Goal: Task Accomplishment & Management: Use online tool/utility

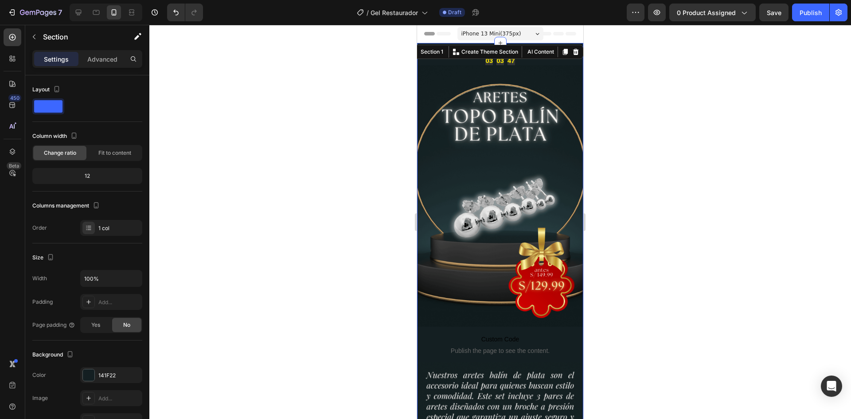
click at [388, 69] on div at bounding box center [500, 222] width 702 height 394
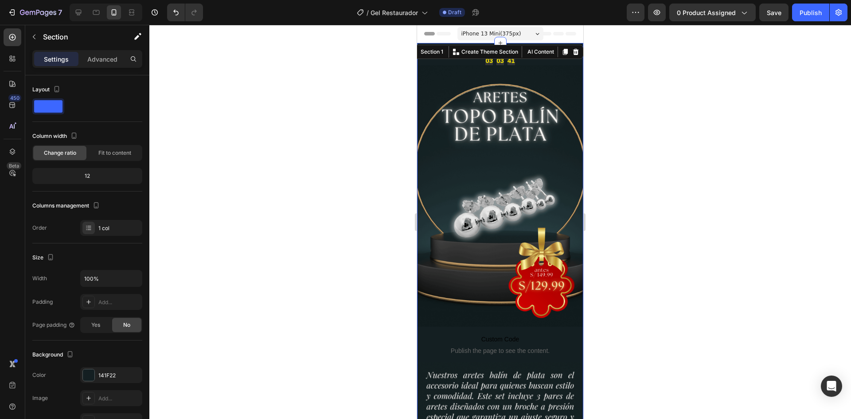
click at [391, 86] on div at bounding box center [500, 222] width 702 height 394
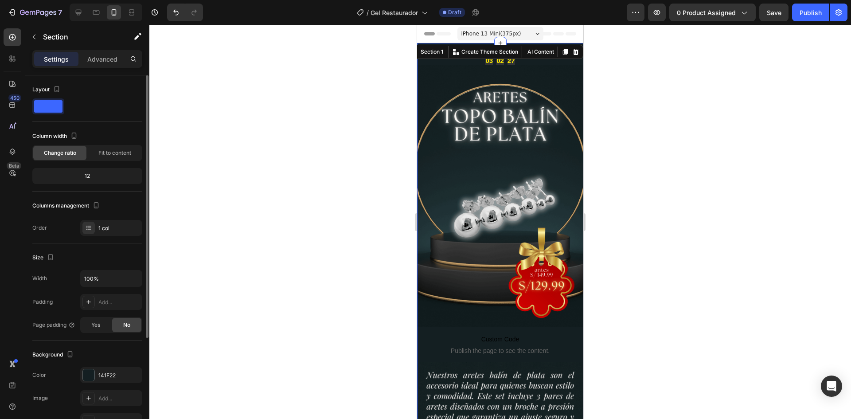
scroll to position [133, 0]
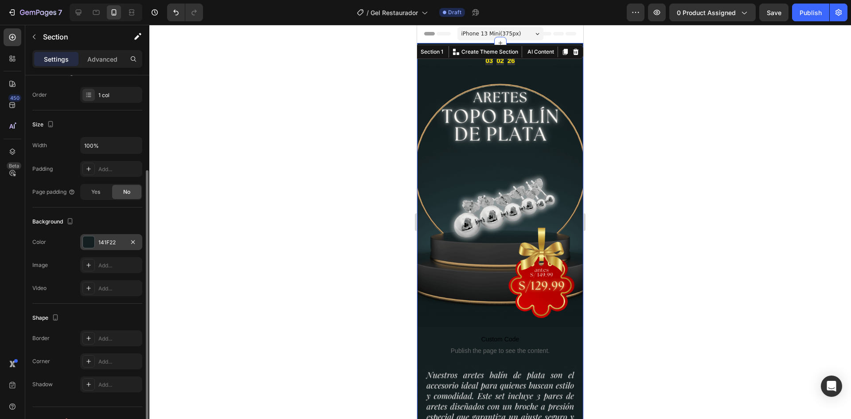
click at [103, 247] on div "141F22" at bounding box center [111, 242] width 62 height 16
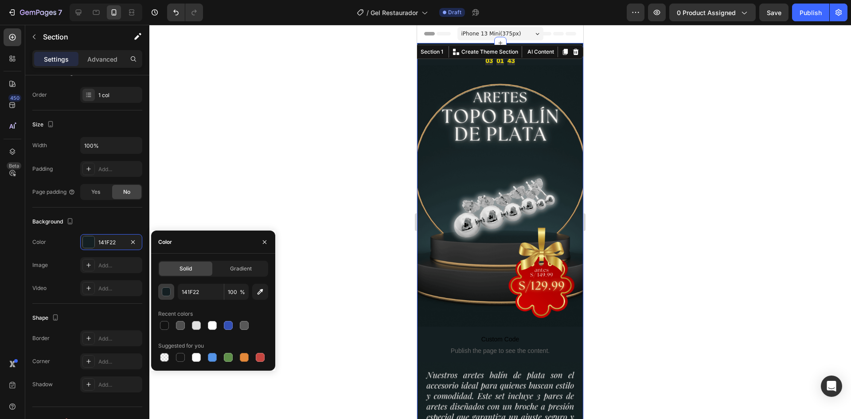
click at [170, 294] on div "button" at bounding box center [166, 292] width 9 height 9
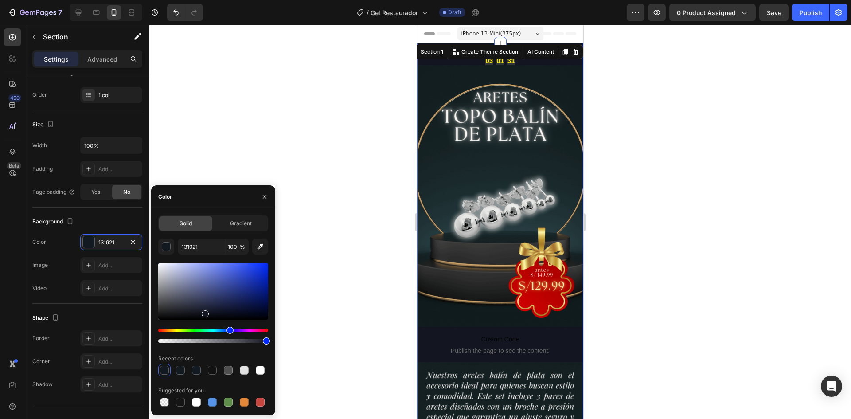
drag, startPoint x: 218, startPoint y: 330, endPoint x: 229, endPoint y: 333, distance: 11.5
click at [229, 333] on div "Hue" at bounding box center [230, 330] width 7 height 7
type input "131621"
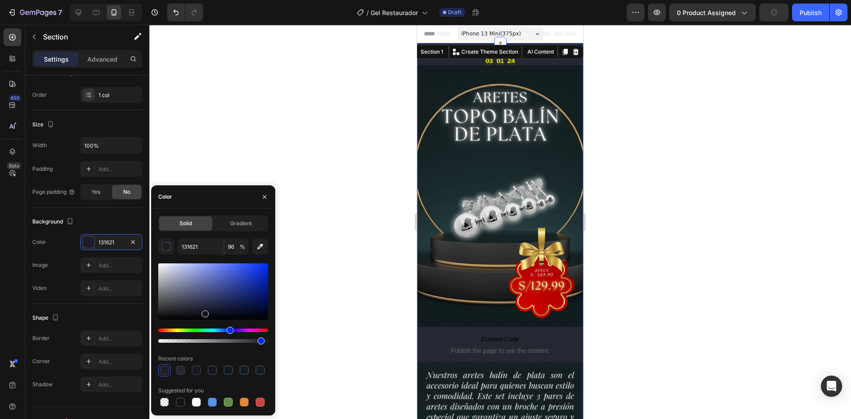
type input "92"
drag, startPoint x: 265, startPoint y: 341, endPoint x: 259, endPoint y: 343, distance: 6.2
click at [259, 343] on div at bounding box center [261, 340] width 7 height 7
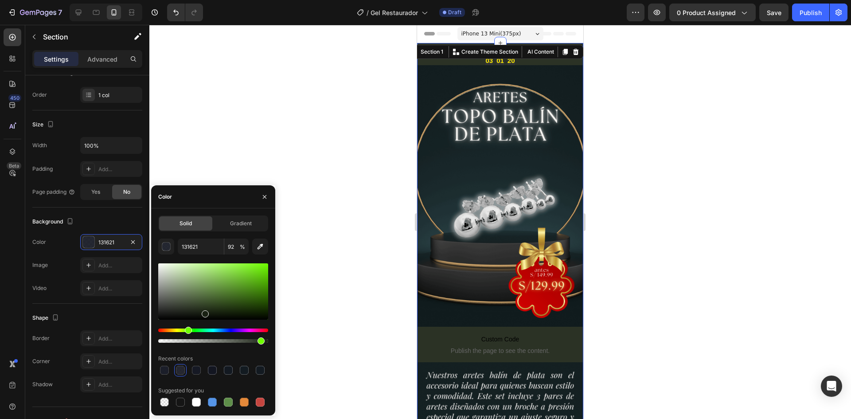
drag, startPoint x: 231, startPoint y: 332, endPoint x: 187, endPoint y: 338, distance: 44.3
click at [187, 338] on div at bounding box center [213, 336] width 110 height 14
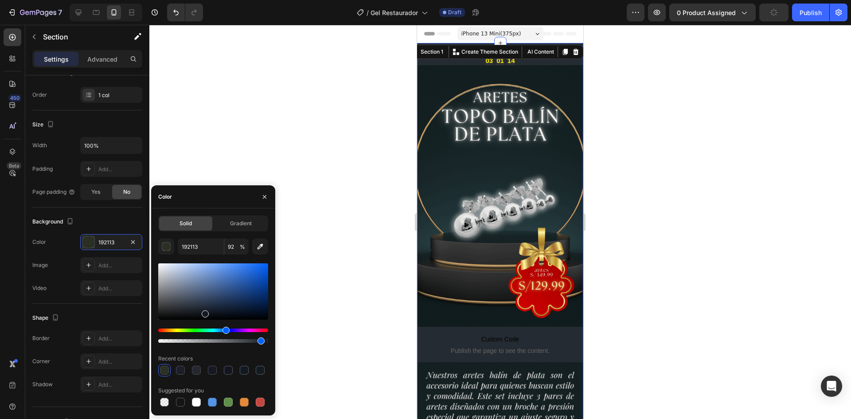
drag, startPoint x: 188, startPoint y: 330, endPoint x: 225, endPoint y: 331, distance: 37.3
click at [225, 331] on div "Hue" at bounding box center [226, 330] width 7 height 7
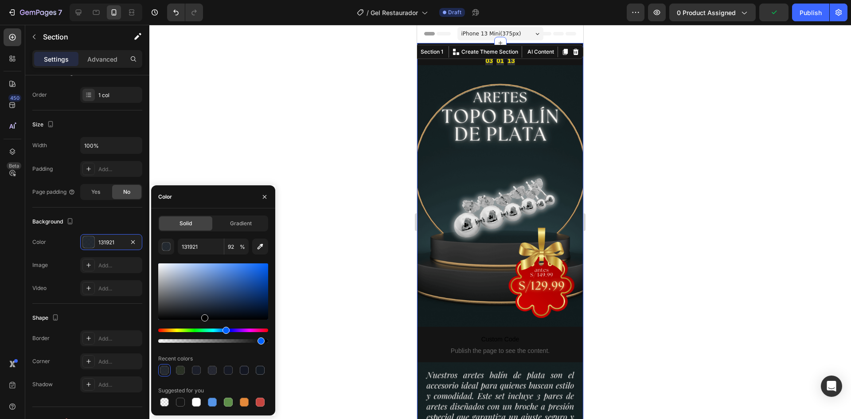
drag, startPoint x: 206, startPoint y: 316, endPoint x: 204, endPoint y: 320, distance: 4.8
click at [204, 320] on div at bounding box center [204, 317] width 7 height 7
type input "000000"
type input "89"
click at [256, 343] on div at bounding box center [258, 340] width 7 height 7
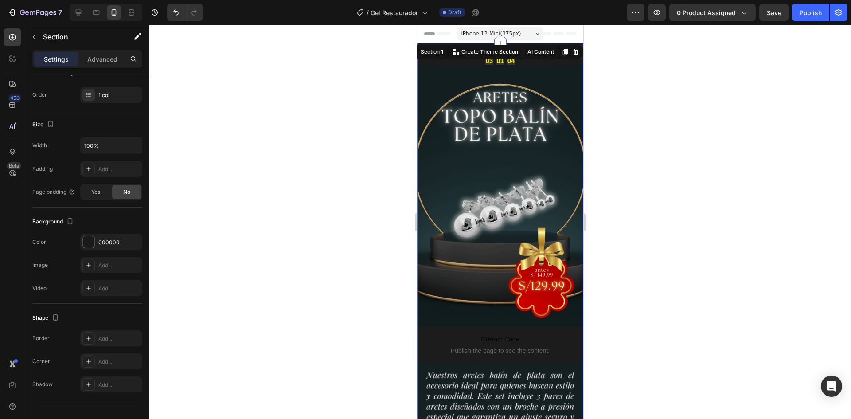
click at [302, 220] on div at bounding box center [500, 222] width 702 height 394
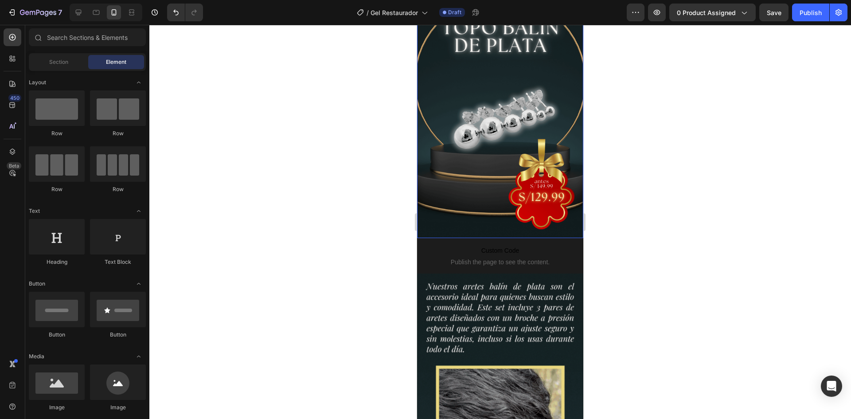
scroll to position [0, 0]
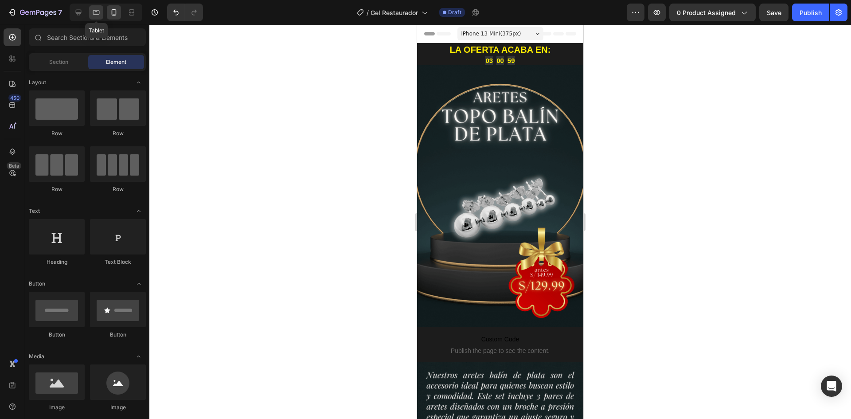
click at [94, 12] on icon at bounding box center [96, 12] width 9 height 9
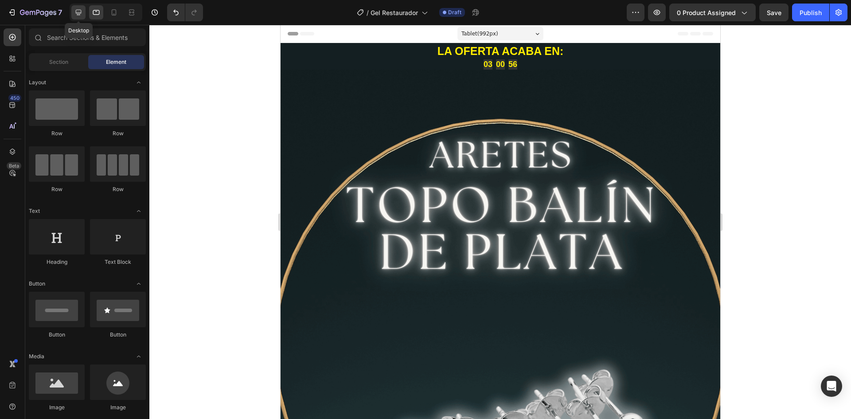
click at [80, 12] on icon at bounding box center [79, 13] width 6 height 6
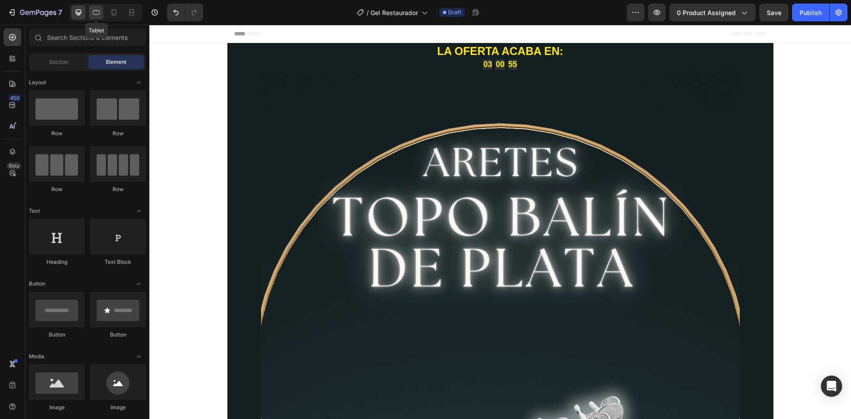
drag, startPoint x: 98, startPoint y: 11, endPoint x: 107, endPoint y: 12, distance: 9.8
click at [97, 10] on icon at bounding box center [96, 12] width 9 height 9
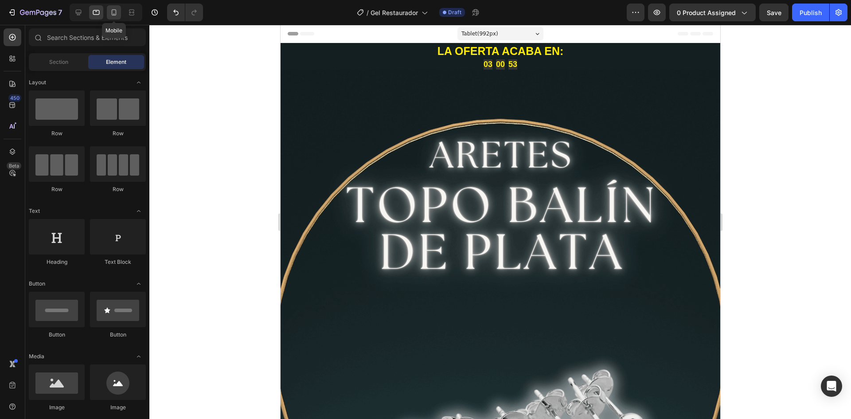
click at [114, 7] on div at bounding box center [114, 12] width 14 height 14
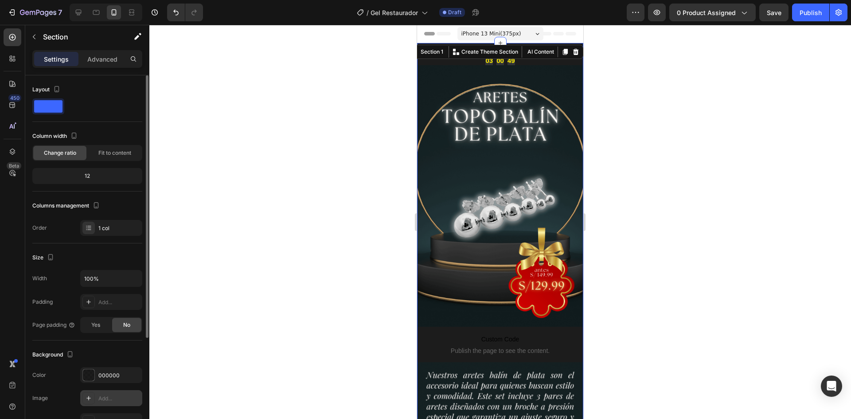
scroll to position [44, 0]
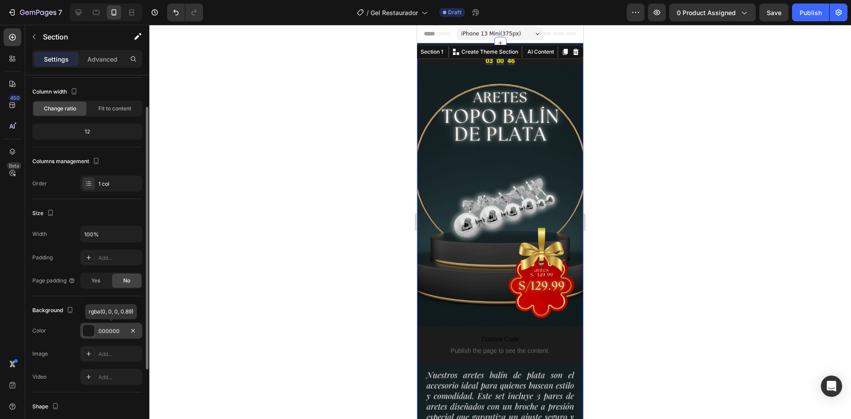
click at [112, 332] on div "000000" at bounding box center [111, 331] width 26 height 8
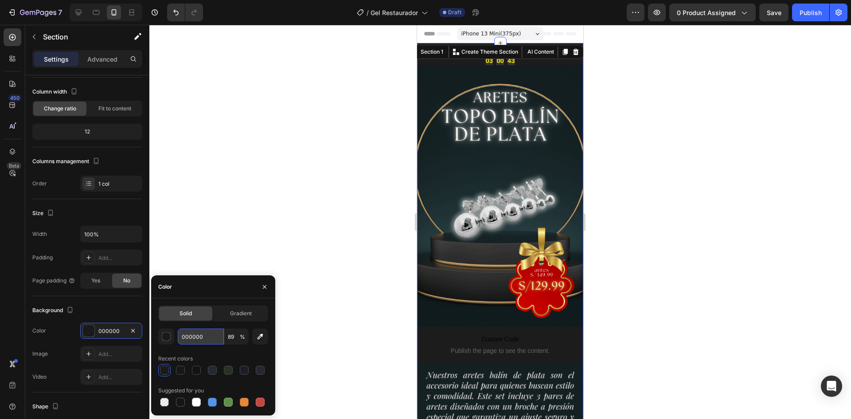
click at [199, 335] on input "000000" at bounding box center [201, 337] width 46 height 16
click at [201, 337] on input "000000" at bounding box center [201, 337] width 46 height 16
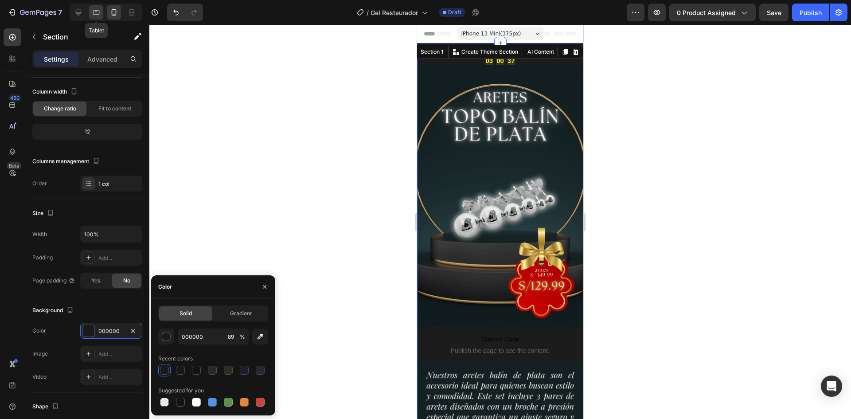
click at [95, 11] on icon at bounding box center [96, 12] width 7 height 5
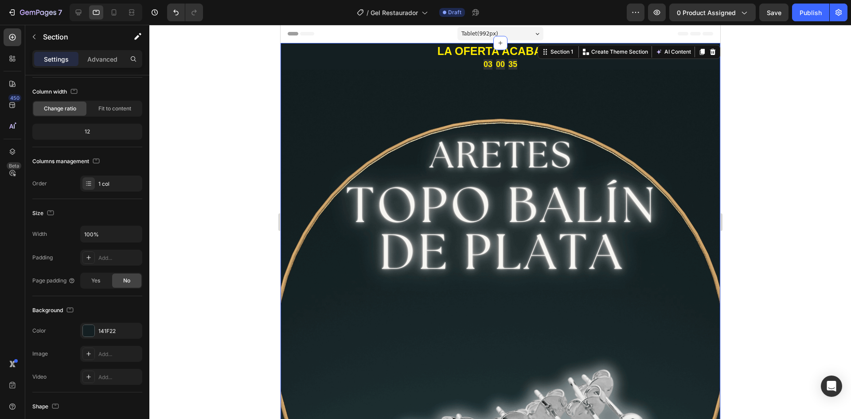
click at [95, 326] on div "141F22" at bounding box center [111, 331] width 62 height 16
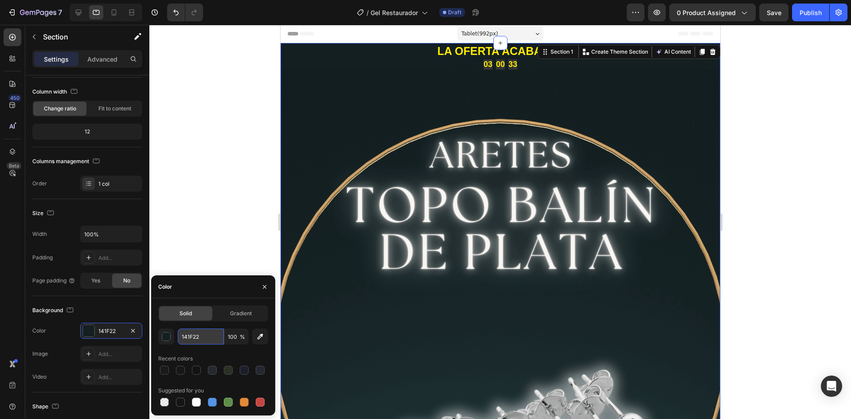
paste input "000000"
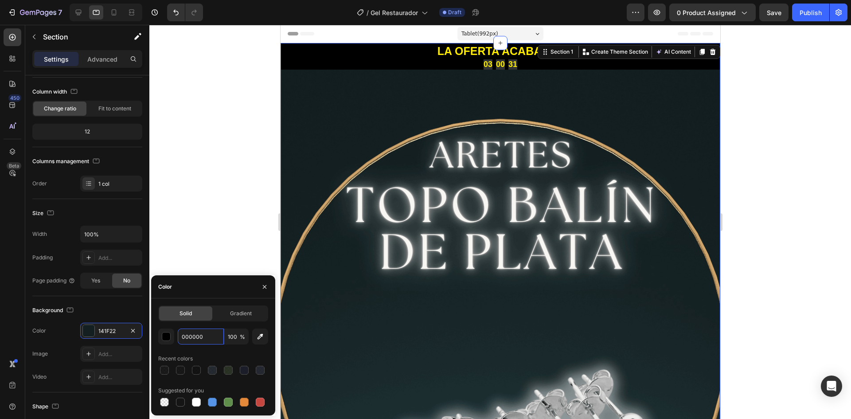
type input "000000"
click at [243, 337] on span "%" at bounding box center [242, 337] width 5 height 8
click at [235, 337] on input "100" at bounding box center [236, 337] width 24 height 16
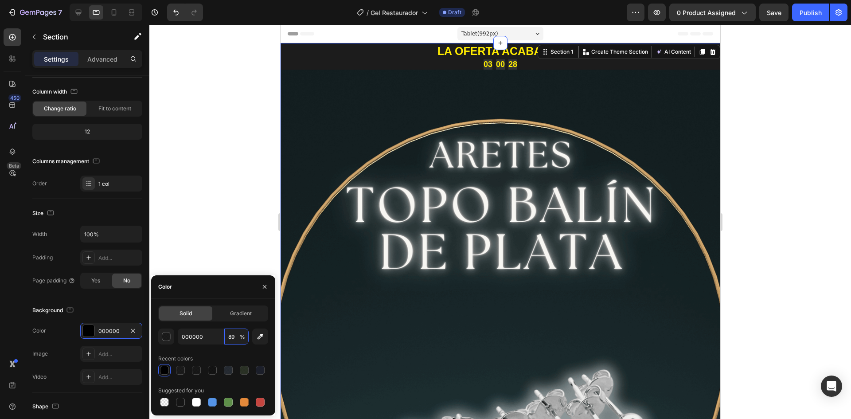
type input "89"
click at [241, 352] on div "Recent colors" at bounding box center [213, 359] width 110 height 14
click at [236, 255] on div at bounding box center [500, 222] width 702 height 394
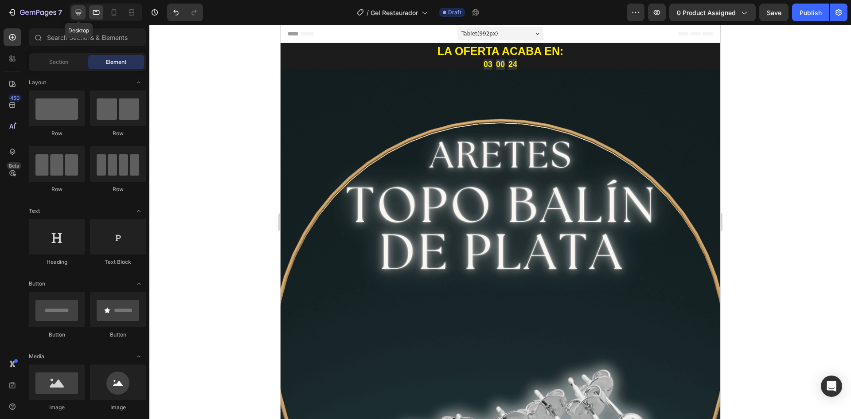
click at [79, 13] on icon at bounding box center [79, 13] width 6 height 6
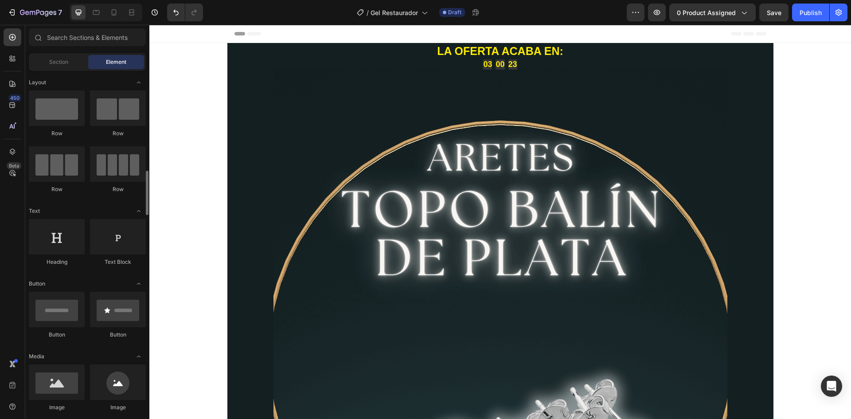
scroll to position [89, 0]
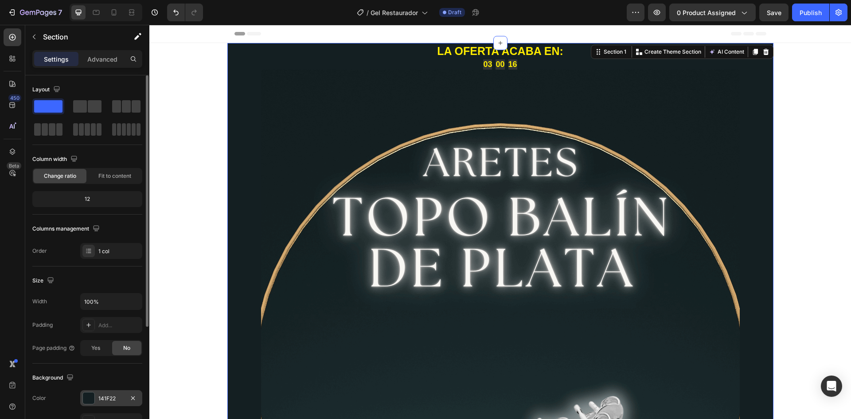
click at [99, 397] on div "141F22" at bounding box center [111, 399] width 26 height 8
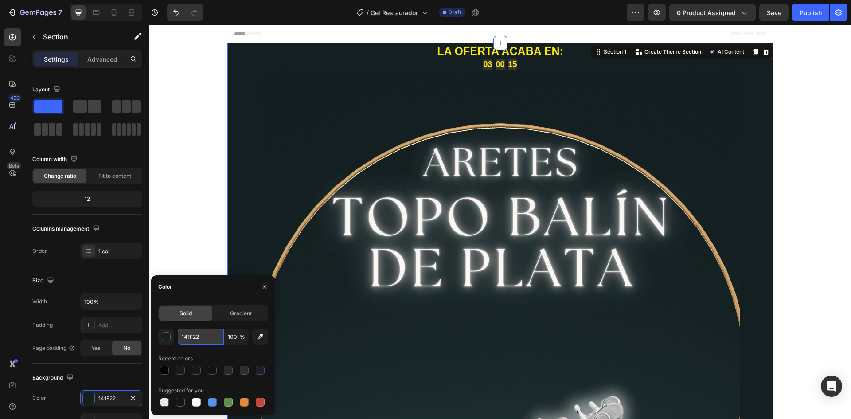
paste input "000000"
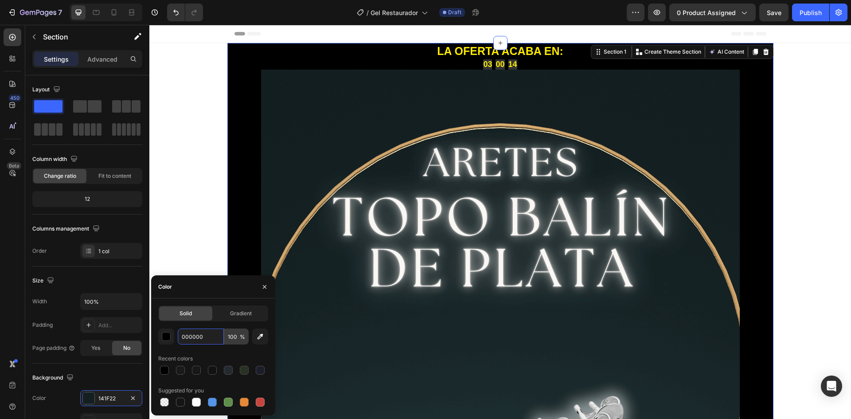
type input "000000"
type input "100"
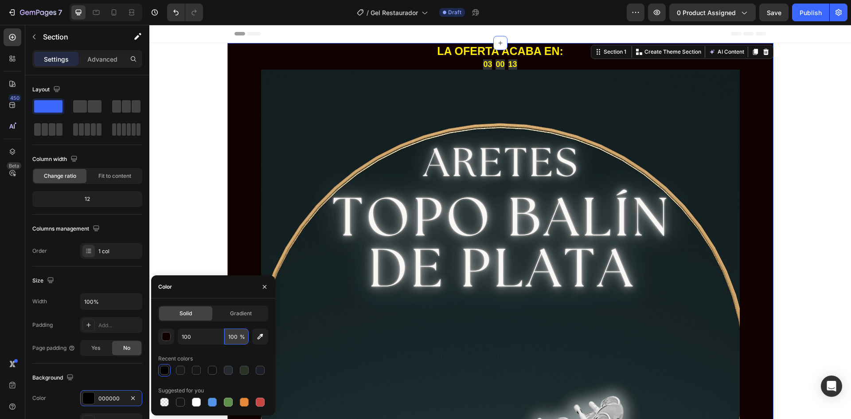
type input "110000"
click at [234, 337] on input "100" at bounding box center [236, 337] width 24 height 16
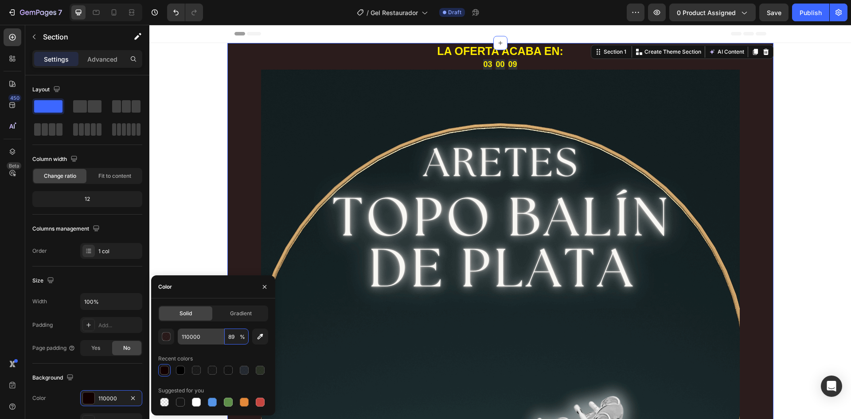
type input "89"
paste input "00"
type input "000000"
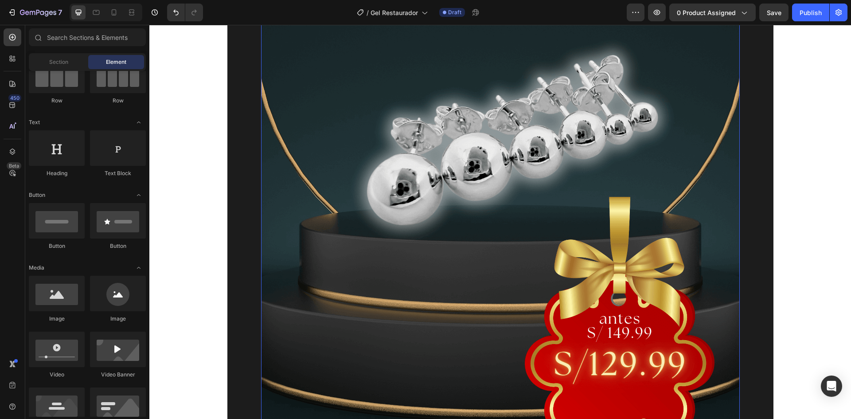
scroll to position [310, 0]
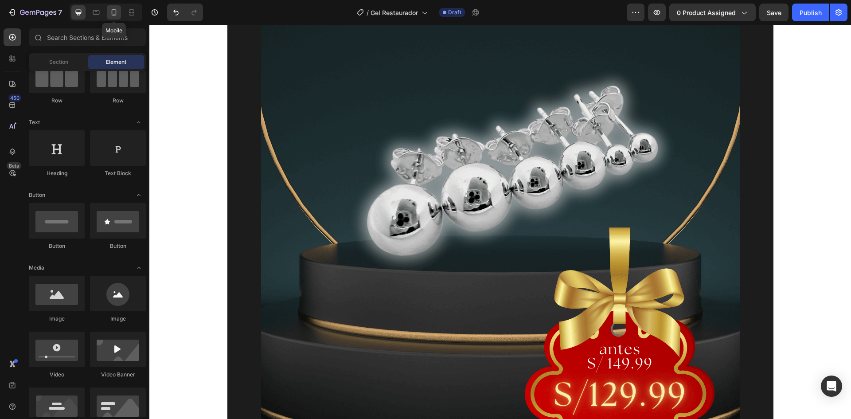
click at [118, 12] on icon at bounding box center [114, 12] width 9 height 9
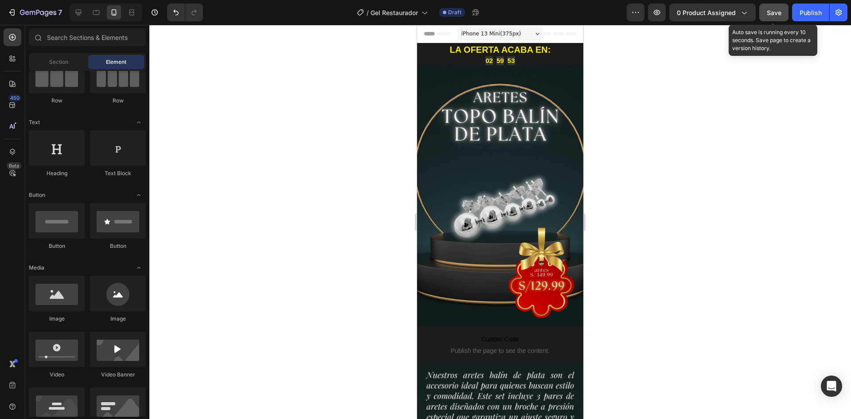
click at [778, 16] on span "Save" at bounding box center [774, 13] width 15 height 8
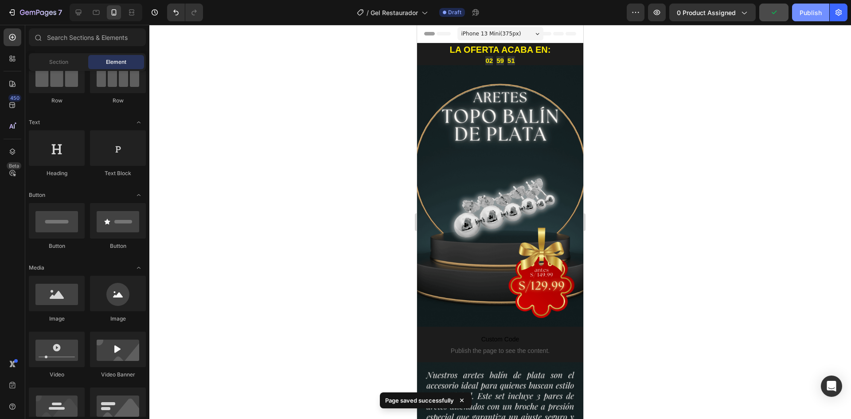
click at [808, 12] on div "Publish" at bounding box center [811, 12] width 22 height 9
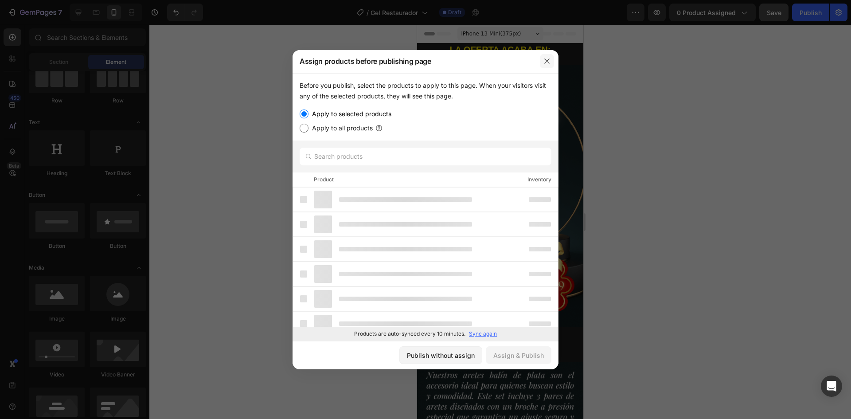
click at [550, 60] on icon "button" at bounding box center [547, 61] width 7 height 7
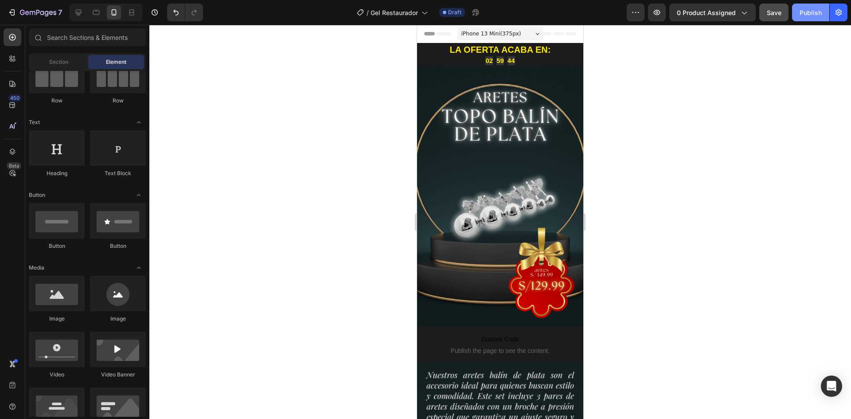
click at [803, 16] on div "Publish" at bounding box center [811, 12] width 22 height 9
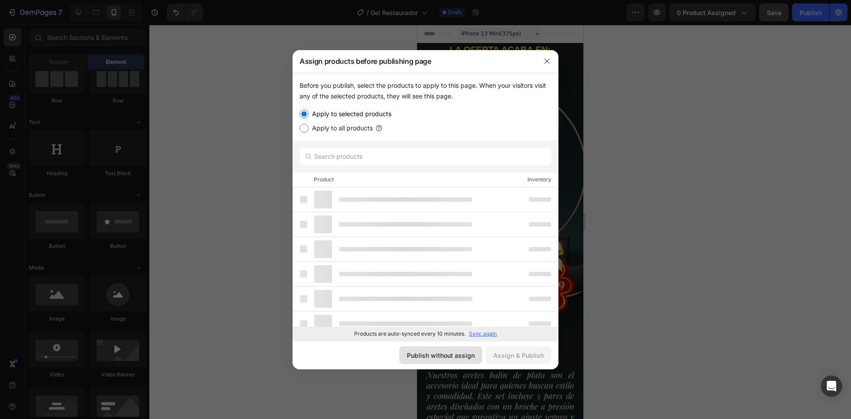
click at [446, 360] on div "Publish without assign" at bounding box center [441, 355] width 68 height 9
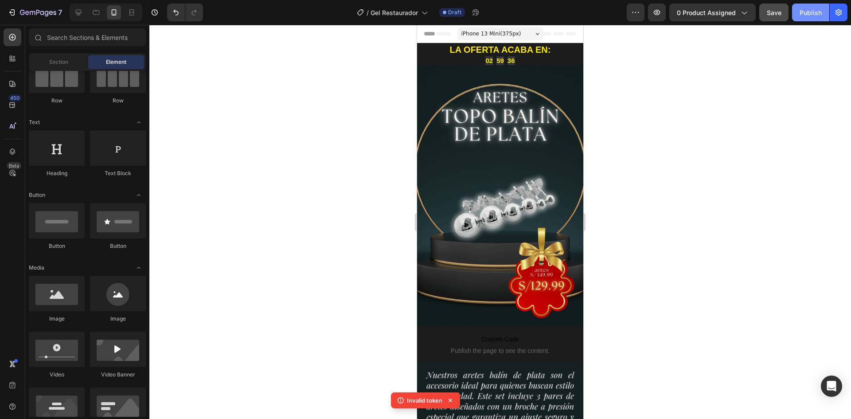
click at [801, 10] on div "Publish" at bounding box center [811, 12] width 22 height 9
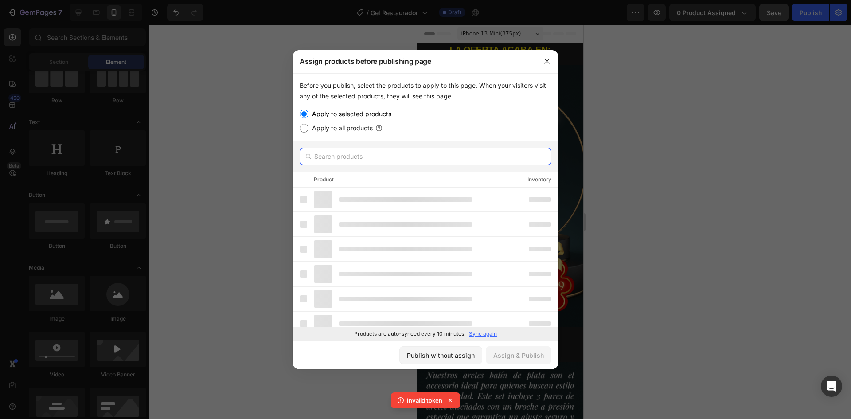
click at [337, 151] on input "text" at bounding box center [426, 157] width 252 height 18
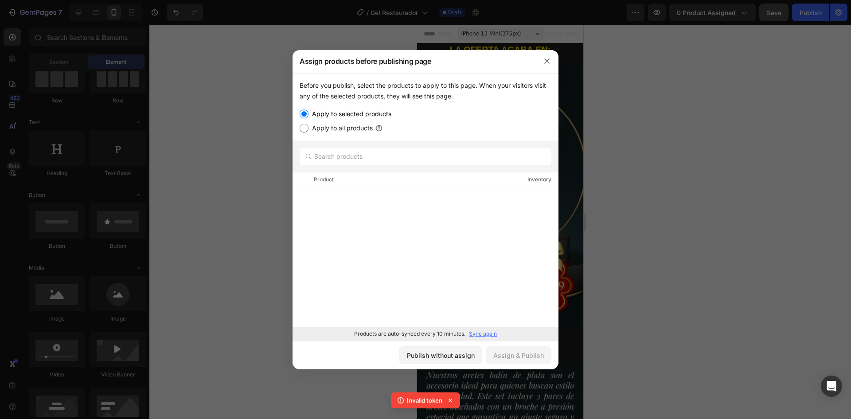
click at [308, 130] on input "Apply to all products" at bounding box center [304, 128] width 9 height 9
radio input "true"
click at [303, 115] on input "Apply to selected products" at bounding box center [304, 114] width 9 height 9
radio input "true"
click at [352, 163] on input "text" at bounding box center [426, 157] width 252 height 18
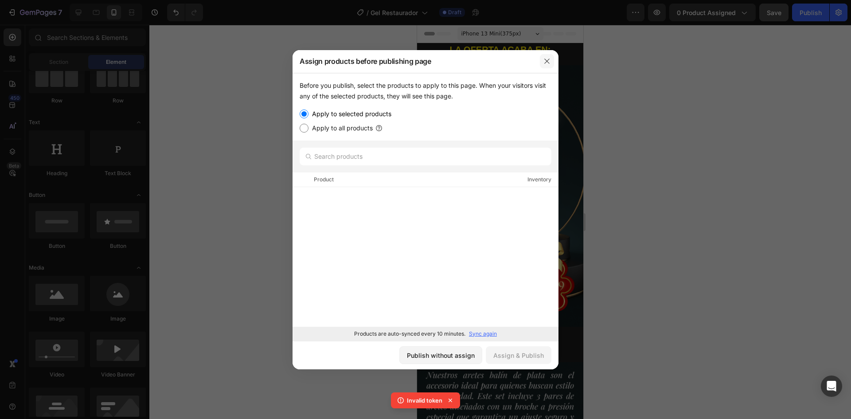
click at [543, 59] on button "button" at bounding box center [547, 61] width 14 height 14
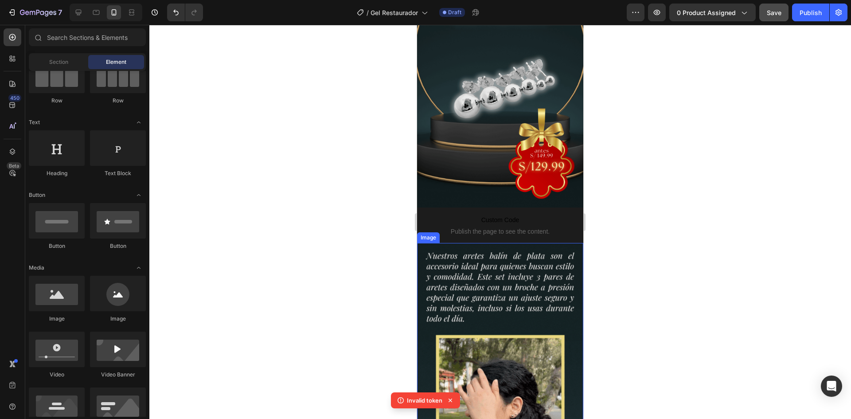
scroll to position [133, 0]
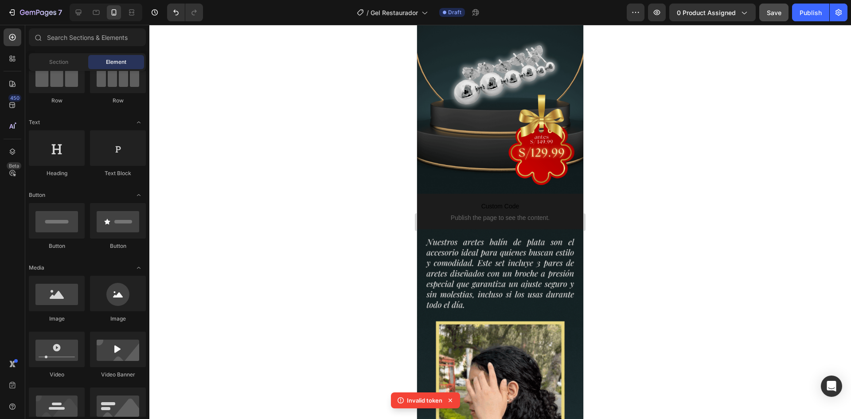
click at [450, 400] on icon at bounding box center [450, 400] width 9 height 9
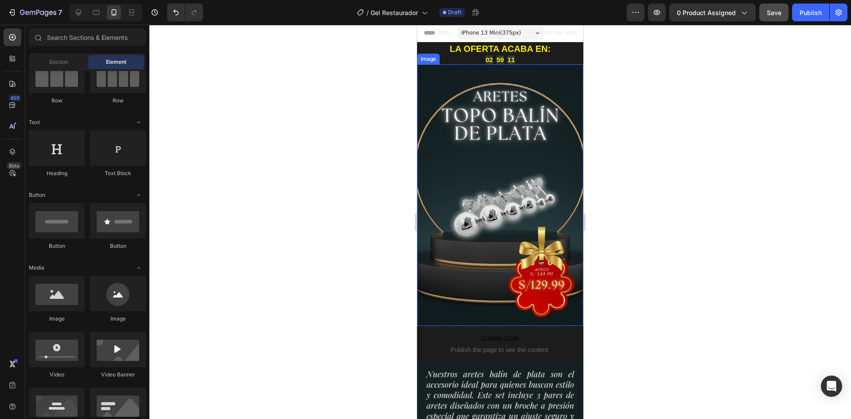
scroll to position [0, 0]
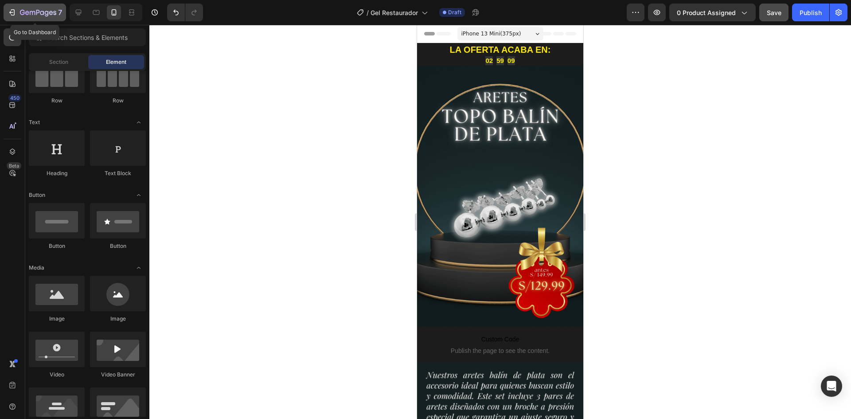
click at [30, 12] on icon "button" at bounding box center [32, 13] width 5 height 4
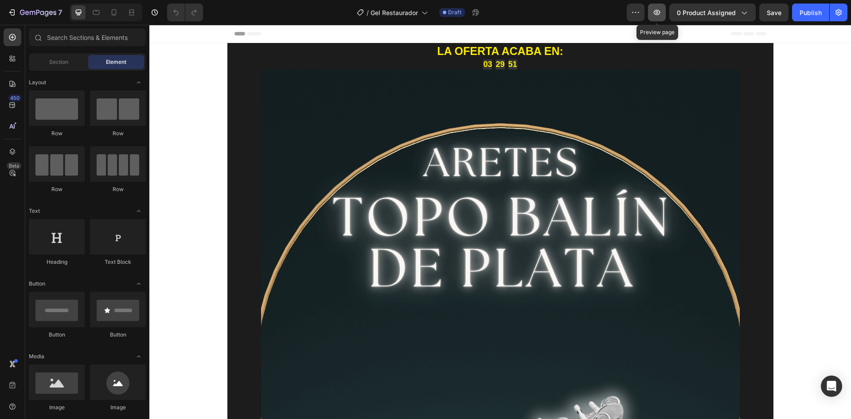
click at [662, 14] on icon "button" at bounding box center [657, 12] width 9 height 9
click at [117, 13] on icon at bounding box center [114, 12] width 9 height 9
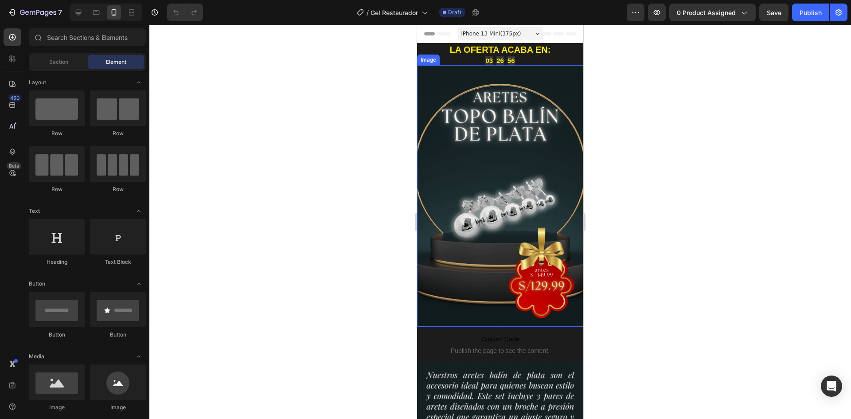
click at [441, 98] on img at bounding box center [500, 196] width 166 height 262
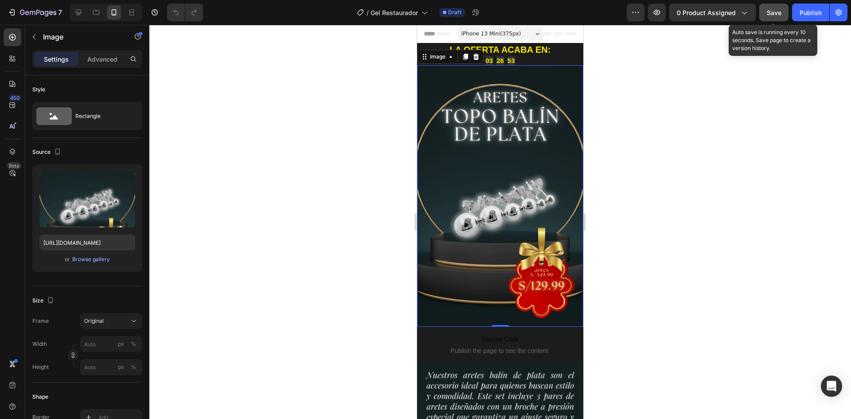
click at [779, 16] on div "Save" at bounding box center [774, 12] width 15 height 9
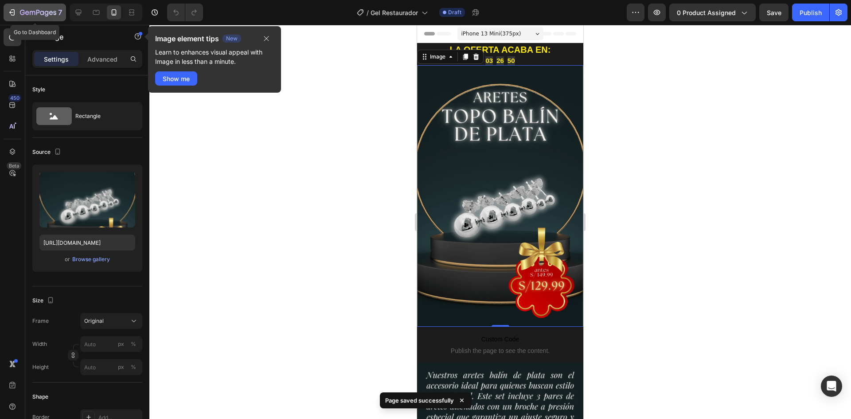
click at [24, 14] on icon "button" at bounding box center [22, 12] width 5 height 5
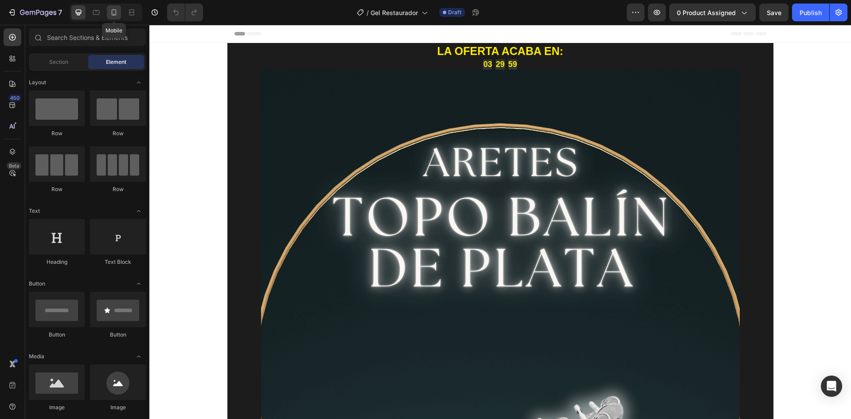
click at [112, 12] on icon at bounding box center [114, 12] width 5 height 6
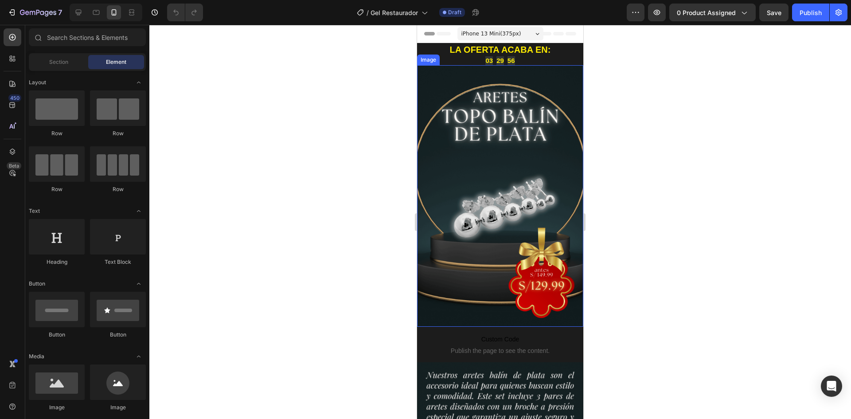
click at [439, 98] on img at bounding box center [500, 196] width 166 height 262
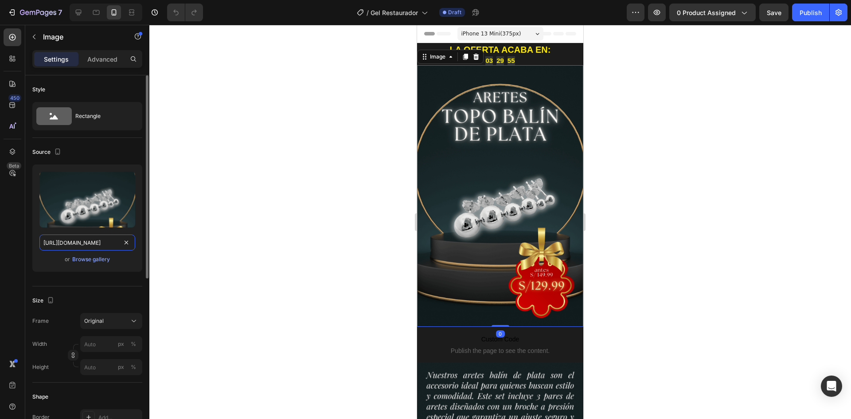
click at [96, 247] on input "[URL][DOMAIN_NAME]" at bounding box center [87, 243] width 96 height 16
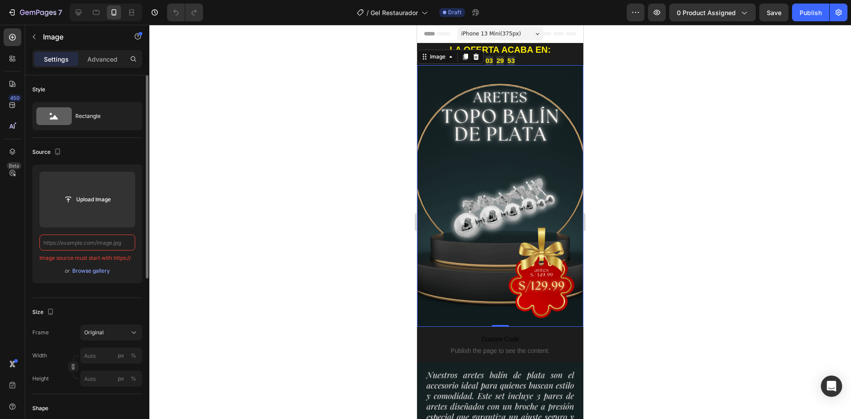
paste input "[URL][DOMAIN_NAME]"
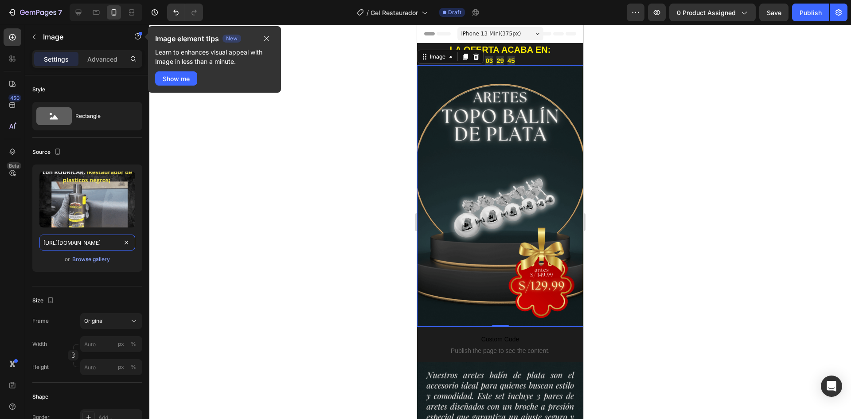
type input "[URL][DOMAIN_NAME]"
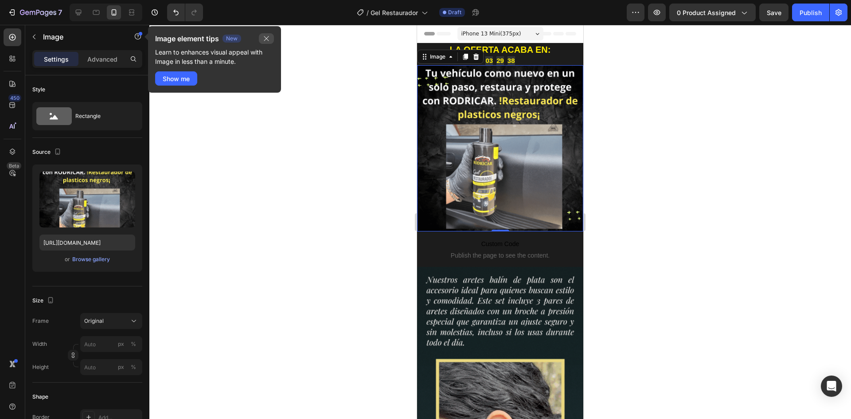
click at [271, 36] on button "button" at bounding box center [266, 38] width 15 height 11
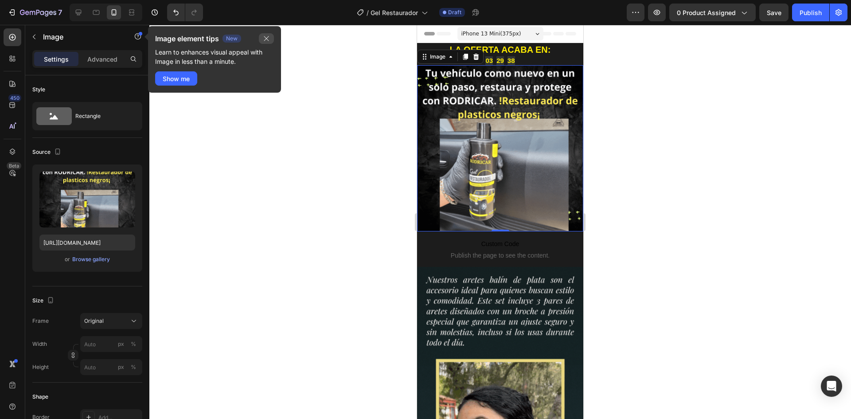
scroll to position [0, 0]
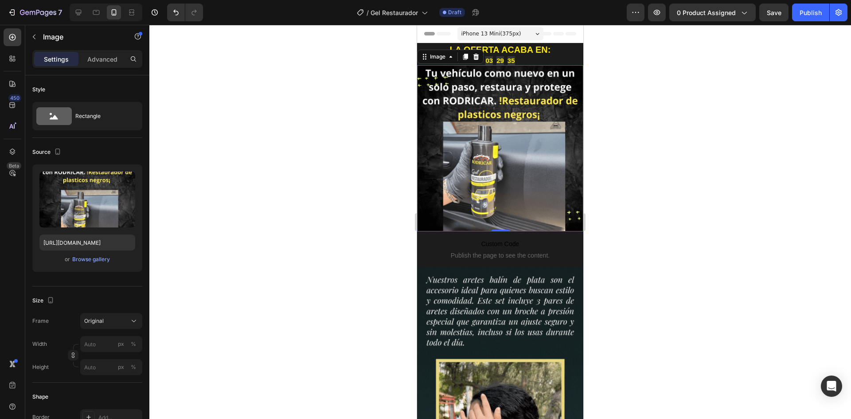
click at [247, 230] on div at bounding box center [500, 222] width 702 height 394
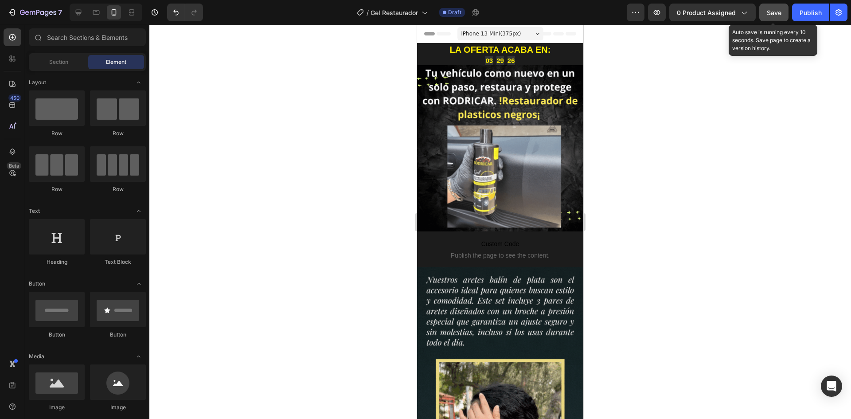
click at [776, 14] on span "Save" at bounding box center [774, 13] width 15 height 8
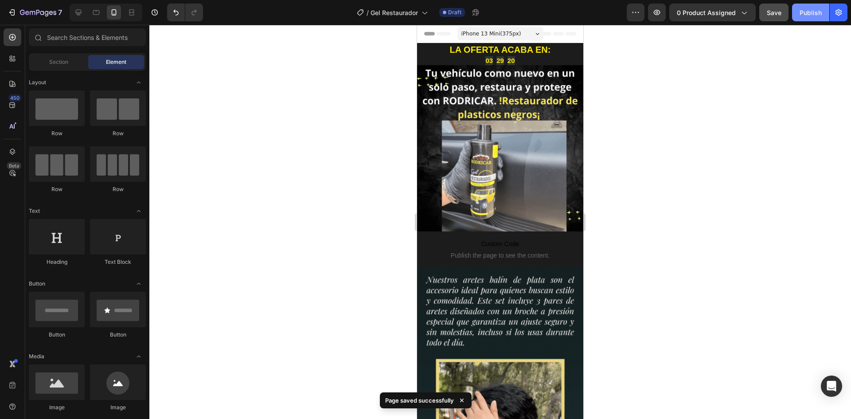
click at [807, 16] on div "Publish" at bounding box center [811, 12] width 22 height 9
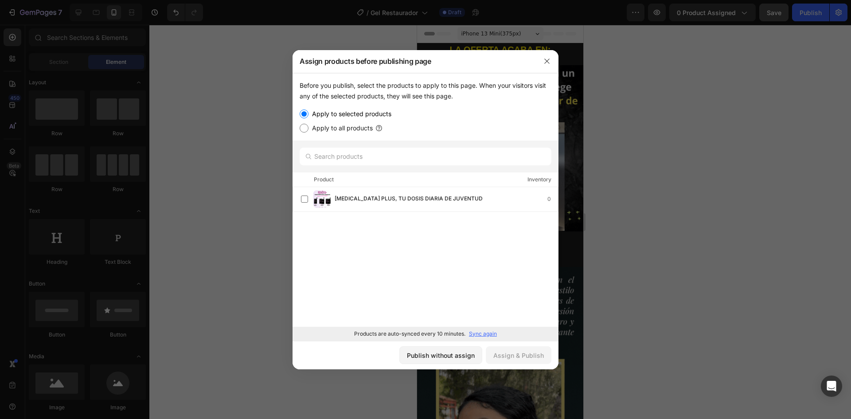
click at [310, 130] on label "Apply to all products" at bounding box center [341, 128] width 64 height 11
click at [309, 130] on input "Apply to all products" at bounding box center [304, 128] width 9 height 9
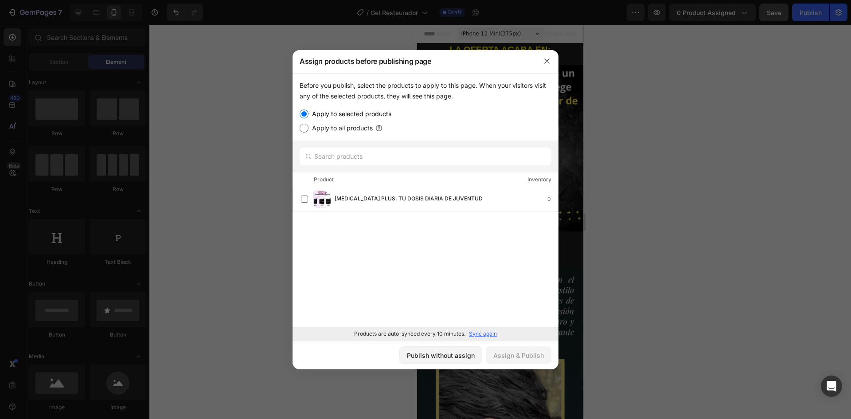
radio input "true"
click at [306, 116] on input "Apply to selected products" at bounding box center [304, 114] width 9 height 9
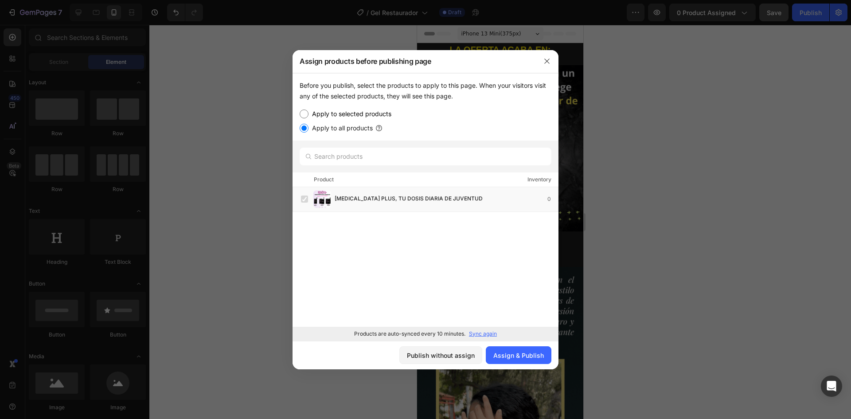
radio input "true"
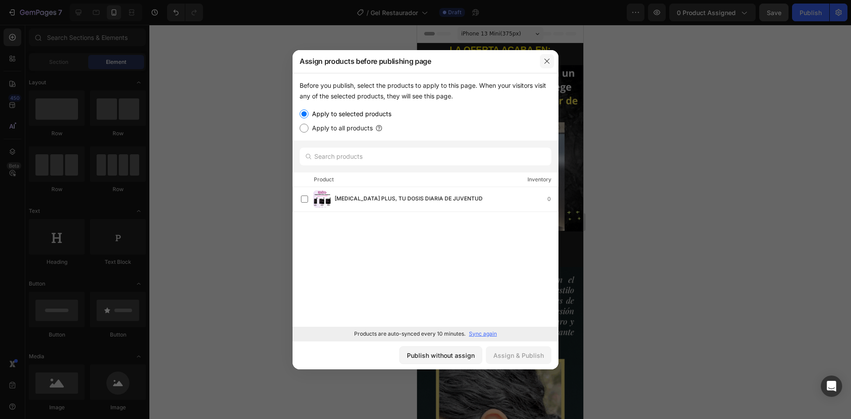
click at [551, 55] on button "button" at bounding box center [547, 61] width 14 height 14
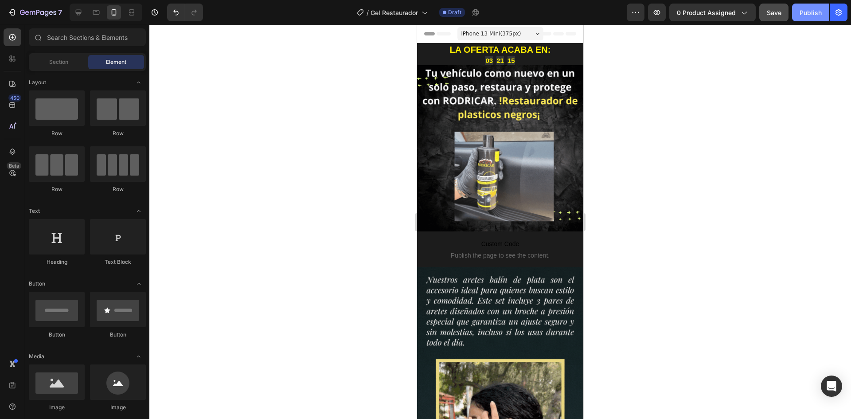
click at [813, 9] on div "Publish" at bounding box center [811, 12] width 22 height 9
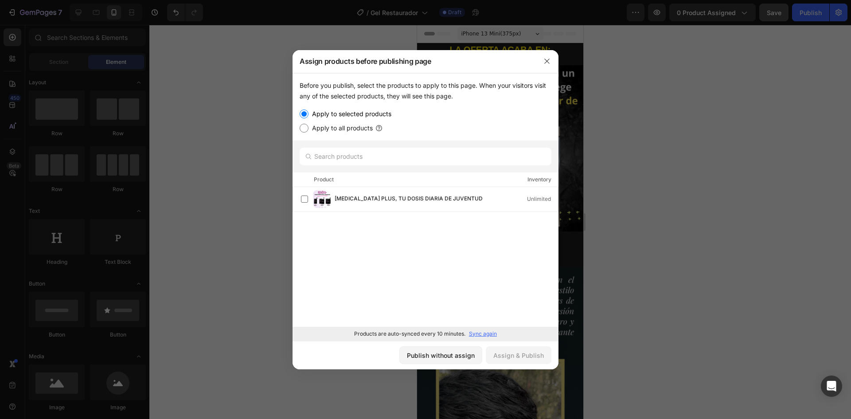
click at [238, 114] on div at bounding box center [425, 209] width 851 height 419
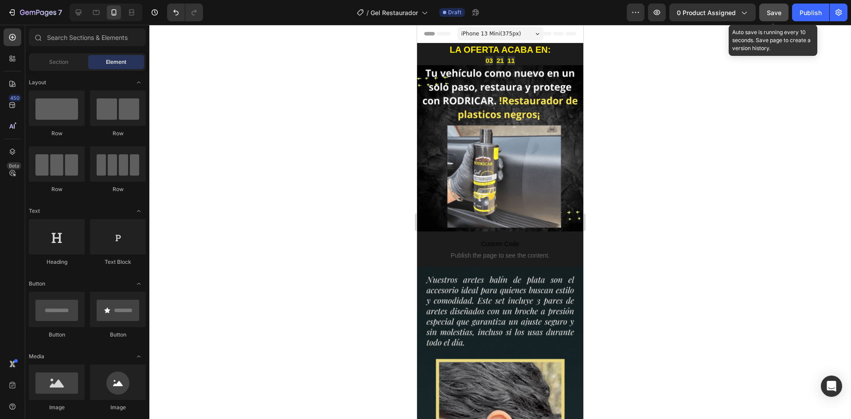
click at [785, 16] on button "Save" at bounding box center [774, 13] width 29 height 18
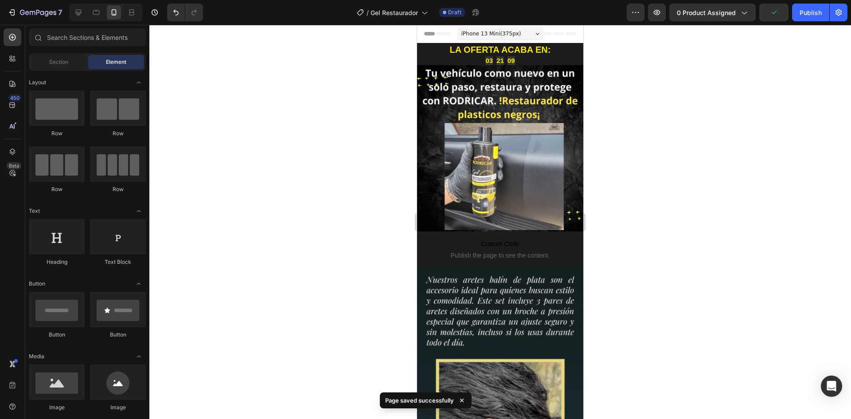
click at [659, 21] on div "7 / Gel Restaurador Draft Preview 0 product assigned Publish" at bounding box center [425, 12] width 851 height 25
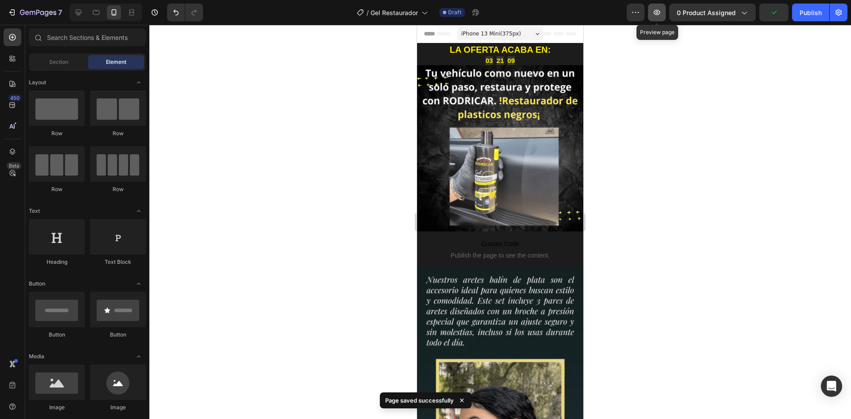
click at [660, 17] on button "button" at bounding box center [657, 13] width 18 height 18
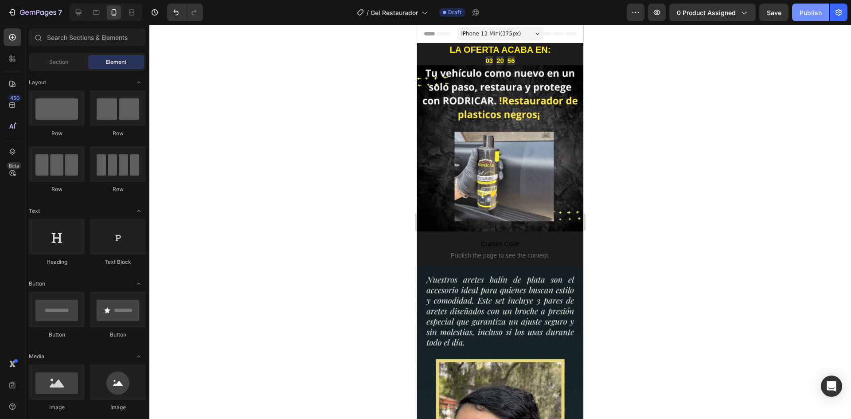
click at [801, 13] on div "Publish" at bounding box center [811, 12] width 22 height 9
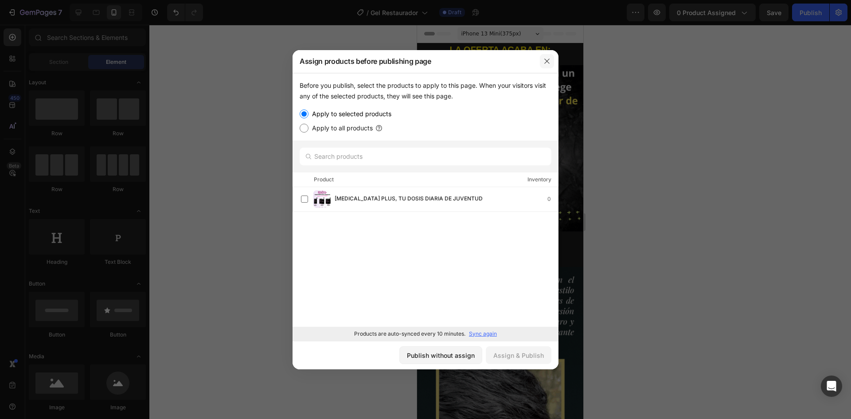
drag, startPoint x: 551, startPoint y: 66, endPoint x: 36, endPoint y: 27, distance: 516.3
click at [551, 66] on button "button" at bounding box center [547, 61] width 14 height 14
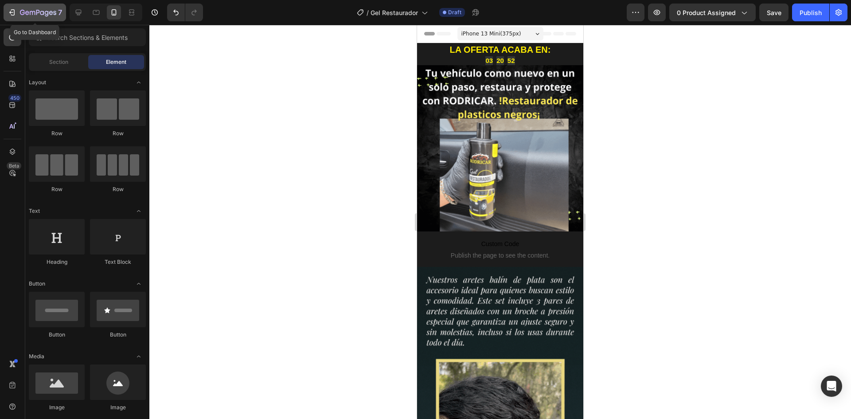
click at [16, 16] on div "7" at bounding box center [35, 12] width 55 height 11
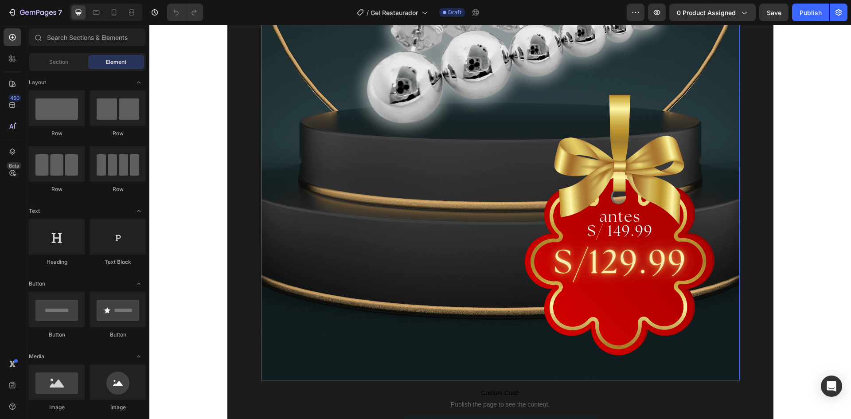
scroll to position [355, 0]
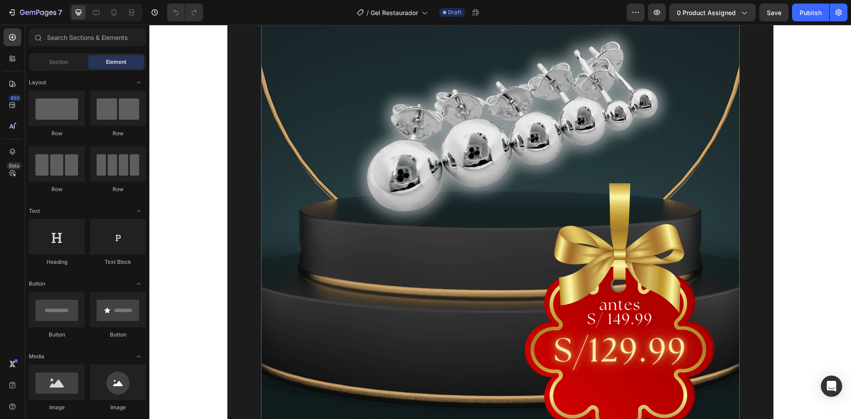
click at [307, 208] on img at bounding box center [500, 92] width 479 height 754
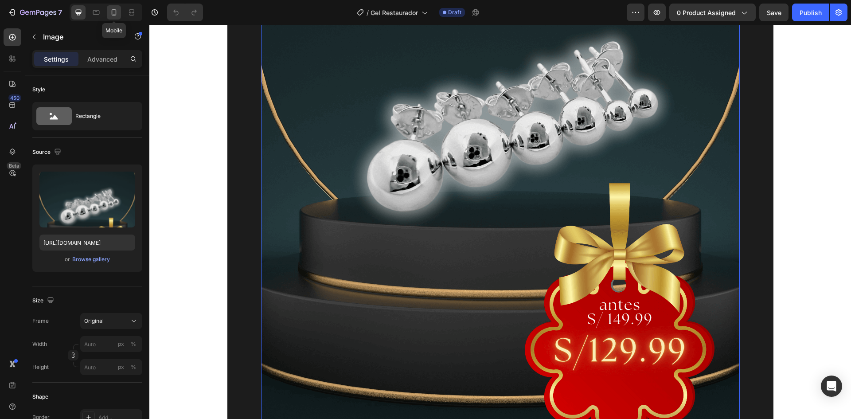
click at [116, 13] on icon at bounding box center [114, 12] width 5 height 6
type input "[URL][DOMAIN_NAME]"
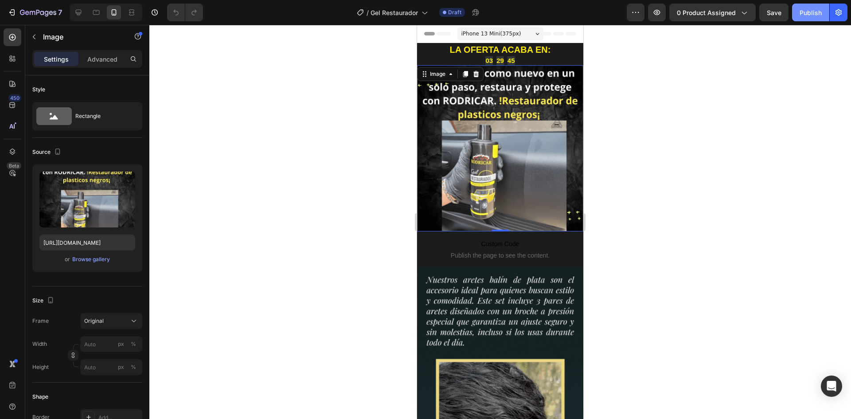
click at [811, 17] on div "Publish" at bounding box center [811, 12] width 22 height 9
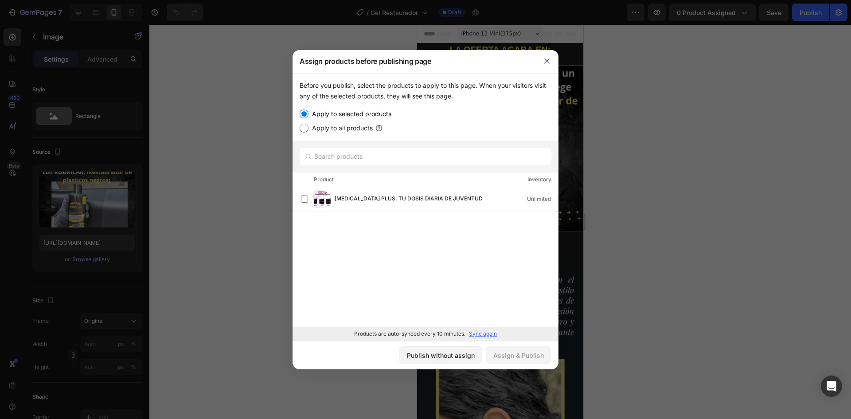
click at [671, 132] on div at bounding box center [425, 209] width 851 height 419
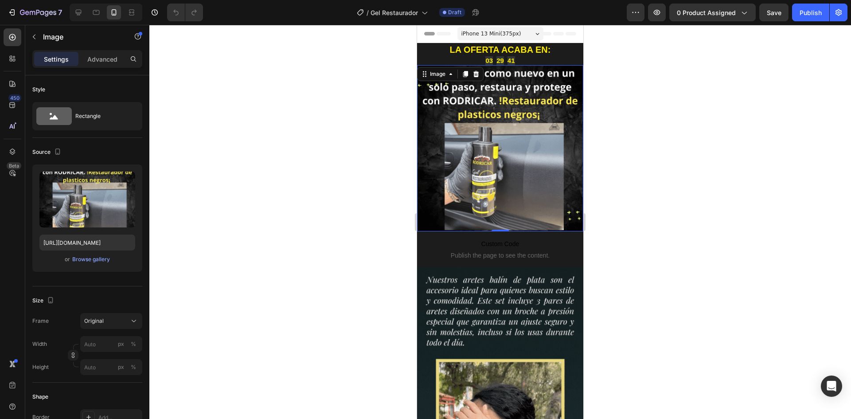
click at [380, 167] on div at bounding box center [500, 222] width 702 height 394
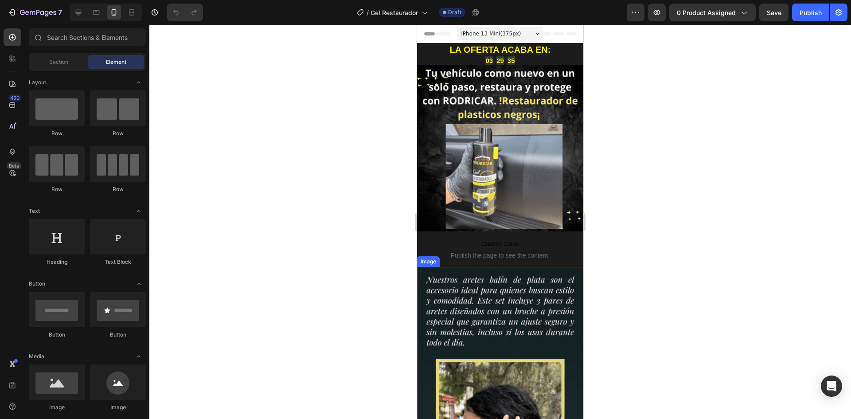
click at [572, 290] on img at bounding box center [500, 398] width 166 height 262
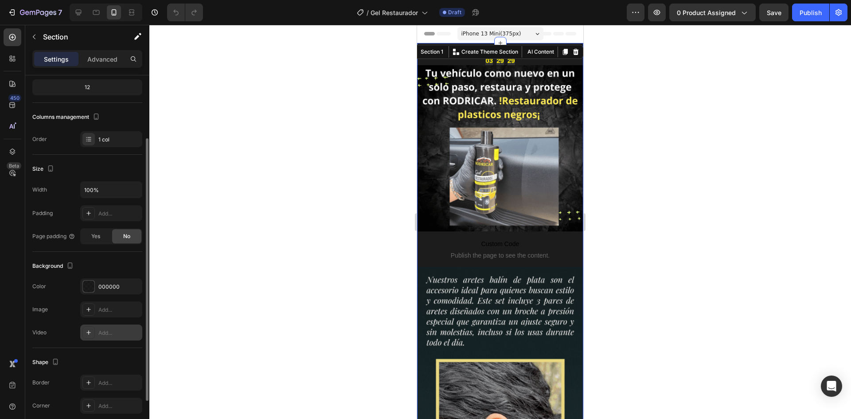
scroll to position [133, 0]
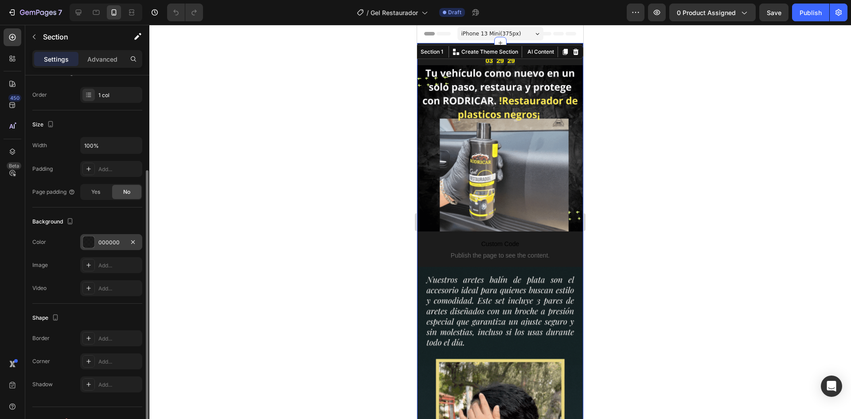
click at [96, 243] on div "000000" at bounding box center [111, 242] width 62 height 16
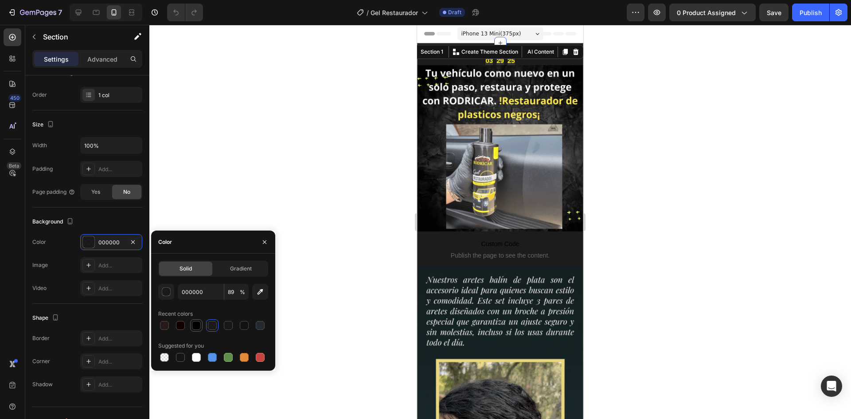
click at [198, 325] on div at bounding box center [196, 325] width 9 height 9
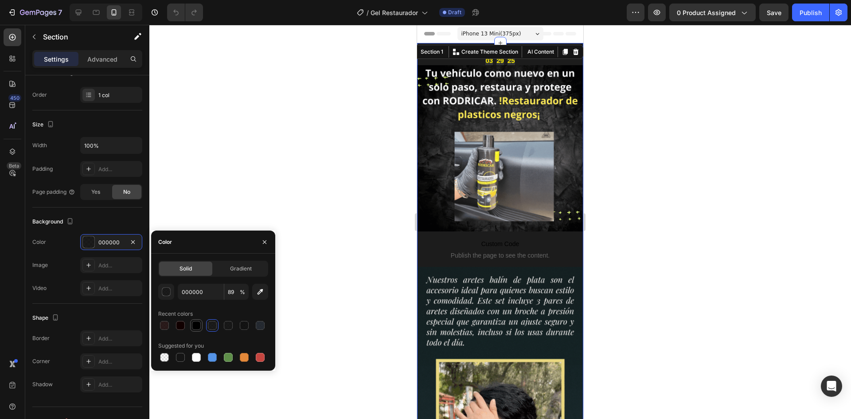
type input "100"
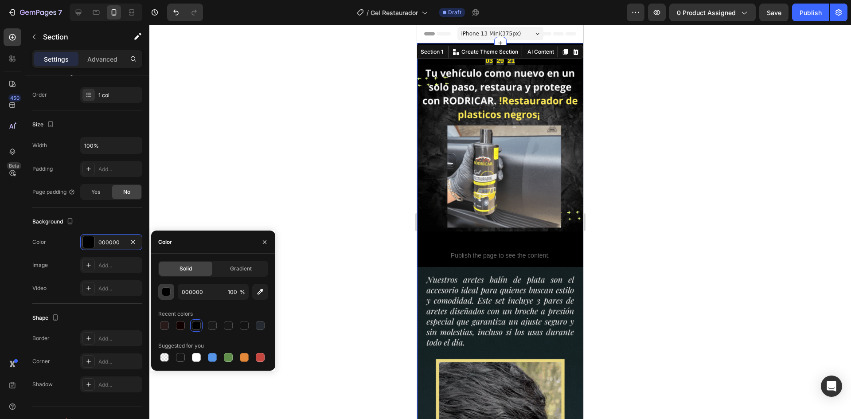
click at [169, 289] on div "button" at bounding box center [166, 292] width 9 height 9
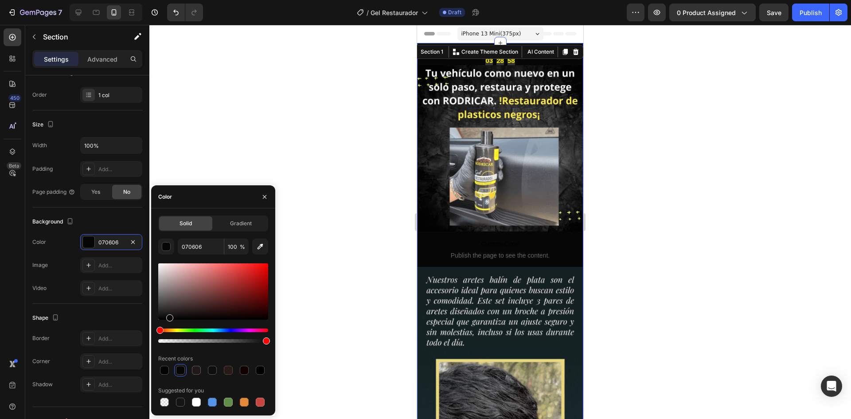
drag, startPoint x: 160, startPoint y: 318, endPoint x: 169, endPoint y: 318, distance: 8.9
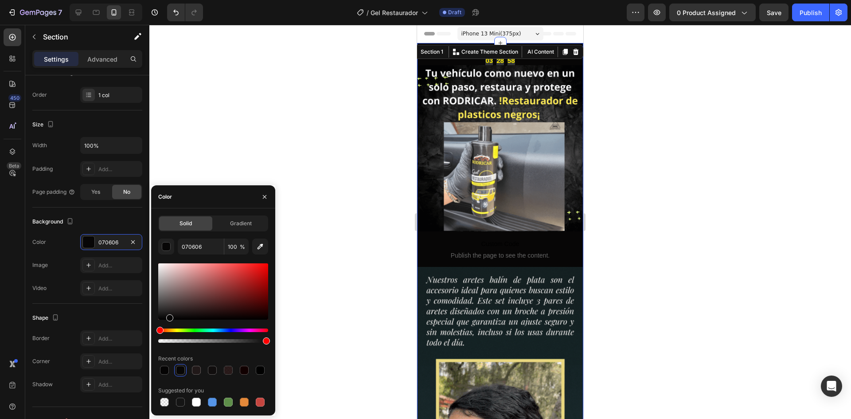
click at [169, 318] on div at bounding box center [169, 317] width 7 height 7
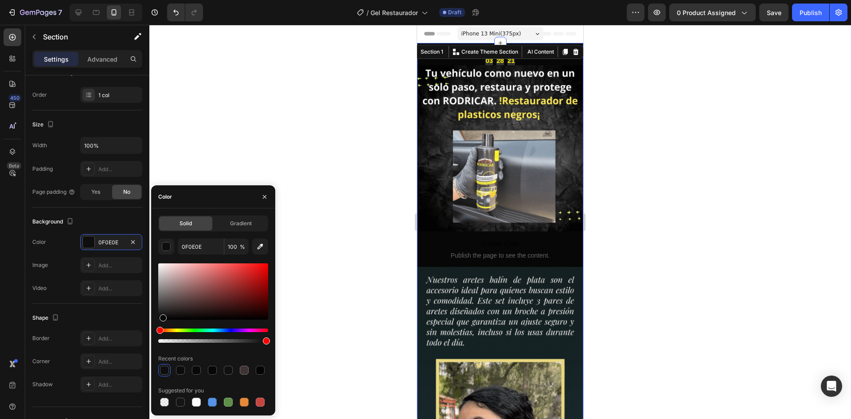
type input "070707"
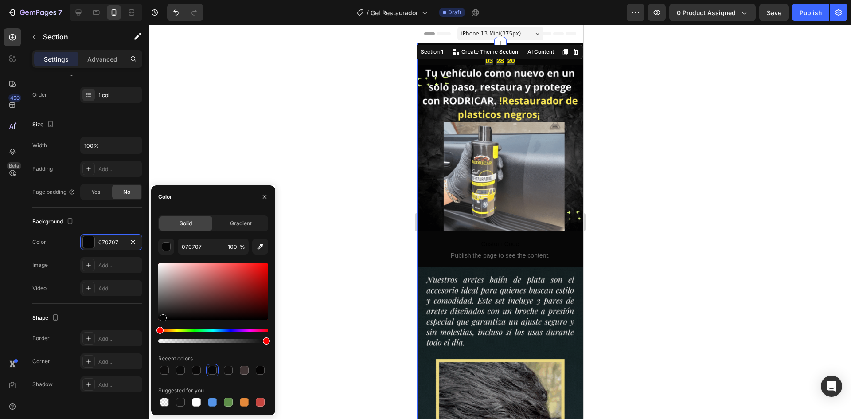
drag, startPoint x: 170, startPoint y: 319, endPoint x: 162, endPoint y: 318, distance: 8.1
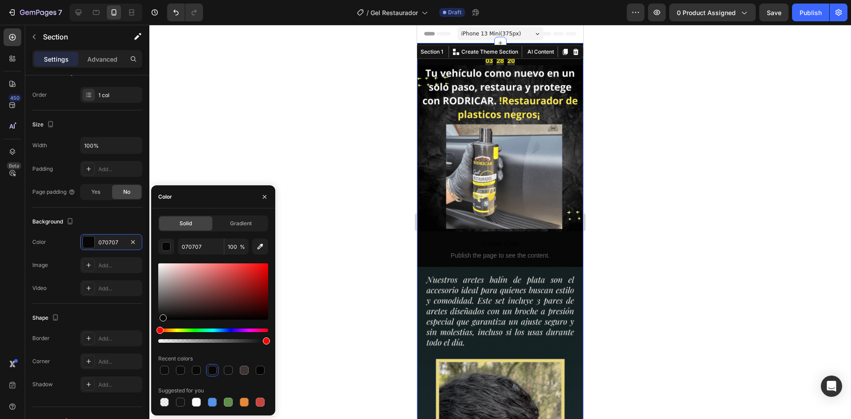
click at [162, 318] on div at bounding box center [163, 317] width 7 height 7
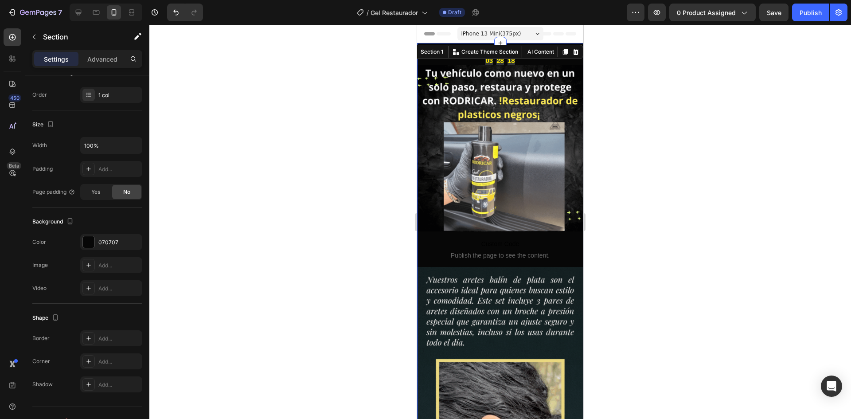
click at [314, 252] on div at bounding box center [500, 222] width 702 height 394
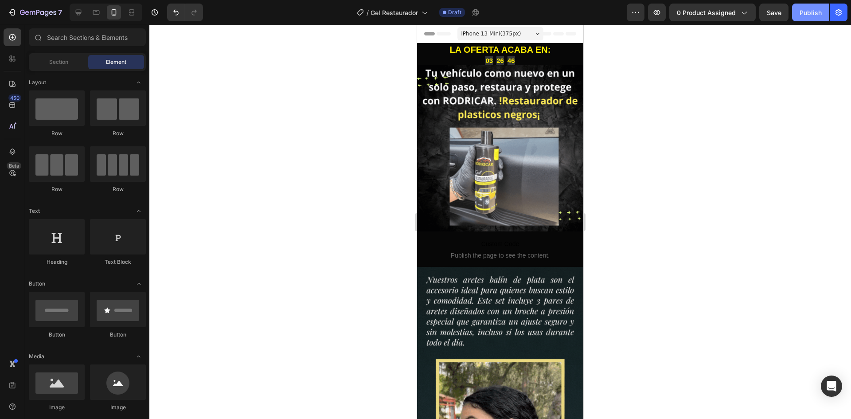
click at [802, 9] on div "Publish" at bounding box center [811, 12] width 22 height 9
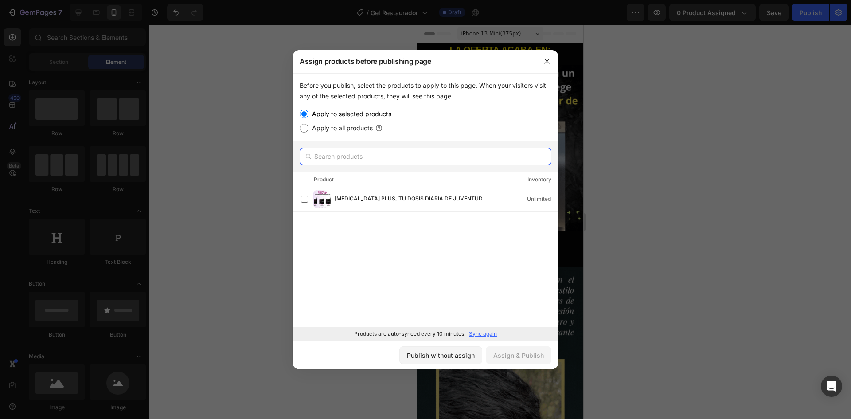
click at [348, 159] on input "text" at bounding box center [426, 157] width 252 height 18
type input "g"
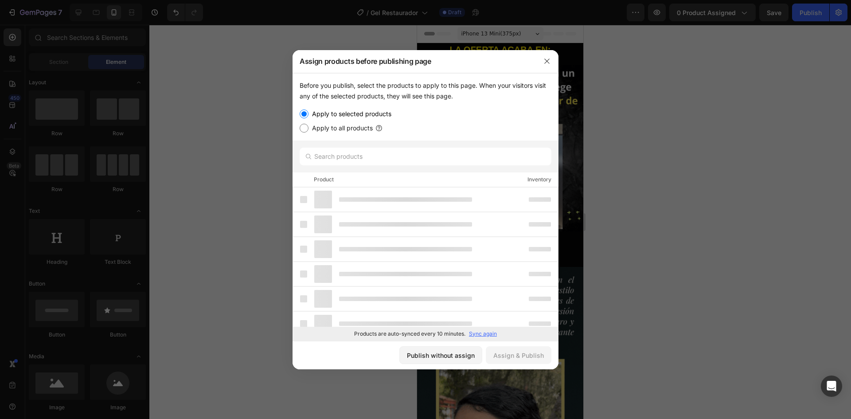
click at [706, 151] on div at bounding box center [425, 209] width 851 height 419
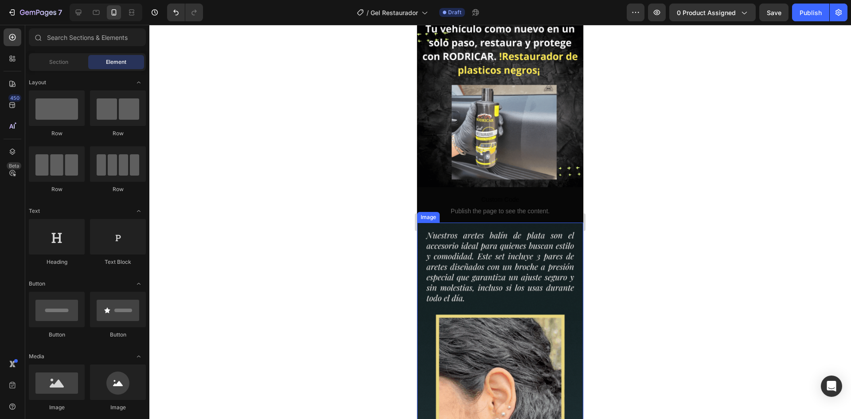
scroll to position [0, 0]
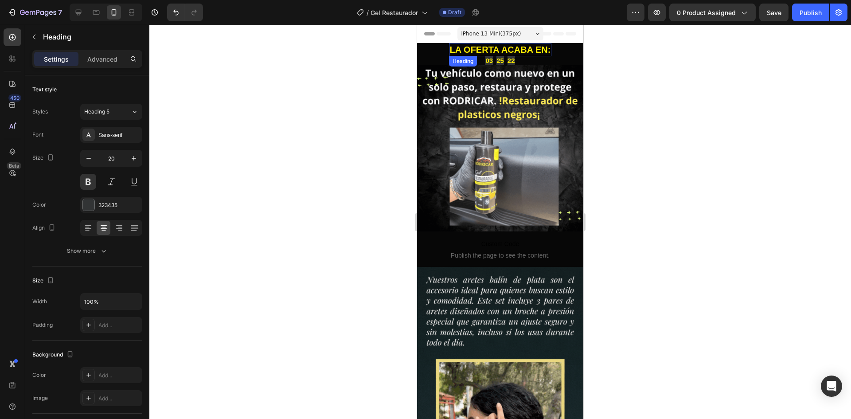
click at [476, 47] on strong "LA OFERTA ACABA EN:" at bounding box center [500, 50] width 101 height 10
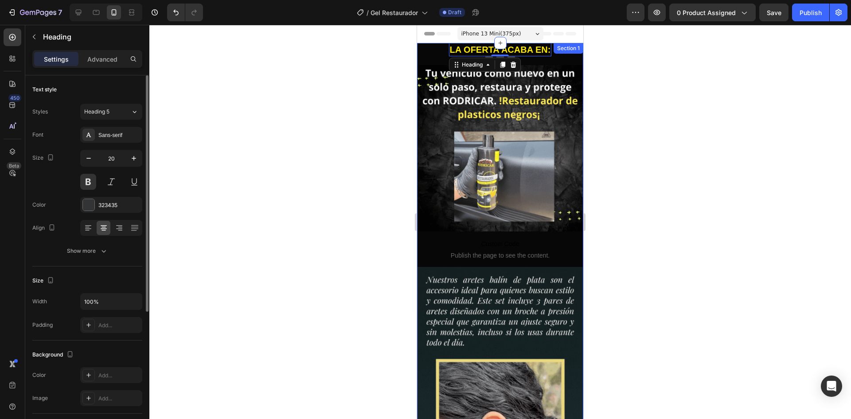
click at [258, 132] on div at bounding box center [500, 222] width 702 height 394
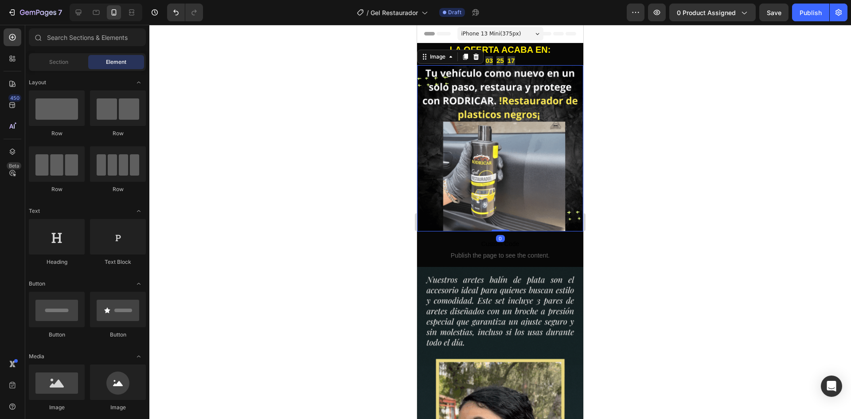
click at [450, 103] on img at bounding box center [500, 148] width 166 height 166
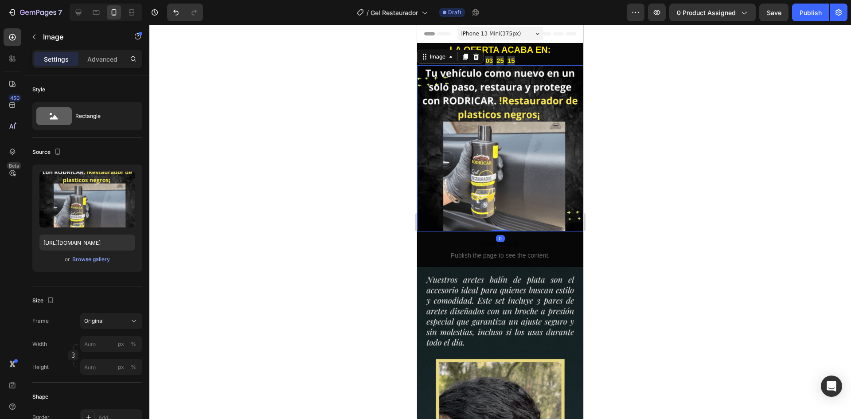
click at [298, 165] on div at bounding box center [500, 222] width 702 height 394
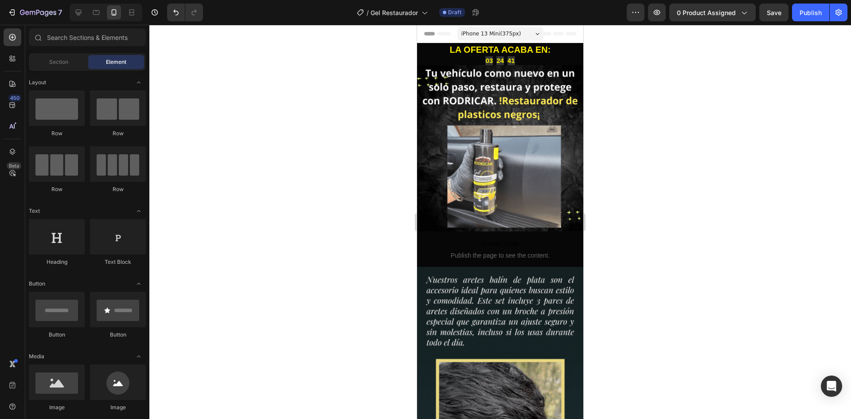
click at [807, 23] on div "7 / Gel Restaurador Draft Preview 0 product assigned Save Publish" at bounding box center [425, 12] width 851 height 25
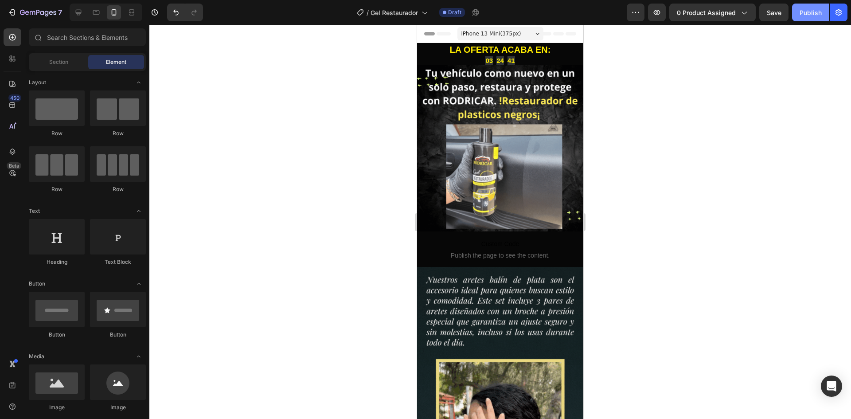
click at [811, 16] on div "Publish" at bounding box center [811, 12] width 22 height 9
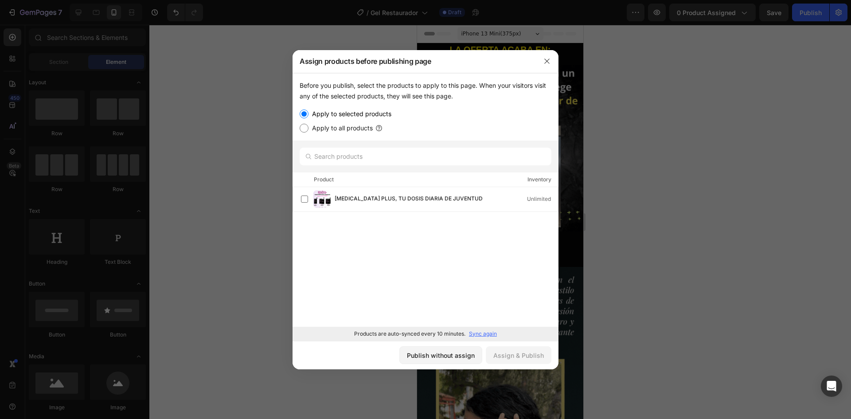
click at [404, 212] on div "RENOVA PLUS, TU DOSIS DIARIA DE JUVENTUD Unlimited Load more" at bounding box center [426, 257] width 266 height 141
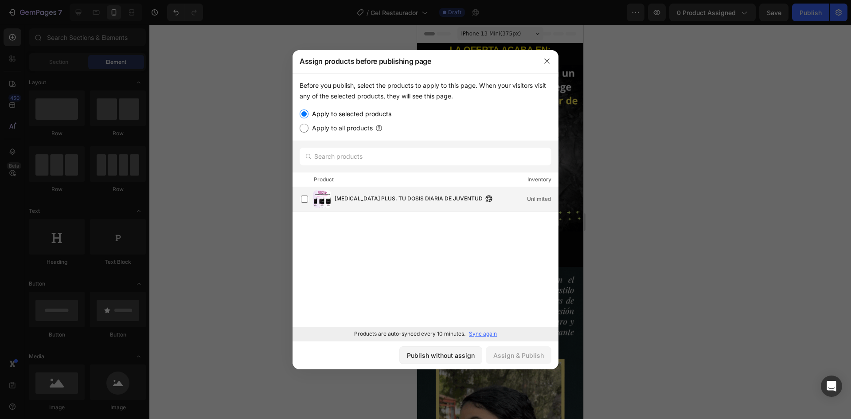
click at [370, 200] on span "RENOVA PLUS, TU DOSIS DIARIA DE JUVENTUD" at bounding box center [409, 199] width 148 height 10
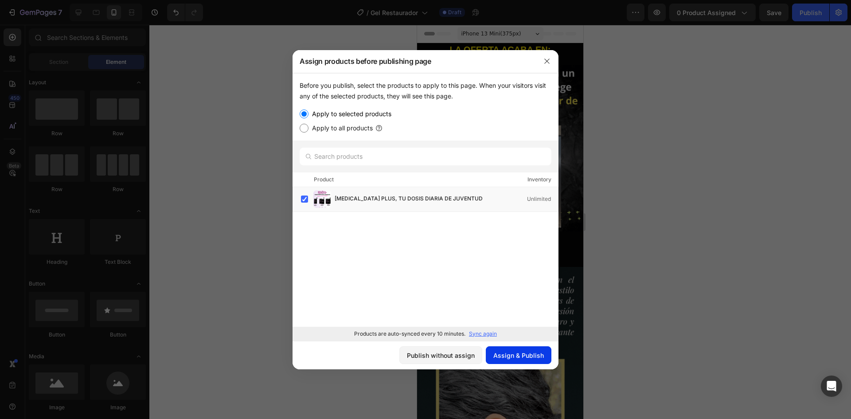
click at [521, 355] on div "Assign & Publish" at bounding box center [519, 355] width 51 height 9
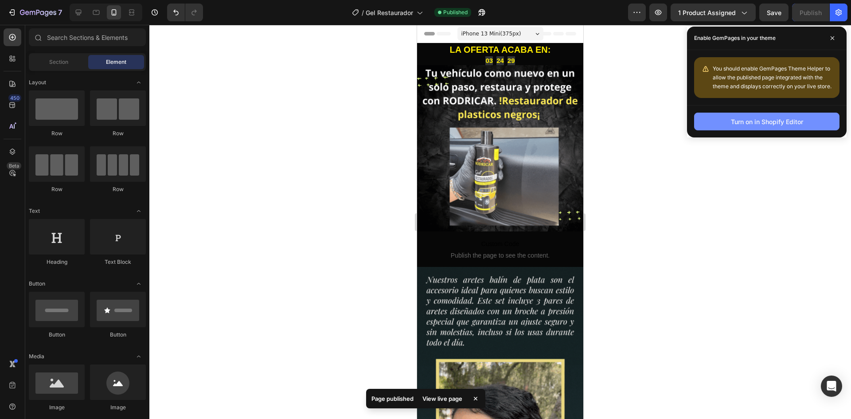
click at [784, 128] on button "Turn on in Shopify Editor" at bounding box center [766, 122] width 145 height 18
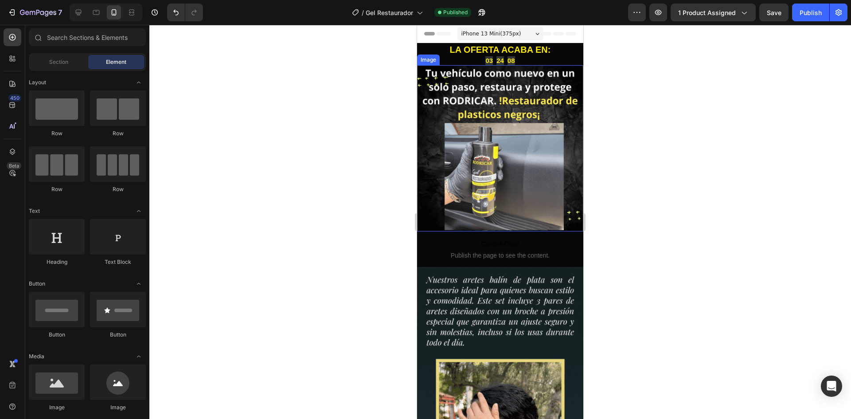
click at [814, 22] on div "7 / Gel Restaurador Published Preview 1 product assigned Save Publish" at bounding box center [425, 12] width 851 height 25
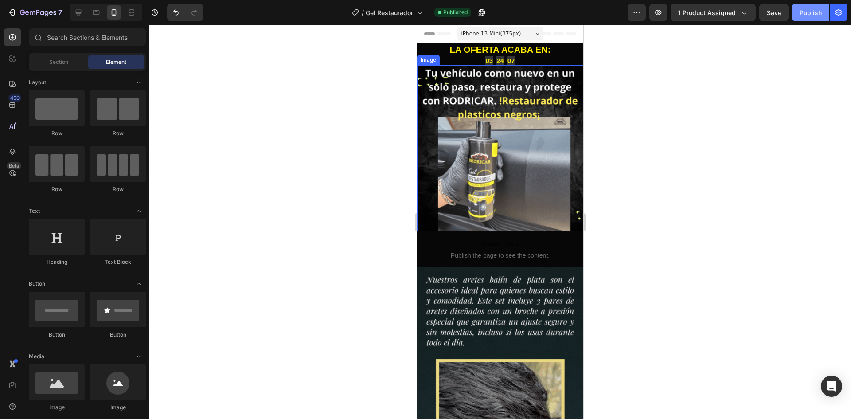
click at [814, 15] on div "Publish" at bounding box center [811, 12] width 22 height 9
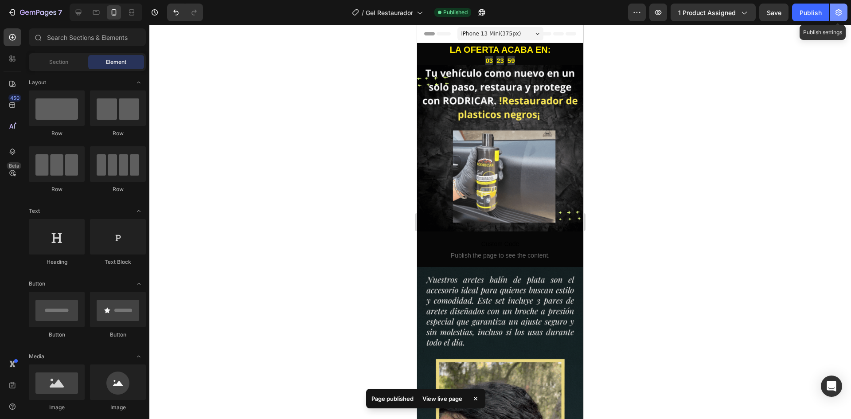
click at [840, 16] on icon "button" at bounding box center [839, 12] width 9 height 9
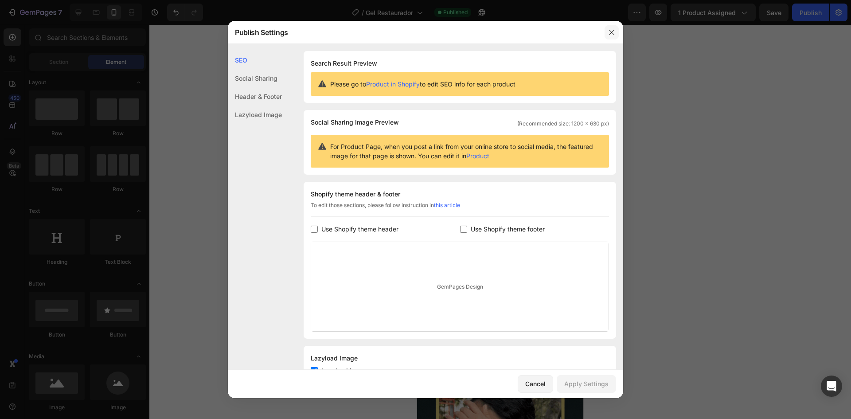
click at [612, 33] on icon "button" at bounding box center [611, 32] width 7 height 7
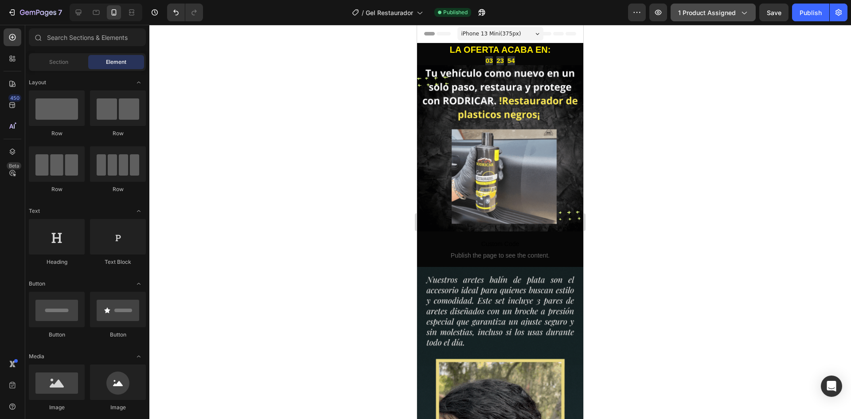
click at [743, 16] on icon "button" at bounding box center [744, 12] width 9 height 9
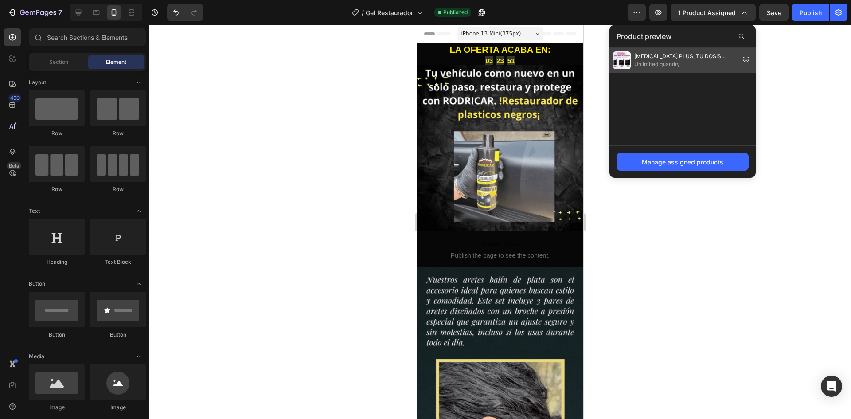
click at [670, 62] on span "Unlimited quantity" at bounding box center [686, 64] width 102 height 8
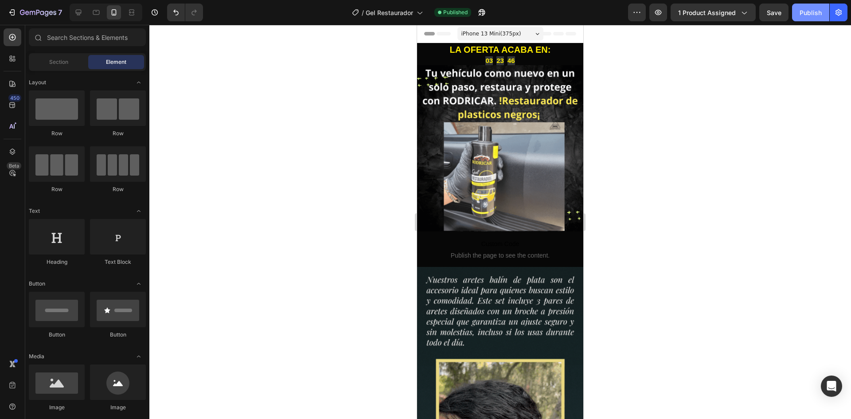
click at [812, 12] on div "Publish" at bounding box center [811, 12] width 22 height 9
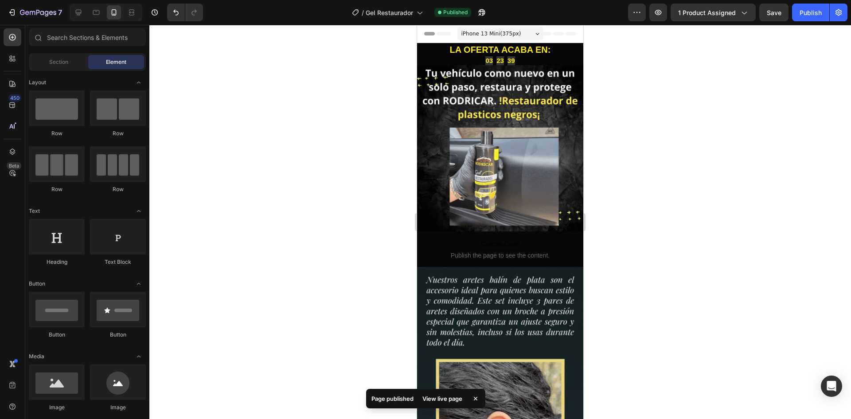
click at [442, 402] on div "View live page" at bounding box center [442, 398] width 51 height 12
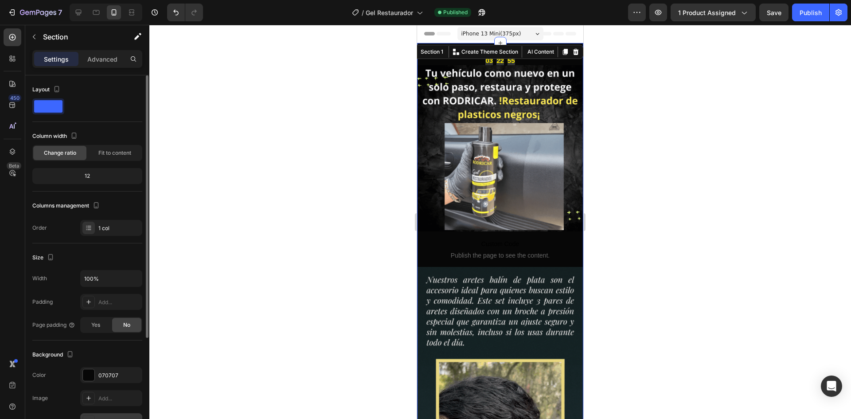
scroll to position [149, 0]
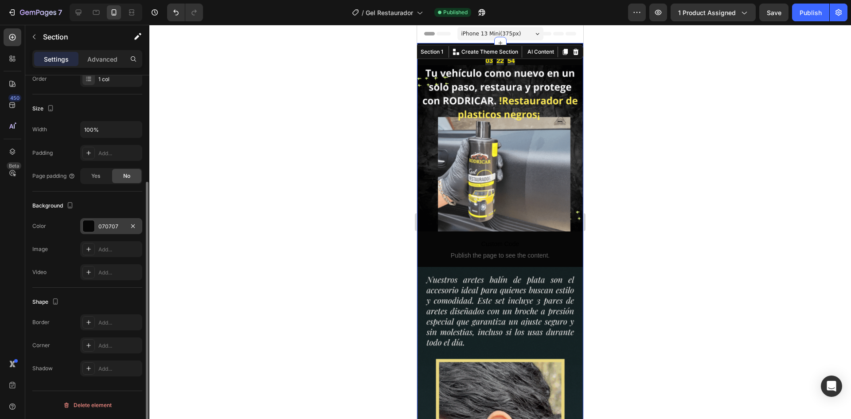
click at [110, 229] on div "070707" at bounding box center [111, 227] width 26 height 8
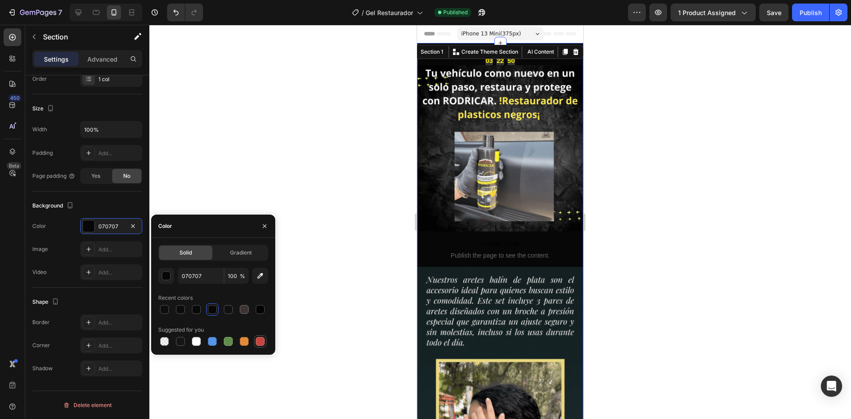
click at [265, 344] on div at bounding box center [260, 341] width 11 height 11
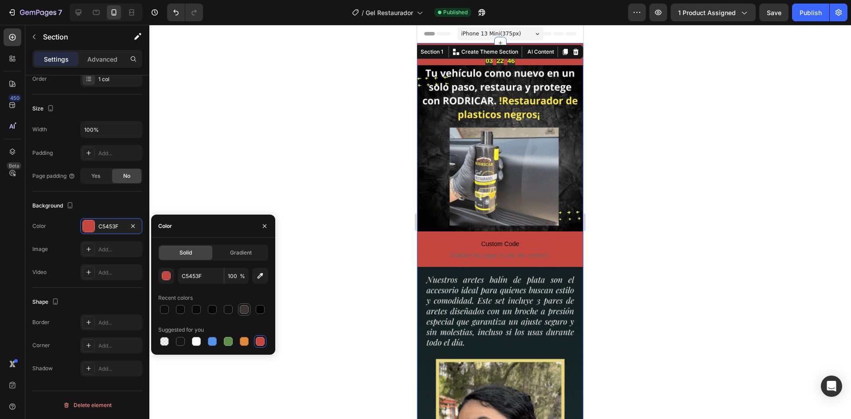
click at [245, 311] on div at bounding box center [244, 309] width 9 height 9
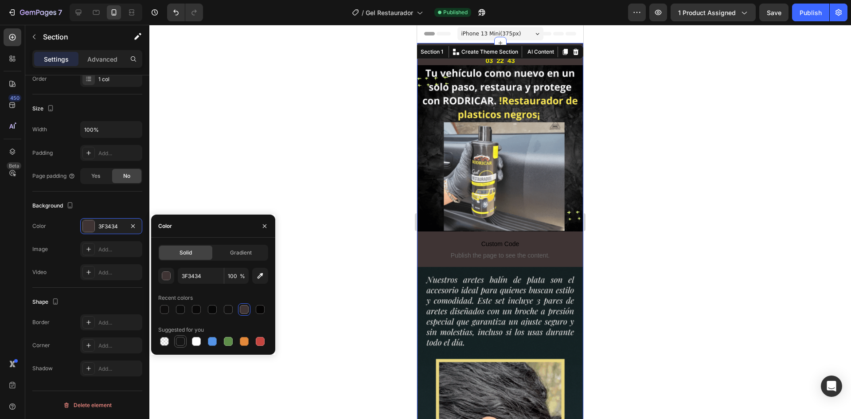
click at [184, 342] on div at bounding box center [180, 341] width 9 height 9
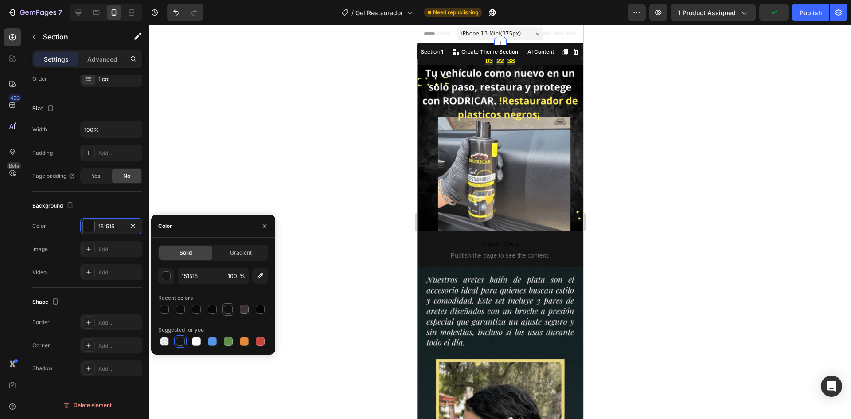
click at [228, 310] on div at bounding box center [228, 309] width 9 height 9
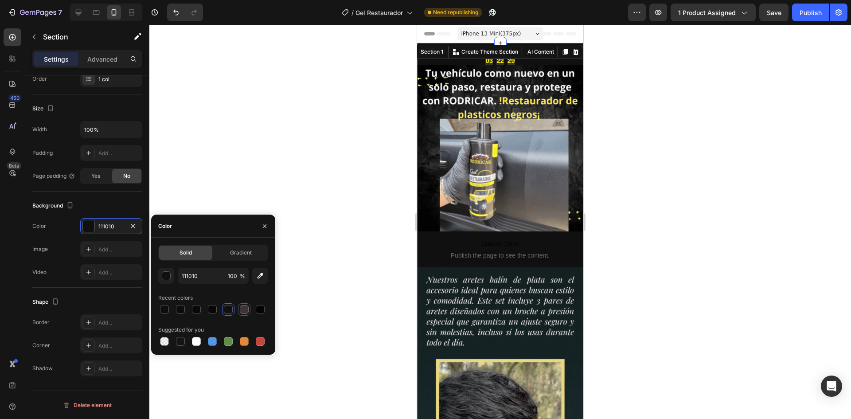
click at [243, 306] on div at bounding box center [244, 309] width 9 height 9
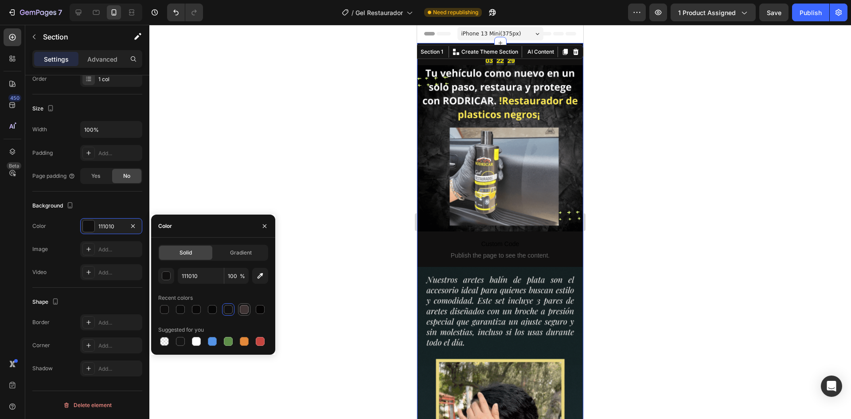
type input "3F3434"
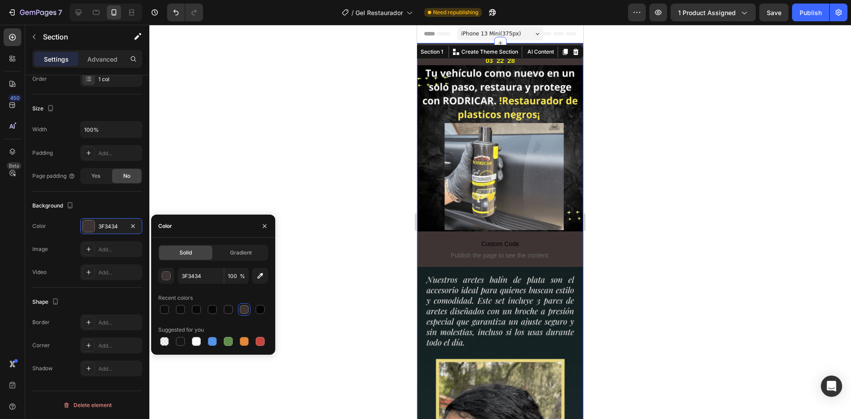
click at [177, 298] on div "Recent colors" at bounding box center [175, 298] width 35 height 8
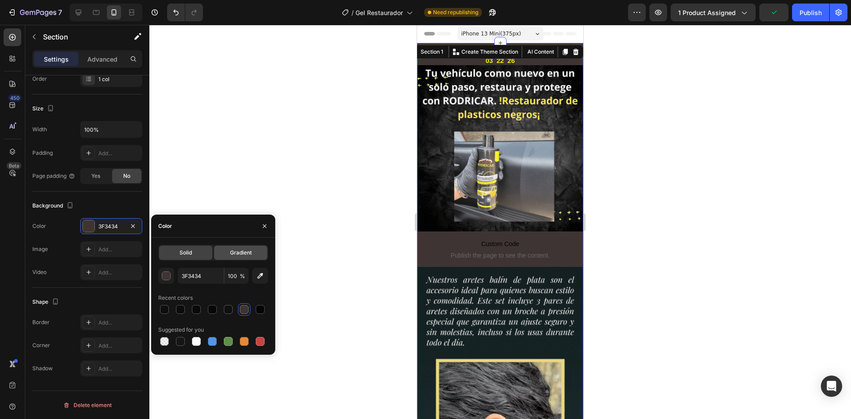
click at [245, 258] on div "Gradient" at bounding box center [240, 253] width 53 height 14
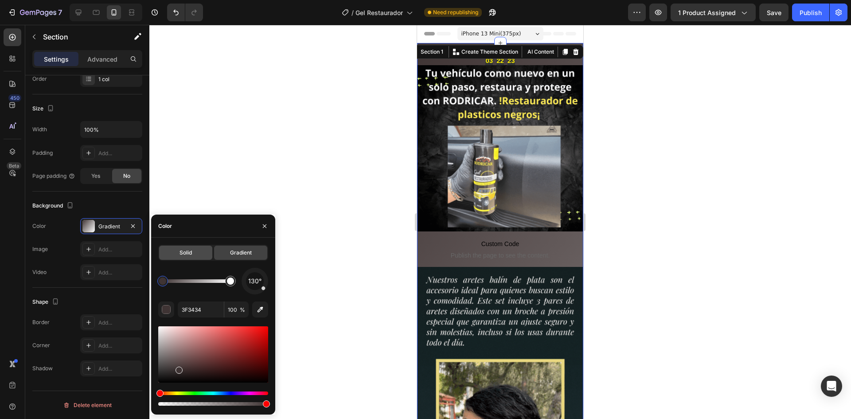
click at [196, 250] on div "Solid" at bounding box center [185, 253] width 53 height 14
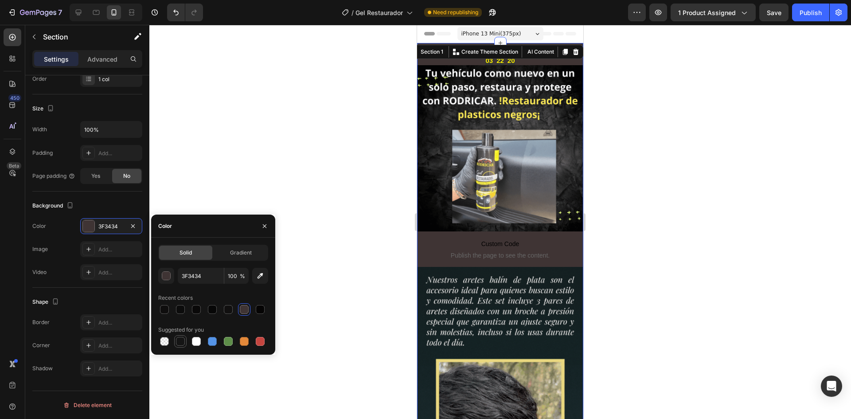
click at [180, 343] on div at bounding box center [180, 341] width 9 height 9
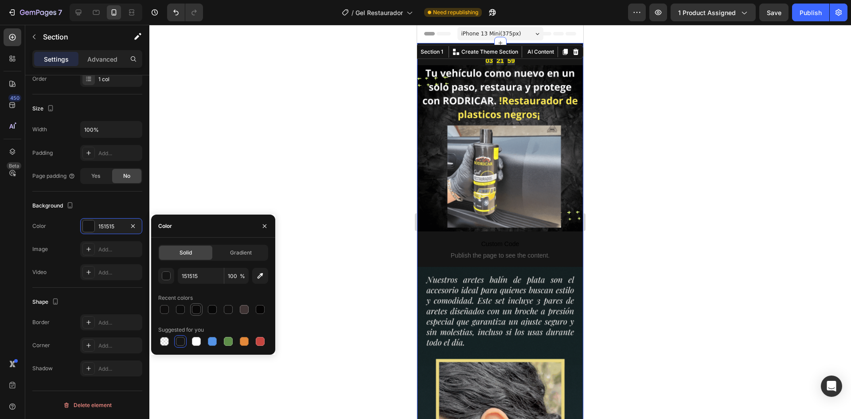
click at [196, 311] on div at bounding box center [196, 309] width 9 height 9
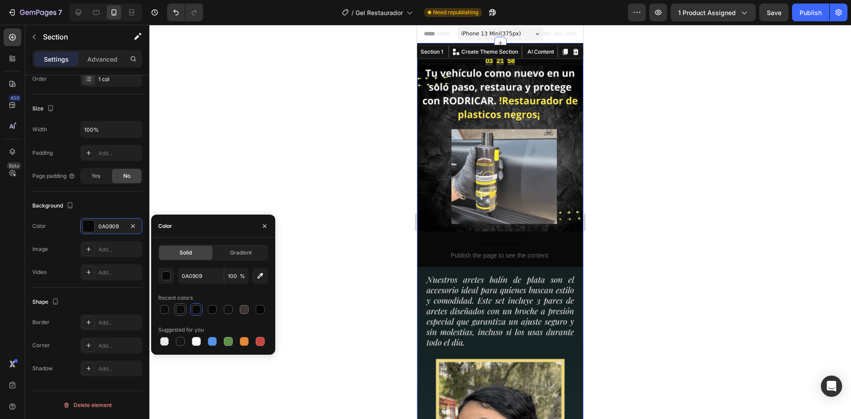
click at [177, 311] on div at bounding box center [180, 309] width 9 height 9
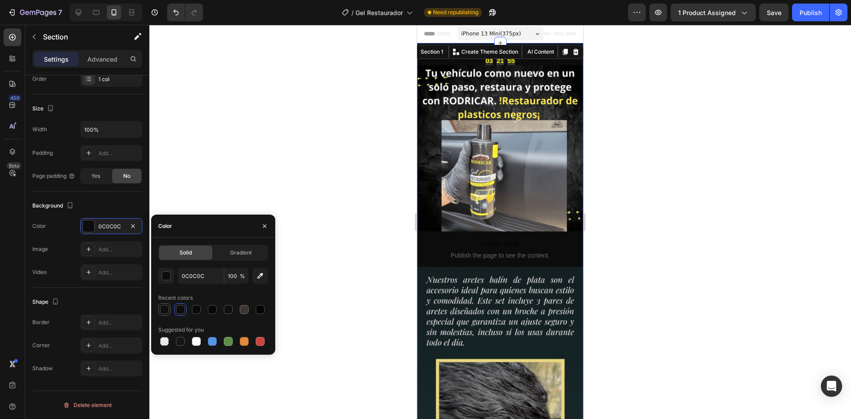
click at [165, 308] on div at bounding box center [164, 309] width 9 height 9
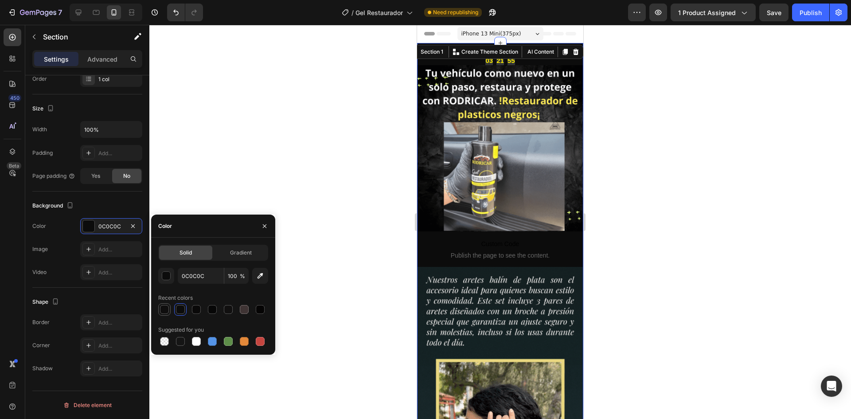
type input "0F0E0E"
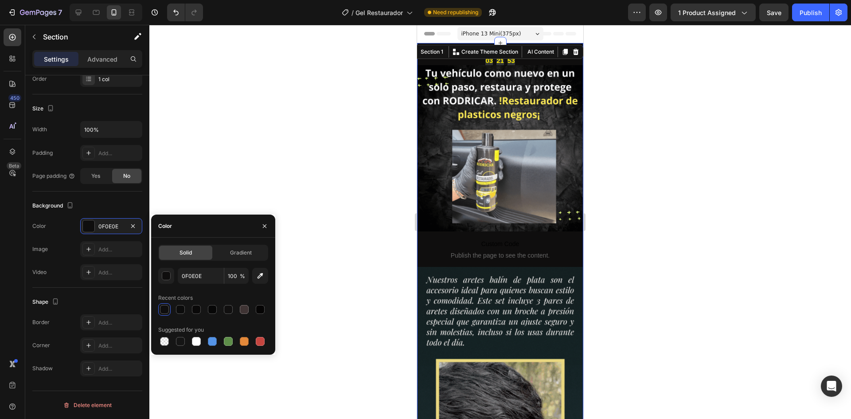
click at [249, 151] on div at bounding box center [500, 222] width 702 height 394
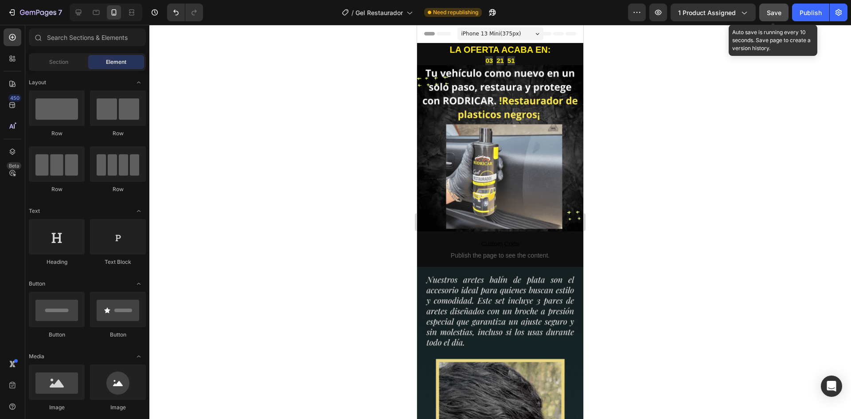
click at [782, 16] on div "Save" at bounding box center [774, 12] width 15 height 9
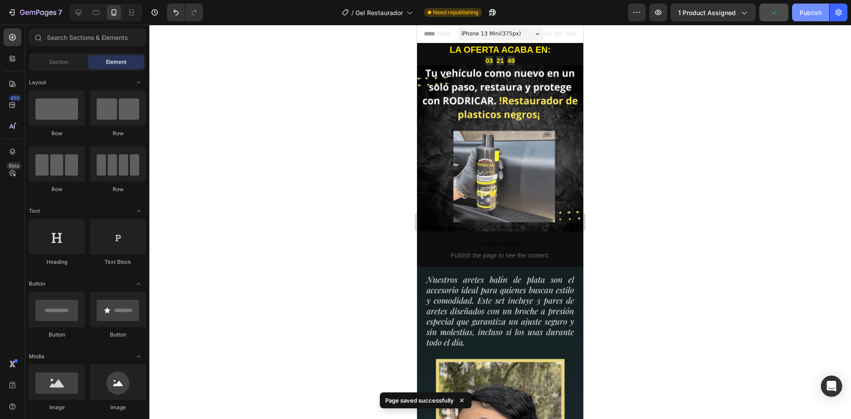
click at [811, 9] on div "Publish" at bounding box center [811, 12] width 22 height 9
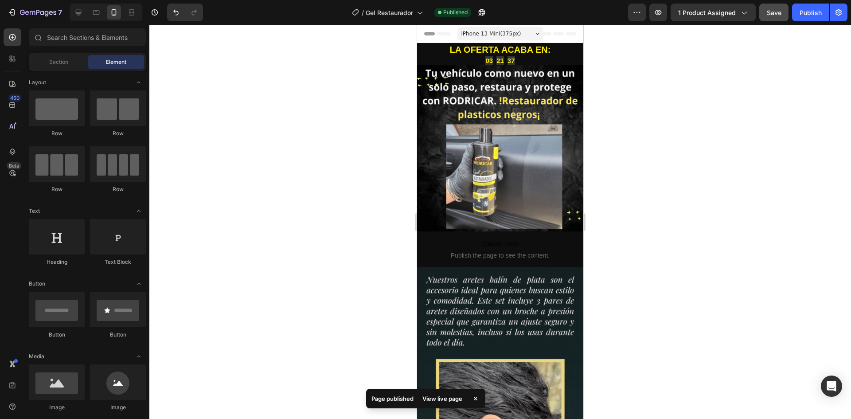
click at [449, 400] on div "View live page" at bounding box center [442, 398] width 51 height 12
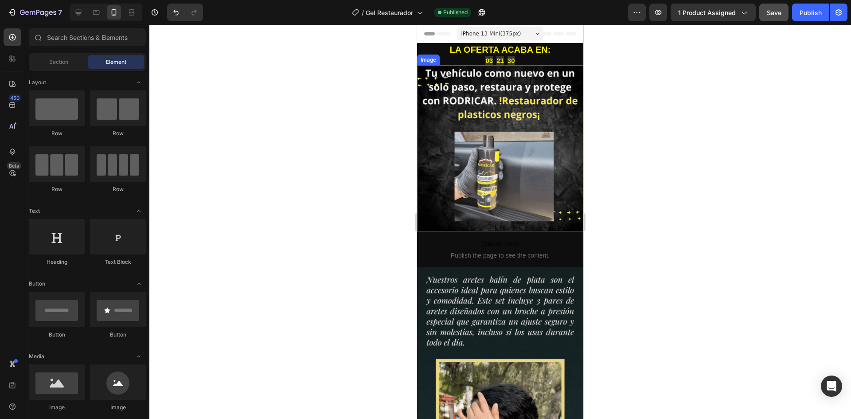
click at [423, 138] on img at bounding box center [500, 148] width 166 height 166
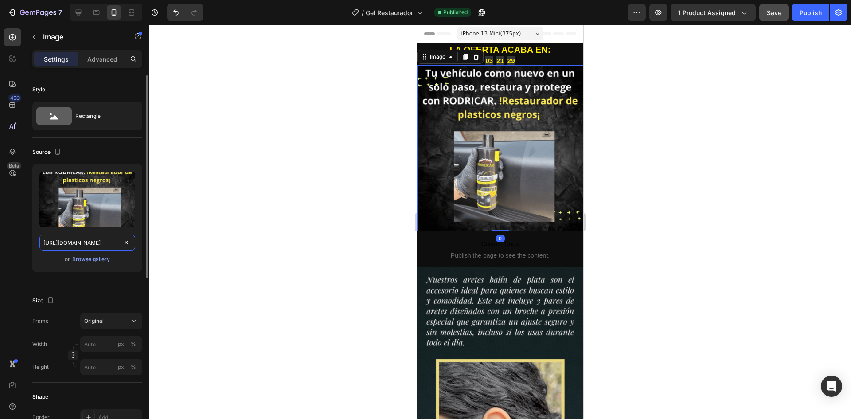
click at [97, 243] on input "https://cdn.shopify.com/s/files/1/0762/1414/1177/files/Texto_del_parrafo.gif?v=…" at bounding box center [87, 243] width 96 height 16
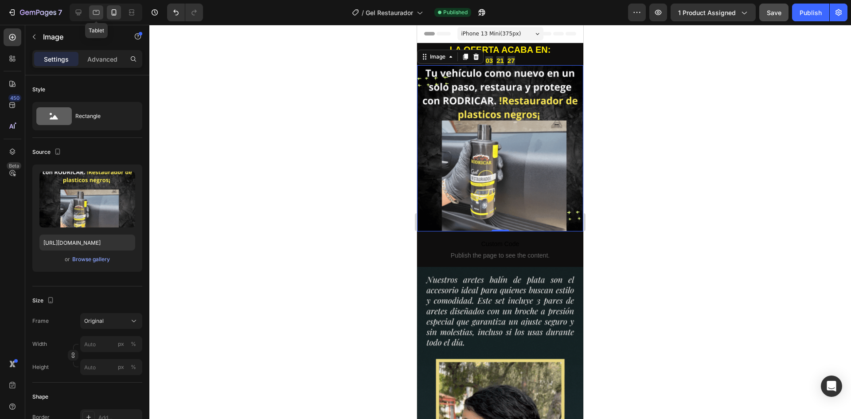
click at [93, 12] on icon at bounding box center [96, 12] width 9 height 9
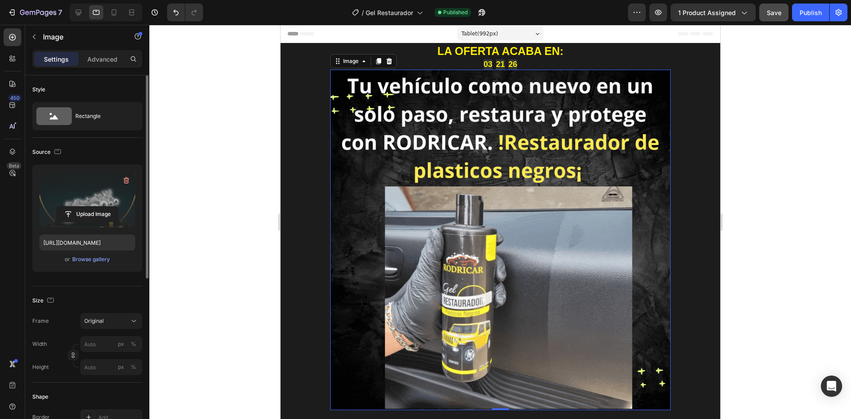
scroll to position [14, 0]
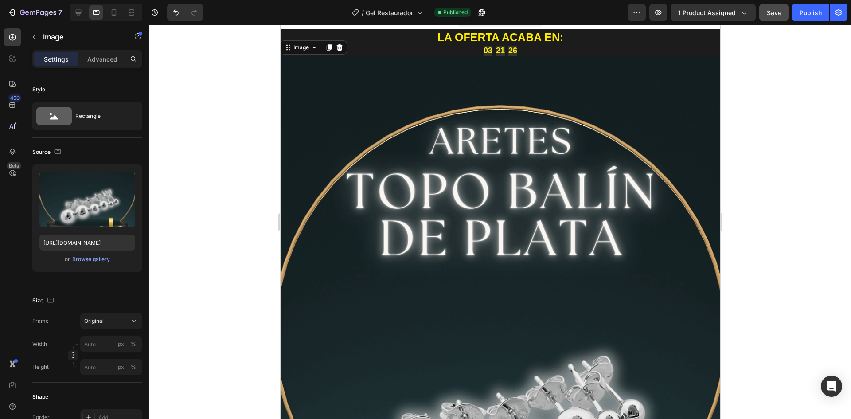
click at [354, 173] on img at bounding box center [500, 402] width 440 height 693
click at [86, 198] on label at bounding box center [87, 200] width 96 height 56
click at [86, 207] on input "file" at bounding box center [87, 214] width 61 height 15
click at [101, 249] on input "https://cdn.shopify.com/s/files/1/0618/5120/5791/files/balin_plata_LP_1.png?v=1…" at bounding box center [87, 243] width 96 height 16
paste input "762/1414/1177/files/Texto_del_parrafo.gif?v=1756263290"
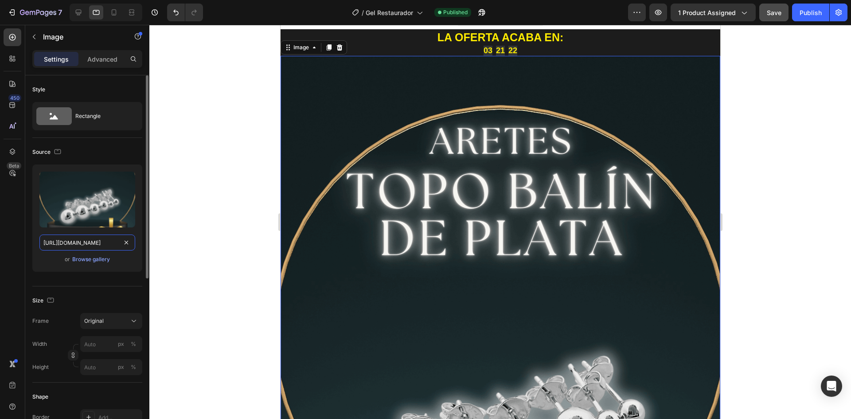
scroll to position [0, 155]
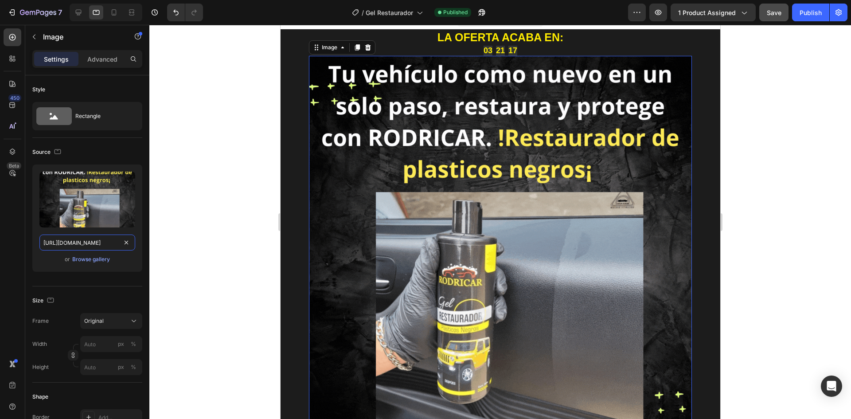
type input "https://cdn.shopify.com/s/files/1/0762/1414/1177/files/Texto_del_parrafo.gif?v=…"
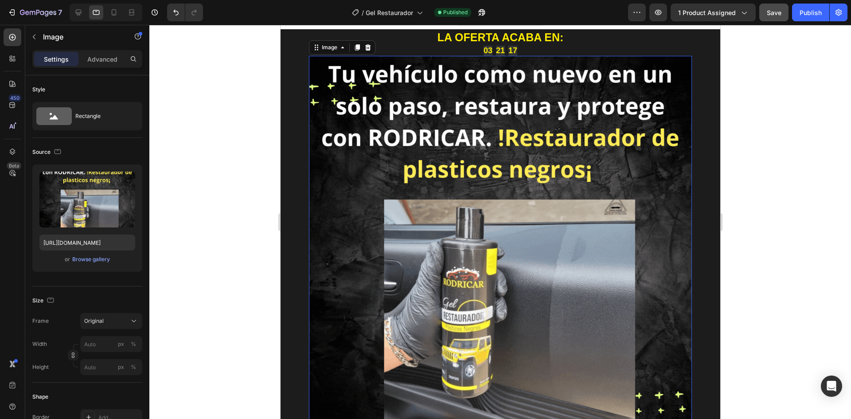
click at [170, 212] on div at bounding box center [500, 222] width 702 height 394
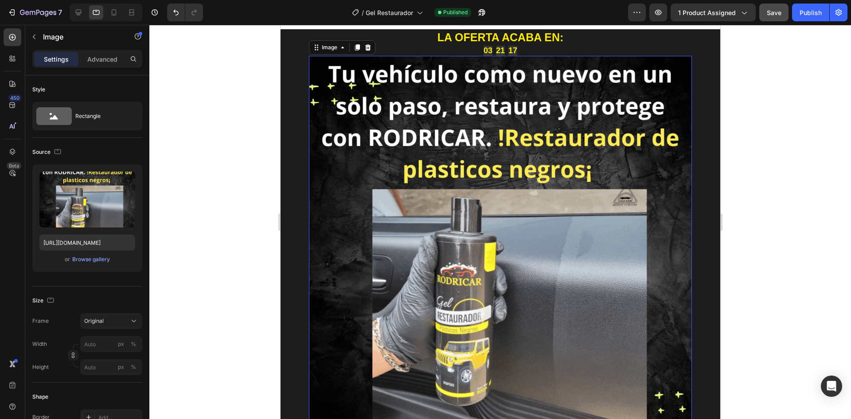
scroll to position [0, 0]
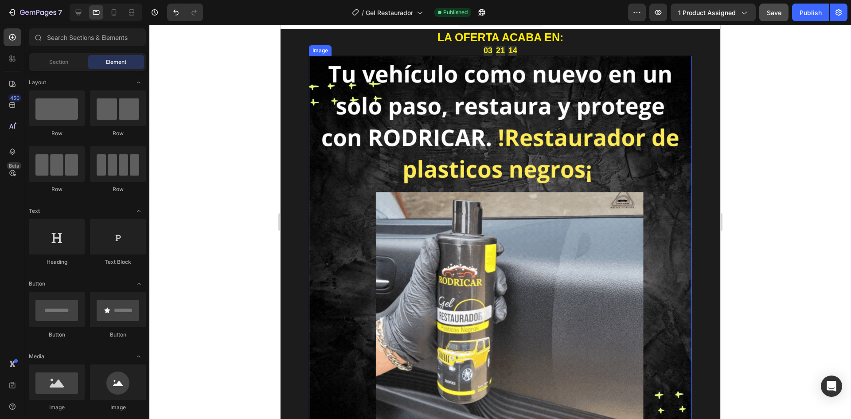
click at [352, 109] on img at bounding box center [500, 247] width 383 height 383
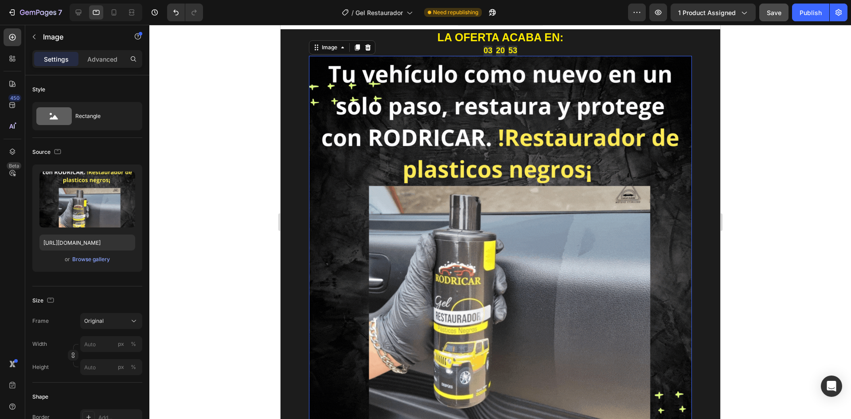
click at [71, 15] on div at bounding box center [106, 13] width 73 height 18
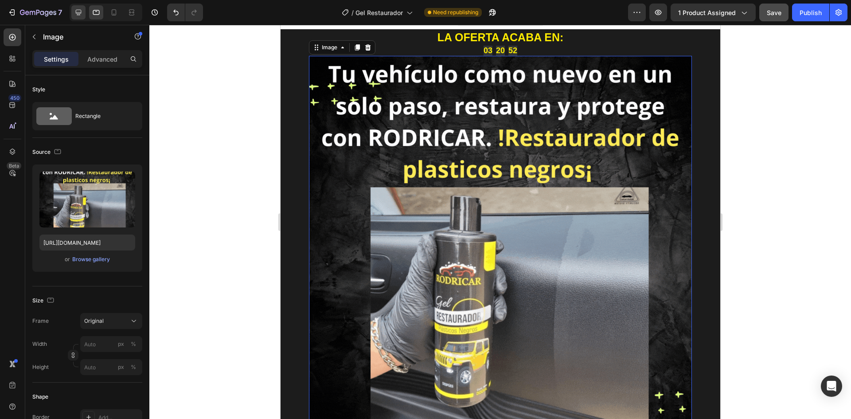
click at [78, 9] on icon at bounding box center [78, 12] width 9 height 9
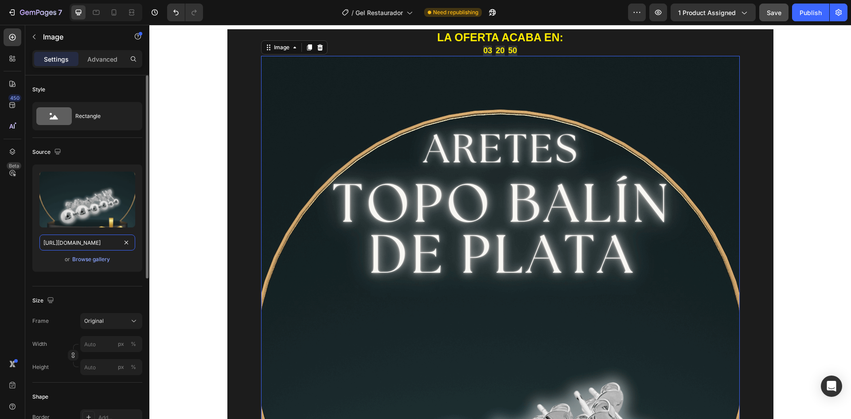
click at [100, 239] on input "https://cdn.shopify.com/s/files/1/0618/5120/5791/files/balin_plata_LP_1.png?v=1…" at bounding box center [87, 243] width 96 height 16
paste input "762/1414/1177/files/Texto_del_parrafo.gif?v=1756263290"
type input "https://cdn.shopify.com/s/files/1/0762/1414/1177/files/Texto_del_parrafo.gif?v=…"
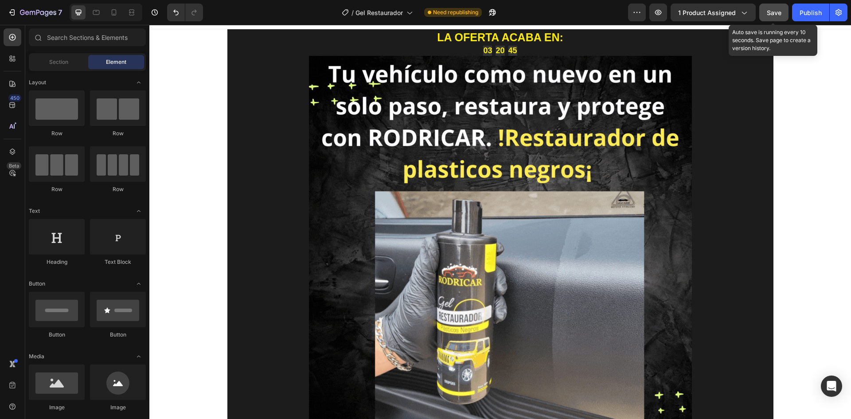
click at [780, 13] on span "Save" at bounding box center [774, 13] width 15 height 8
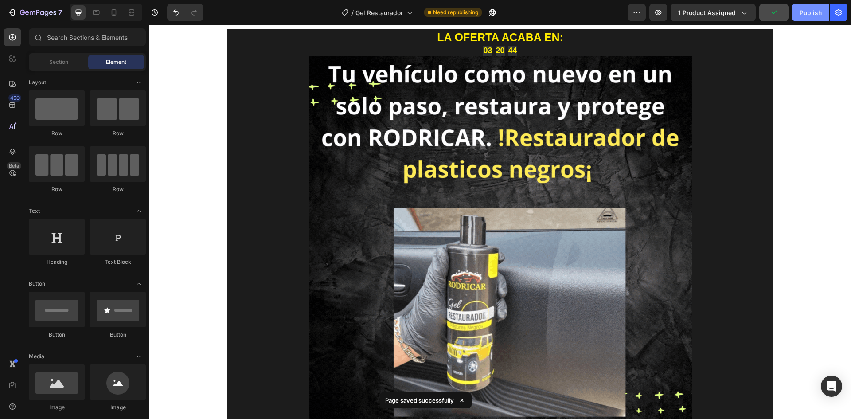
click at [814, 13] on div "Publish" at bounding box center [811, 12] width 22 height 9
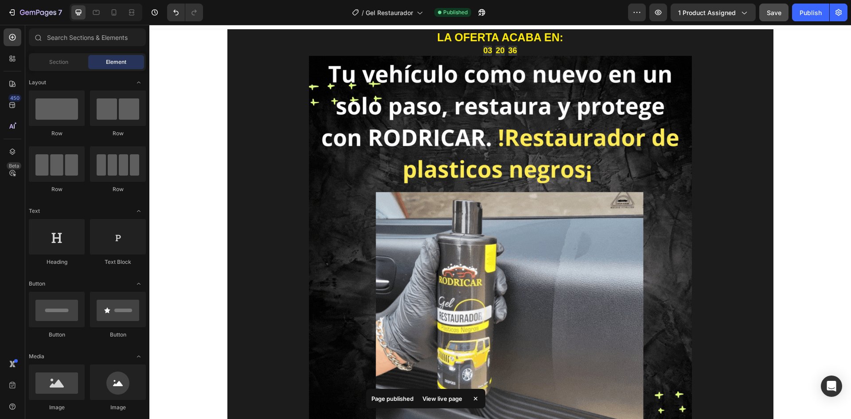
click at [450, 397] on div "View live page" at bounding box center [442, 398] width 51 height 12
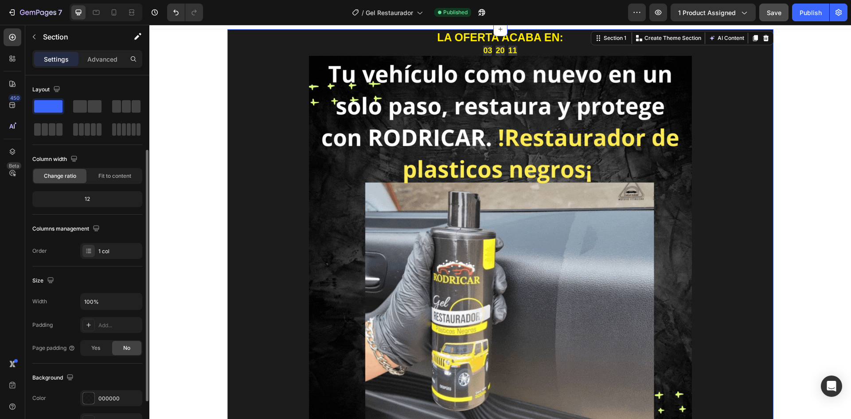
scroll to position [172, 0]
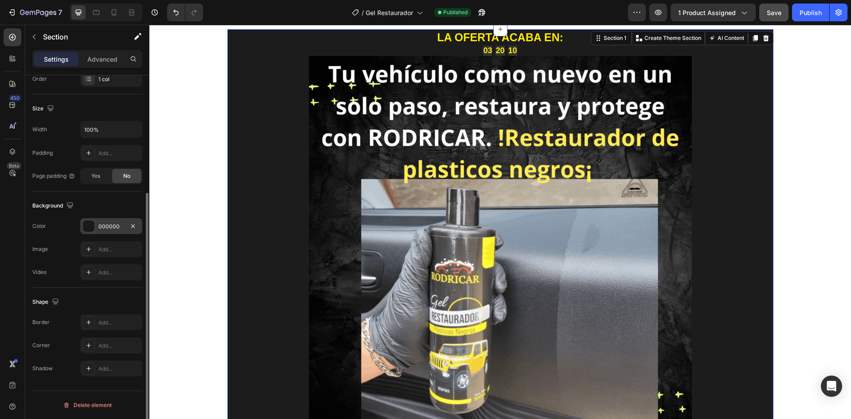
click at [93, 227] on div at bounding box center [89, 226] width 12 height 12
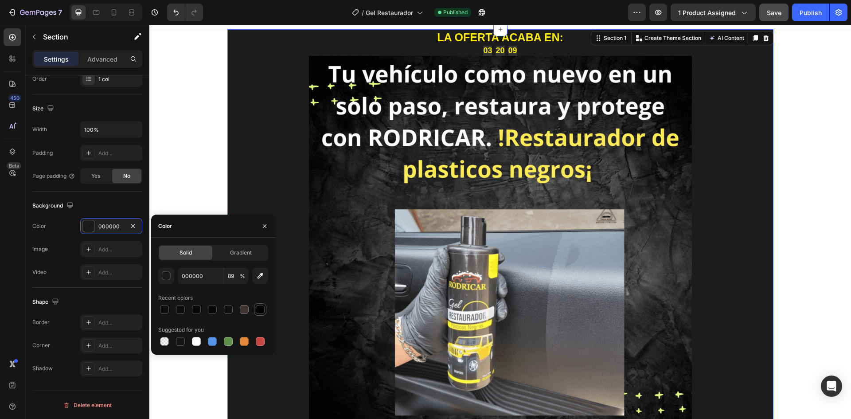
click at [262, 310] on div at bounding box center [260, 309] width 9 height 9
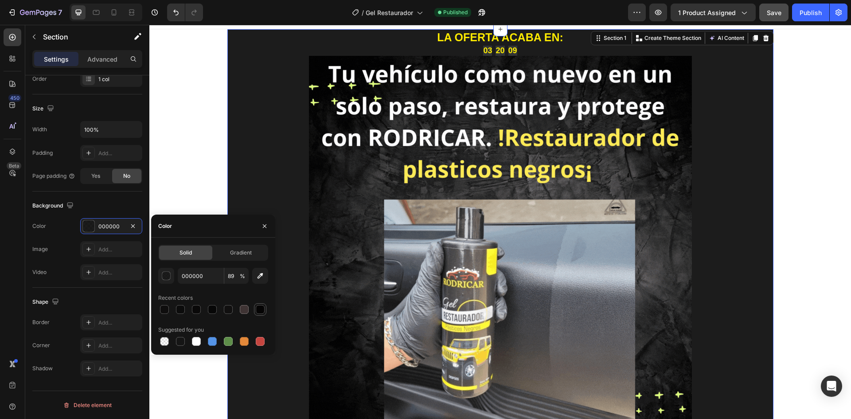
type input "050404"
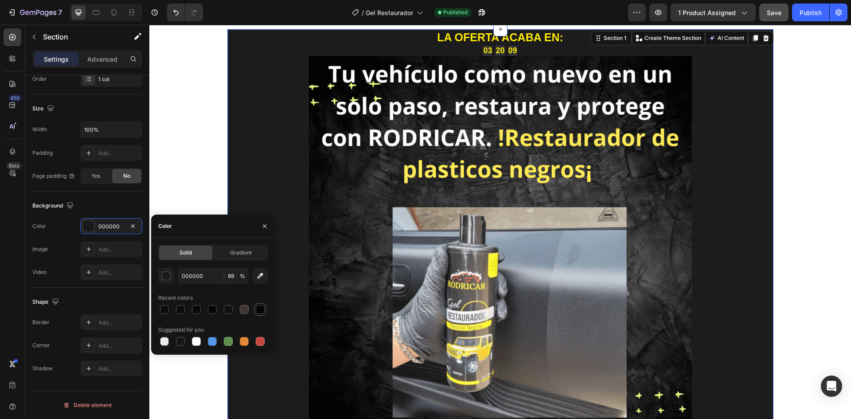
type input "100"
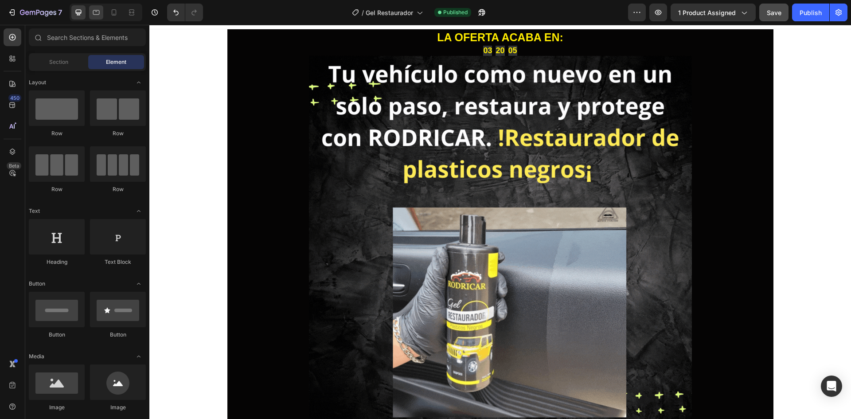
click at [98, 12] on icon at bounding box center [96, 12] width 9 height 9
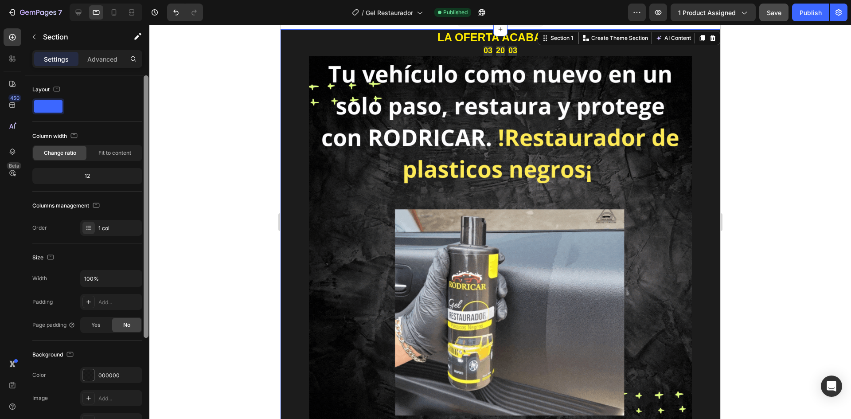
scroll to position [133, 0]
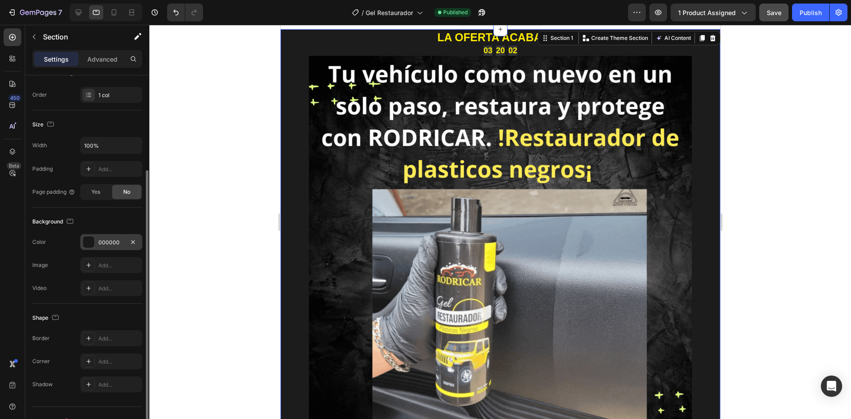
click at [112, 245] on div "000000" at bounding box center [111, 243] width 26 height 8
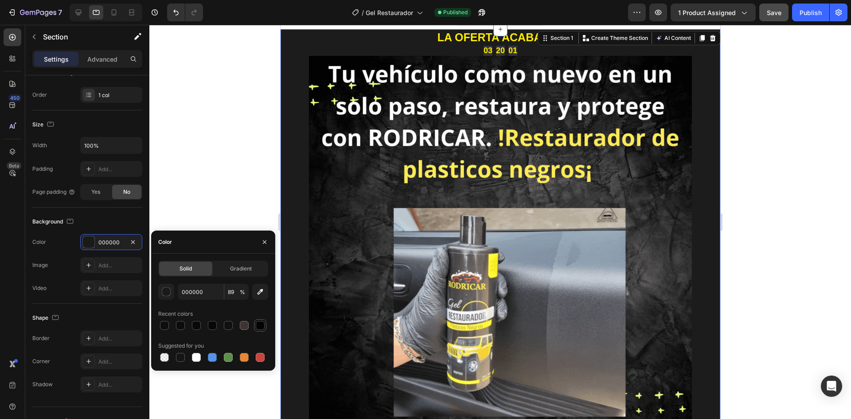
click at [265, 327] on div at bounding box center [260, 325] width 11 height 11
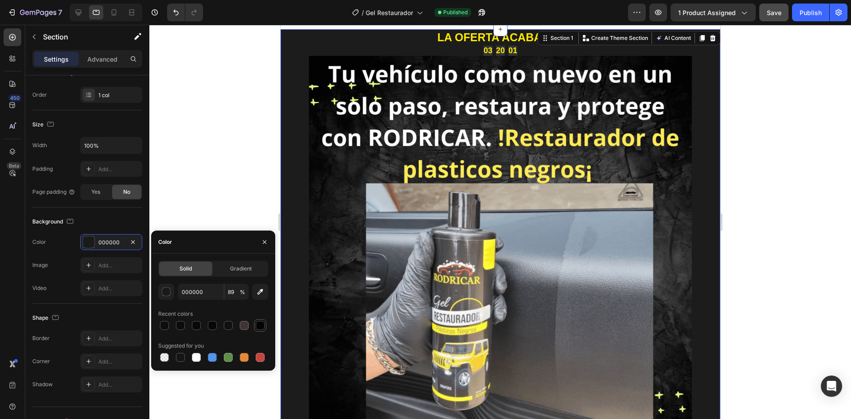
type input "050404"
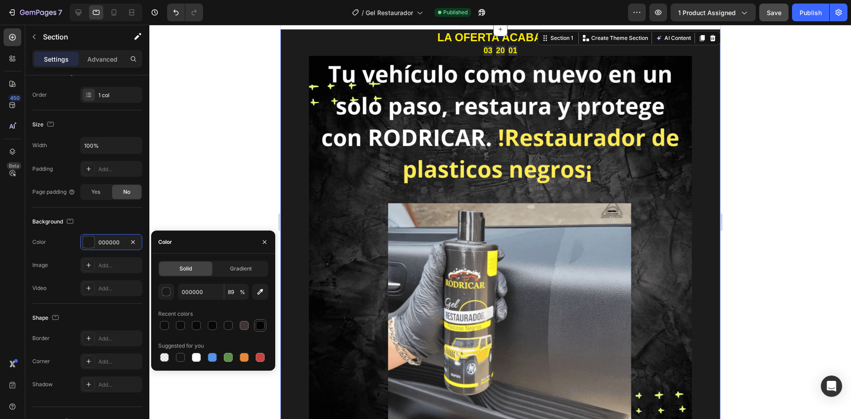
type input "100"
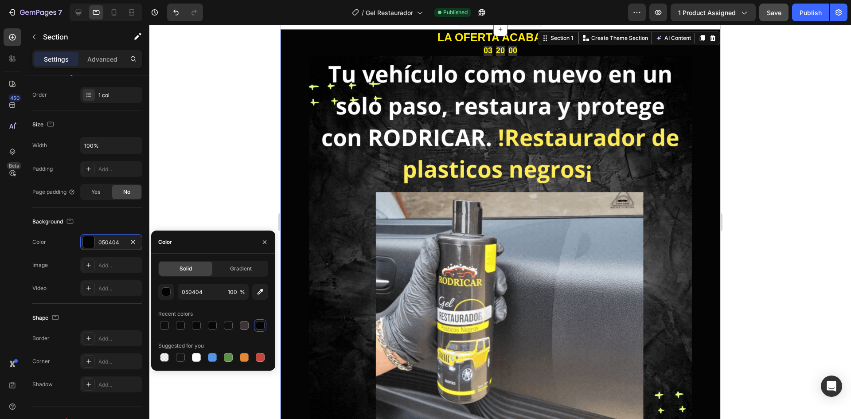
drag, startPoint x: 217, startPoint y: 167, endPoint x: 176, endPoint y: 119, distance: 62.6
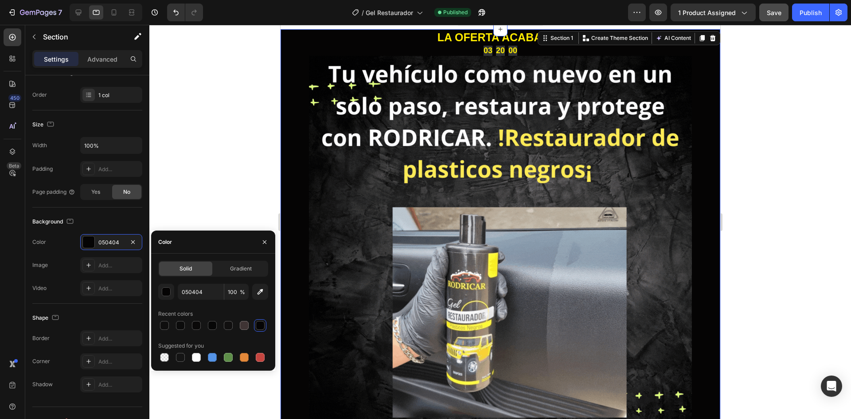
click at [216, 166] on div at bounding box center [500, 222] width 702 height 394
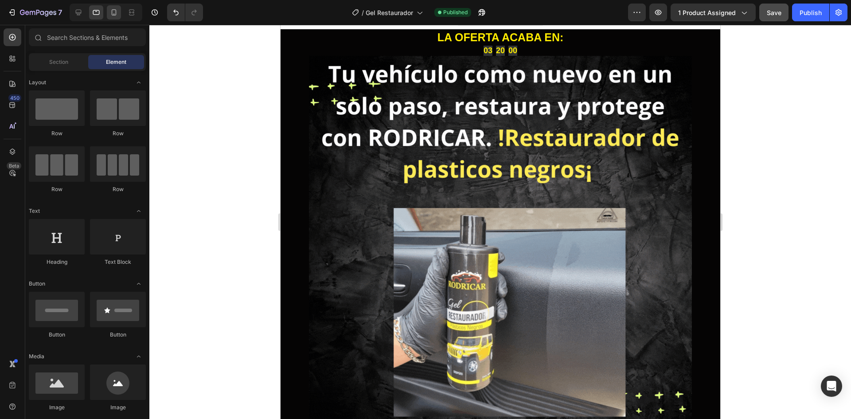
click at [114, 10] on icon at bounding box center [114, 12] width 9 height 9
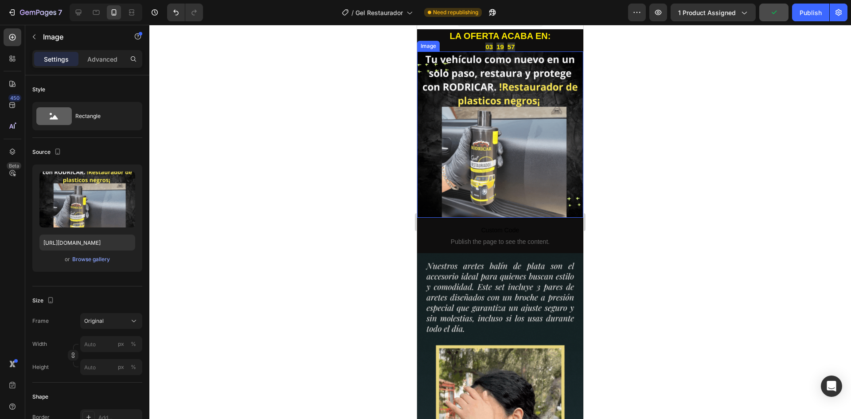
click at [423, 173] on img at bounding box center [500, 134] width 166 height 166
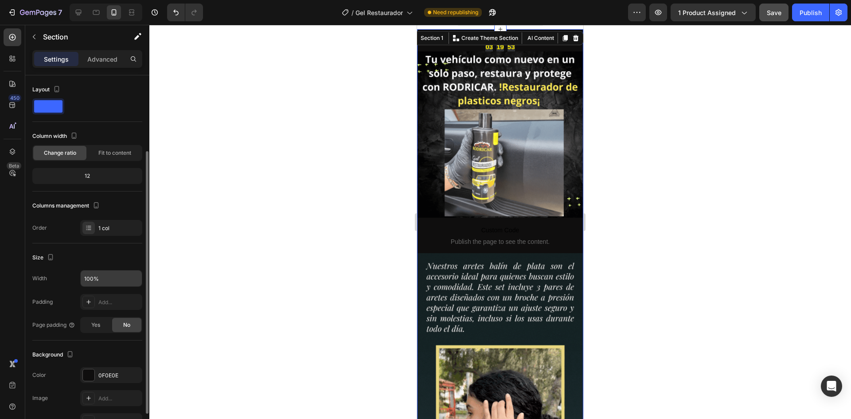
scroll to position [44, 0]
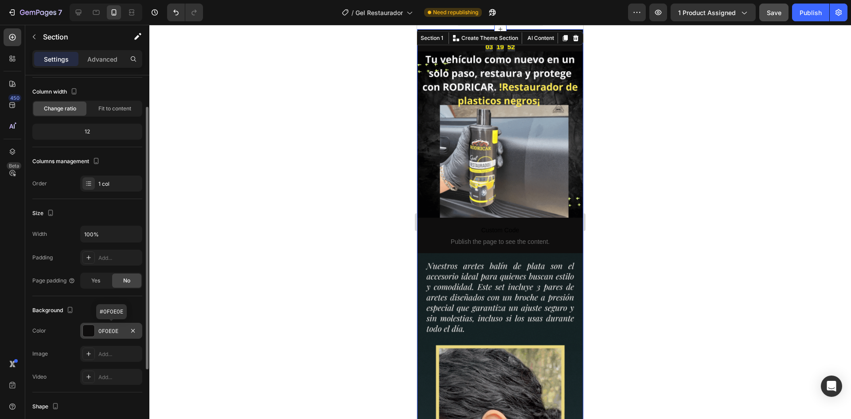
click at [115, 334] on div "0F0E0E" at bounding box center [111, 331] width 26 height 8
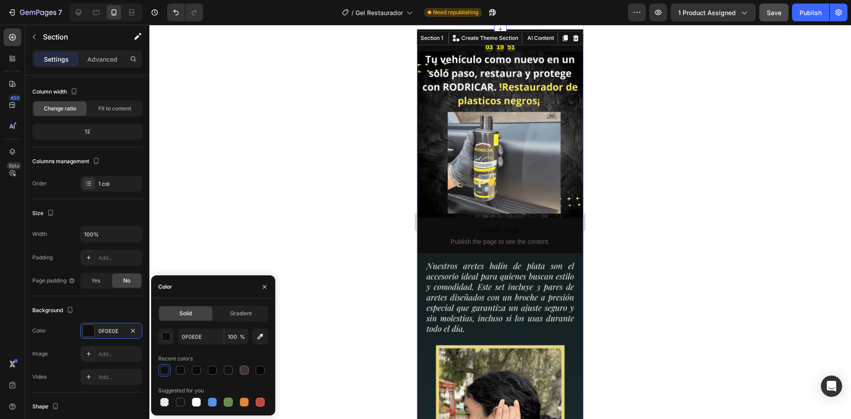
click at [260, 363] on div "Recent colors" at bounding box center [213, 359] width 110 height 14
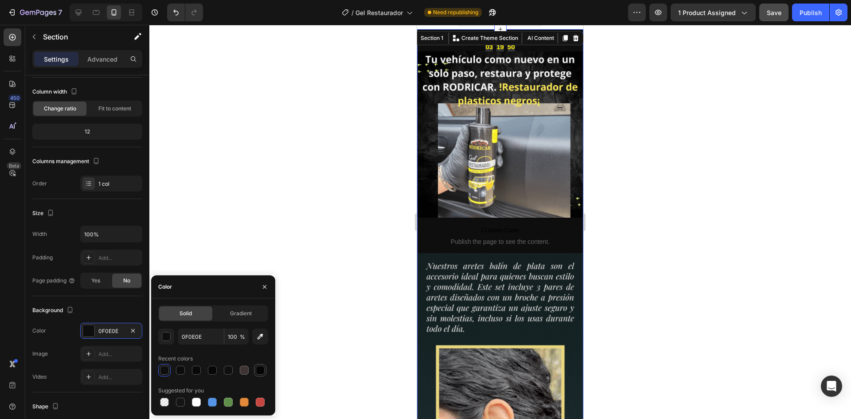
click at [262, 371] on div at bounding box center [260, 370] width 9 height 9
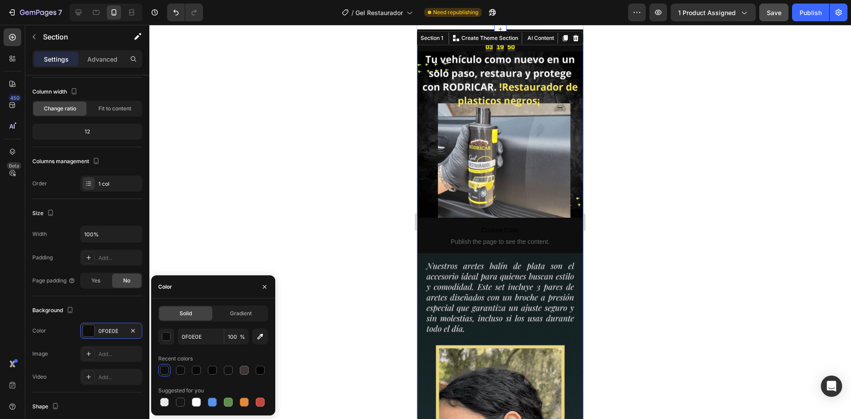
type input "050404"
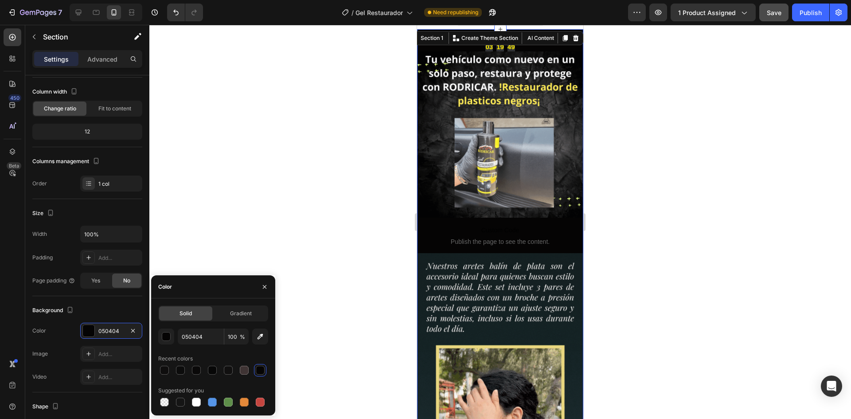
click at [307, 169] on div at bounding box center [500, 222] width 702 height 394
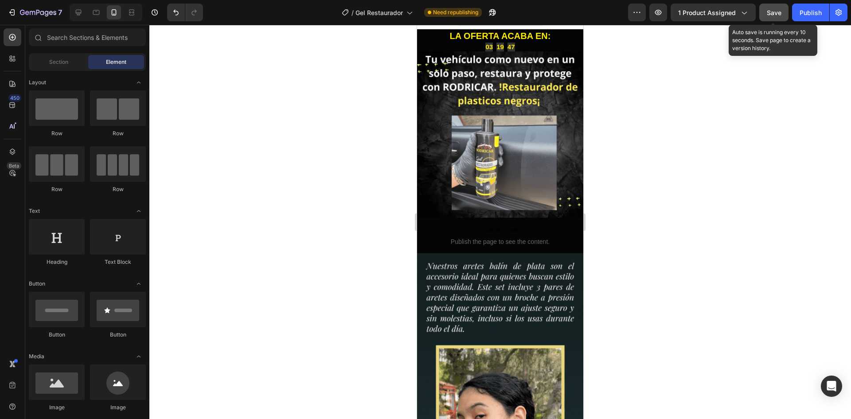
click at [772, 12] on span "Save" at bounding box center [774, 13] width 15 height 8
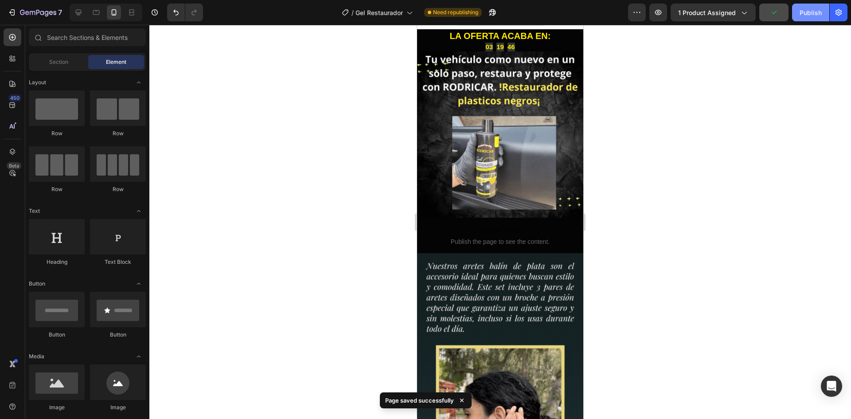
click at [803, 16] on div "Publish" at bounding box center [811, 12] width 22 height 9
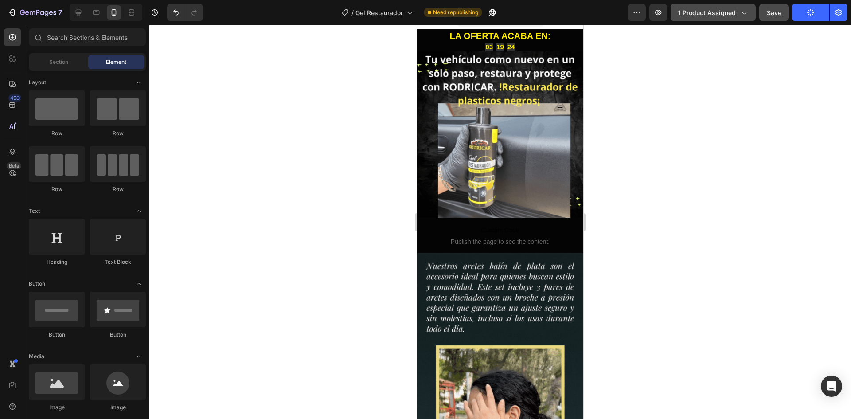
click at [738, 16] on div "1 product assigned" at bounding box center [713, 12] width 70 height 9
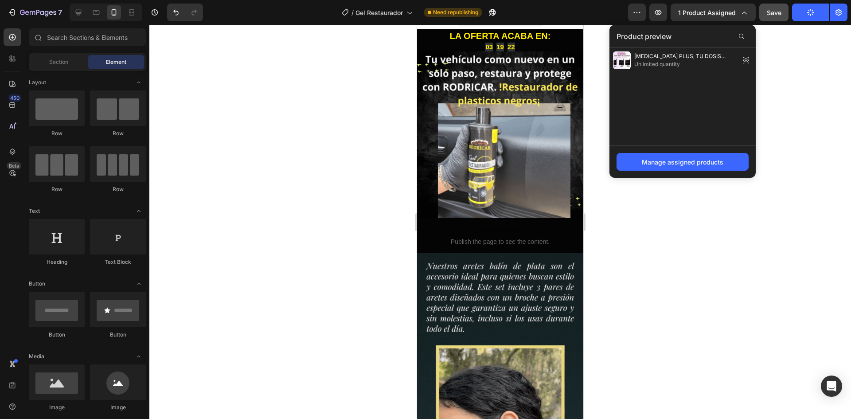
click at [780, 118] on div at bounding box center [500, 222] width 702 height 394
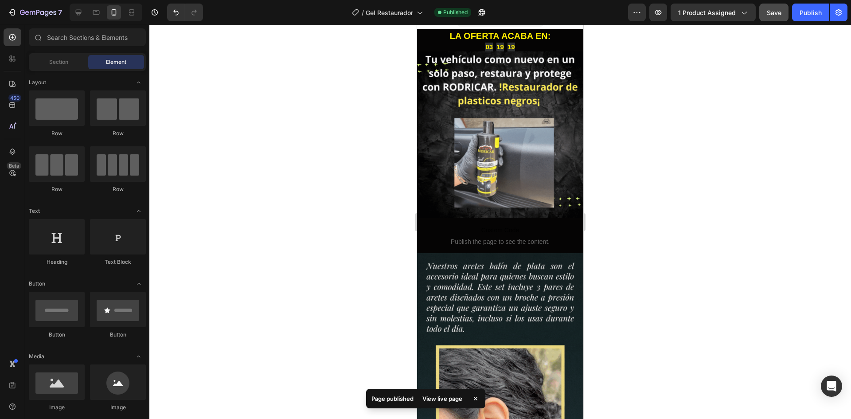
click at [443, 398] on div "View live page" at bounding box center [442, 398] width 51 height 12
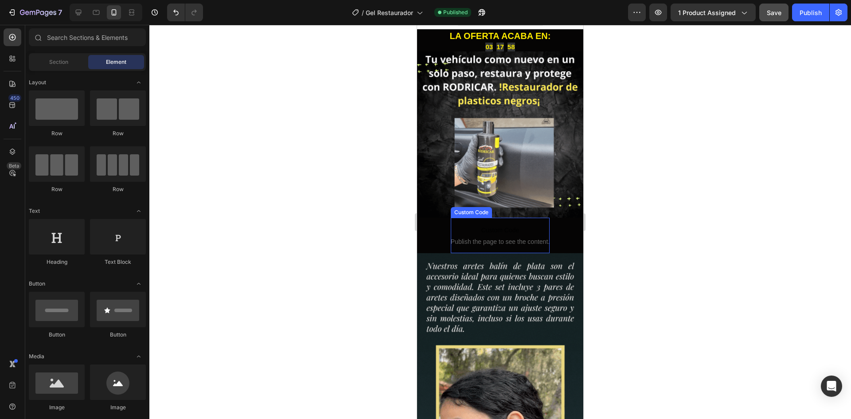
click at [472, 237] on span "Publish the page to see the content." at bounding box center [500, 241] width 99 height 9
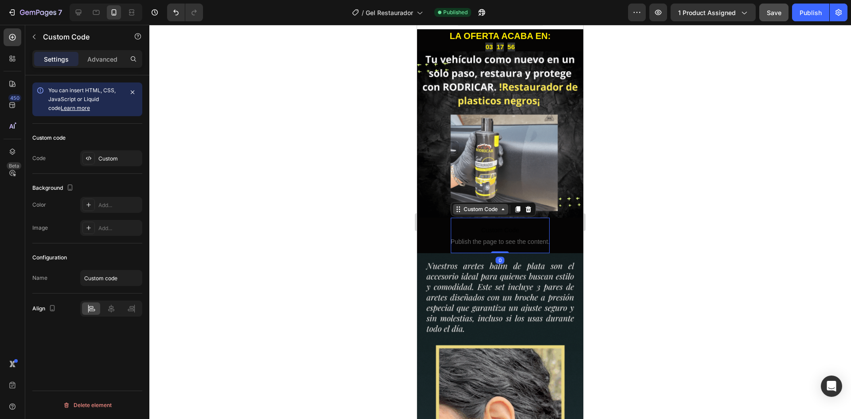
click at [502, 208] on icon at bounding box center [503, 209] width 3 height 2
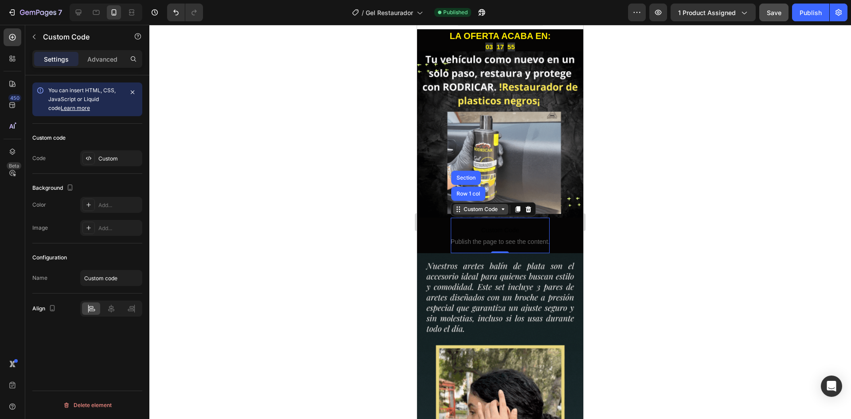
click at [476, 205] on div "Custom Code" at bounding box center [481, 209] width 38 height 8
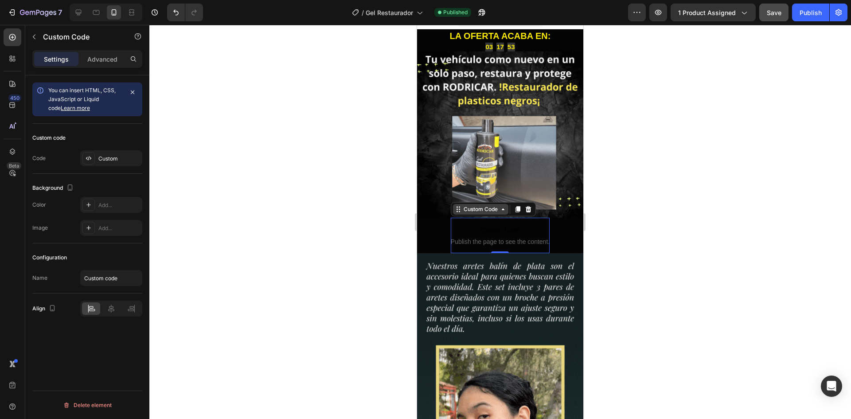
click at [502, 206] on icon at bounding box center [503, 209] width 7 height 7
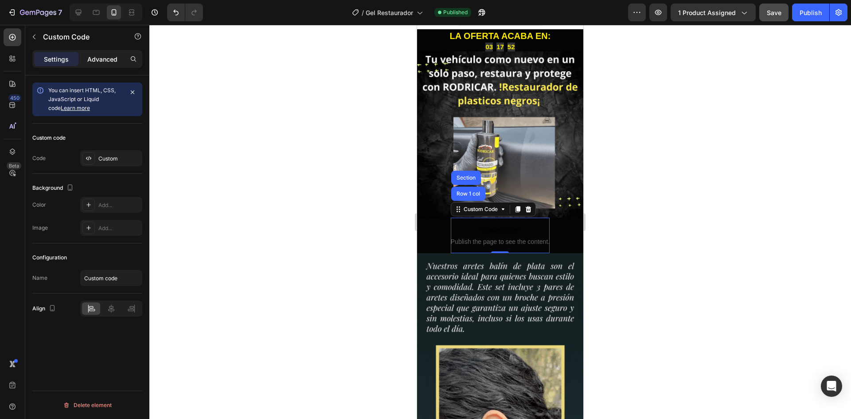
click at [106, 62] on p "Advanced" at bounding box center [102, 59] width 30 height 9
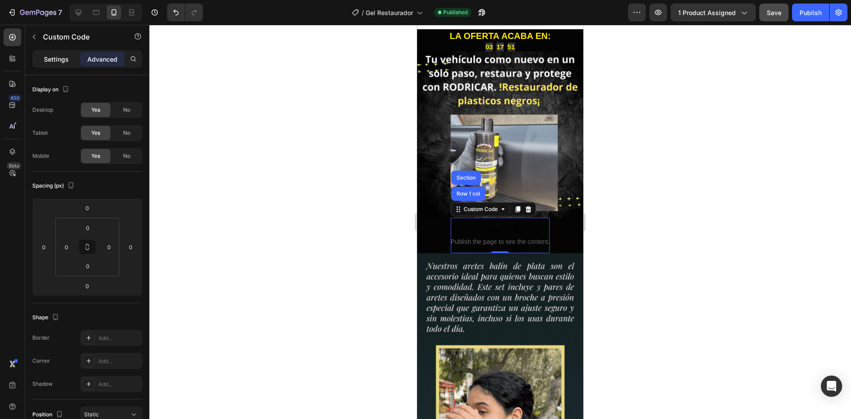
click at [56, 55] on p "Settings" at bounding box center [56, 59] width 25 height 9
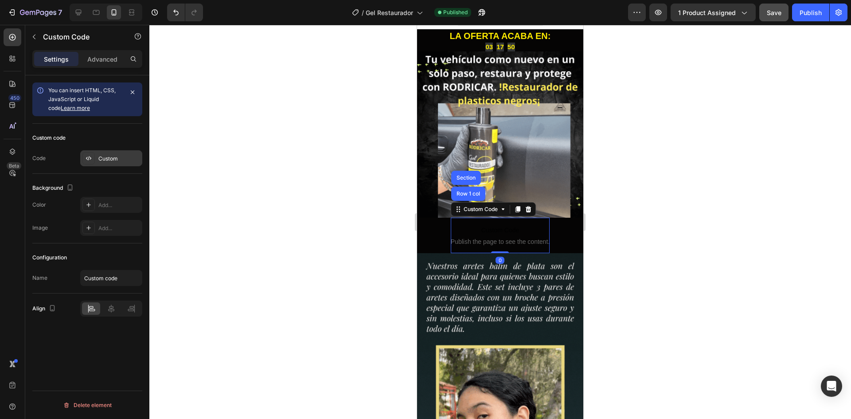
click at [110, 157] on div "Custom" at bounding box center [119, 159] width 42 height 8
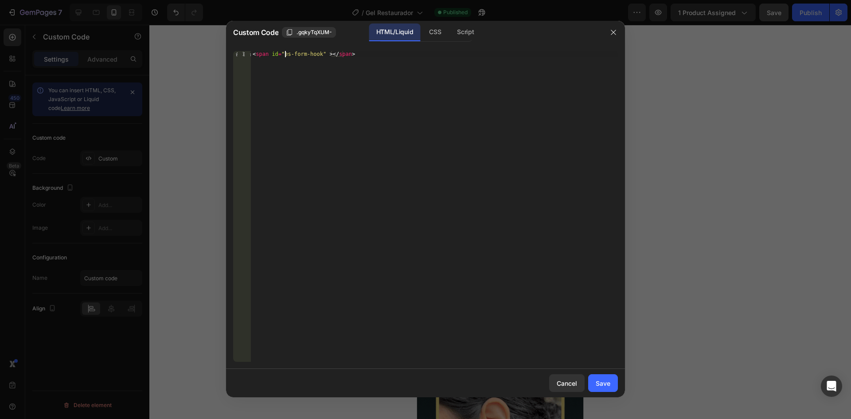
click at [284, 56] on div "< span id = "es-form-hook" > </ span >" at bounding box center [434, 212] width 367 height 323
paste textarea "div id="_rsi-cod-form-embed-custom-hook"></div"
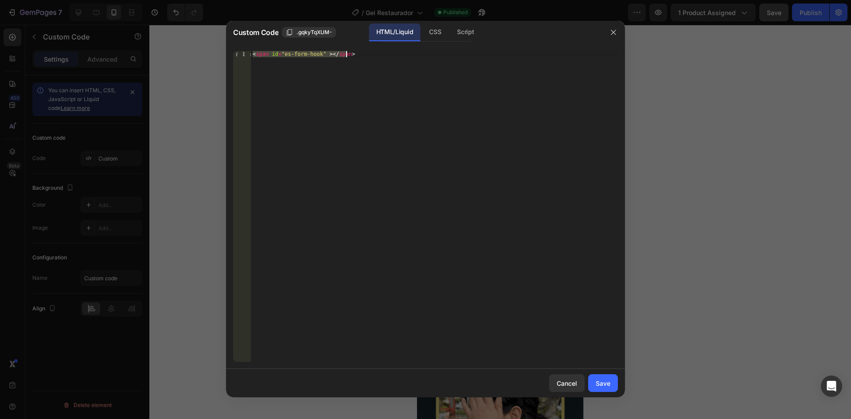
type textarea "<div id="_rsi-cod-form-embed-custom-hook"></div>"
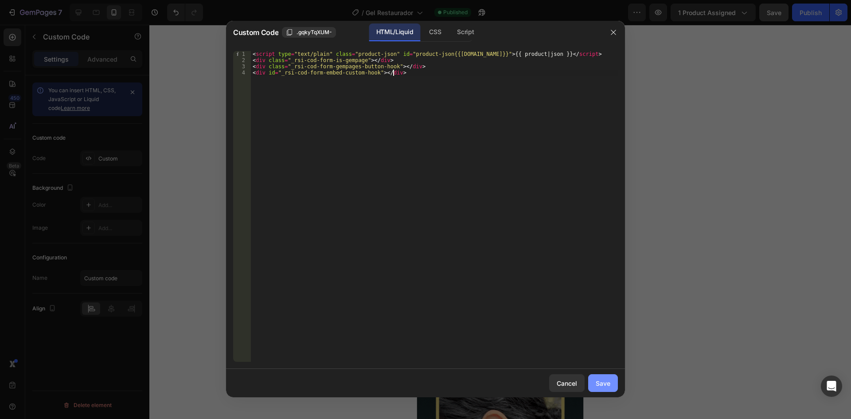
click at [609, 384] on div "Save" at bounding box center [603, 383] width 15 height 9
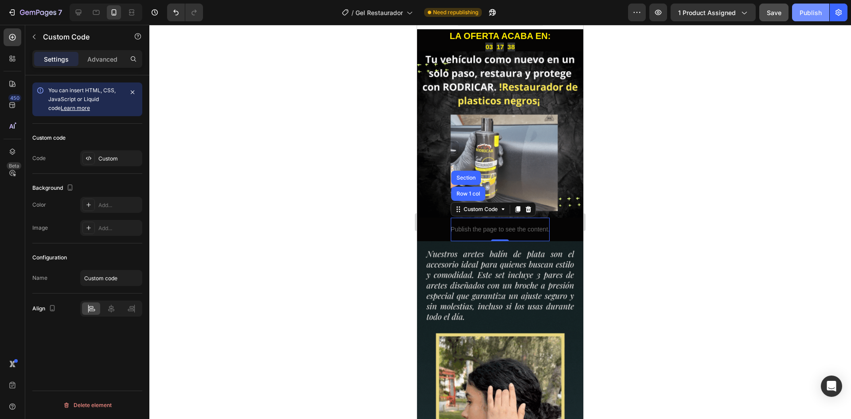
click at [805, 16] on div "Publish" at bounding box center [811, 12] width 22 height 9
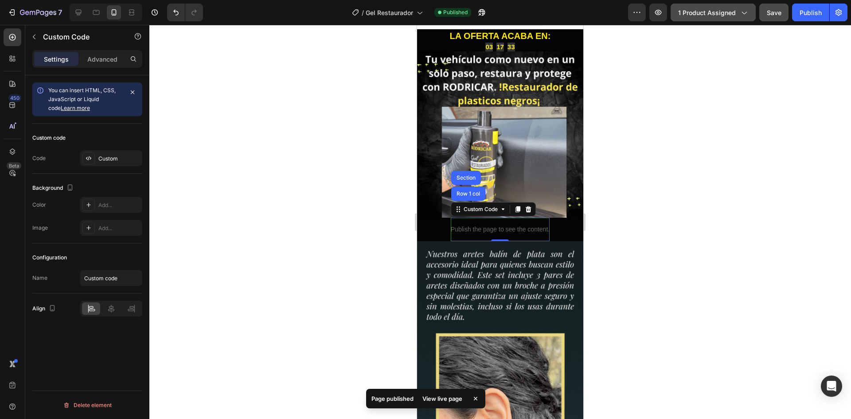
click at [750, 14] on button "1 product assigned" at bounding box center [713, 13] width 85 height 18
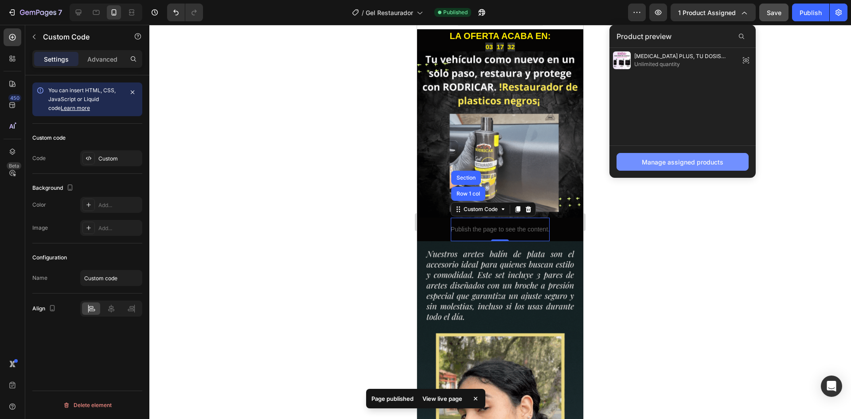
click at [702, 170] on button "Manage assigned products" at bounding box center [683, 162] width 132 height 18
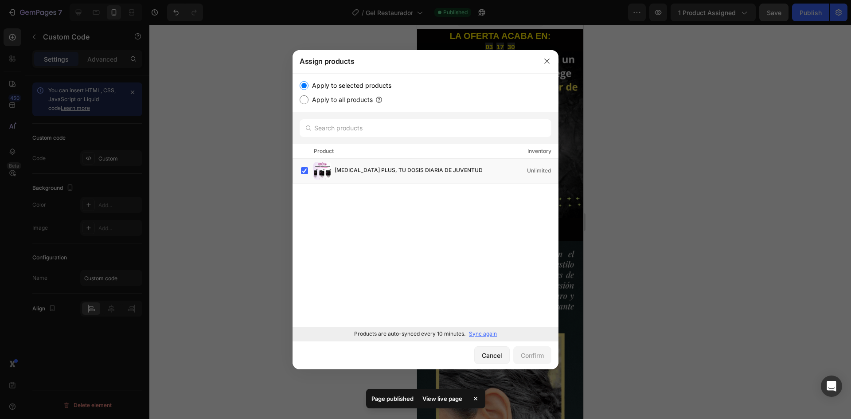
drag, startPoint x: 360, startPoint y: 216, endPoint x: 367, endPoint y: 222, distance: 9.7
click at [361, 216] on div "RENOVA PLUS, TU DOSIS DIARIA DE JUVENTUD Unlimited Load more" at bounding box center [426, 243] width 266 height 168
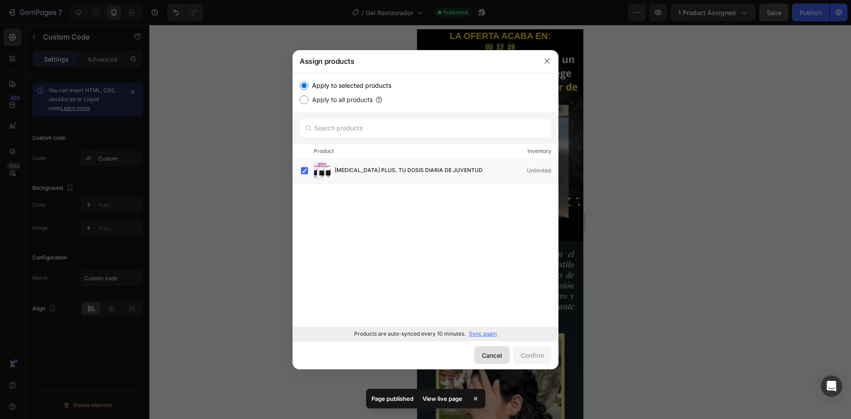
click at [500, 359] on div "Cancel" at bounding box center [492, 355] width 20 height 9
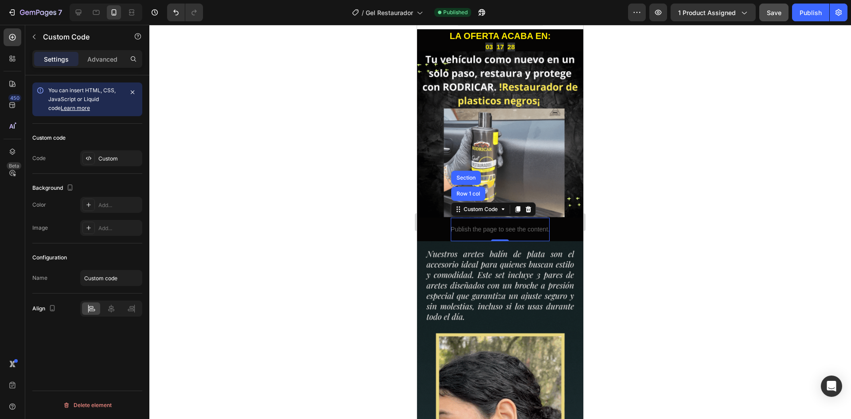
click at [329, 156] on div at bounding box center [500, 222] width 702 height 394
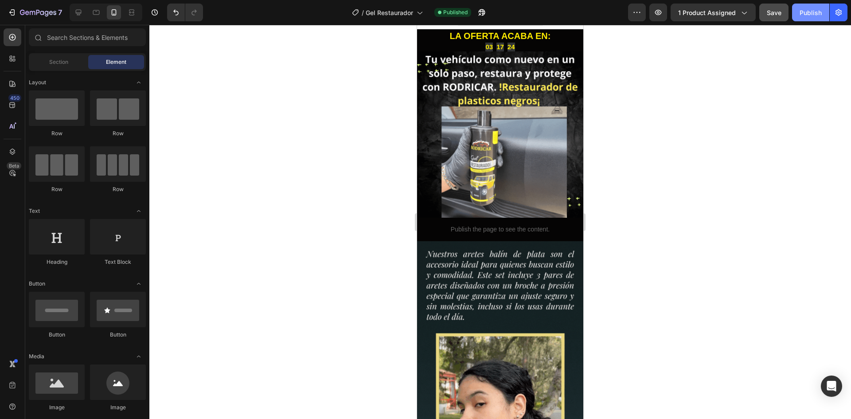
click at [809, 13] on div "Publish" at bounding box center [811, 12] width 22 height 9
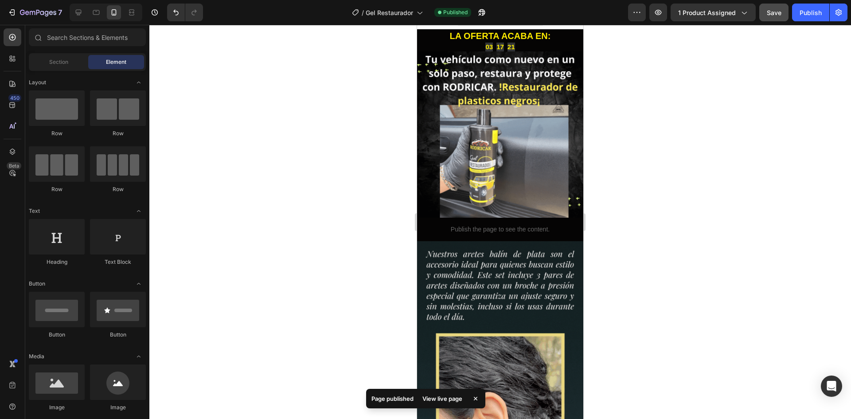
click at [452, 398] on div "View live page" at bounding box center [442, 398] width 51 height 12
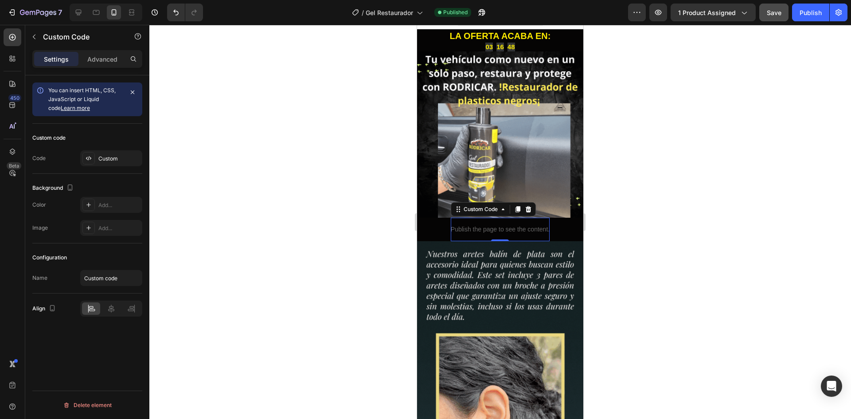
click at [405, 218] on div at bounding box center [500, 222] width 702 height 394
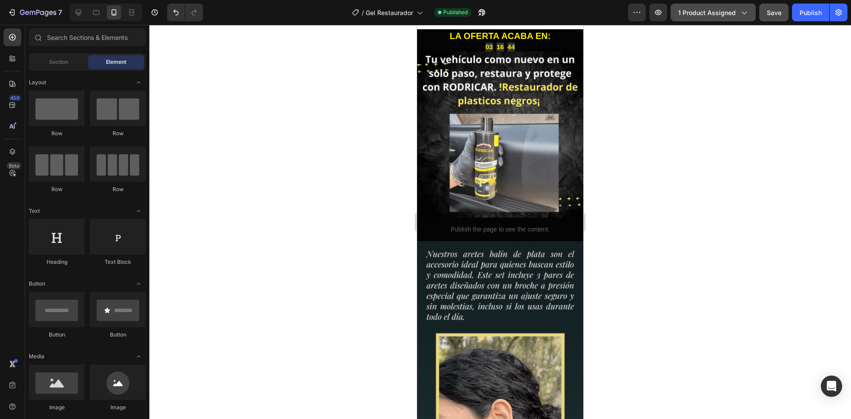
click at [719, 15] on span "1 product assigned" at bounding box center [707, 12] width 58 height 9
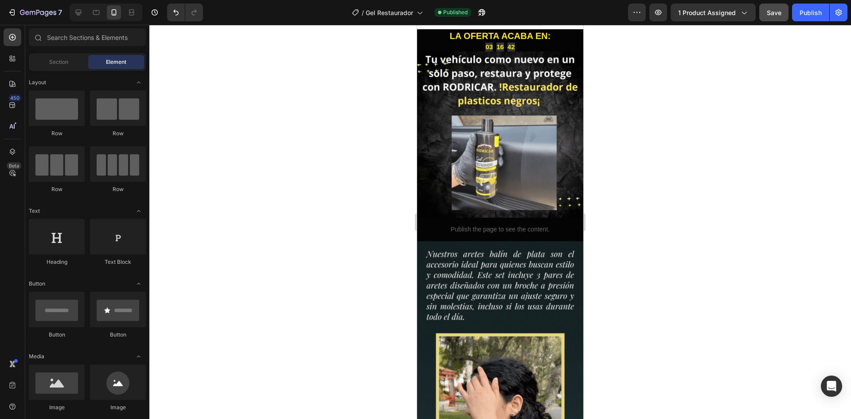
click at [800, 79] on div at bounding box center [500, 222] width 702 height 394
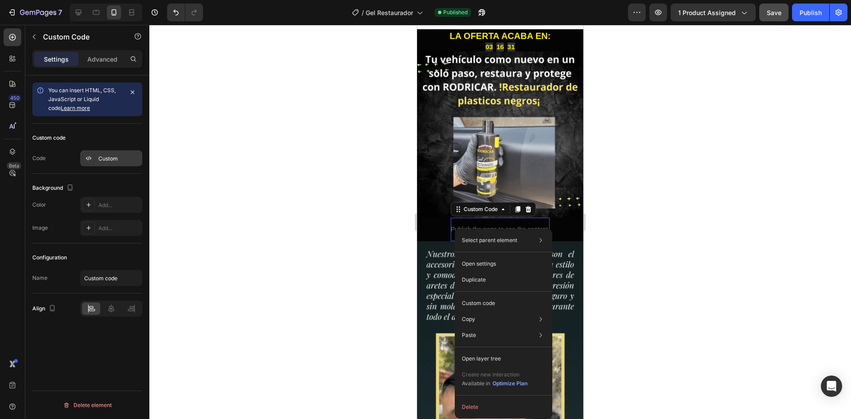
click at [108, 159] on div "Custom" at bounding box center [119, 159] width 42 height 8
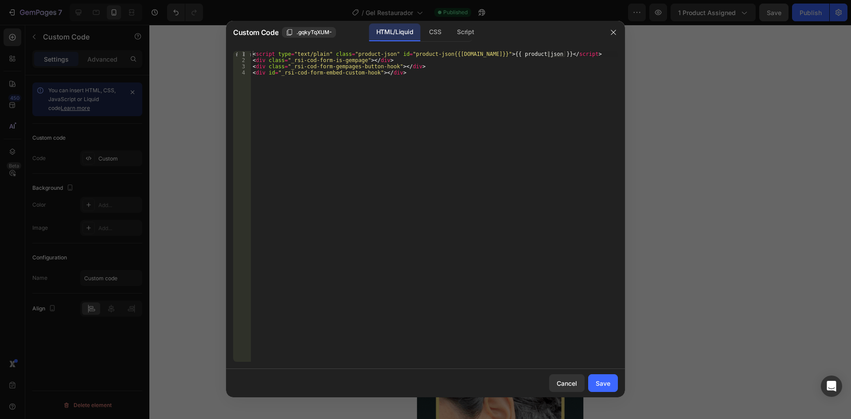
click at [184, 148] on div at bounding box center [425, 209] width 851 height 419
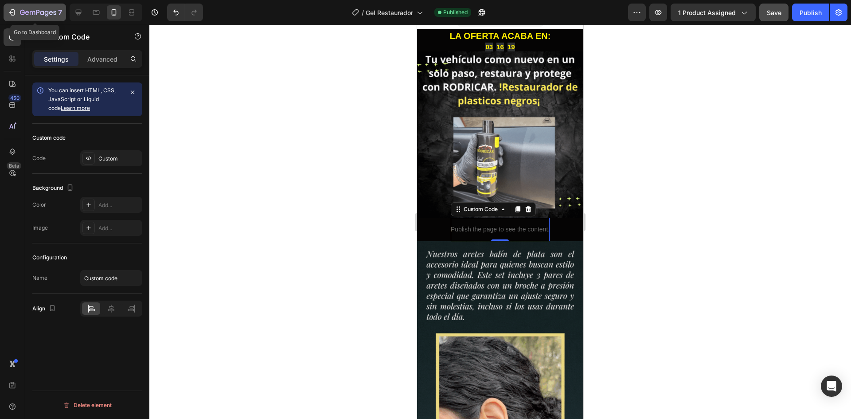
click at [19, 12] on div "7" at bounding box center [35, 12] width 55 height 11
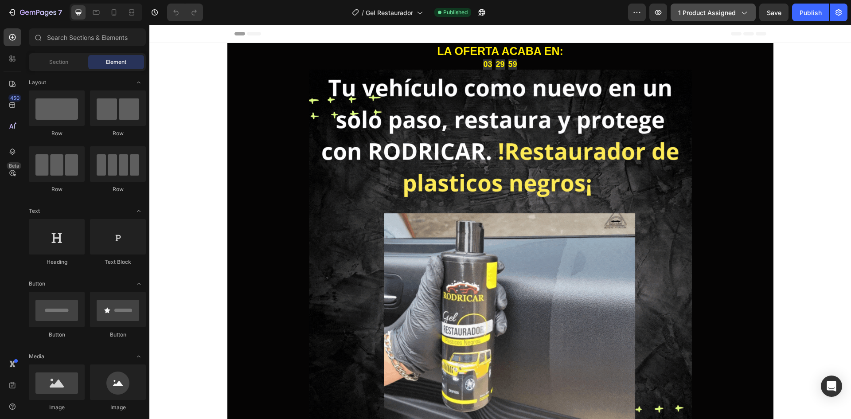
click at [711, 16] on span "1 product assigned" at bounding box center [707, 12] width 58 height 9
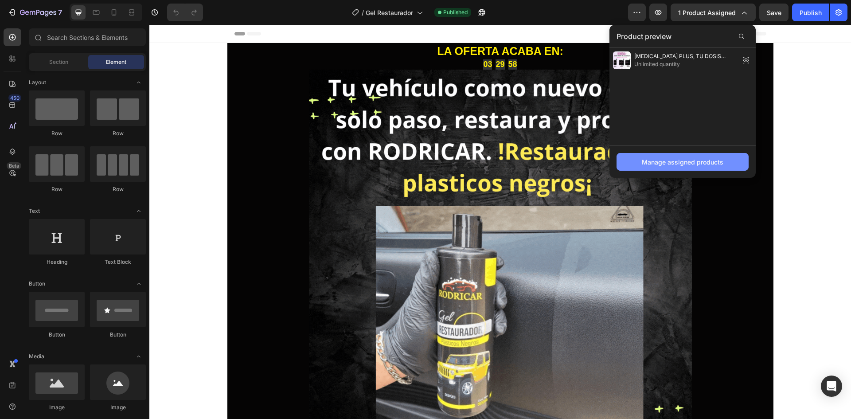
click at [667, 163] on div "Manage assigned products" at bounding box center [683, 161] width 82 height 9
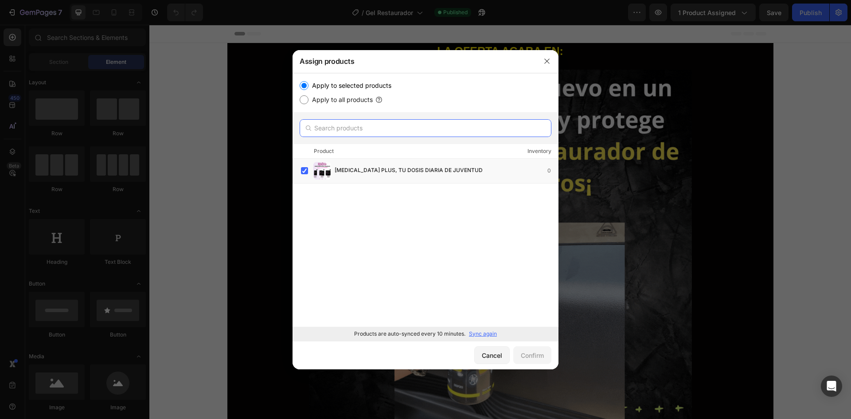
click at [326, 132] on input "text" at bounding box center [426, 128] width 252 height 18
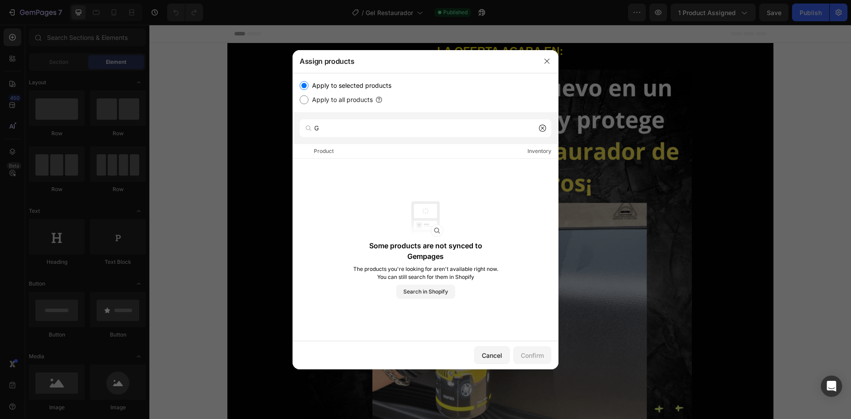
click at [469, 154] on div "Product Inventory" at bounding box center [426, 151] width 266 height 15
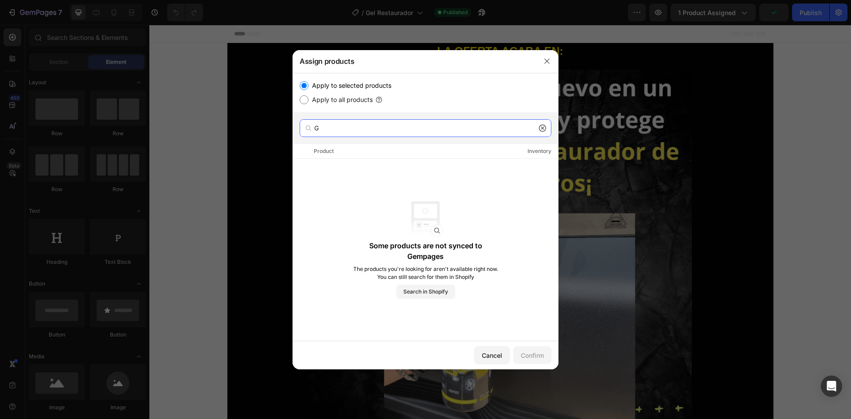
click at [349, 136] on input "G" at bounding box center [426, 128] width 252 height 18
type input "G"
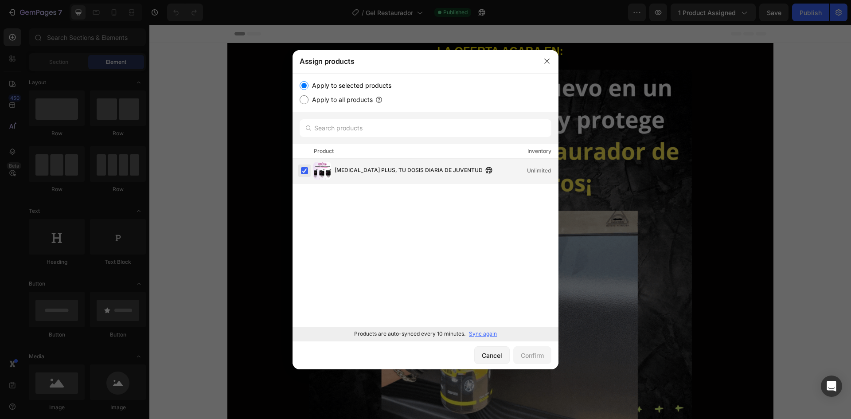
click at [304, 170] on label at bounding box center [304, 170] width 7 height 7
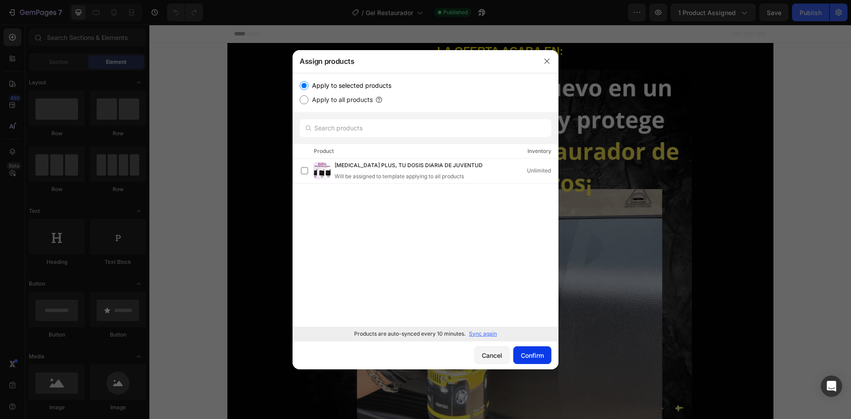
click at [531, 360] on div "Confirm" at bounding box center [532, 355] width 23 height 9
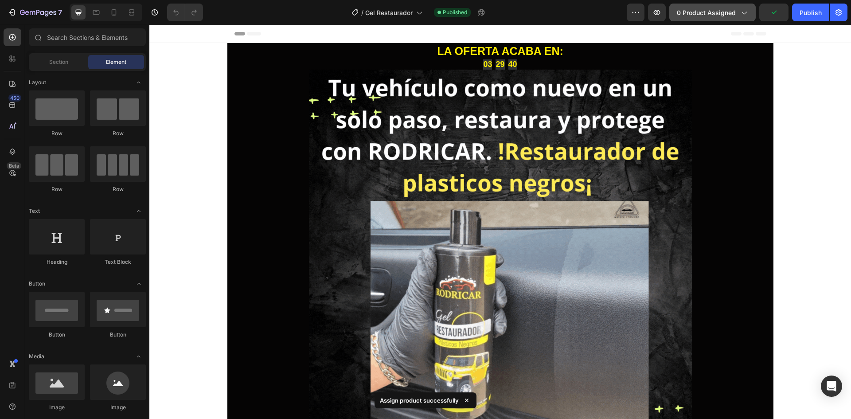
click at [736, 8] on span "0 product assigned" at bounding box center [706, 12] width 59 height 9
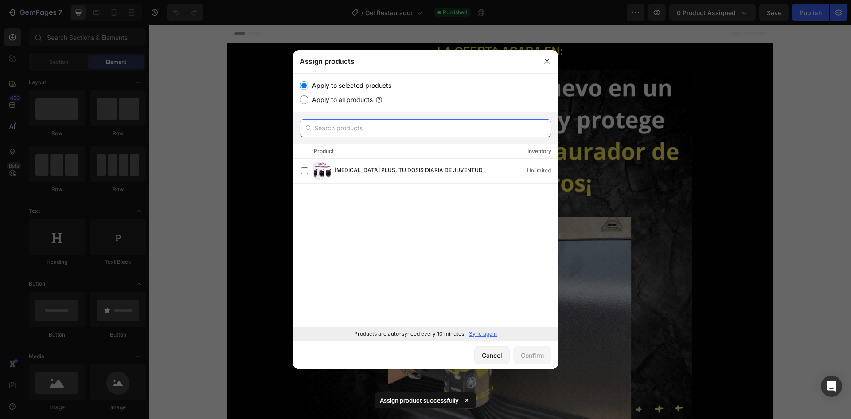
click at [355, 133] on input "text" at bounding box center [426, 128] width 252 height 18
type input "G"
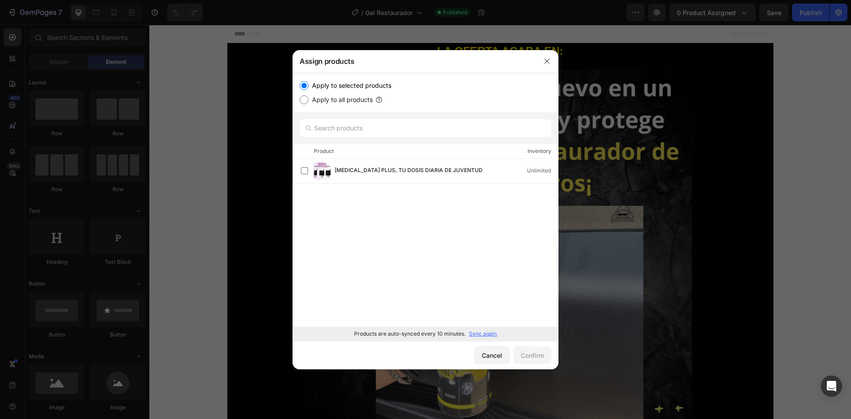
click at [187, 127] on div at bounding box center [425, 209] width 851 height 419
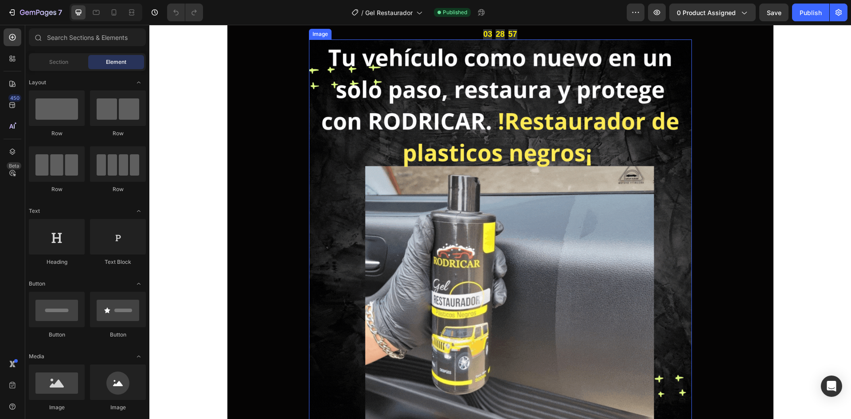
scroll to position [44, 0]
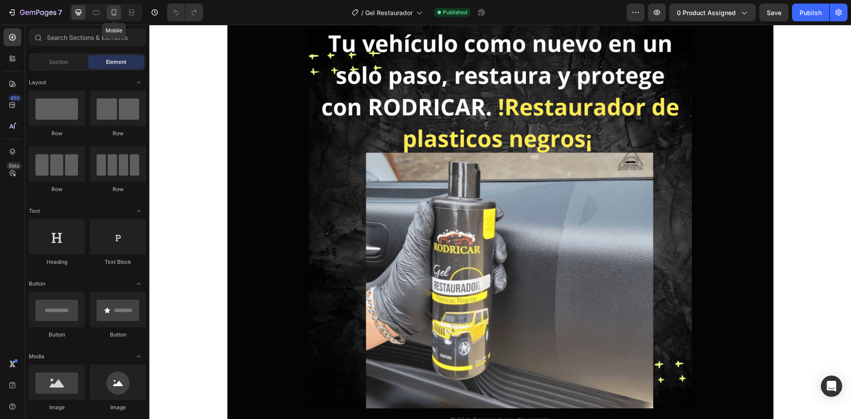
drag, startPoint x: 112, startPoint y: 12, endPoint x: 119, endPoint y: 13, distance: 7.1
click at [111, 13] on icon at bounding box center [114, 12] width 9 height 9
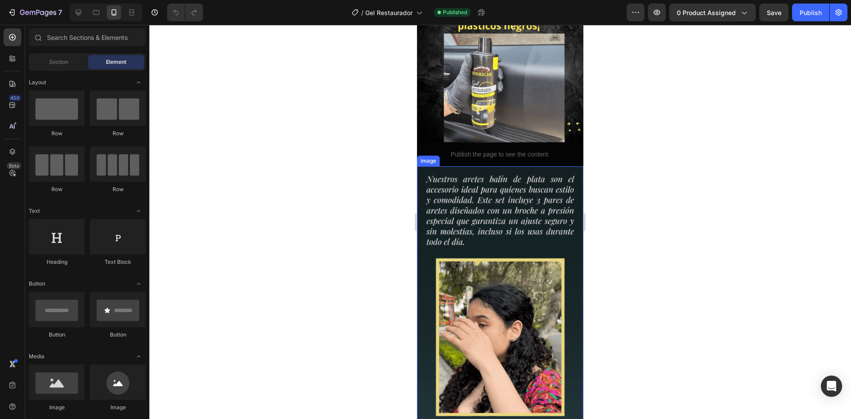
scroll to position [133, 0]
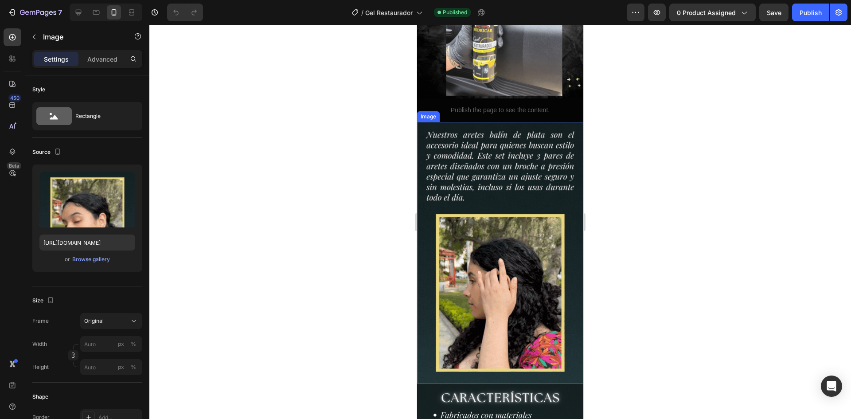
click at [475, 179] on img at bounding box center [500, 253] width 166 height 262
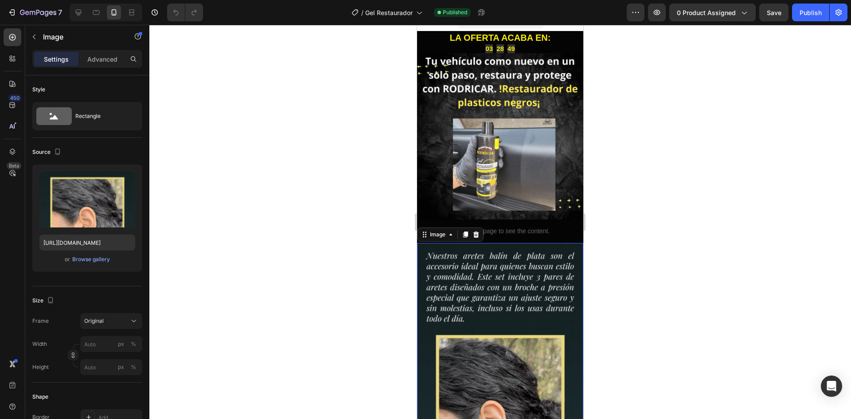
scroll to position [0, 0]
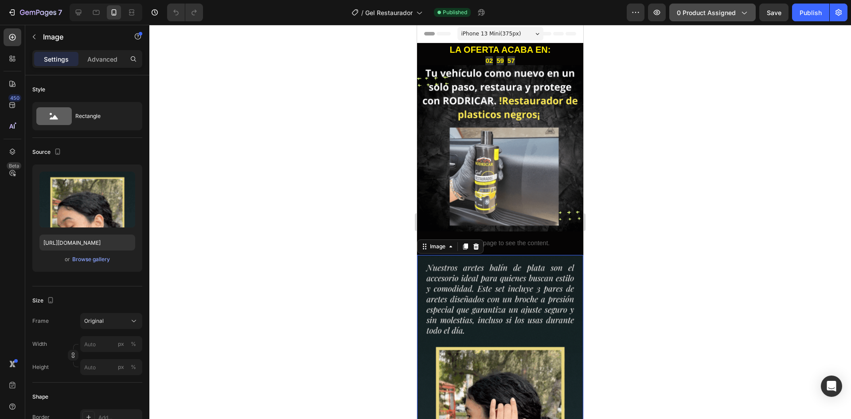
click at [721, 20] on button "0 product assigned" at bounding box center [713, 13] width 86 height 18
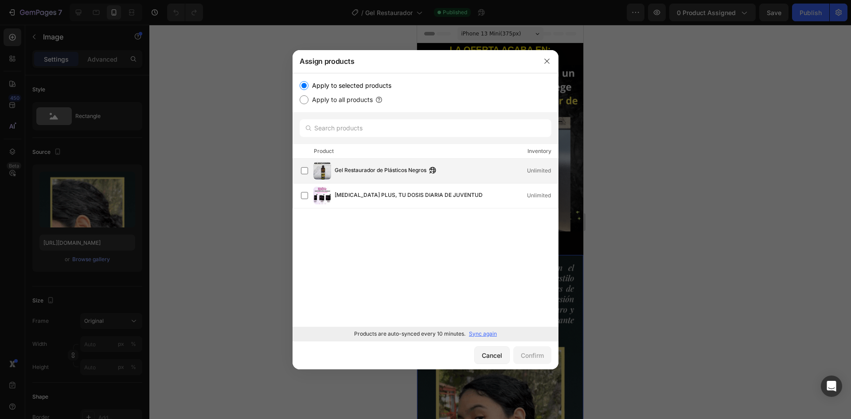
click at [372, 172] on span "Gel Restaurador de Plásticos Negros" at bounding box center [381, 171] width 92 height 10
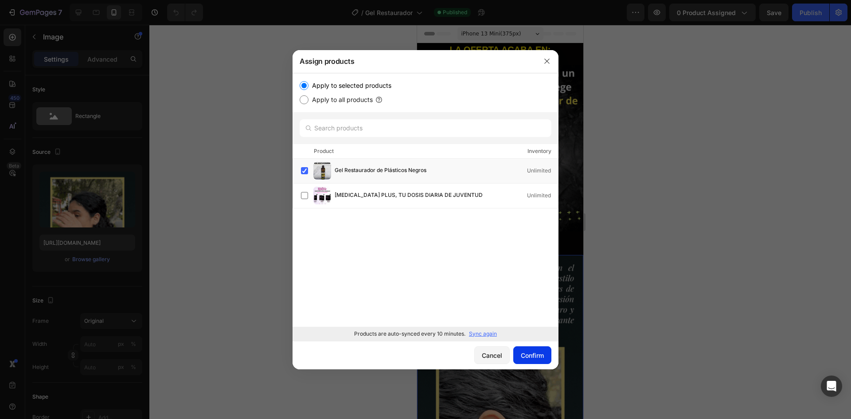
click at [531, 353] on div "Confirm" at bounding box center [532, 355] width 23 height 9
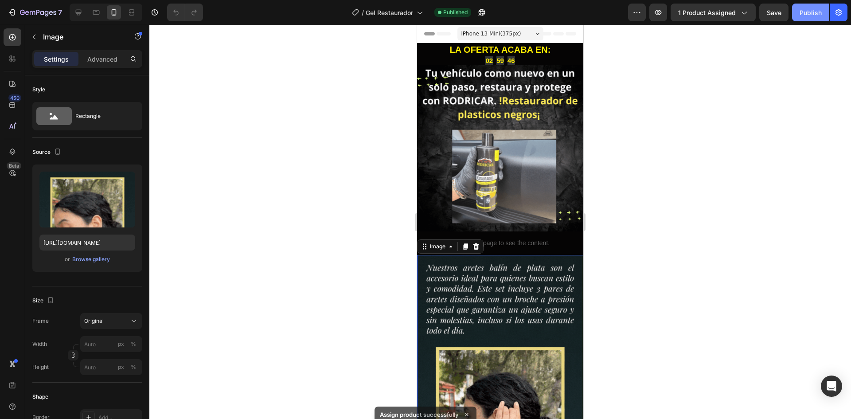
click at [812, 17] on button "Publish" at bounding box center [810, 13] width 37 height 18
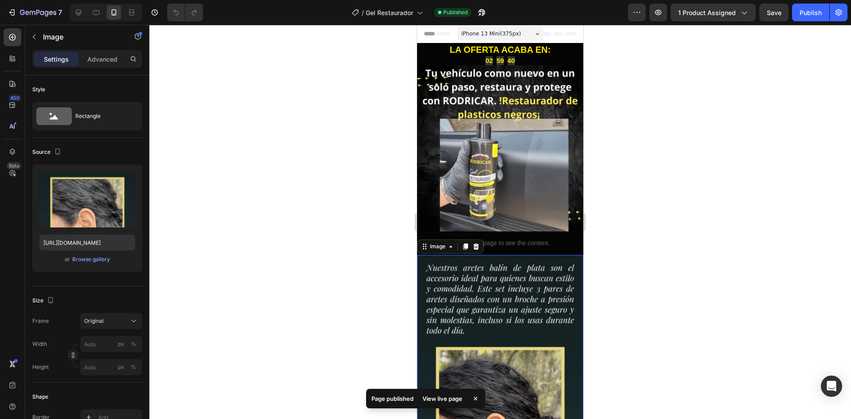
click at [454, 400] on div "View live page" at bounding box center [442, 398] width 51 height 12
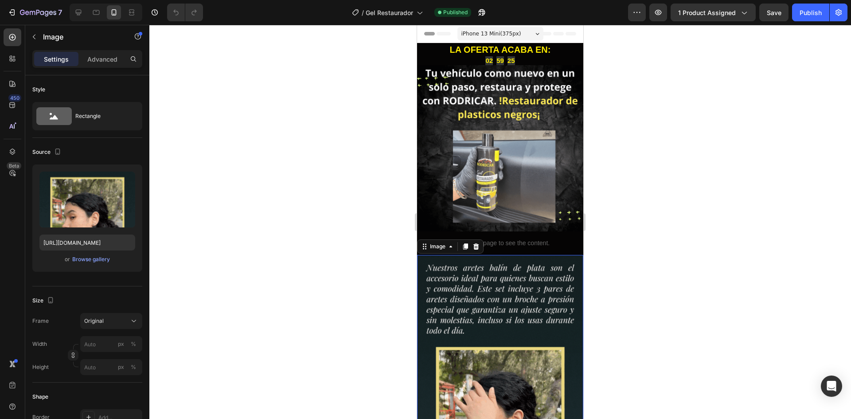
click at [360, 231] on div at bounding box center [500, 222] width 702 height 394
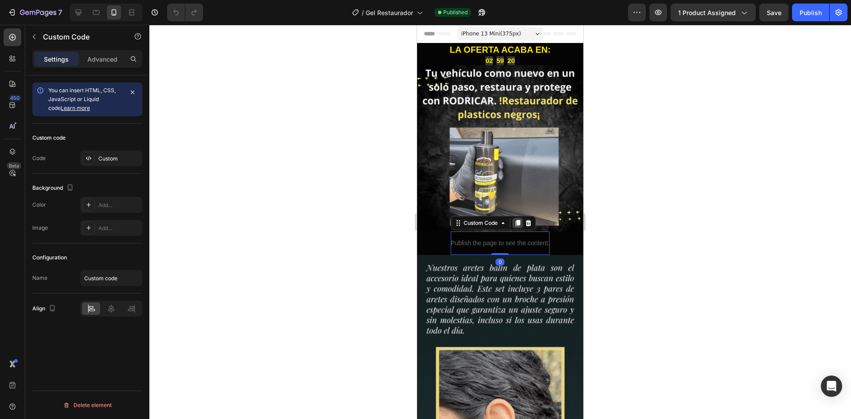
click at [516, 220] on icon at bounding box center [518, 223] width 5 height 6
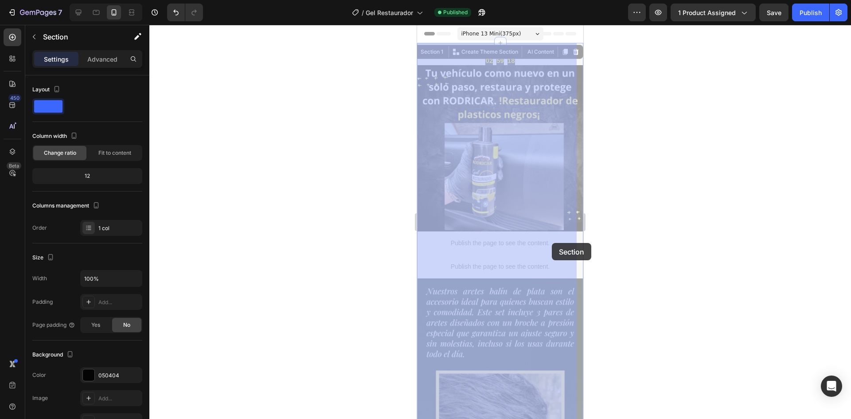
drag, startPoint x: 552, startPoint y: 236, endPoint x: 552, endPoint y: 241, distance: 5.3
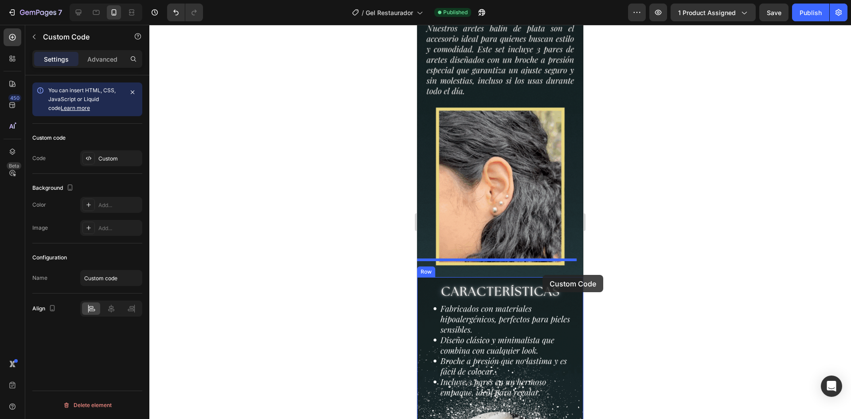
drag, startPoint x: 528, startPoint y: 245, endPoint x: 543, endPoint y: 275, distance: 33.7
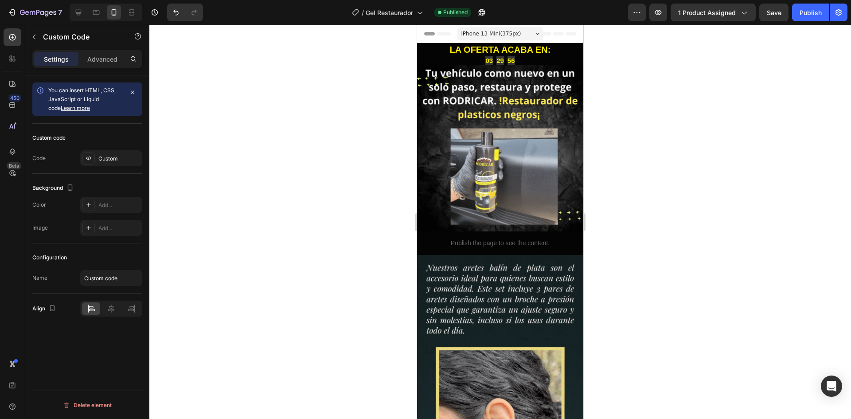
click at [360, 249] on div at bounding box center [500, 222] width 702 height 394
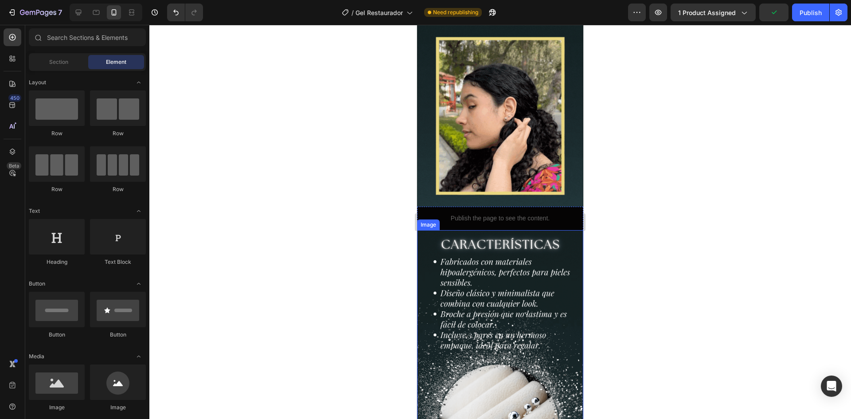
scroll to position [310, 0]
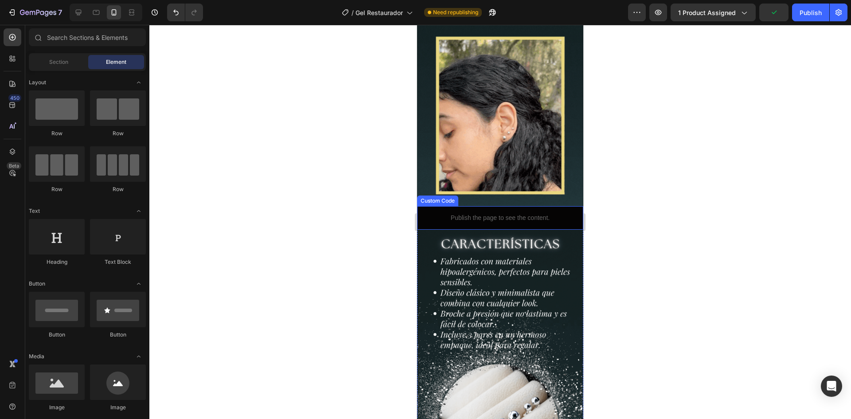
click at [520, 213] on p "Publish the page to see the content." at bounding box center [500, 217] width 166 height 9
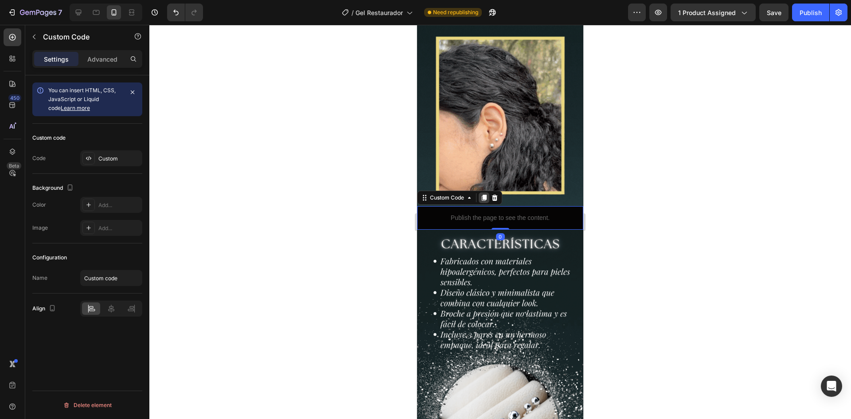
click at [480, 192] on div at bounding box center [484, 197] width 11 height 11
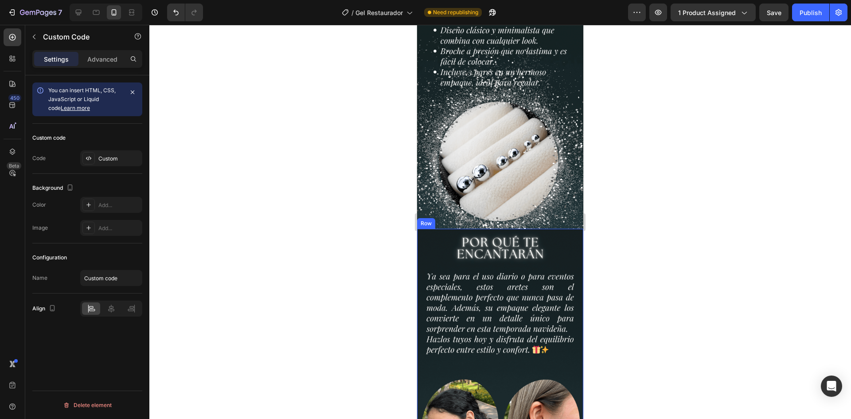
drag, startPoint x: 517, startPoint y: 226, endPoint x: 528, endPoint y: 260, distance: 35.9
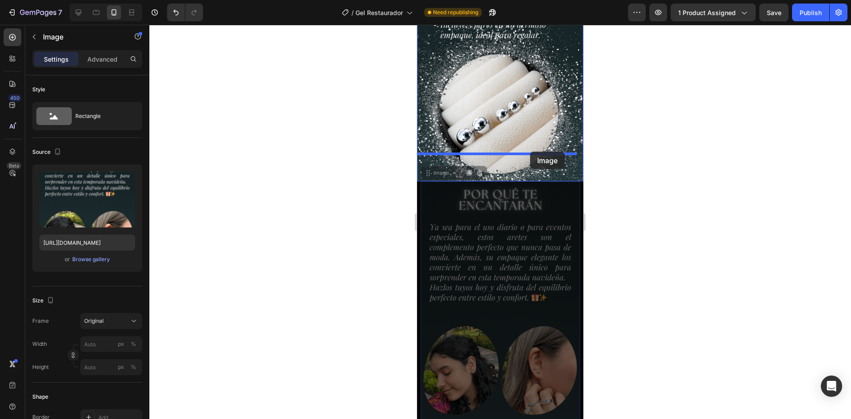
drag, startPoint x: 528, startPoint y: 260, endPoint x: 530, endPoint y: 152, distance: 108.7
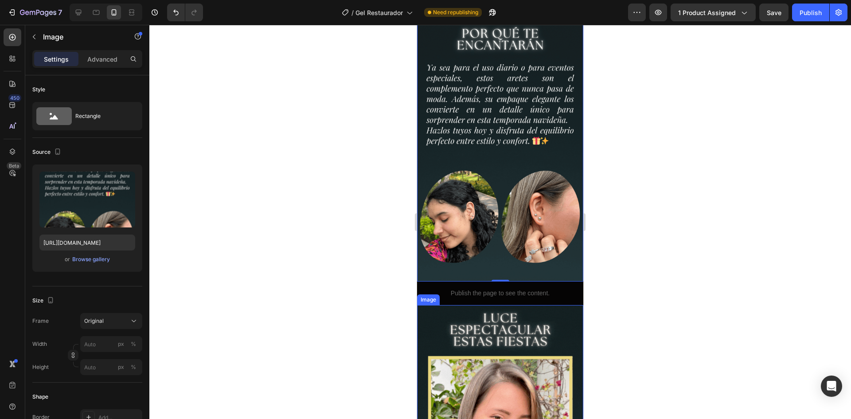
scroll to position [798, 0]
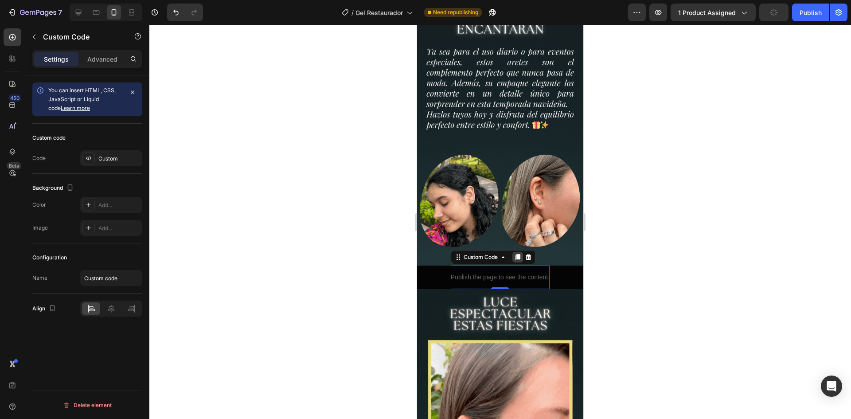
click at [517, 254] on icon at bounding box center [517, 257] width 7 height 7
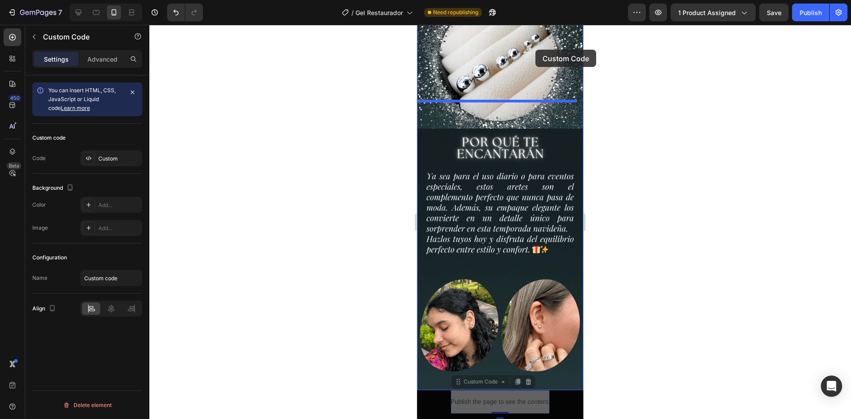
scroll to position [672, 0]
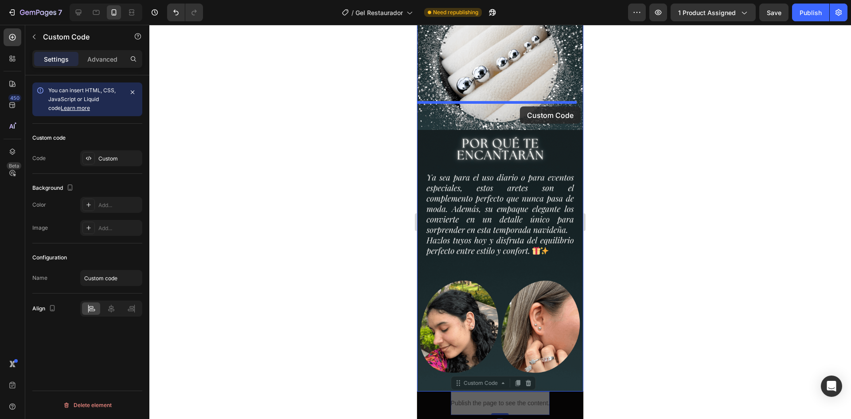
drag, startPoint x: 542, startPoint y: 235, endPoint x: 520, endPoint y: 106, distance: 130.9
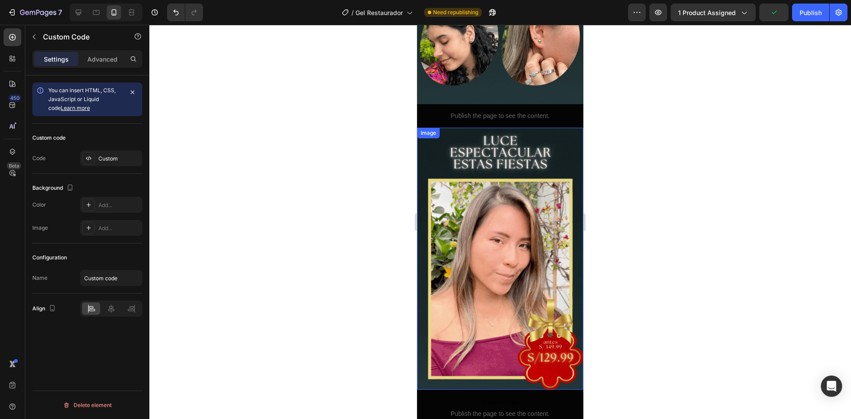
scroll to position [887, 0]
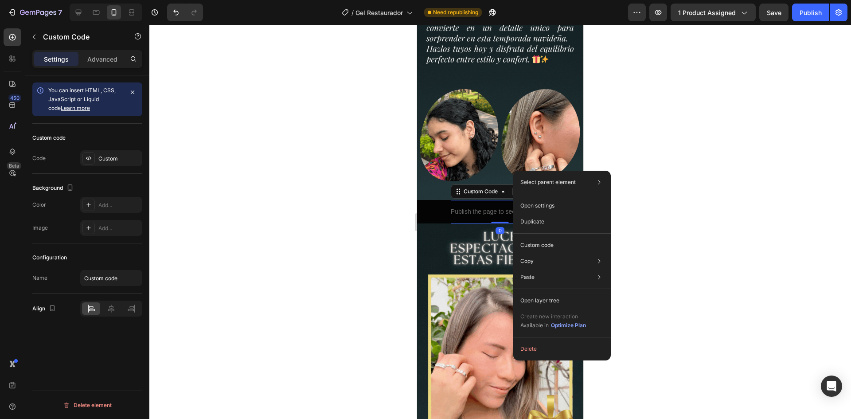
click at [516, 189] on icon at bounding box center [518, 192] width 5 height 6
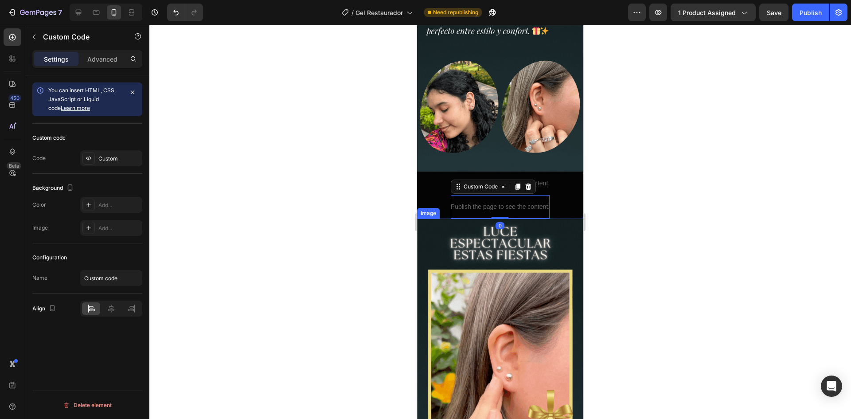
scroll to position [931, 0]
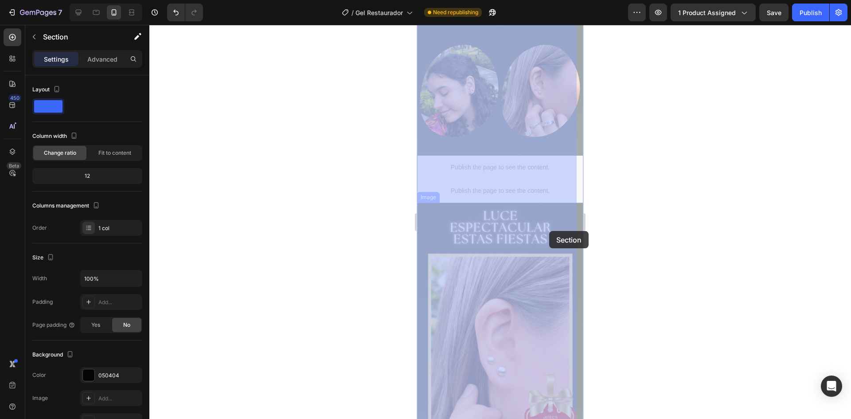
drag, startPoint x: 556, startPoint y: 153, endPoint x: 549, endPoint y: 231, distance: 78.3
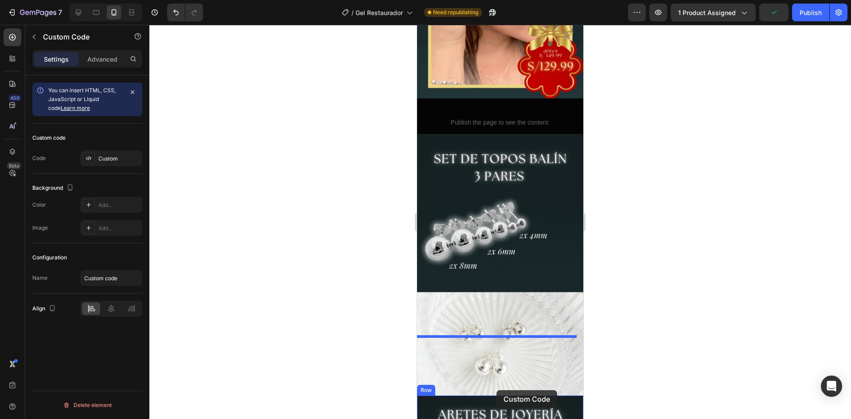
scroll to position [1299, 0]
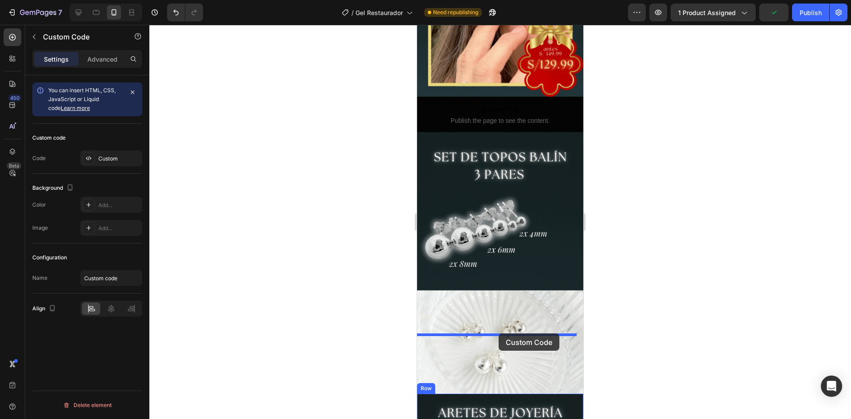
drag, startPoint x: 510, startPoint y: 110, endPoint x: 499, endPoint y: 333, distance: 223.8
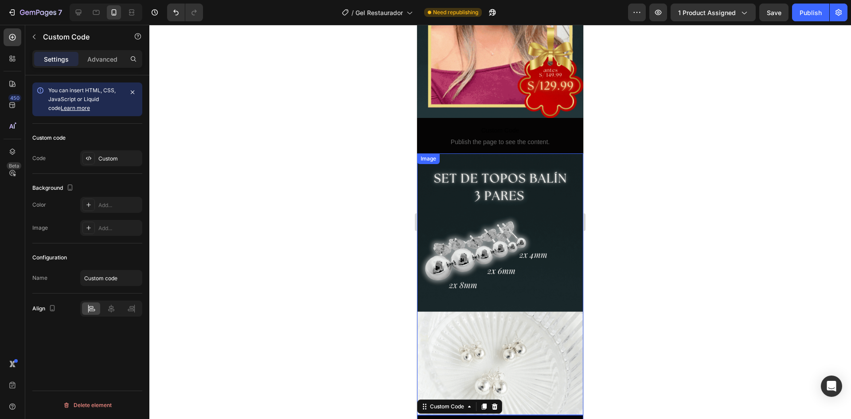
scroll to position [1187, 0]
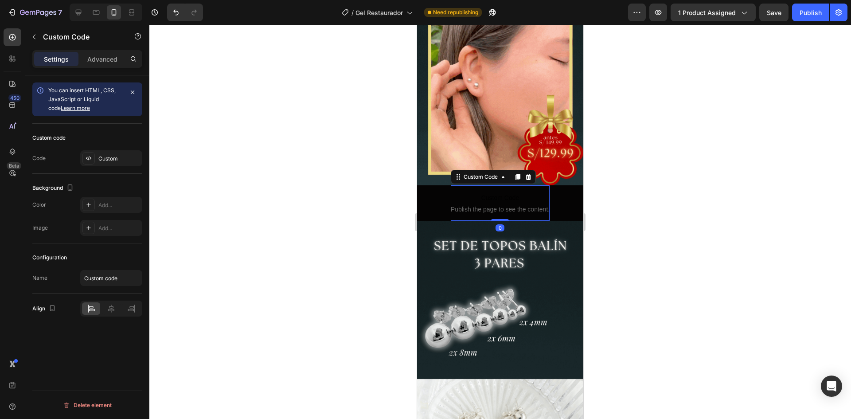
click at [523, 185] on p "Custom Code Publish the page to see the content." at bounding box center [500, 202] width 99 height 35
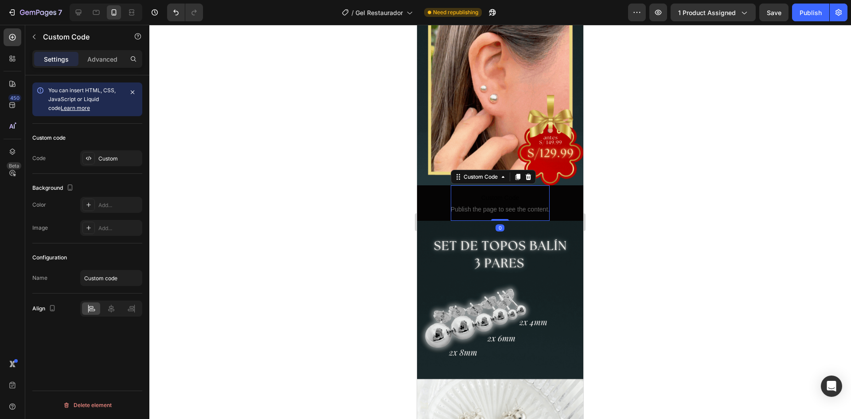
click at [527, 174] on icon at bounding box center [528, 177] width 6 height 6
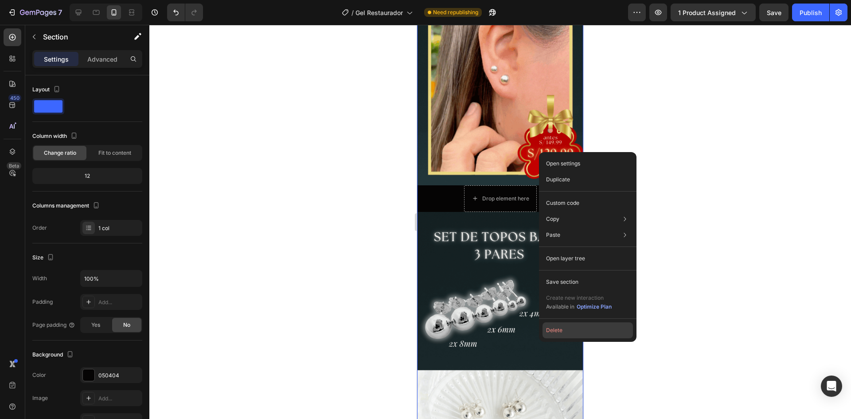
click at [554, 332] on button "Delete" at bounding box center [588, 330] width 90 height 16
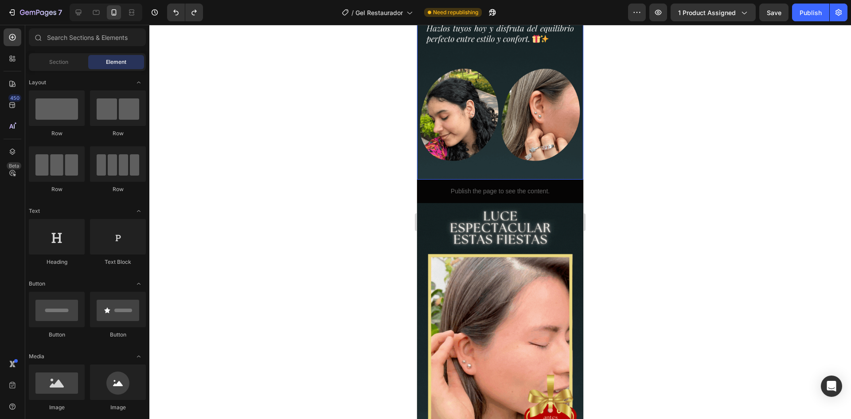
scroll to position [887, 0]
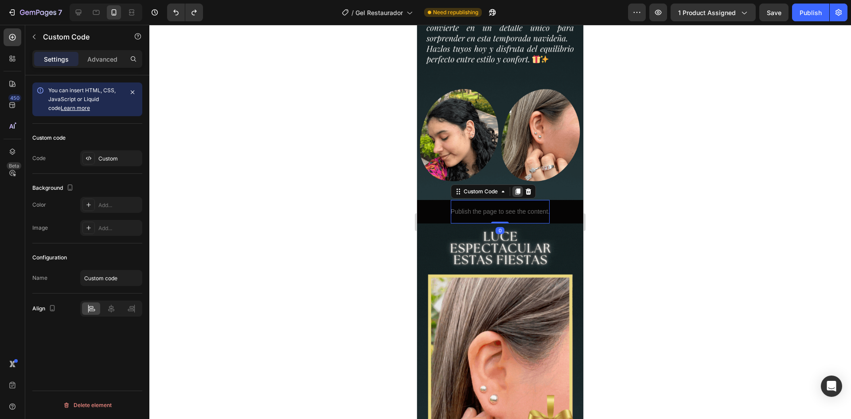
click at [518, 188] on icon at bounding box center [517, 191] width 7 height 7
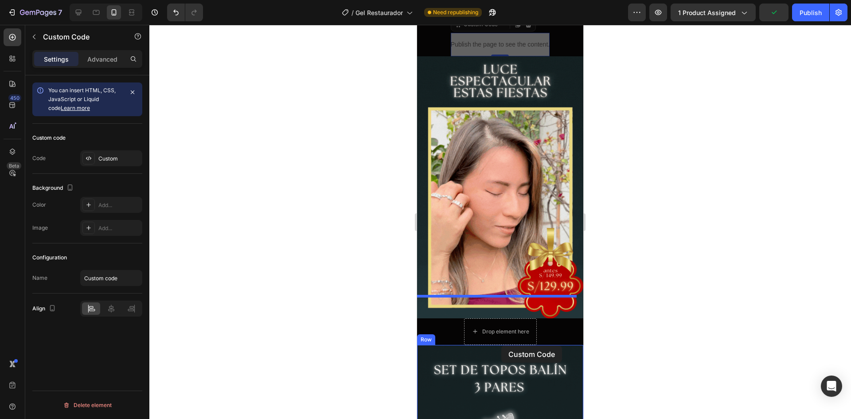
scroll to position [1093, 0]
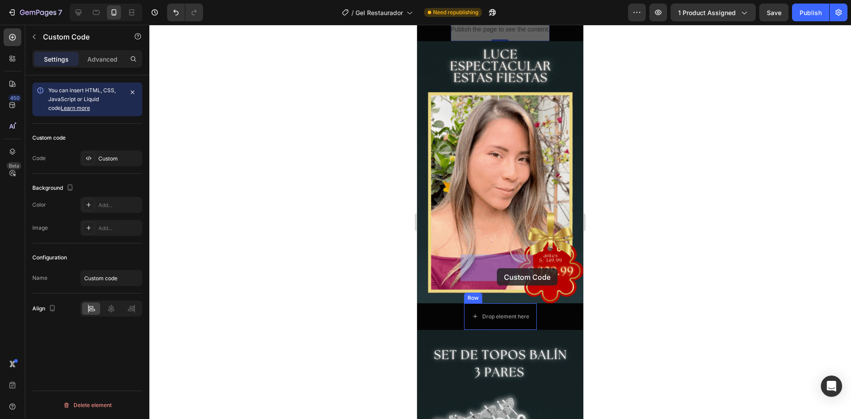
drag, startPoint x: 525, startPoint y: 196, endPoint x: 497, endPoint y: 268, distance: 77.1
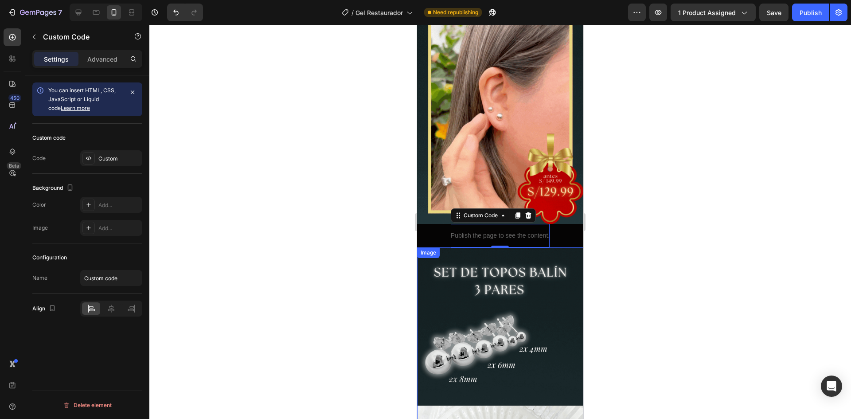
scroll to position [1114, 0]
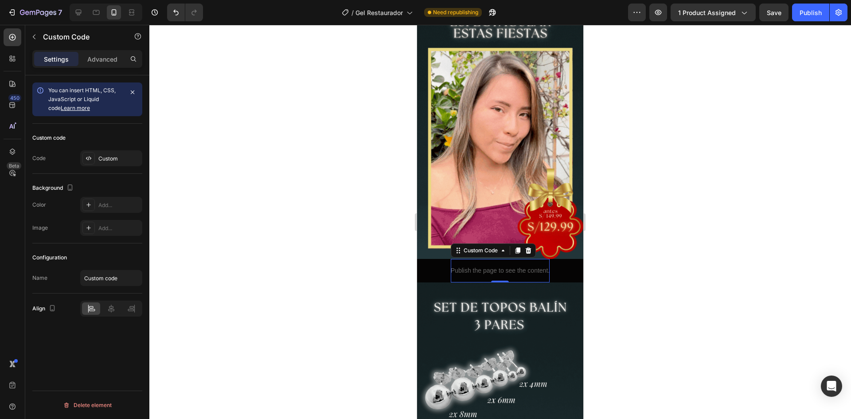
click at [632, 227] on div at bounding box center [500, 222] width 702 height 394
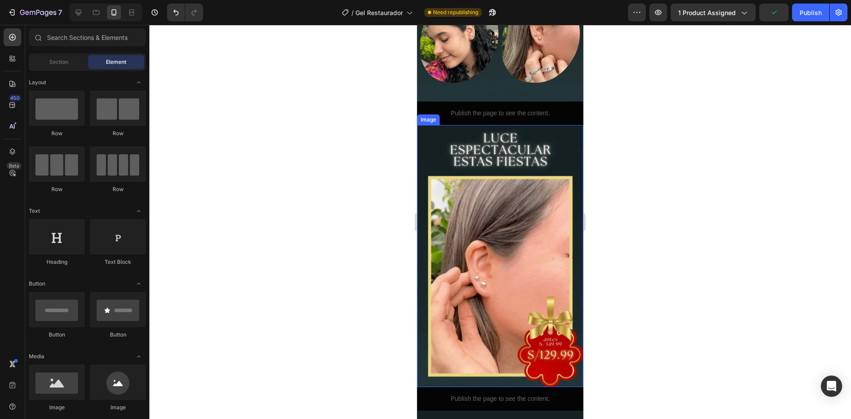
scroll to position [1045, 0]
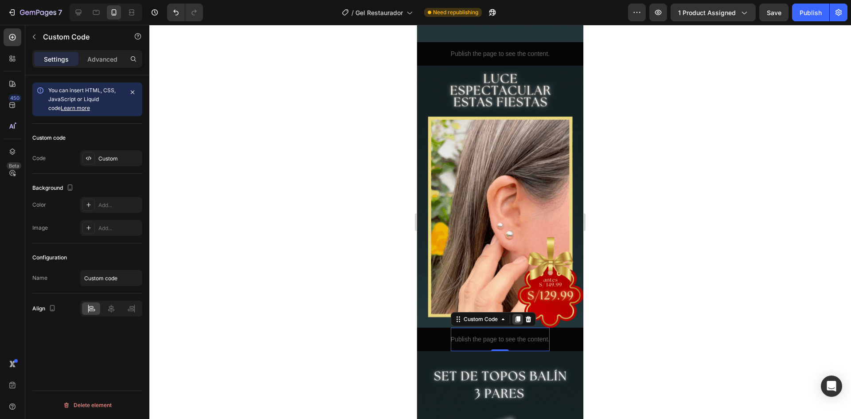
click at [516, 316] on icon at bounding box center [518, 319] width 5 height 6
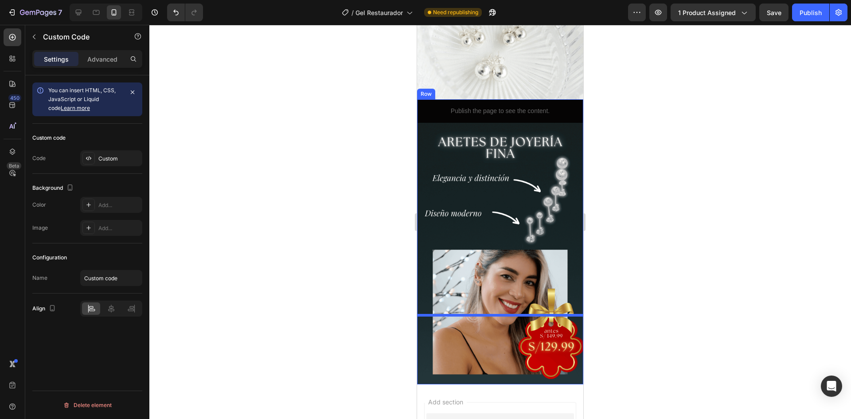
scroll to position [1645, 0]
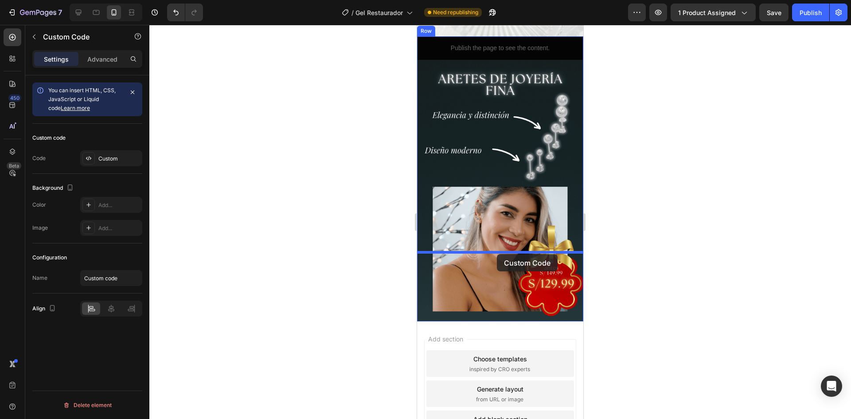
drag, startPoint x: 538, startPoint y: 294, endPoint x: 497, endPoint y: 254, distance: 57.4
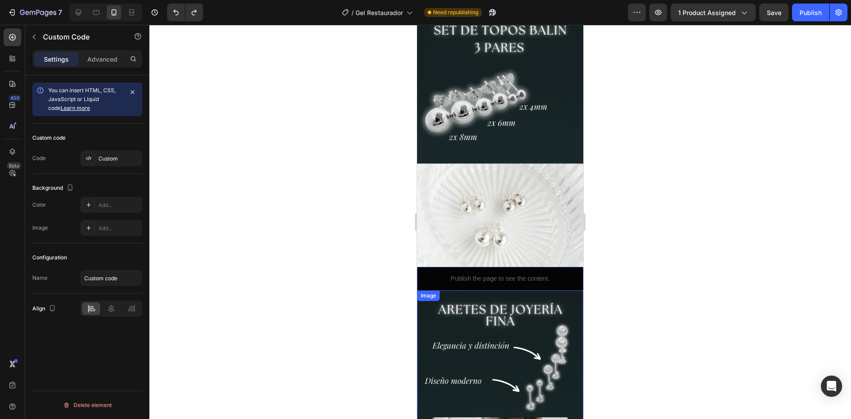
scroll to position [1334, 0]
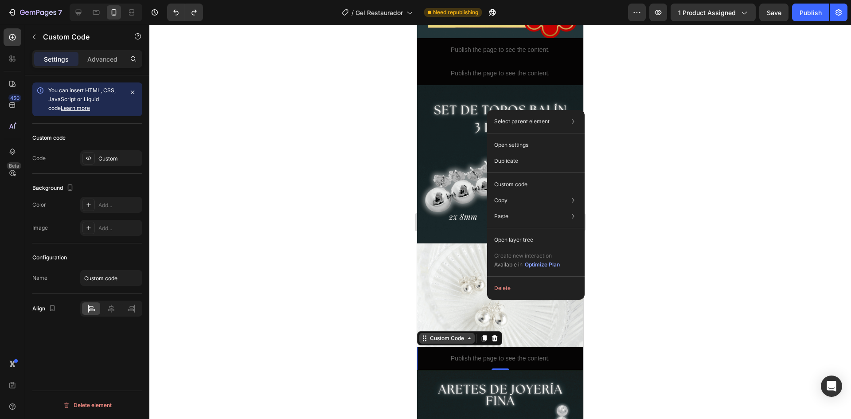
click at [449, 334] on div "Custom Code" at bounding box center [447, 338] width 38 height 8
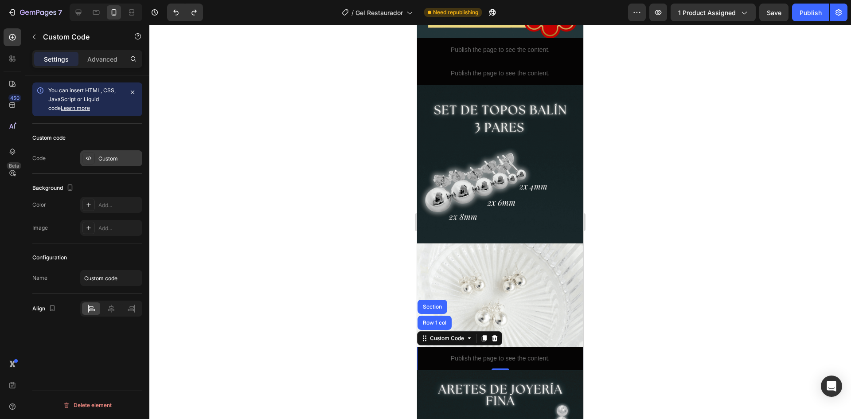
click at [130, 156] on div "Custom" at bounding box center [119, 159] width 42 height 8
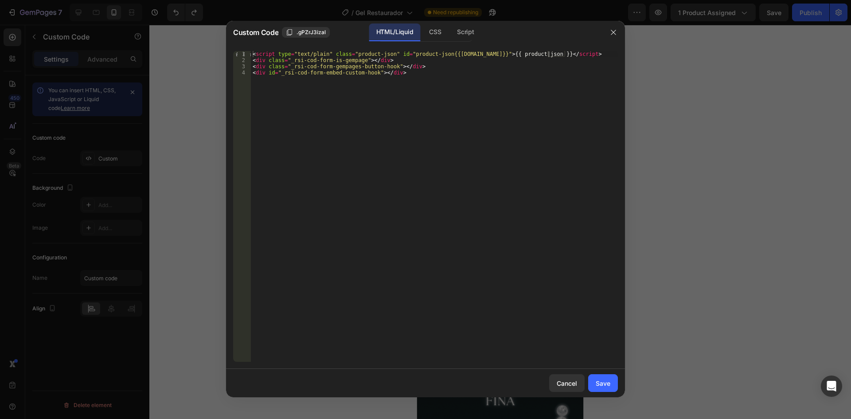
click at [190, 139] on div at bounding box center [425, 209] width 851 height 419
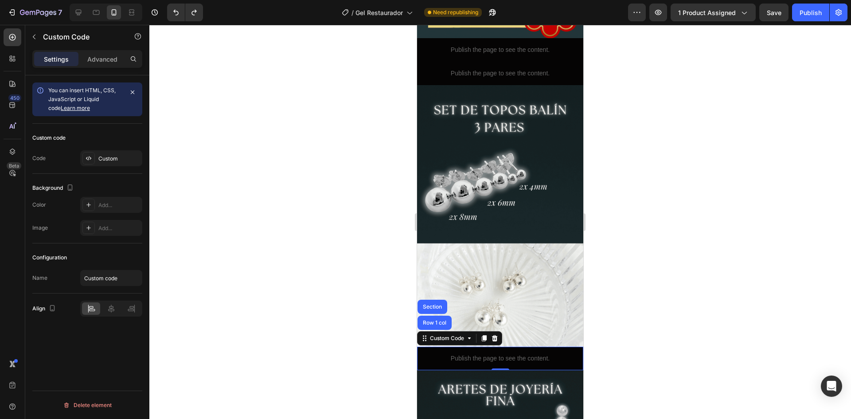
click at [348, 196] on div at bounding box center [500, 222] width 702 height 394
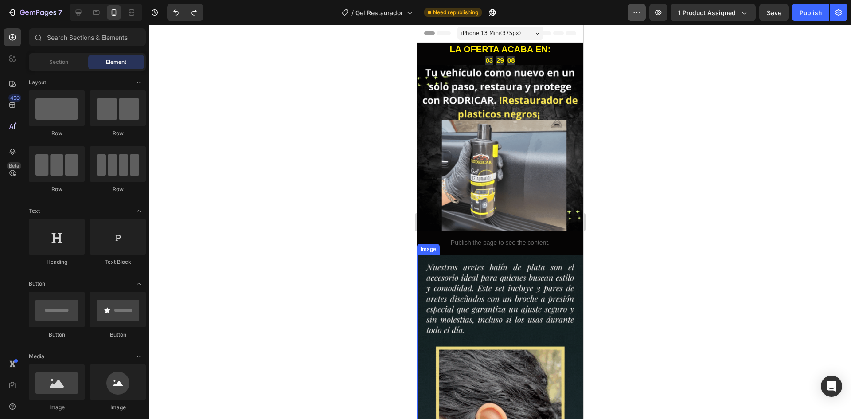
scroll to position [0, 0]
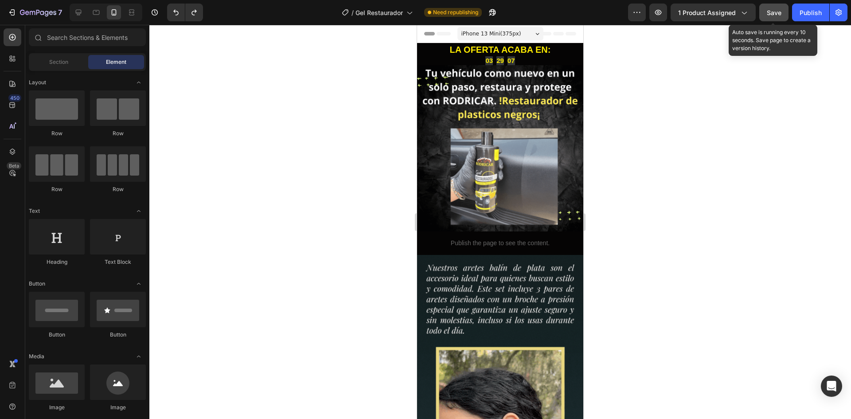
click at [775, 12] on span "Save" at bounding box center [774, 13] width 15 height 8
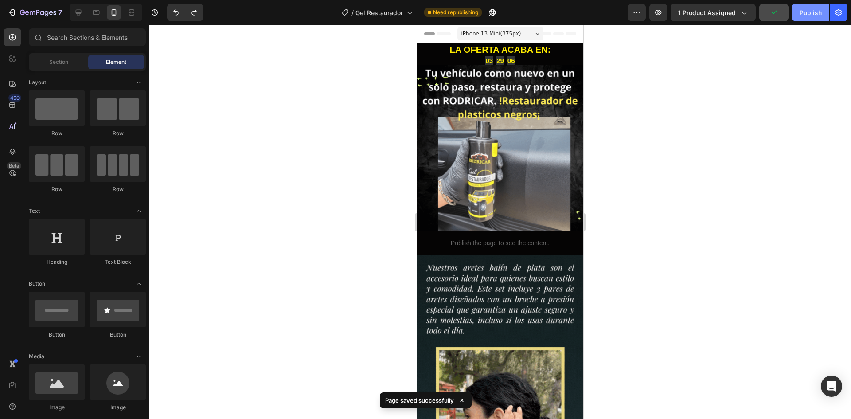
click at [811, 15] on div "Publish" at bounding box center [811, 12] width 22 height 9
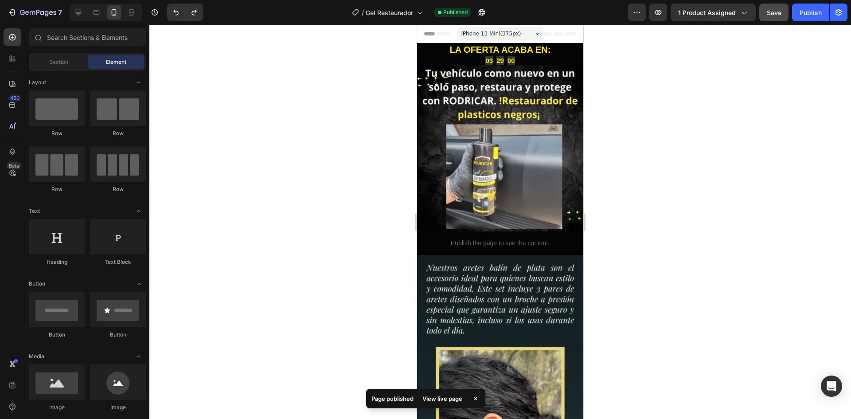
click at [450, 400] on div "View live page" at bounding box center [442, 398] width 51 height 12
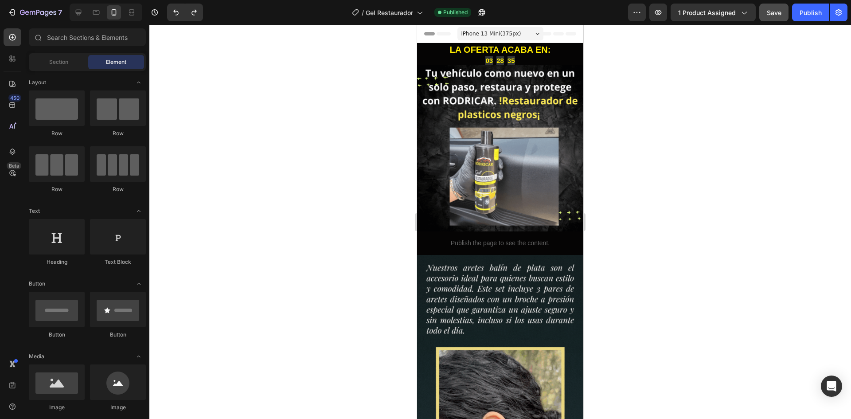
click at [358, 125] on div at bounding box center [500, 222] width 702 height 394
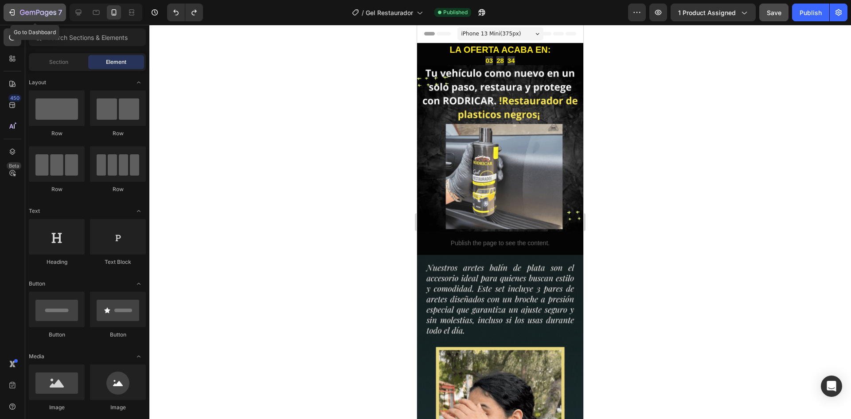
click at [22, 10] on icon "button" at bounding box center [22, 12] width 5 height 5
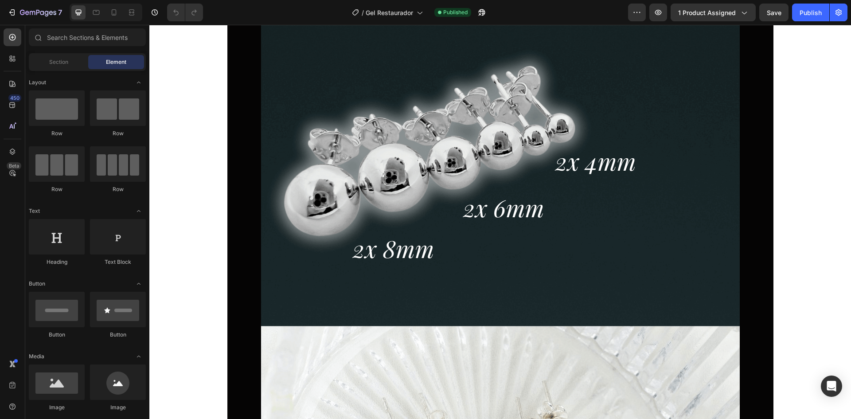
scroll to position [266, 0]
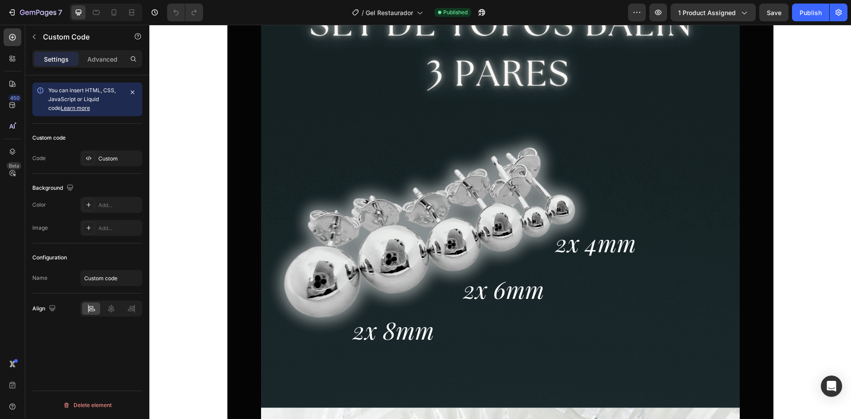
click at [118, 161] on div "Custom" at bounding box center [119, 159] width 42 height 8
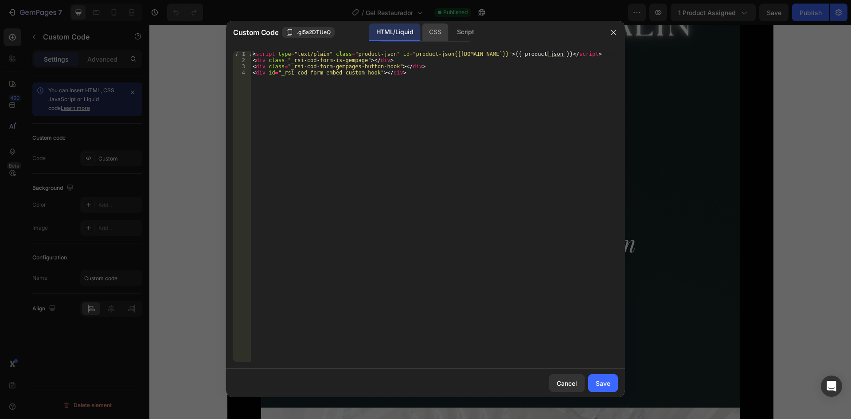
click at [450, 28] on div "CSS" at bounding box center [465, 33] width 31 height 18
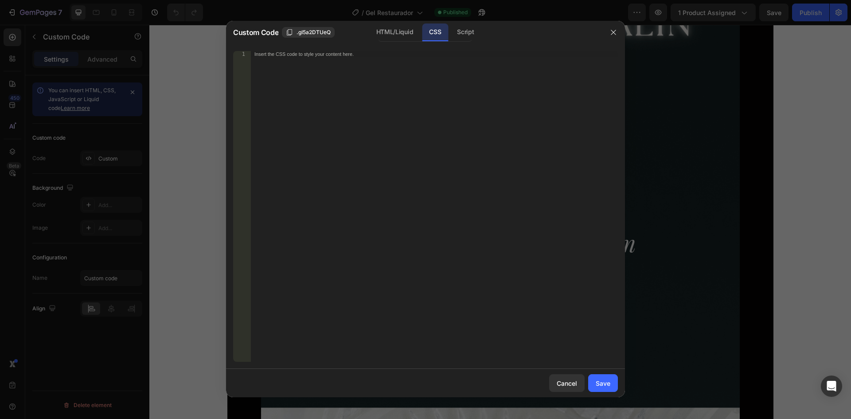
click at [357, 55] on div "Insert the CSS code to style your content here." at bounding box center [416, 54] width 323 height 6
paste textarea "<div id="_rsi-cod-form-embed-custom-hook"></div>"
type textarea "<div id="_rsi-cod-form-embed-custom-hook"></div>"
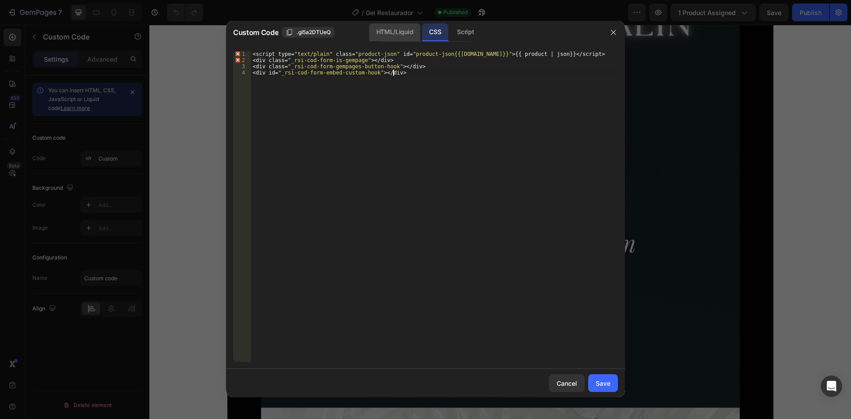
click at [398, 32] on div "HTML/Liquid" at bounding box center [394, 33] width 51 height 18
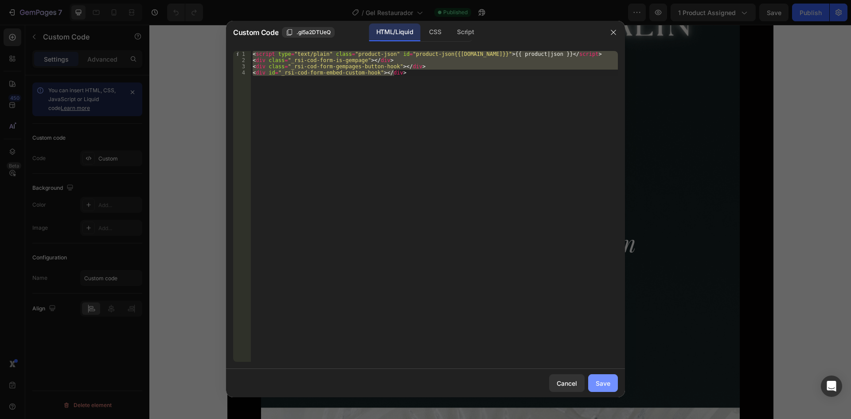
click at [611, 383] on button "Save" at bounding box center [603, 383] width 30 height 18
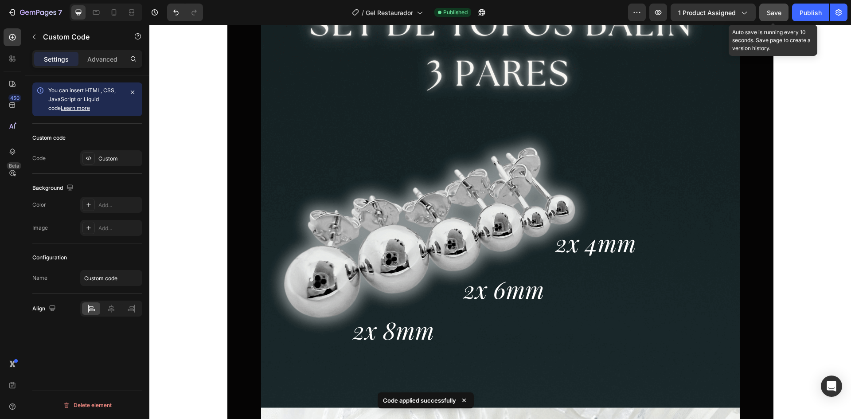
click at [767, 16] on button "Save" at bounding box center [774, 13] width 29 height 18
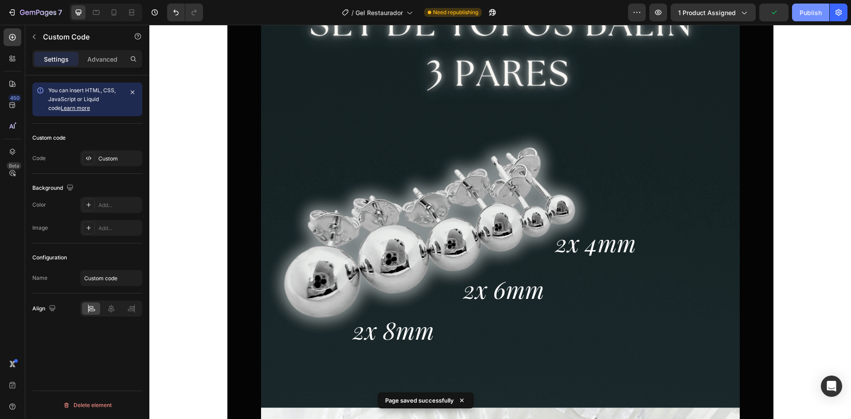
click at [804, 16] on div "Publish" at bounding box center [811, 12] width 22 height 9
click at [463, 410] on icon at bounding box center [462, 414] width 9 height 9
click at [452, 399] on div "View live page" at bounding box center [442, 398] width 51 height 12
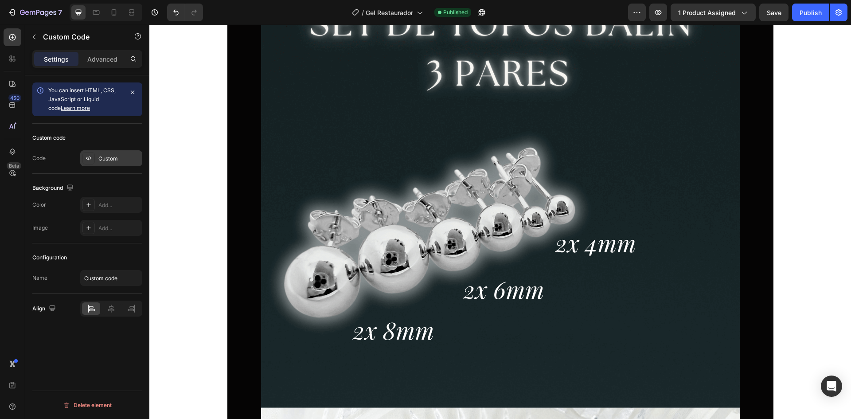
click at [109, 160] on div "Custom" at bounding box center [119, 159] width 42 height 8
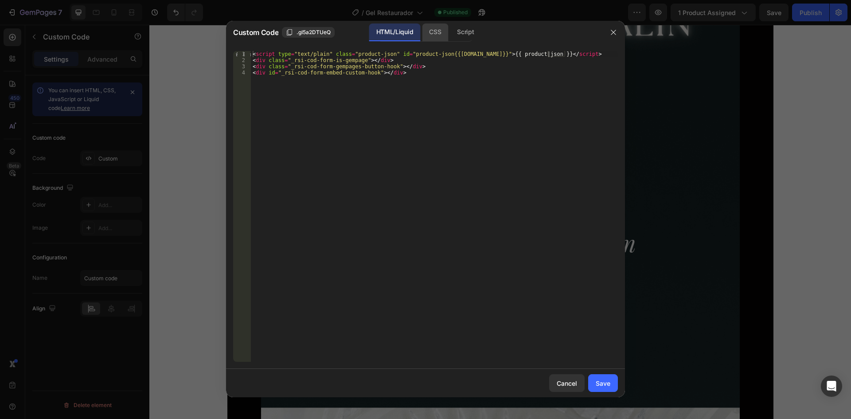
click at [450, 28] on div "CSS" at bounding box center [465, 33] width 31 height 18
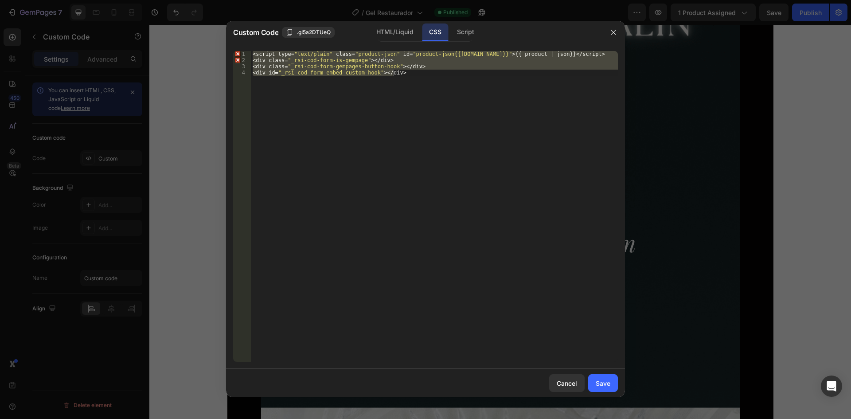
click at [437, 77] on div "< script type = " text/plain " class = " product-json " id = " product-json{{[D…" at bounding box center [434, 206] width 367 height 311
drag, startPoint x: 437, startPoint y: 77, endPoint x: 259, endPoint y: 36, distance: 183.3
click at [259, 36] on div "Custom Code .gI5a2DTUeQ HTML/Liquid CSS Script <div id="_rsi-cod-form-embed-cus…" at bounding box center [425, 209] width 399 height 376
type textarea "<script type="text/plain" class="product-json" id="product-json{{[DOMAIN_NAME]}…"
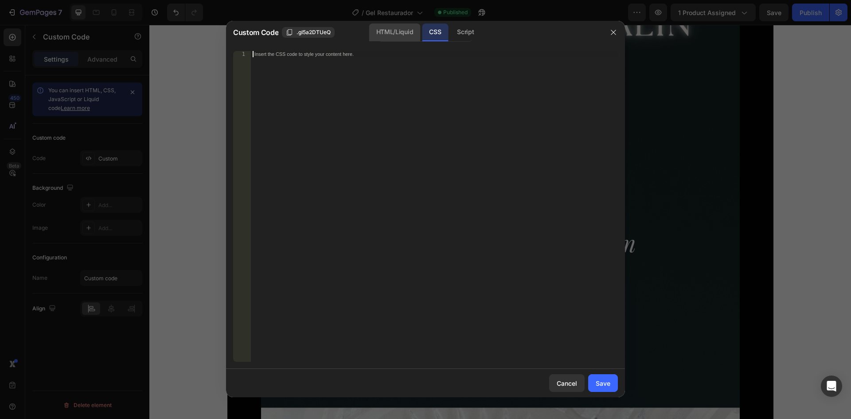
click at [397, 26] on div "HTML/Liquid" at bounding box center [394, 33] width 51 height 18
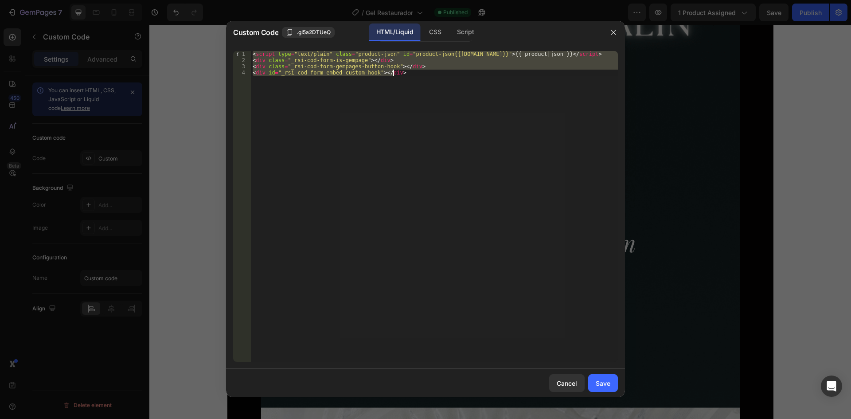
click at [400, 72] on div "< script type = "text/plain" class = "product-json" id = "product-json{{[DOMAIN…" at bounding box center [434, 206] width 367 height 311
drag, startPoint x: 401, startPoint y: 71, endPoint x: 252, endPoint y: 43, distance: 152.1
click at [252, 43] on div "Custom Code .gI5a2DTUeQ HTML/Liquid CSS Script <div id="_rsi-cod-form-embed-cus…" at bounding box center [425, 209] width 399 height 376
type textarea "<script type="text/plain" class="product-json" id="product-json{{[DOMAIN_NAME]}…"
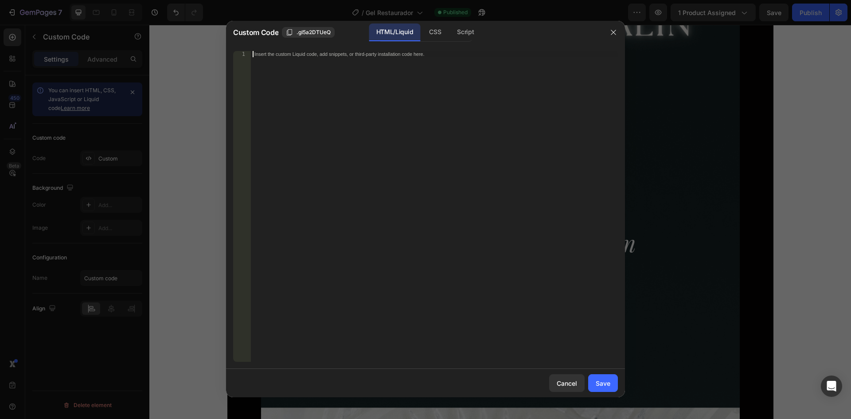
paste textarea "<div id="_rsi-cod-form-embed-custom-hook"></div>"
type textarea "<div id="_rsi-cod-form-embed-custom-hook"></div>"
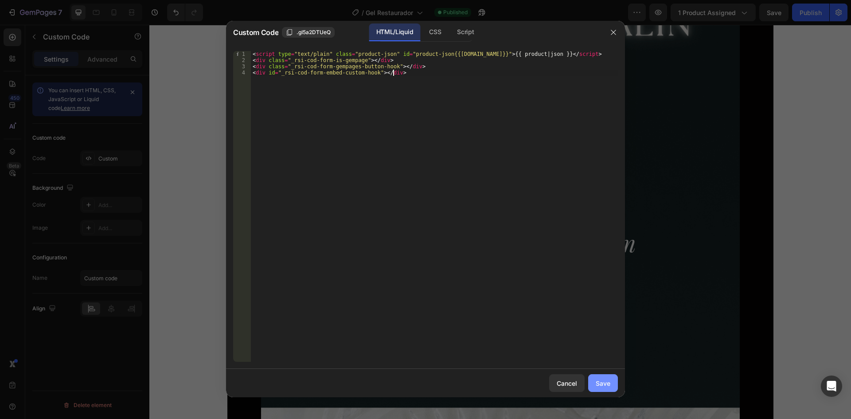
click at [607, 385] on div "Save" at bounding box center [603, 383] width 15 height 9
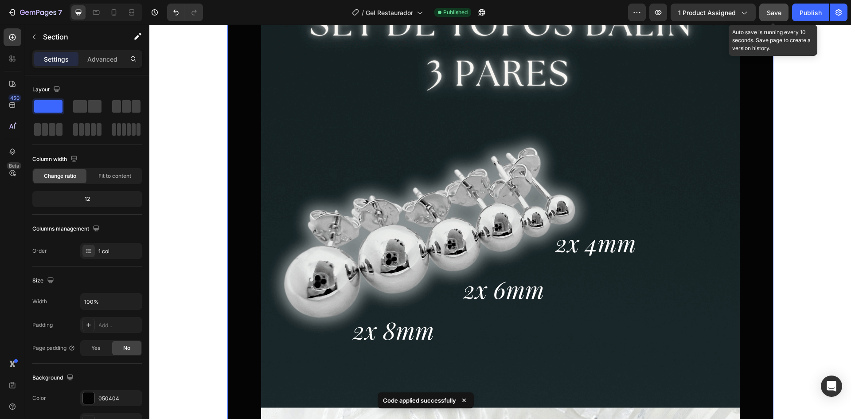
click at [769, 11] on span "Save" at bounding box center [774, 13] width 15 height 8
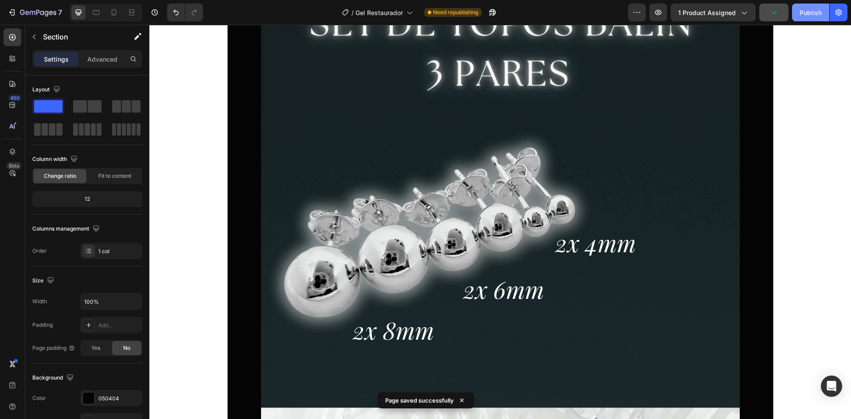
click at [812, 15] on div "Publish" at bounding box center [811, 12] width 22 height 9
click at [449, 398] on div "View live page" at bounding box center [442, 398] width 51 height 12
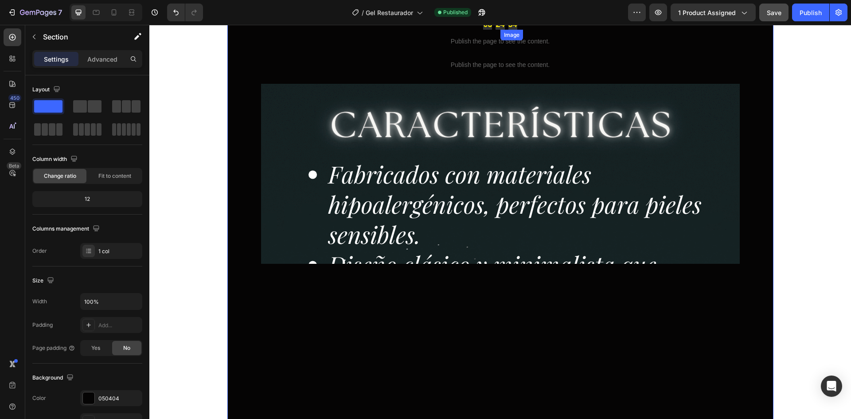
scroll to position [0, 0]
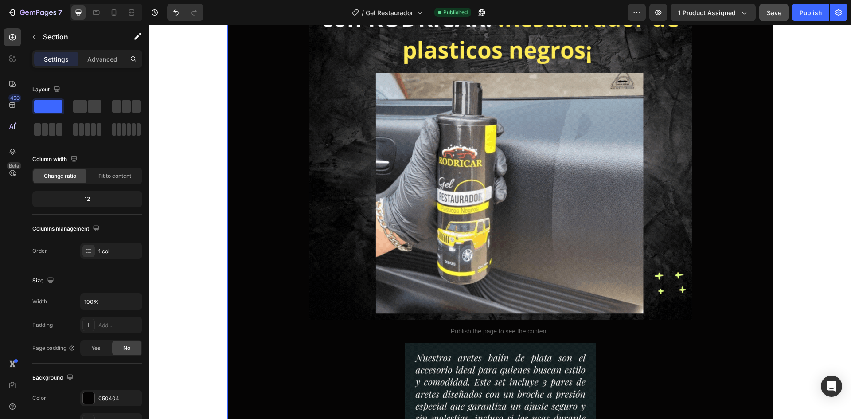
scroll to position [310, 0]
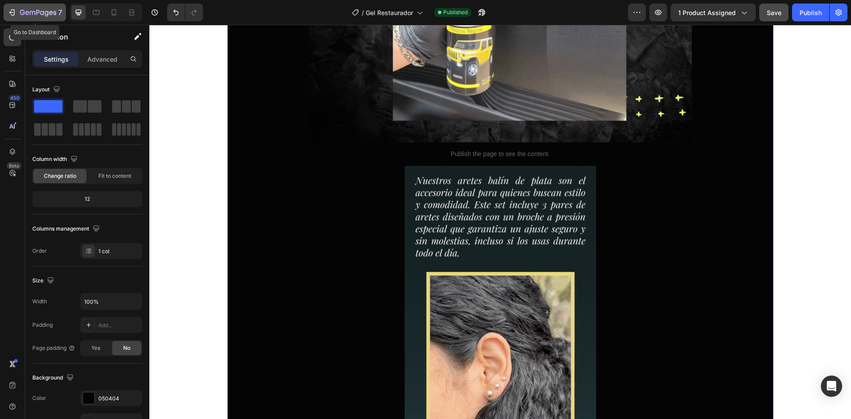
click at [31, 13] on icon "button" at bounding box center [38, 13] width 36 height 8
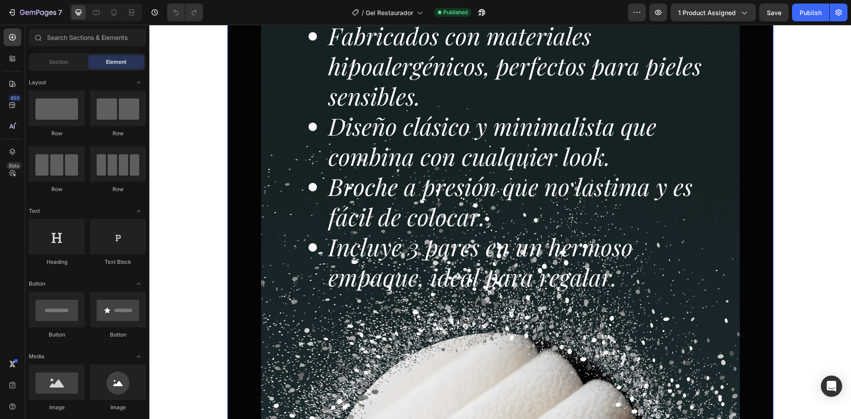
scroll to position [222, 0]
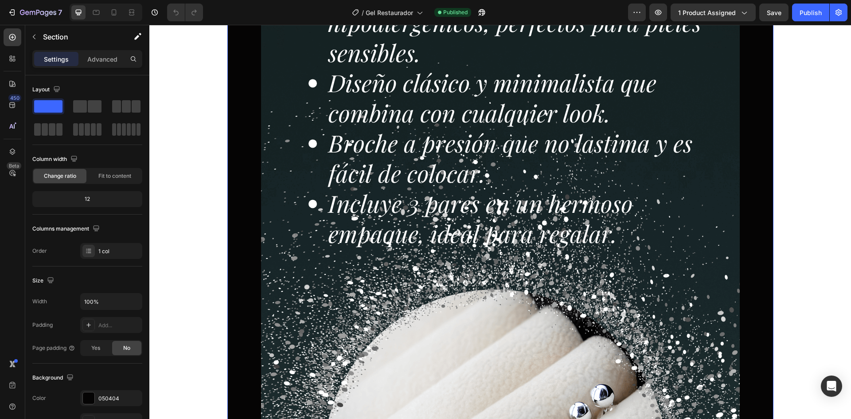
click at [451, 247] on p "Publish the page to see the content." at bounding box center [500, 242] width 99 height 9
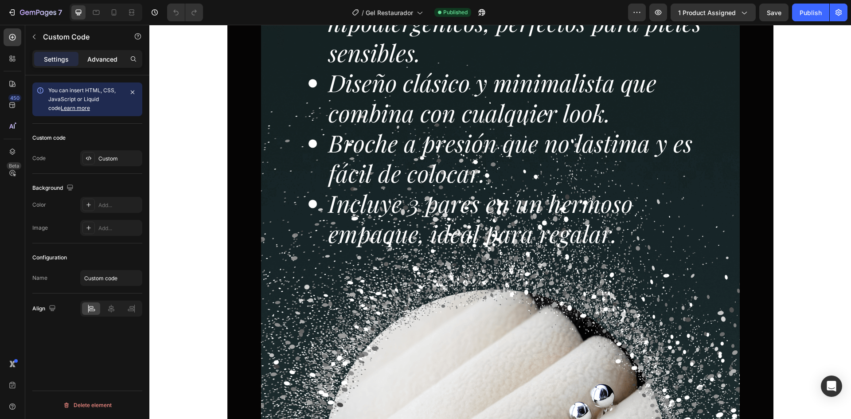
click at [91, 57] on p "Advanced" at bounding box center [102, 59] width 30 height 9
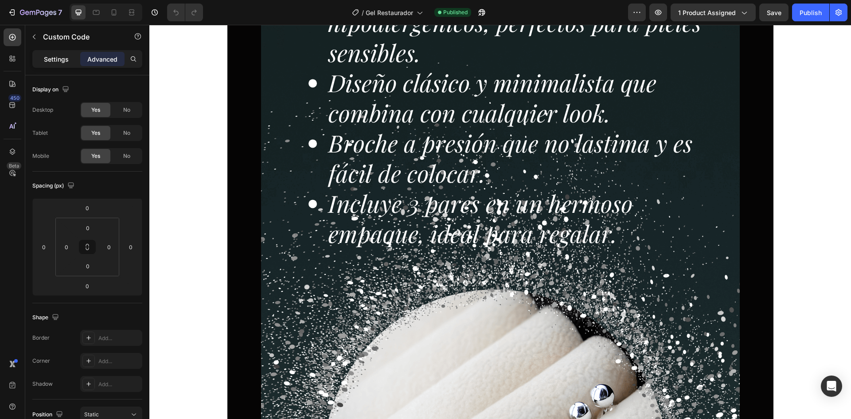
click at [65, 59] on p "Settings" at bounding box center [56, 59] width 25 height 9
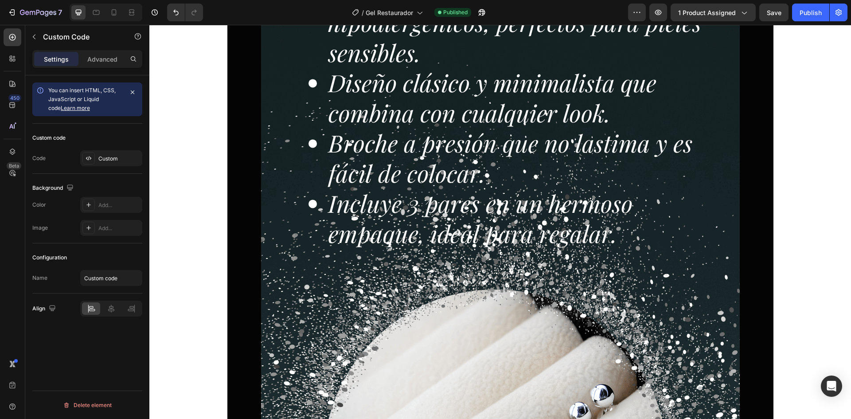
click at [500, 224] on icon at bounding box center [503, 222] width 7 height 7
click at [500, 223] on icon at bounding box center [503, 222] width 7 height 7
click at [455, 224] on icon at bounding box center [458, 222] width 7 height 7
click at [120, 154] on div "Custom" at bounding box center [111, 158] width 62 height 16
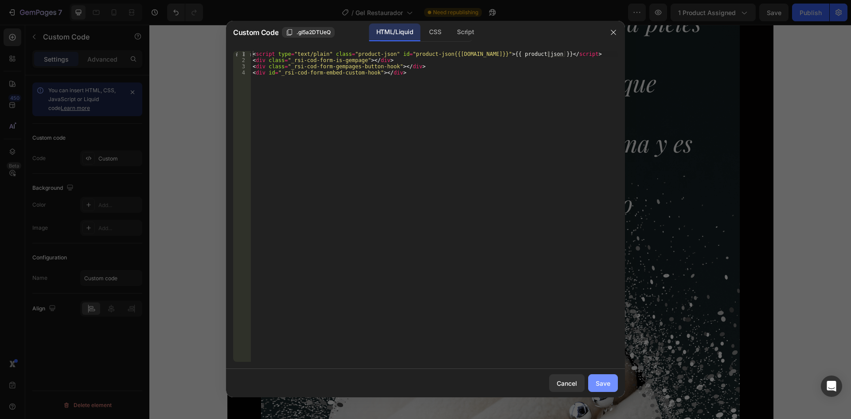
click at [597, 389] on button "Save" at bounding box center [603, 383] width 30 height 18
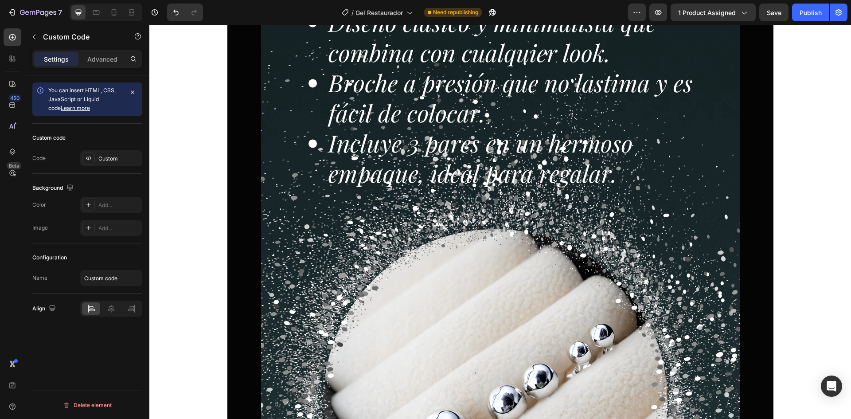
scroll to position [266, 0]
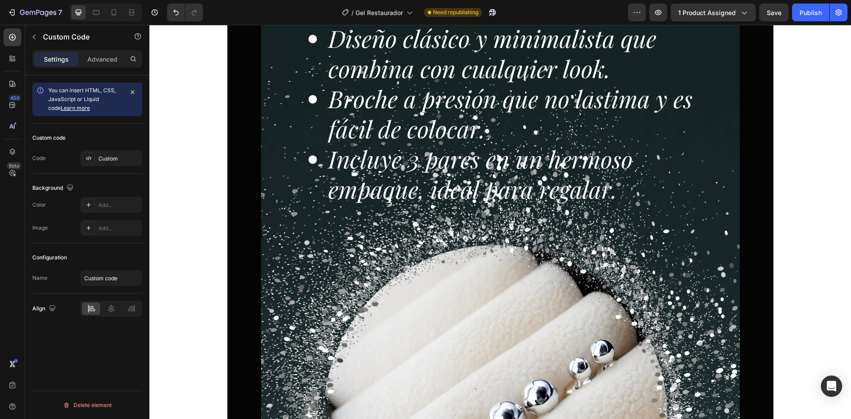
click at [71, 110] on link "Learn more" at bounding box center [75, 108] width 29 height 7
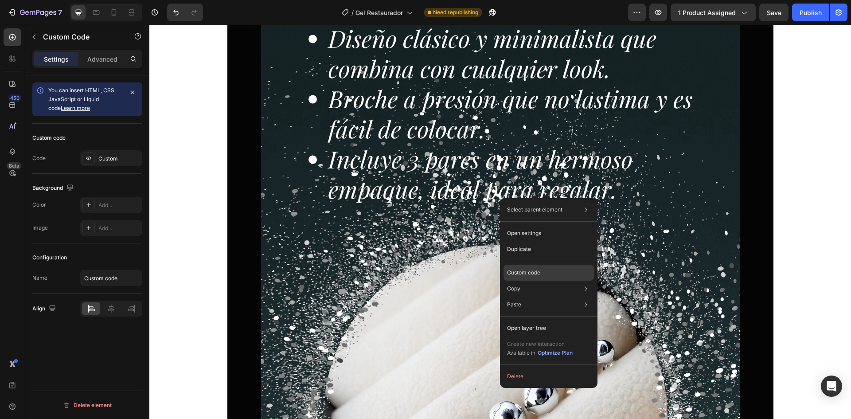
click at [549, 297] on div "Custom code" at bounding box center [549, 305] width 90 height 16
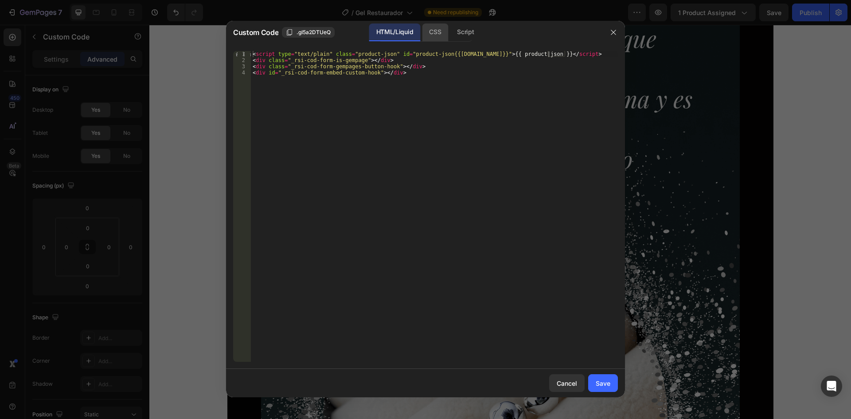
click at [450, 33] on div "CSS" at bounding box center [465, 33] width 31 height 18
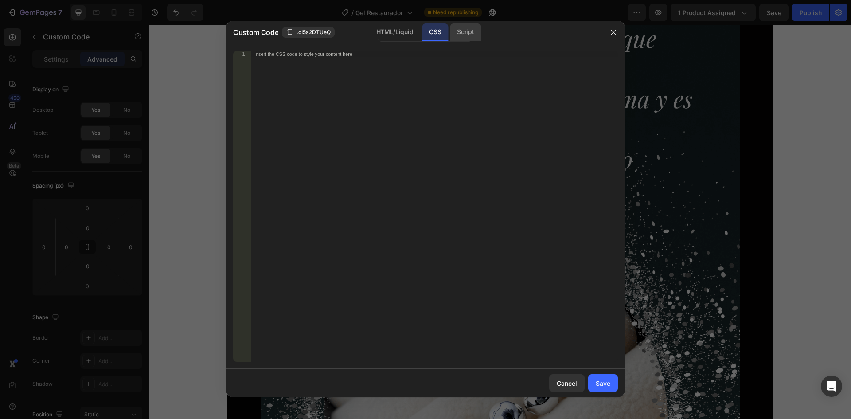
click at [451, 31] on div "Script" at bounding box center [465, 33] width 31 height 18
click at [392, 56] on div "Insert the Javascript code to add interaction and animation to your content her…" at bounding box center [416, 54] width 323 height 6
paste textarea "<div id="_rsi-cod-form-embed-custom-hook"></div>"
type textarea "<div id="_rsi-cod-form-embed-custom-hook"></div>"
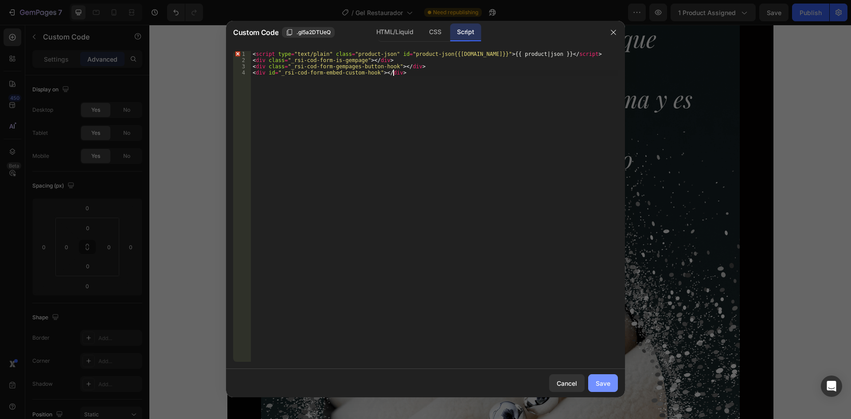
click at [611, 383] on button "Save" at bounding box center [603, 383] width 30 height 18
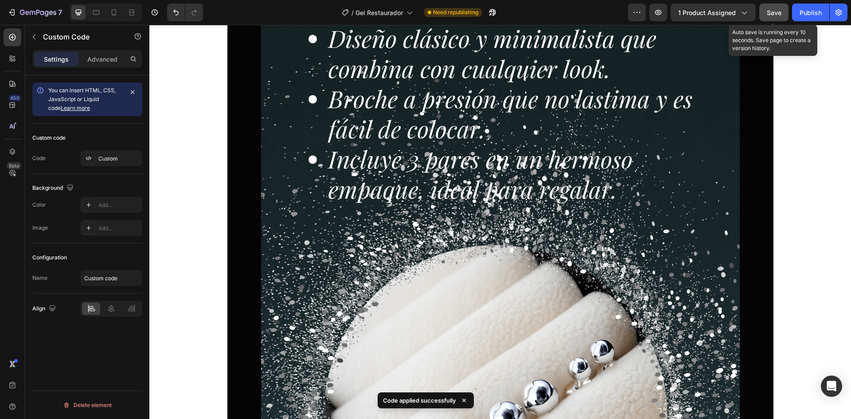
click at [784, 12] on button "Save" at bounding box center [774, 13] width 29 height 18
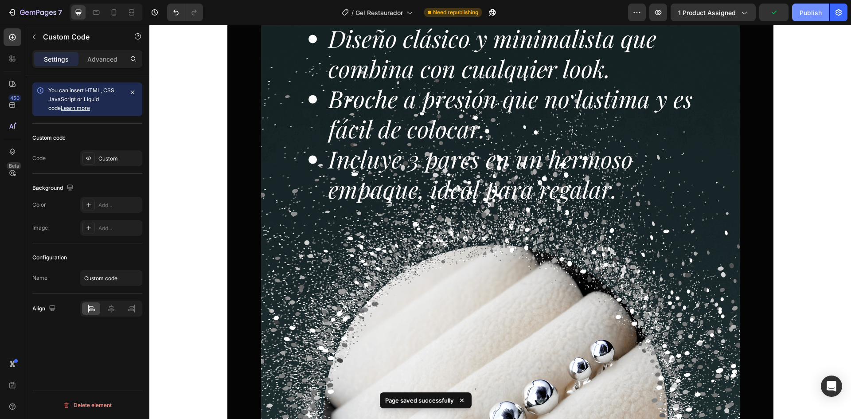
click at [797, 16] on button "Publish" at bounding box center [810, 13] width 37 height 18
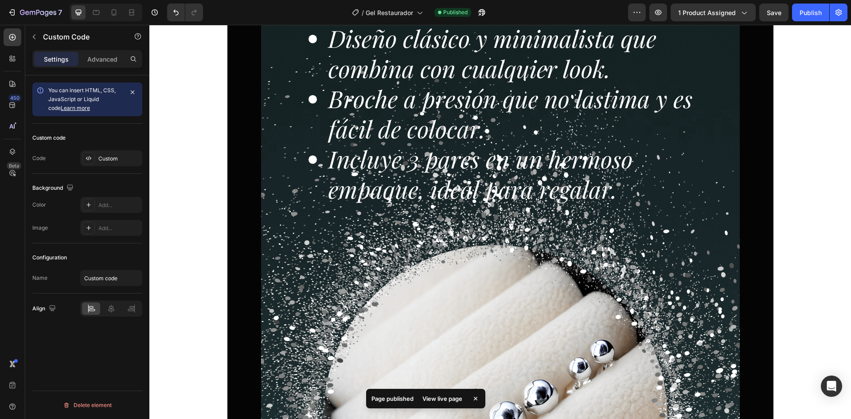
click at [445, 400] on div "View live page" at bounding box center [442, 398] width 51 height 12
click at [502, 177] on icon at bounding box center [503, 178] width 7 height 7
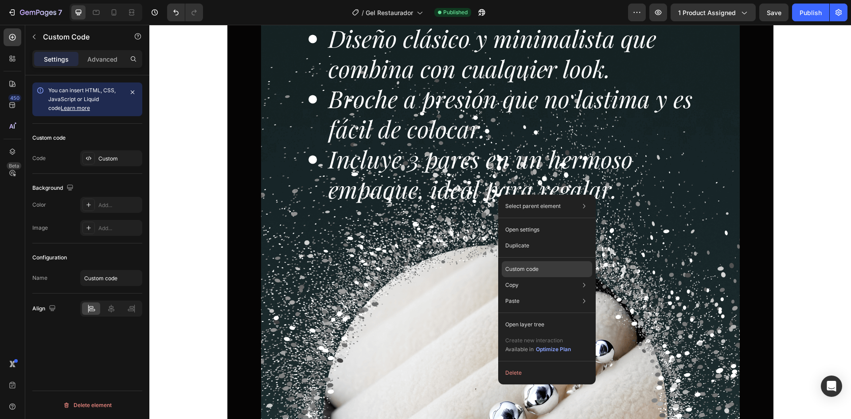
click at [536, 293] on div "Custom code" at bounding box center [547, 301] width 90 height 16
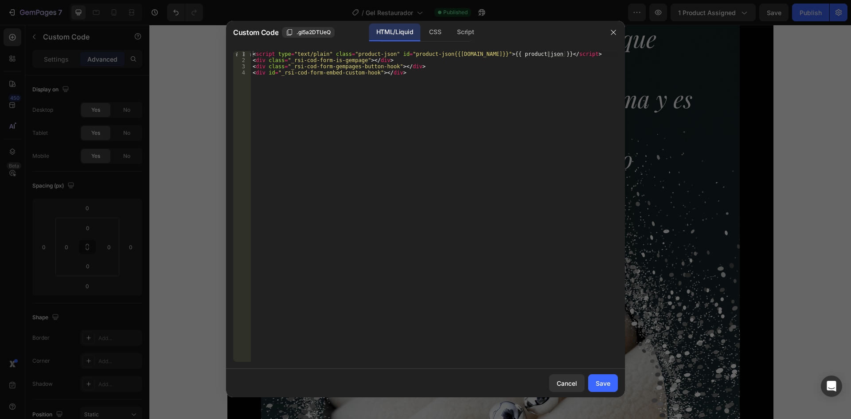
drag, startPoint x: 466, startPoint y: 36, endPoint x: 467, endPoint y: 45, distance: 8.5
click at [466, 33] on div "Script" at bounding box center [465, 33] width 31 height 18
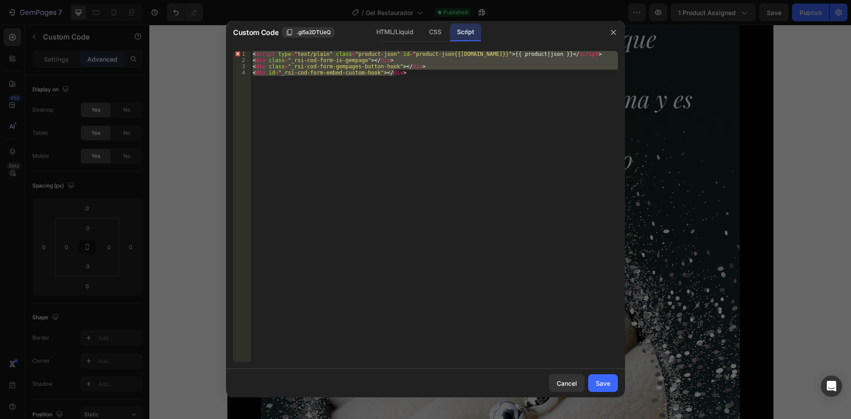
click at [397, 82] on div "< script type = "text/plain" class = "product-json" id = "product-json{{product…" at bounding box center [434, 206] width 367 height 311
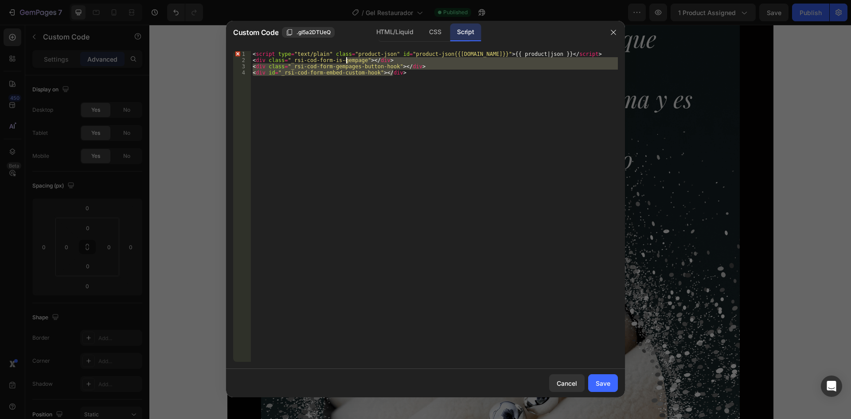
drag, startPoint x: 417, startPoint y: 75, endPoint x: 306, endPoint y: 55, distance: 112.7
click at [306, 55] on div "< script type = "text/plain" class = "product-json" id = "product-json{{product…" at bounding box center [434, 212] width 367 height 323
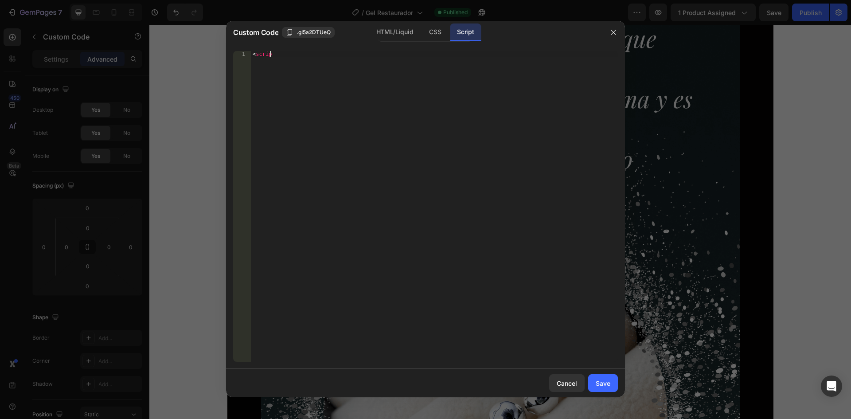
type textarea "<"
click at [424, 31] on div "CSS" at bounding box center [435, 33] width 26 height 18
click at [391, 35] on div "HTML/Liquid" at bounding box center [394, 33] width 51 height 18
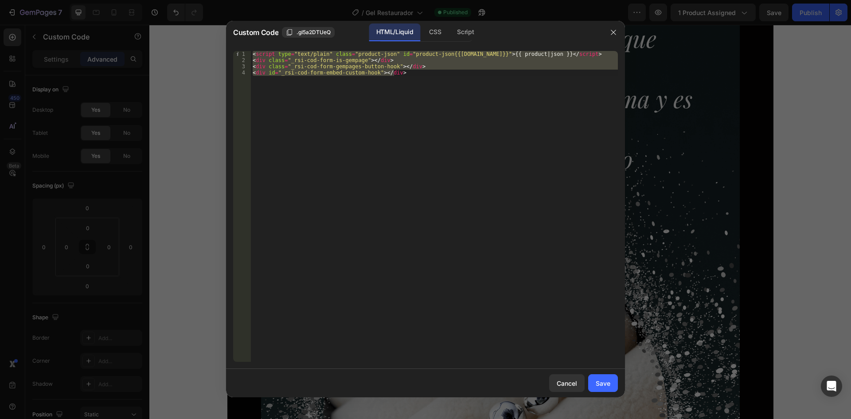
click at [463, 104] on div "< script type = "text/plain" class = "product-json" id = "product-json{{product…" at bounding box center [434, 206] width 367 height 311
type textarea "<div id="_rsi-cod-form-embed-custom-hook"></div>"
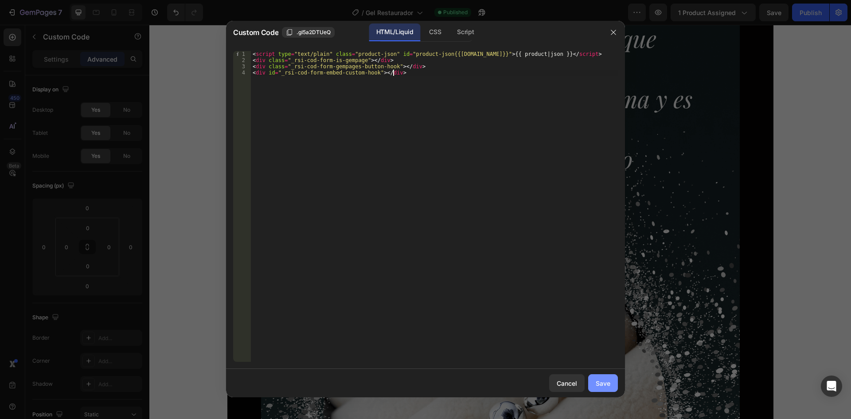
click at [604, 387] on div "Save" at bounding box center [603, 383] width 15 height 9
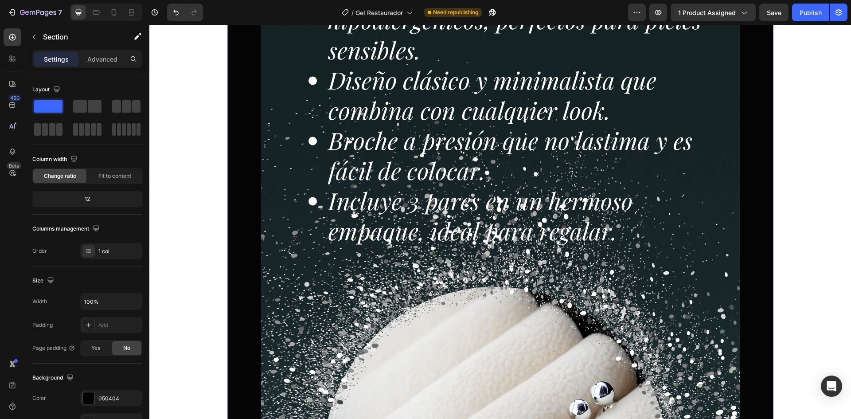
scroll to position [177, 0]
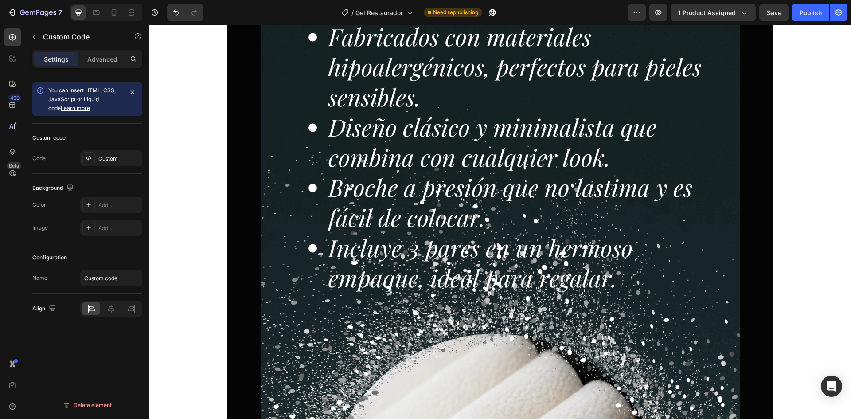
click at [466, 288] on p "Publish the page to see the content." at bounding box center [500, 286] width 99 height 9
click at [525, 266] on icon at bounding box center [528, 267] width 6 height 6
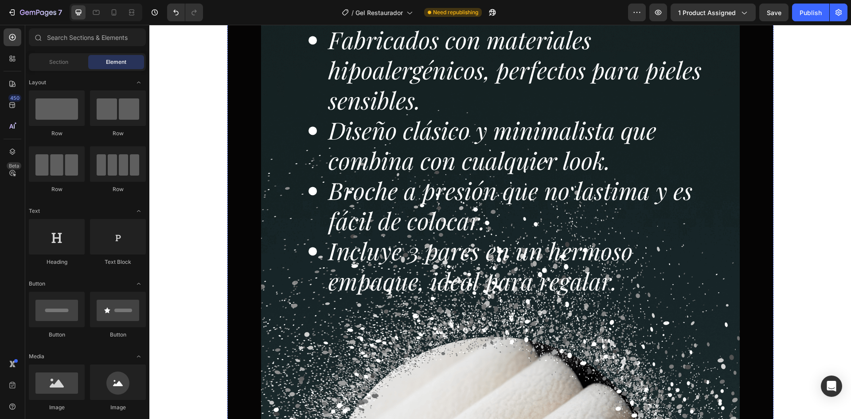
click at [493, 287] on div "Drop element here" at bounding box center [505, 288] width 47 height 7
click at [472, 290] on icon at bounding box center [475, 289] width 7 height 8
click at [50, 66] on span "Section" at bounding box center [58, 62] width 19 height 8
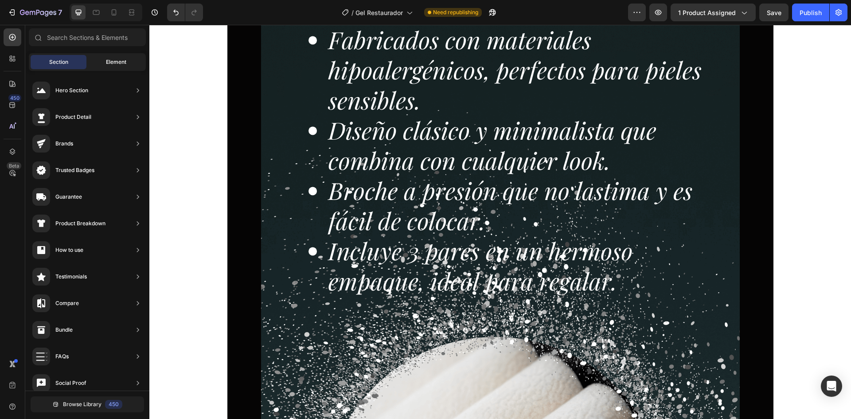
click at [111, 64] on span "Element" at bounding box center [116, 62] width 20 height 8
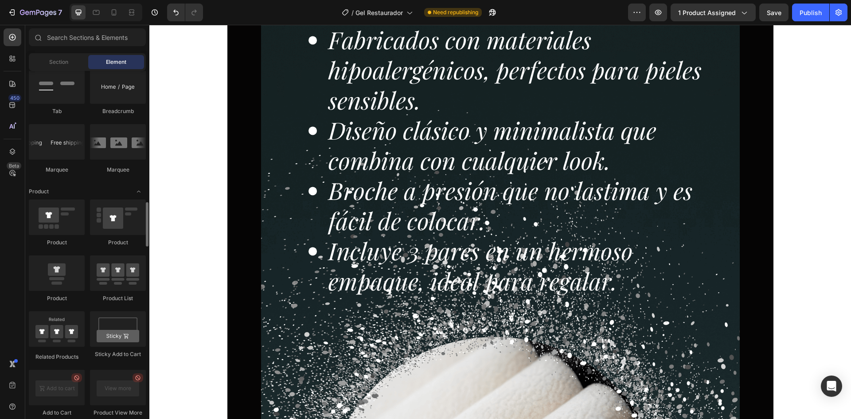
scroll to position [1109, 0]
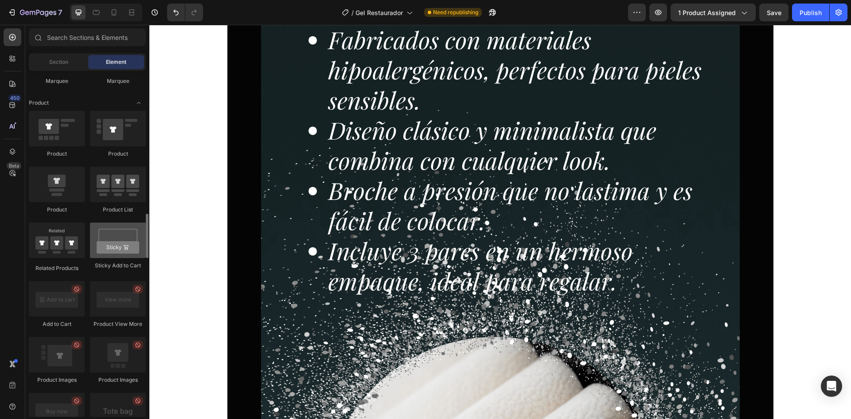
click at [121, 239] on div at bounding box center [118, 240] width 56 height 35
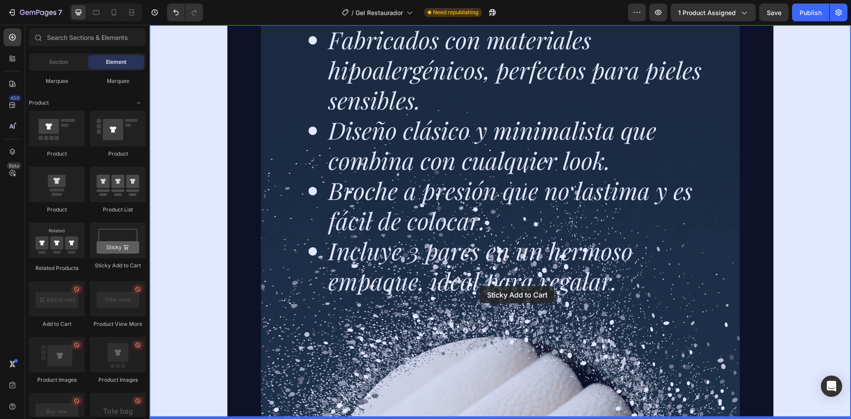
drag, startPoint x: 267, startPoint y: 258, endPoint x: 479, endPoint y: 286, distance: 214.7
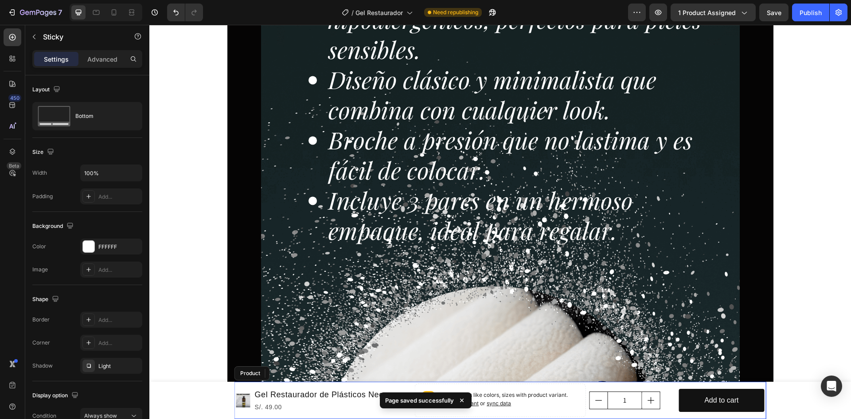
scroll to position [222, 0]
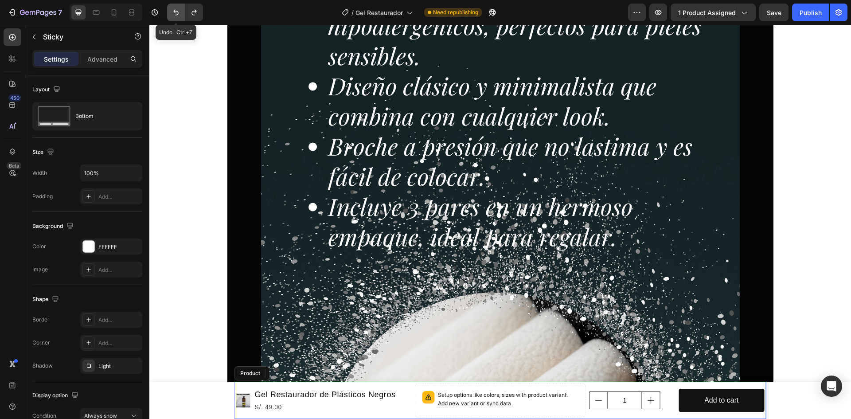
click at [173, 13] on icon "Undo/Redo" at bounding box center [176, 12] width 9 height 9
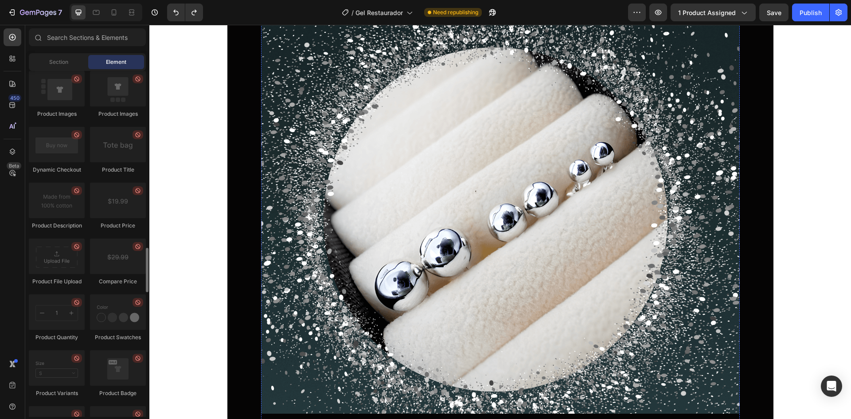
scroll to position [532, 0]
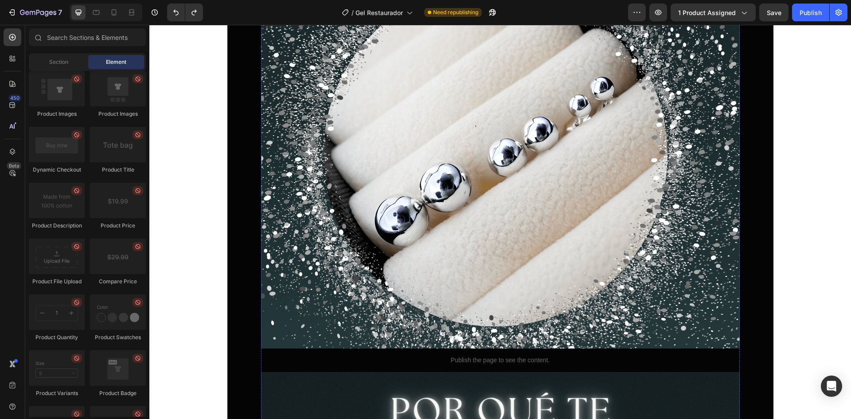
click at [513, 258] on p "Publish the page to see the content." at bounding box center [500, 260] width 479 height 9
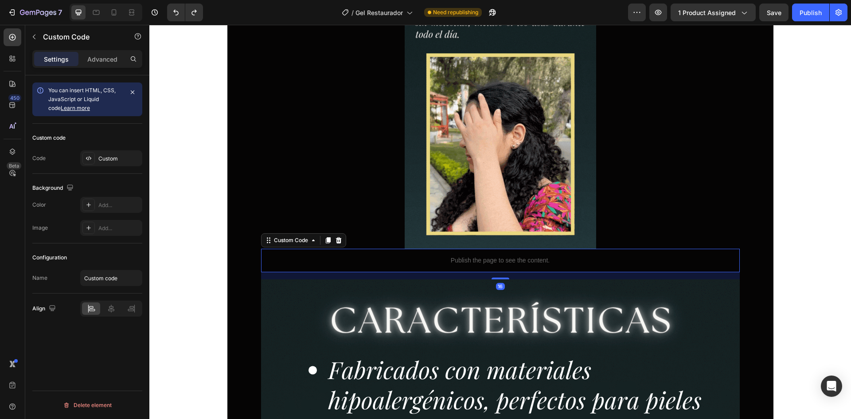
click at [325, 239] on icon at bounding box center [327, 240] width 5 height 6
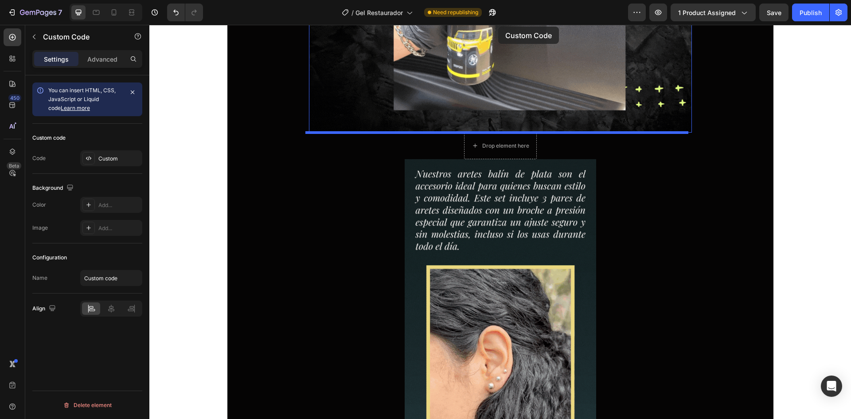
scroll to position [316, 0]
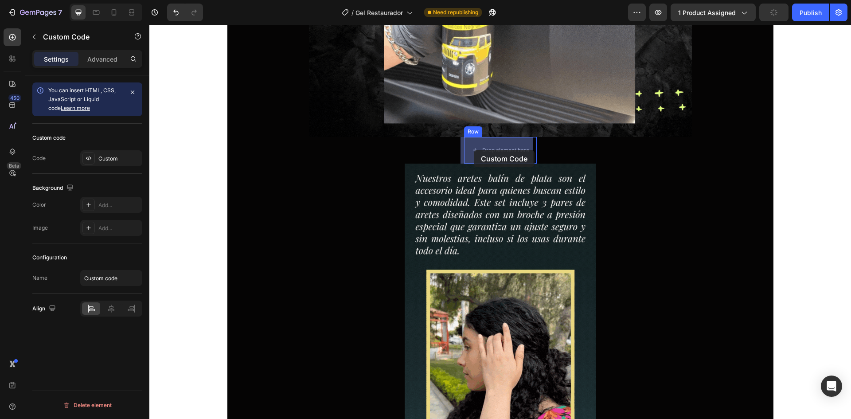
drag, startPoint x: 478, startPoint y: 286, endPoint x: 474, endPoint y: 150, distance: 136.7
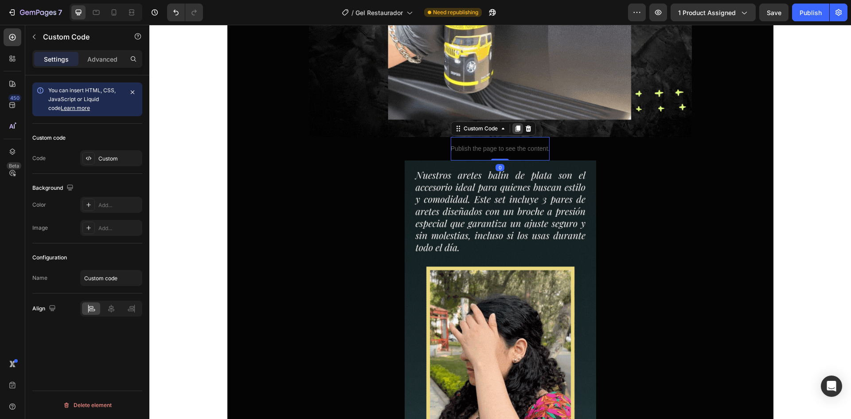
click at [516, 128] on icon at bounding box center [518, 128] width 5 height 6
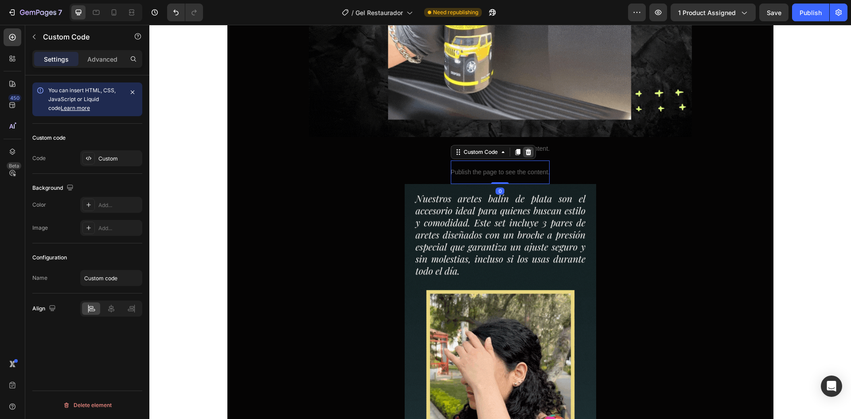
click at [527, 154] on icon at bounding box center [528, 152] width 6 height 6
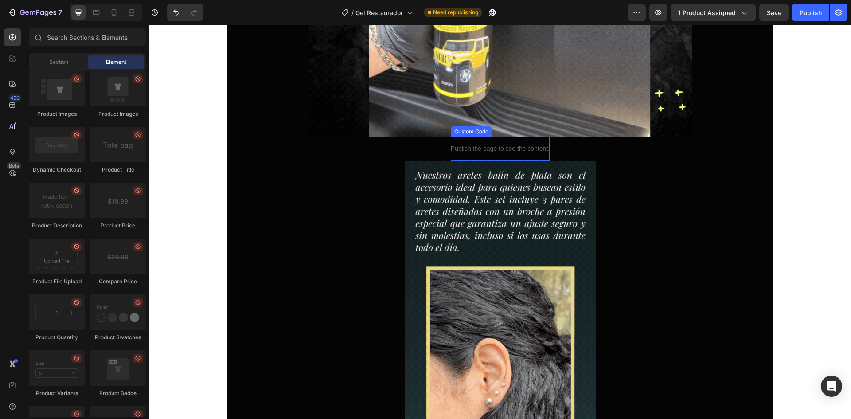
click at [512, 149] on p "Publish the page to see the content." at bounding box center [500, 148] width 99 height 9
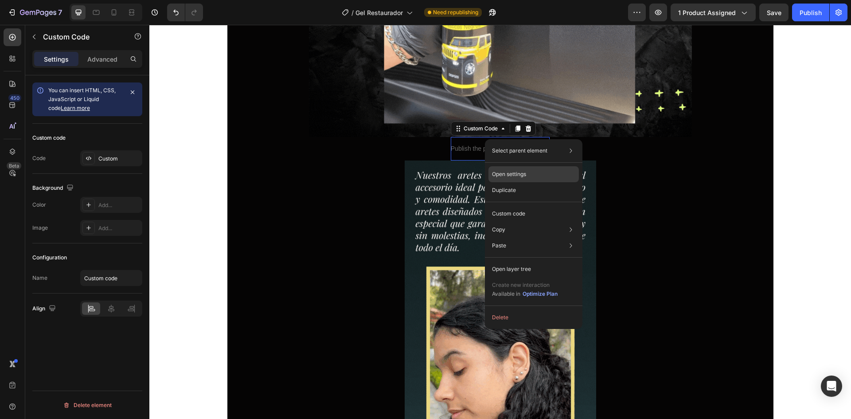
click at [512, 177] on p "Open settings" at bounding box center [509, 174] width 34 height 8
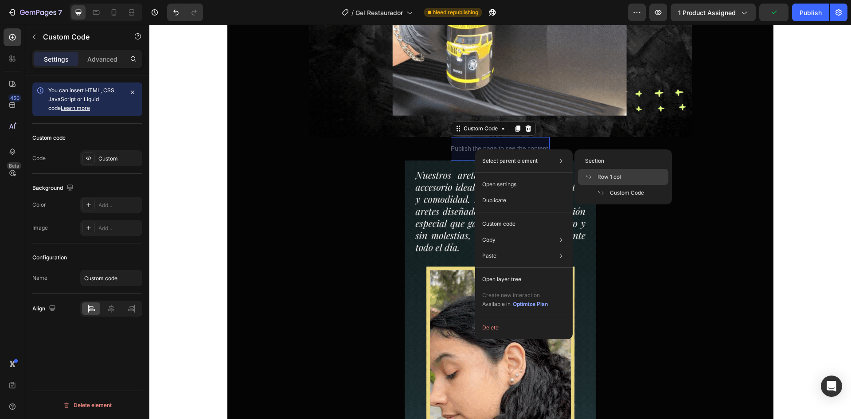
click at [589, 175] on icon at bounding box center [588, 176] width 7 height 7
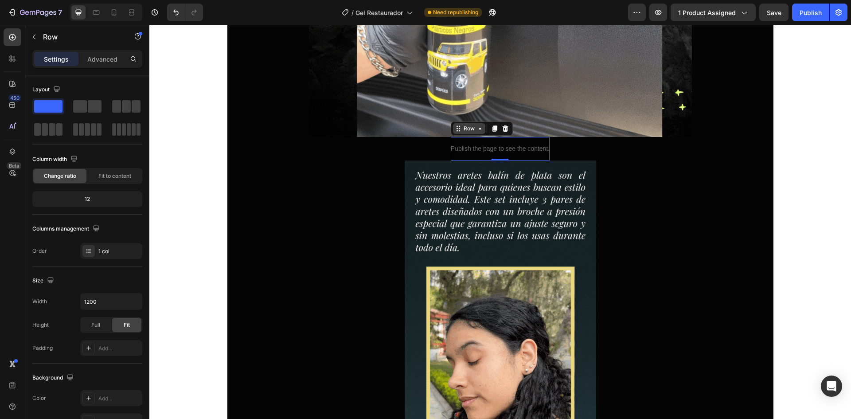
click at [477, 130] on icon at bounding box center [480, 128] width 7 height 7
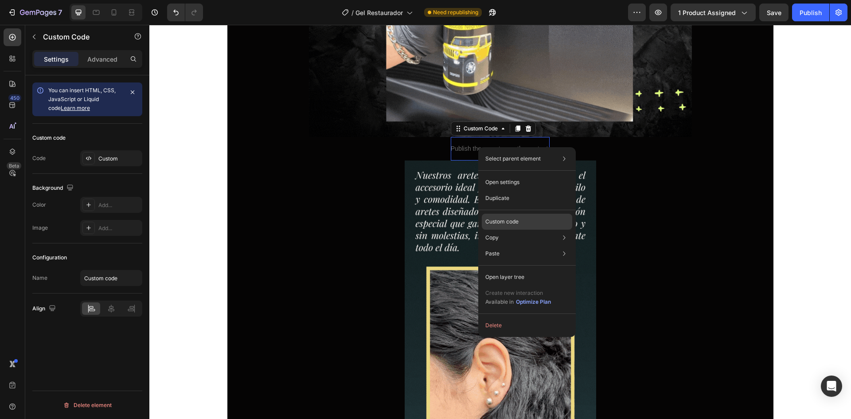
click at [499, 220] on p "Custom code" at bounding box center [502, 222] width 33 height 8
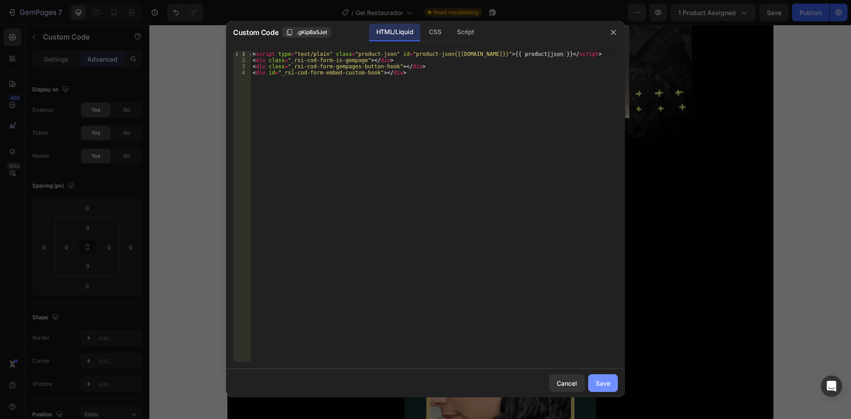
click at [607, 382] on div "Save" at bounding box center [603, 383] width 15 height 9
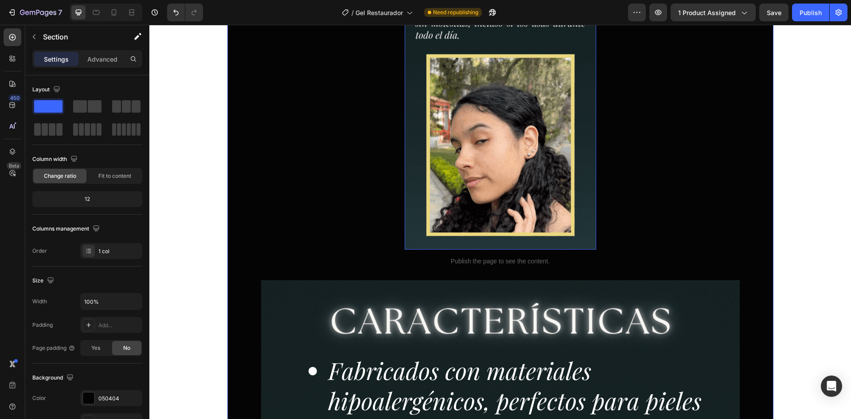
scroll to position [626, 0]
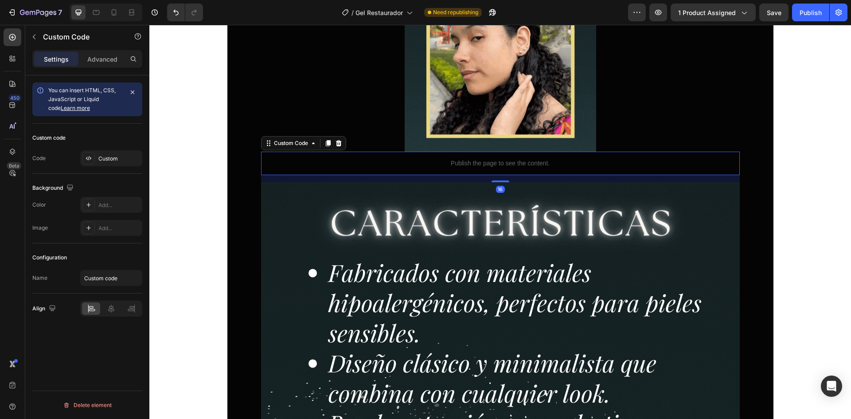
click at [487, 162] on p "Publish the page to see the content." at bounding box center [500, 163] width 479 height 9
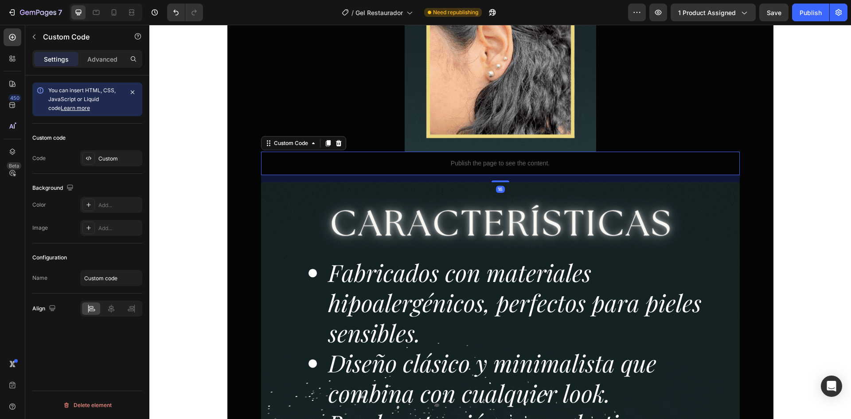
click at [384, 163] on p "Publish the page to see the content." at bounding box center [500, 163] width 479 height 9
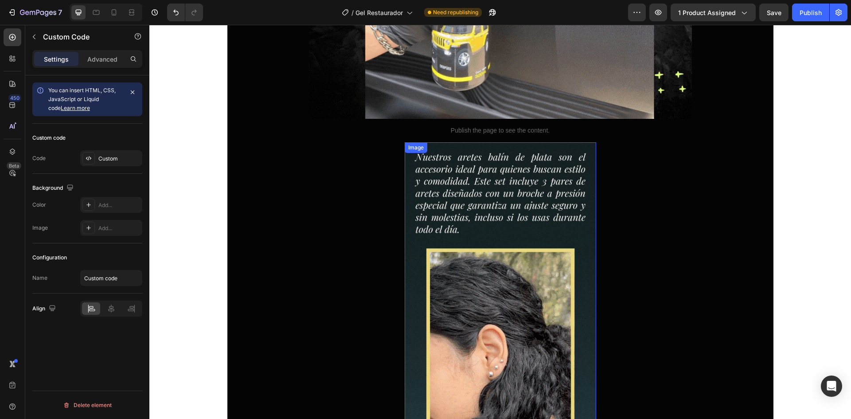
scroll to position [227, 0]
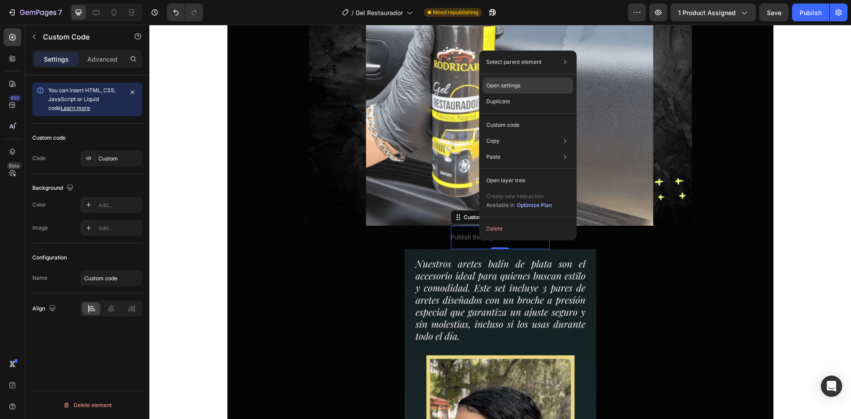
click at [501, 86] on p "Open settings" at bounding box center [503, 86] width 34 height 8
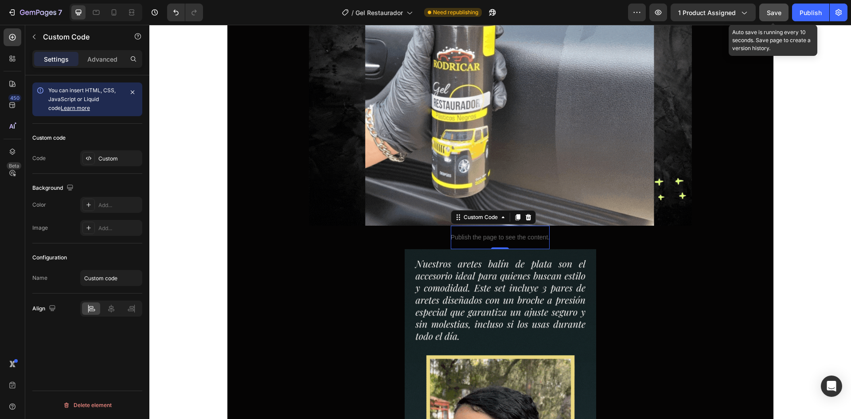
click at [774, 14] on span "Save" at bounding box center [774, 13] width 15 height 8
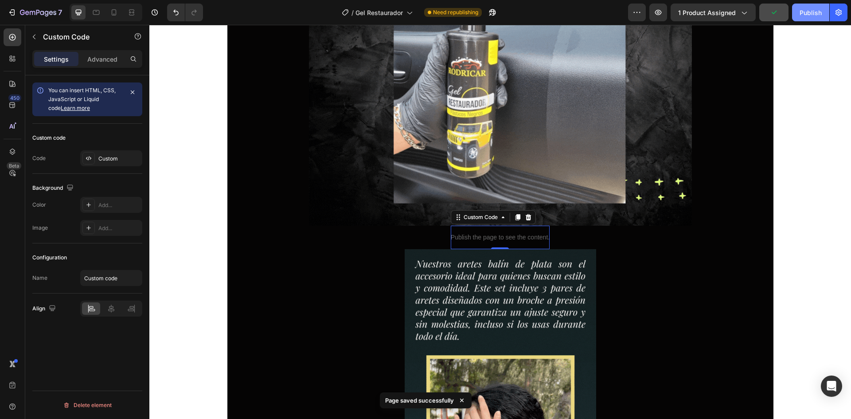
click at [816, 17] on div "Publish" at bounding box center [811, 12] width 22 height 9
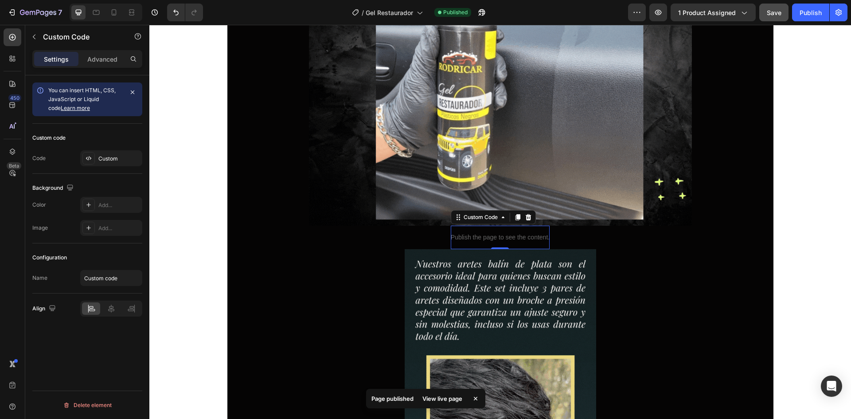
click at [442, 396] on div "View live page" at bounding box center [442, 398] width 51 height 12
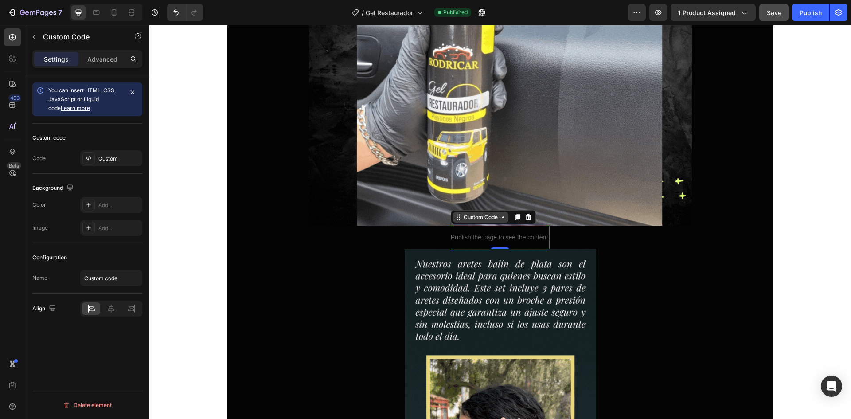
click at [472, 217] on div "Custom Code" at bounding box center [481, 217] width 38 height 8
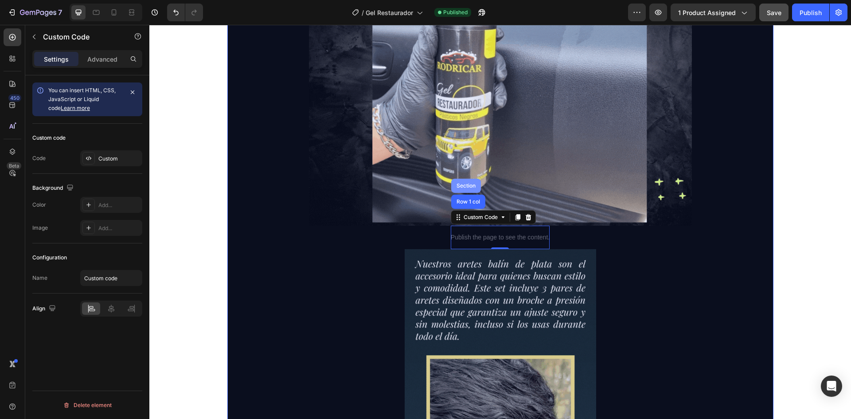
click at [470, 186] on div "Section" at bounding box center [466, 185] width 23 height 5
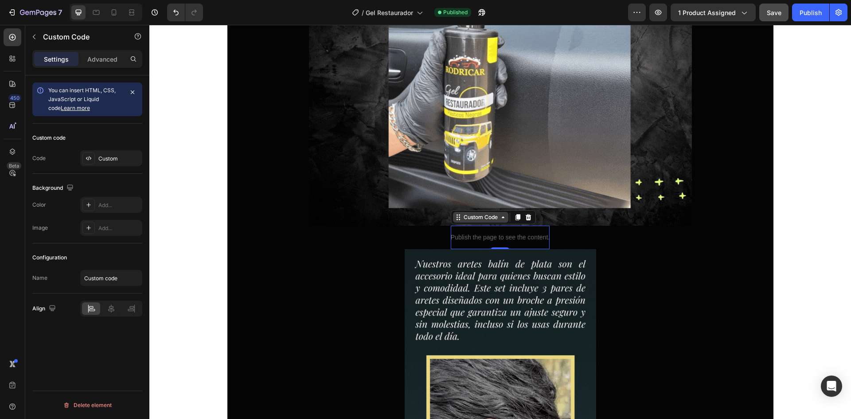
click at [473, 217] on div "Custom Code" at bounding box center [481, 217] width 38 height 8
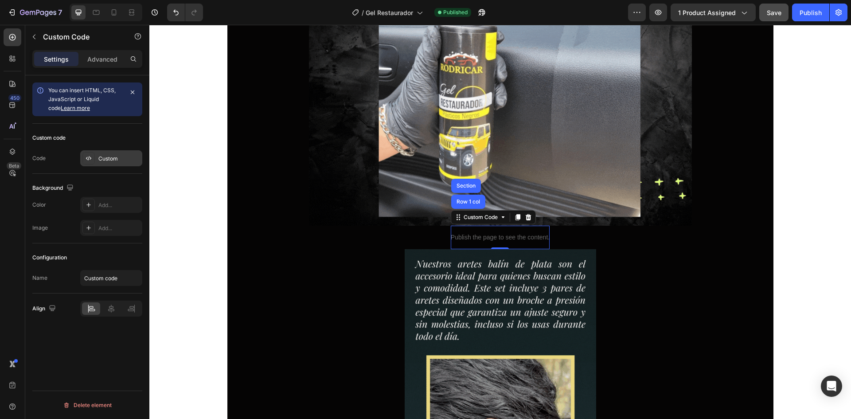
click at [101, 156] on div "Custom" at bounding box center [119, 159] width 42 height 8
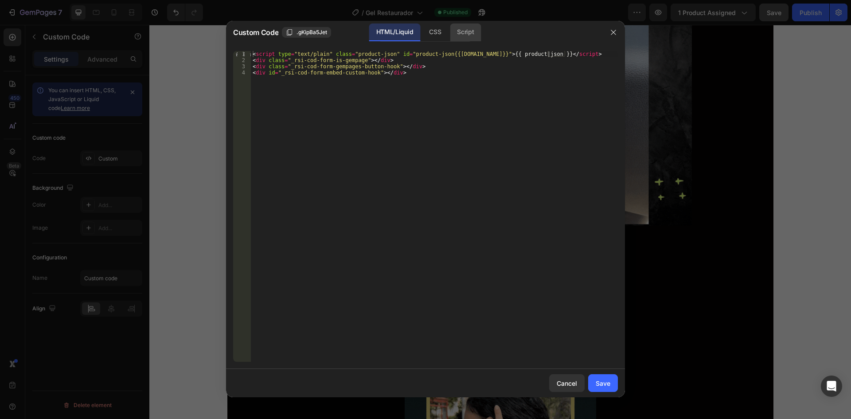
drag, startPoint x: 430, startPoint y: 33, endPoint x: 463, endPoint y: 31, distance: 32.4
click at [450, 33] on div "CSS" at bounding box center [465, 33] width 31 height 18
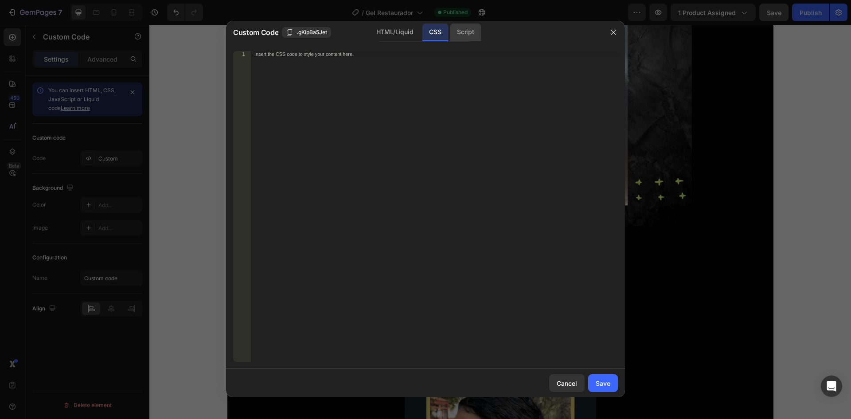
click at [465, 31] on div "Script" at bounding box center [465, 33] width 31 height 18
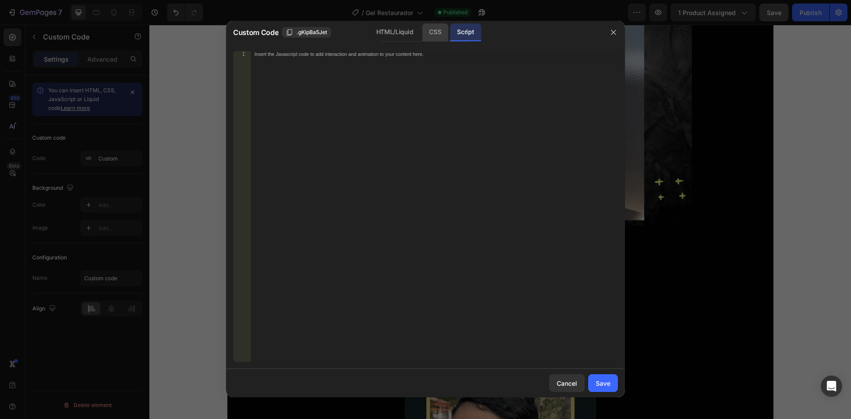
click at [439, 31] on div "CSS" at bounding box center [435, 33] width 26 height 18
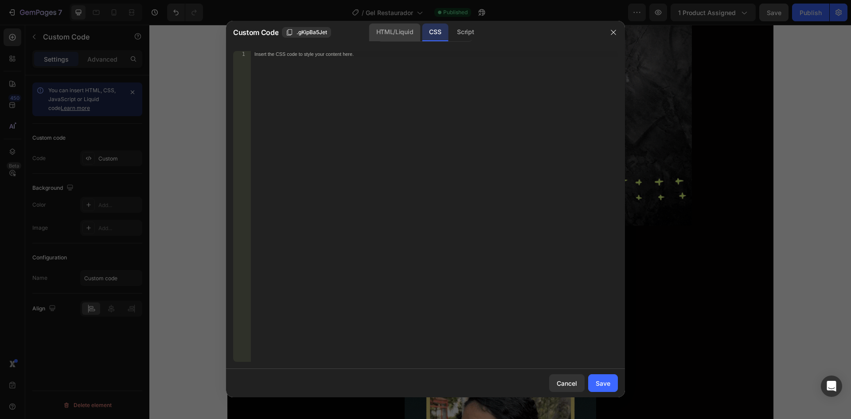
click at [403, 29] on div "HTML/Liquid" at bounding box center [394, 33] width 51 height 18
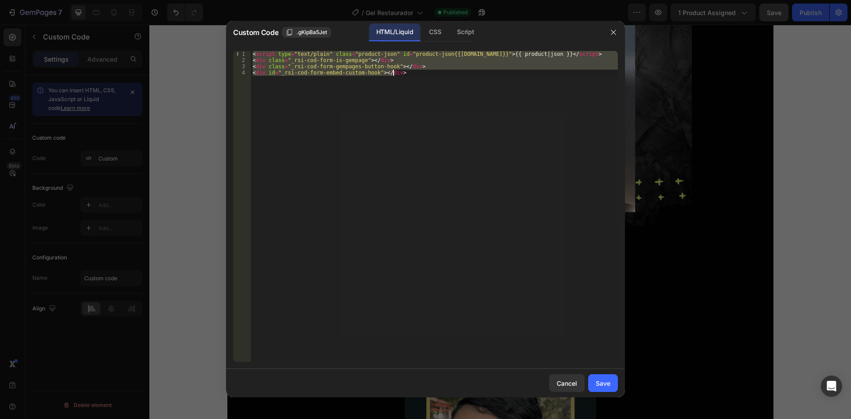
click at [411, 110] on div "< script type = "text/plain" class = "product-json" id = "product-json{{product…" at bounding box center [434, 206] width 367 height 311
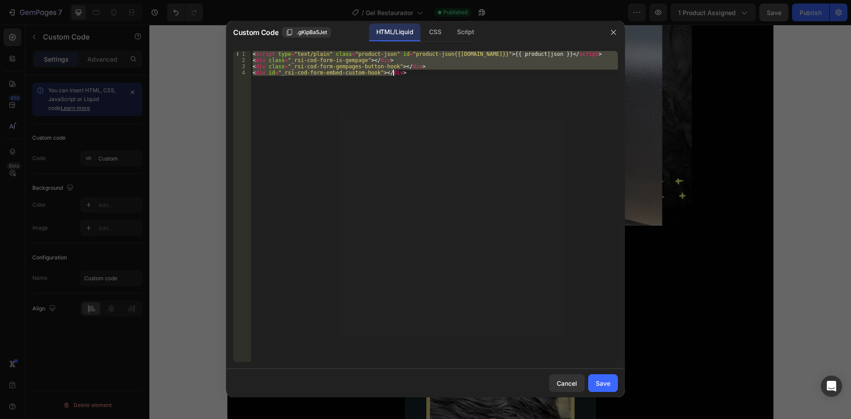
type textarea "<div id="_rsi-cod-form-embed-custom-hook"></div>"
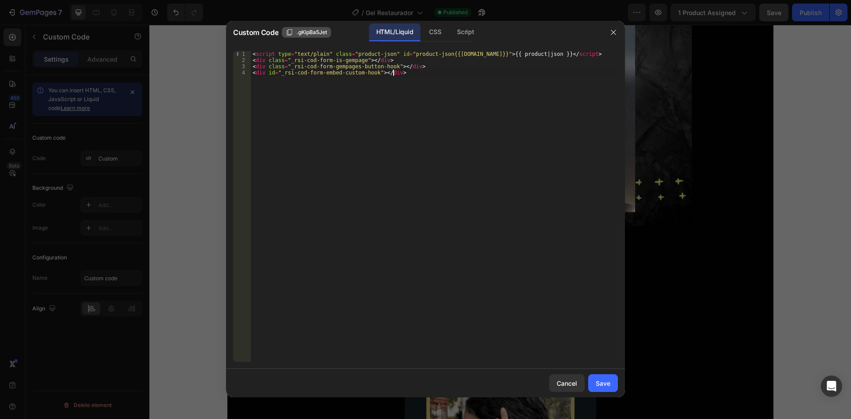
click at [296, 33] on div ".gKipBa5Jet" at bounding box center [306, 32] width 41 height 8
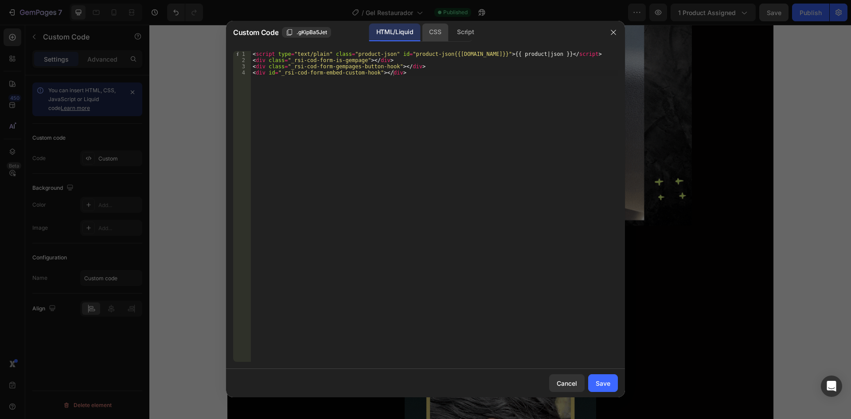
click at [450, 35] on div "CSS" at bounding box center [465, 33] width 31 height 18
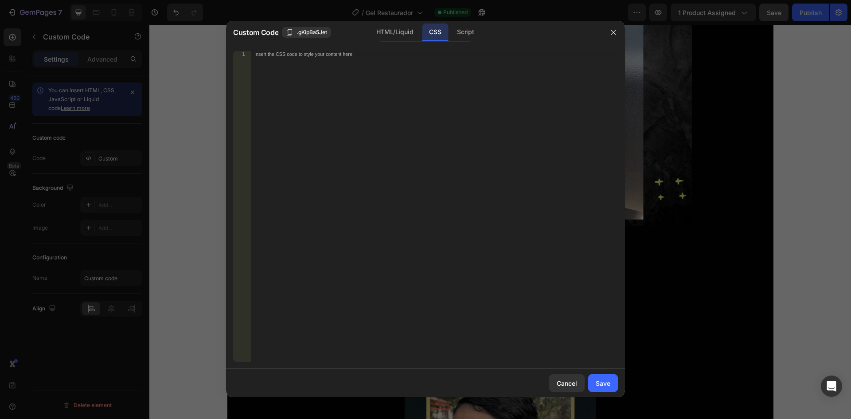
click at [341, 51] on div "<div id="_rsi-cod-form-embed-custom-hook"></div> 1 Insert the CSS code to style…" at bounding box center [425, 206] width 399 height 325
click at [345, 53] on div "Insert the CSS code to style your content here." at bounding box center [416, 54] width 323 height 6
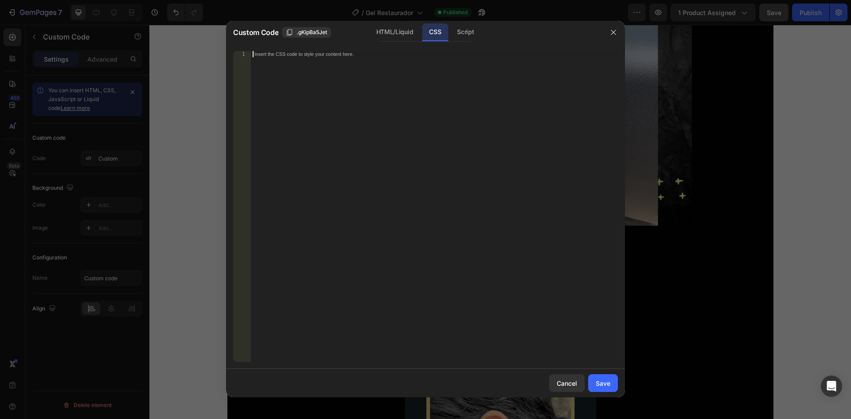
paste textarea ".gKipBa5Jet"
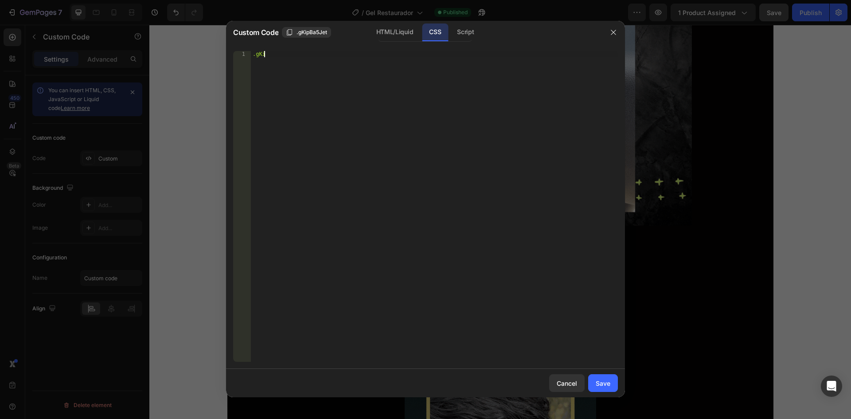
type textarea "."
click at [608, 31] on button "button" at bounding box center [614, 32] width 14 height 14
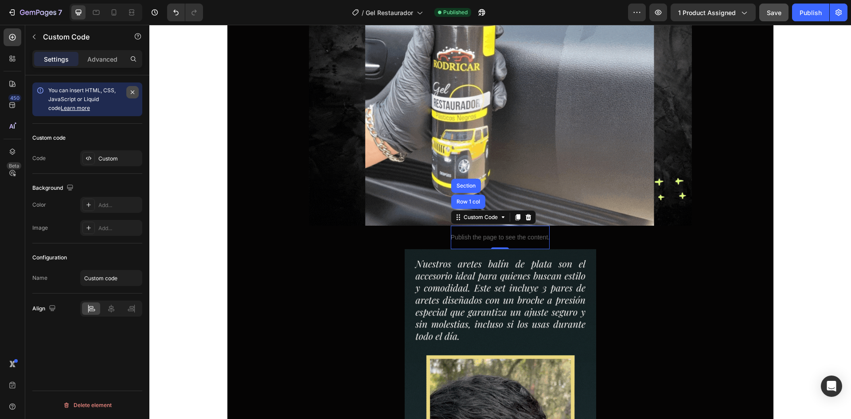
click at [131, 89] on icon "button" at bounding box center [132, 92] width 7 height 7
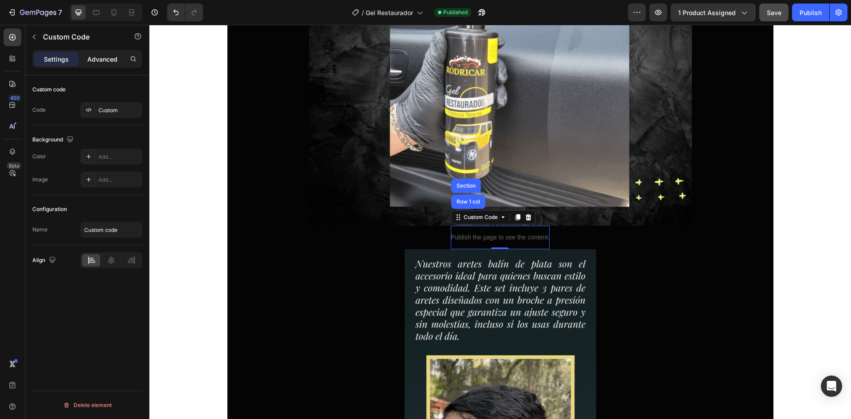
click at [105, 63] on p "Advanced" at bounding box center [102, 59] width 30 height 9
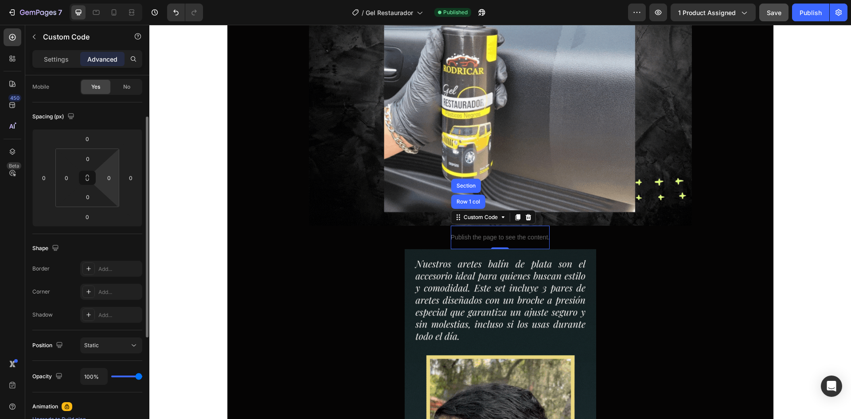
scroll to position [0, 0]
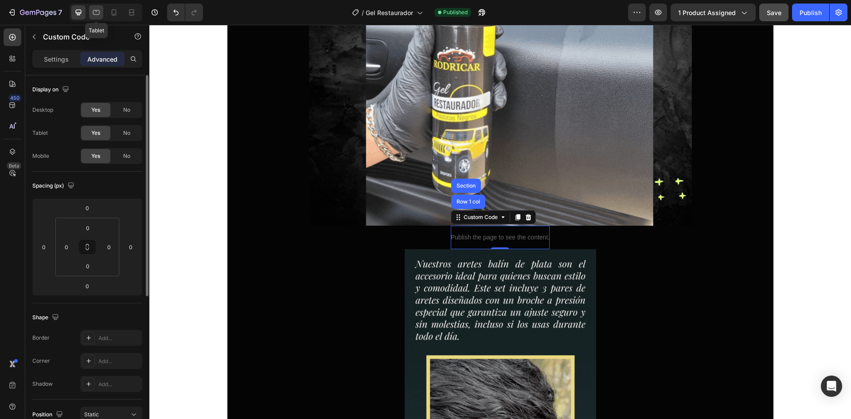
click at [101, 12] on div at bounding box center [96, 12] width 14 height 14
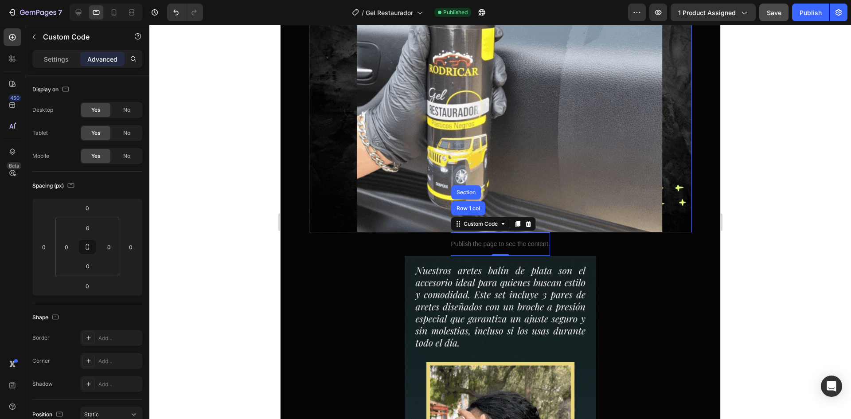
scroll to position [220, 0]
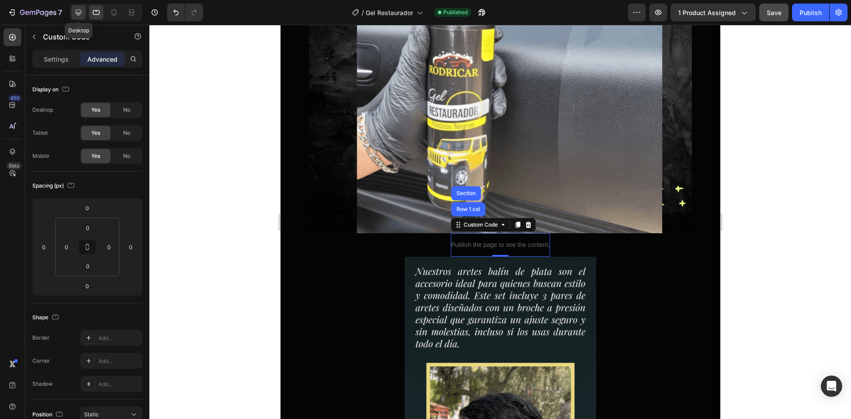
click at [81, 12] on icon at bounding box center [79, 13] width 6 height 6
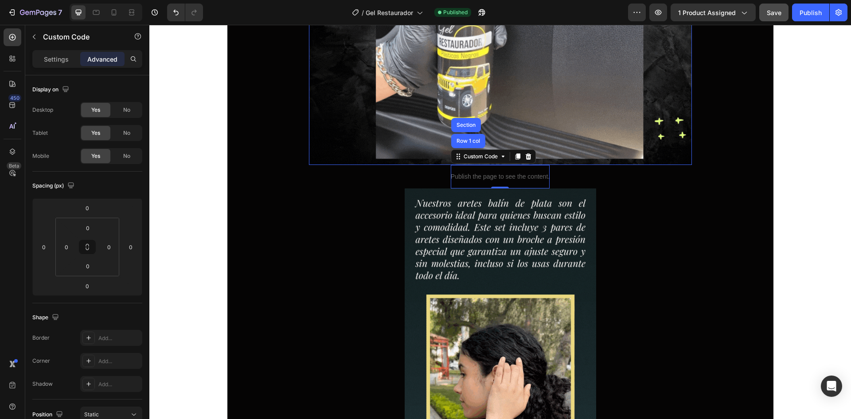
scroll to position [264, 0]
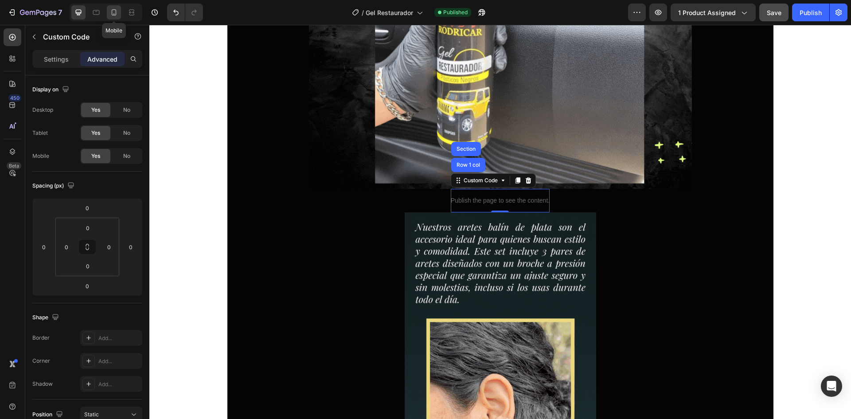
click at [113, 9] on icon at bounding box center [114, 12] width 9 height 9
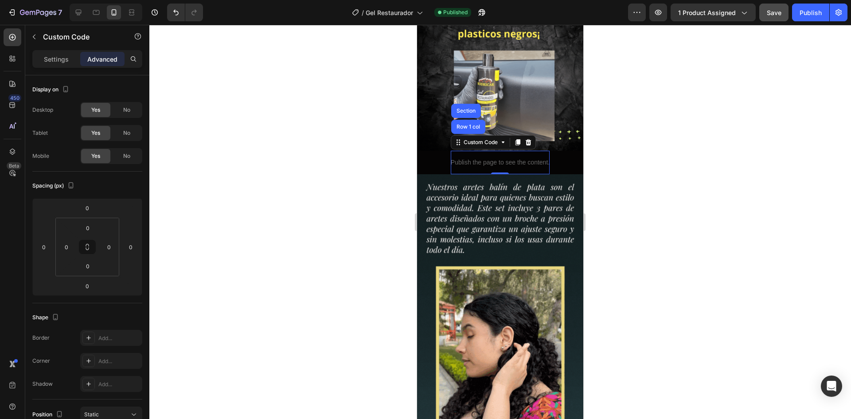
scroll to position [80, 0]
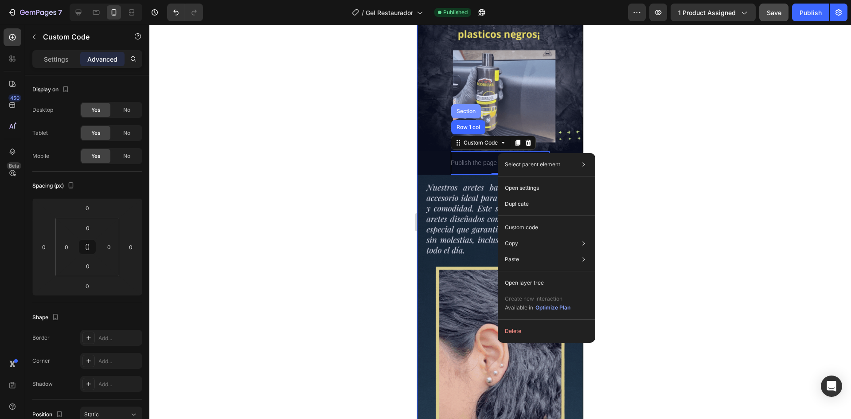
click at [463, 109] on div "Section" at bounding box center [466, 111] width 23 height 5
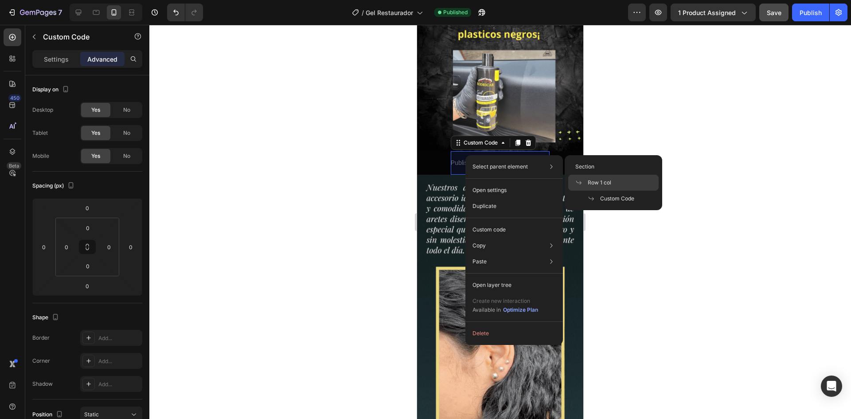
click at [602, 183] on span "Row 1 col" at bounding box center [600, 183] width 24 height 8
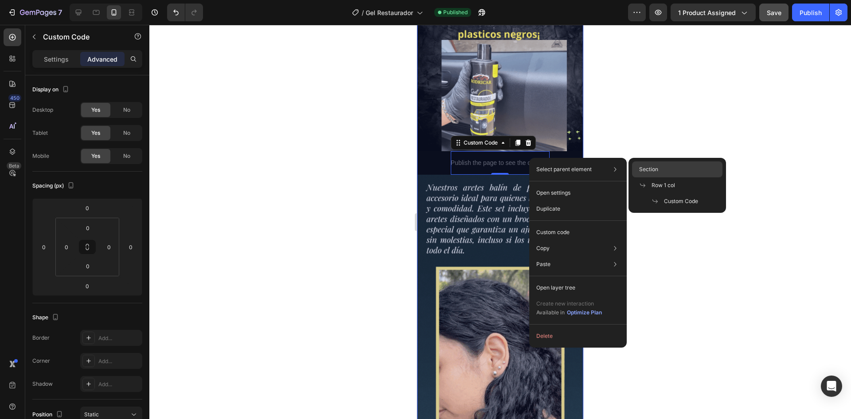
click at [659, 177] on div "Section" at bounding box center [677, 185] width 90 height 16
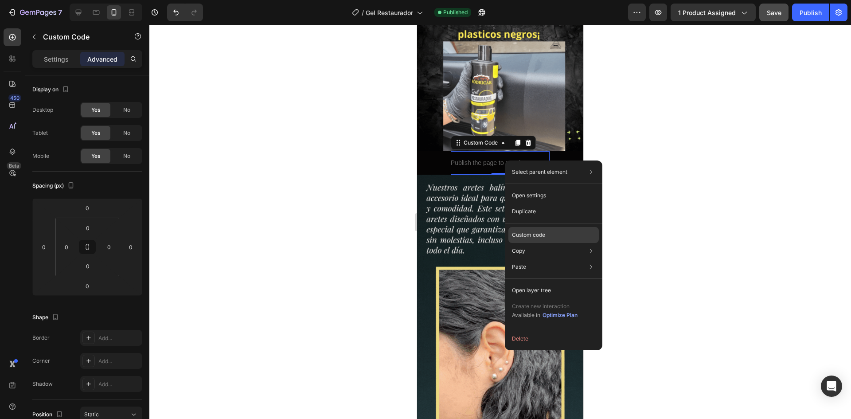
click at [538, 237] on p "Custom code" at bounding box center [528, 235] width 33 height 8
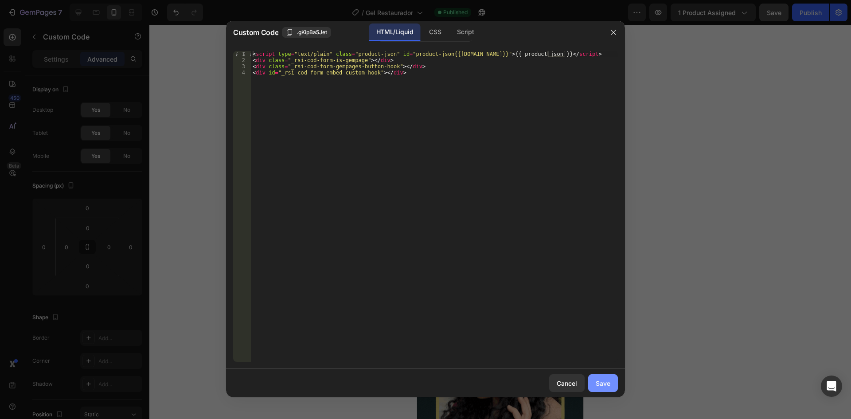
click at [611, 386] on button "Save" at bounding box center [603, 383] width 30 height 18
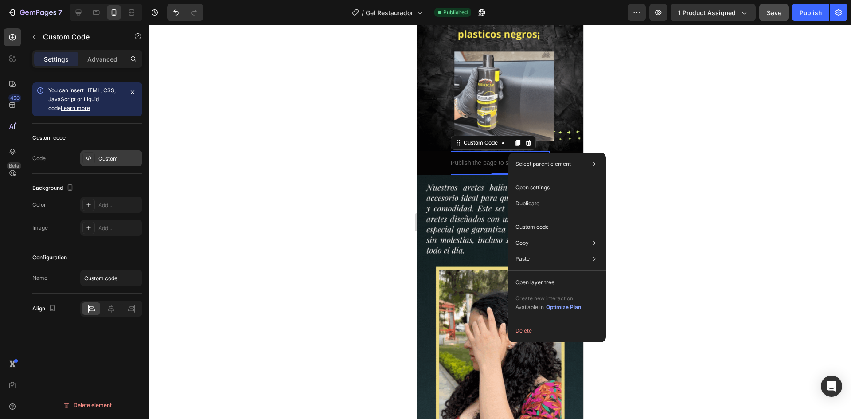
click at [102, 161] on div "Custom" at bounding box center [119, 159] width 42 height 8
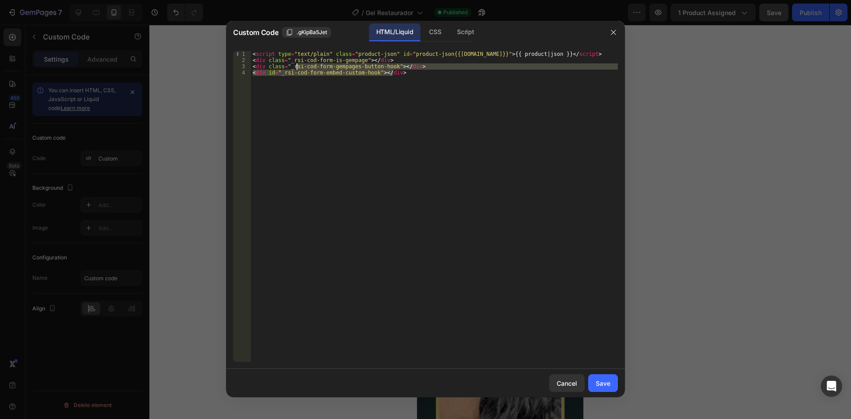
drag, startPoint x: 421, startPoint y: 75, endPoint x: 273, endPoint y: 59, distance: 149.0
click at [273, 59] on div "< script type = "text/plain" class = "product-json" id = "product-json{{product…" at bounding box center [434, 212] width 367 height 323
click at [264, 53] on div "< script type = "text/plain" class = "product-json" id = "product-json{{product…" at bounding box center [434, 212] width 367 height 323
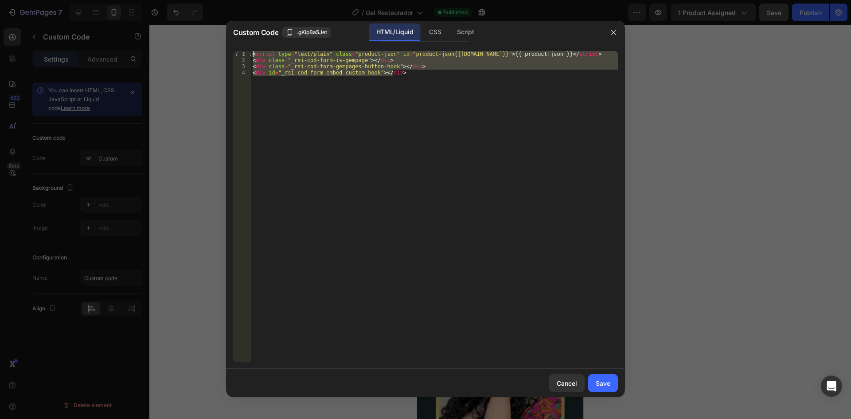
drag, startPoint x: 402, startPoint y: 79, endPoint x: 234, endPoint y: 45, distance: 171.1
click at [234, 45] on div "<script type="text/plain" class="product-json" id="product-json{{product.id}}">…" at bounding box center [425, 206] width 399 height 325
paste textarea "pan id="es-form-hook" ></span"
type textarea "<span id="es-form-hook" ></span>"
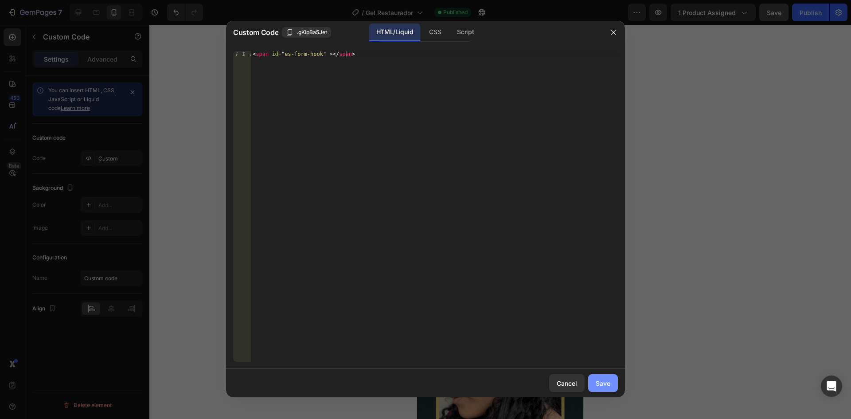
click at [600, 384] on div "Save" at bounding box center [603, 383] width 15 height 9
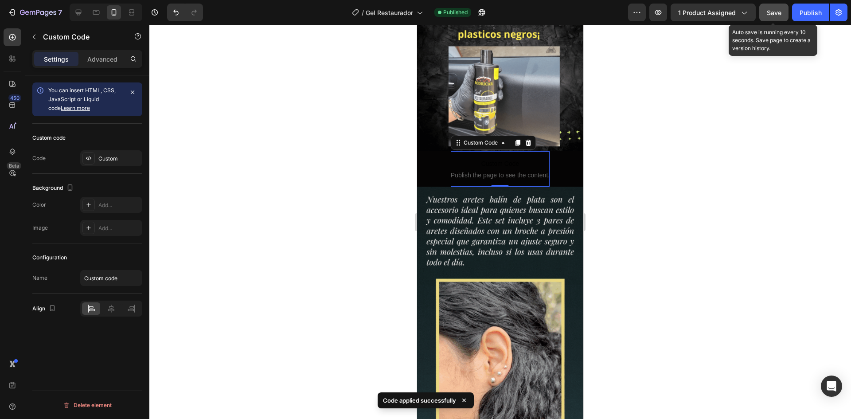
click at [766, 16] on button "Save" at bounding box center [774, 13] width 29 height 18
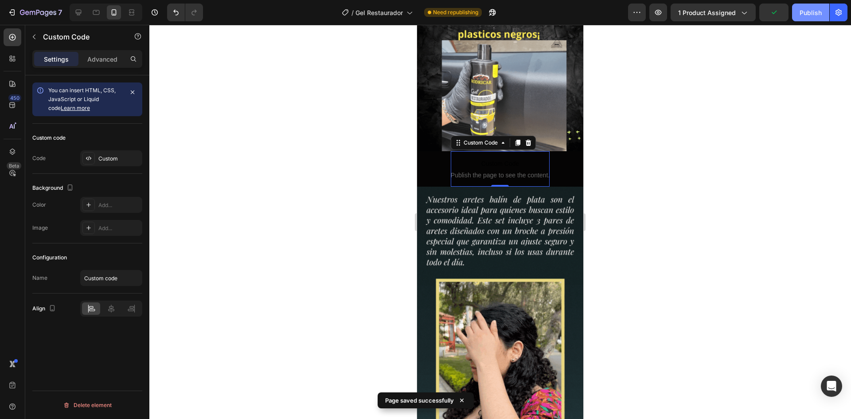
click at [808, 12] on div "Publish" at bounding box center [811, 12] width 22 height 9
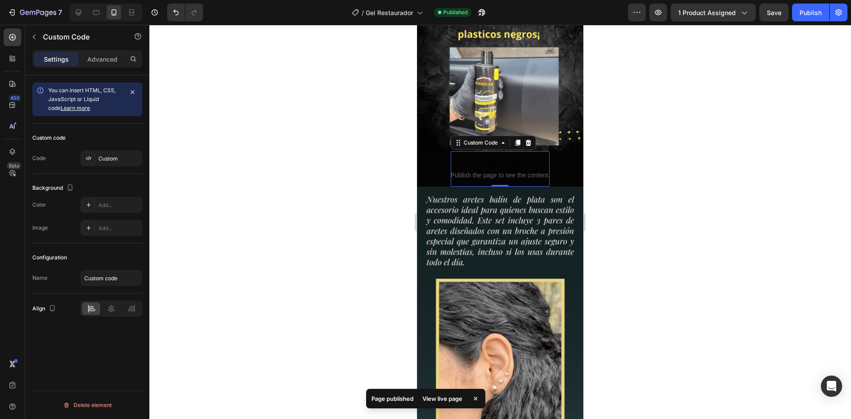
click at [440, 397] on div "View live page" at bounding box center [442, 398] width 51 height 12
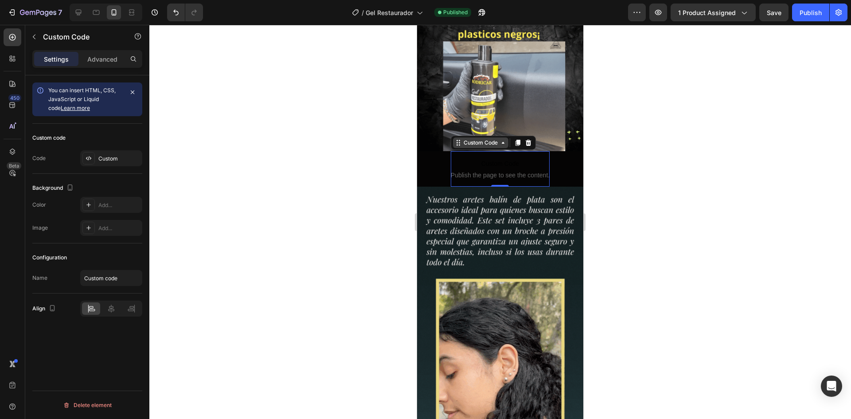
click at [489, 139] on div "Custom Code" at bounding box center [481, 143] width 38 height 8
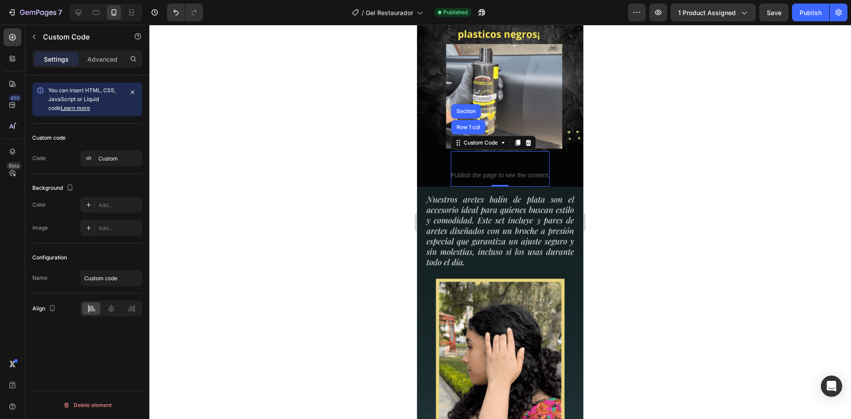
click at [486, 163] on p "Custom Code Publish the page to see the content." at bounding box center [500, 168] width 99 height 35
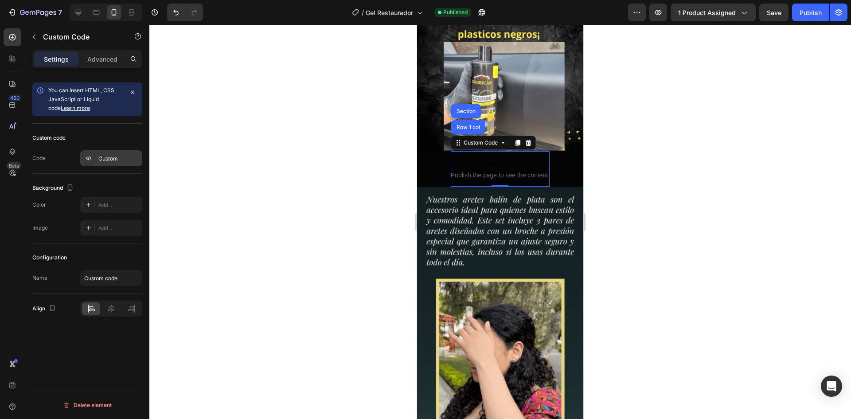
click at [112, 160] on div "Custom" at bounding box center [119, 159] width 42 height 8
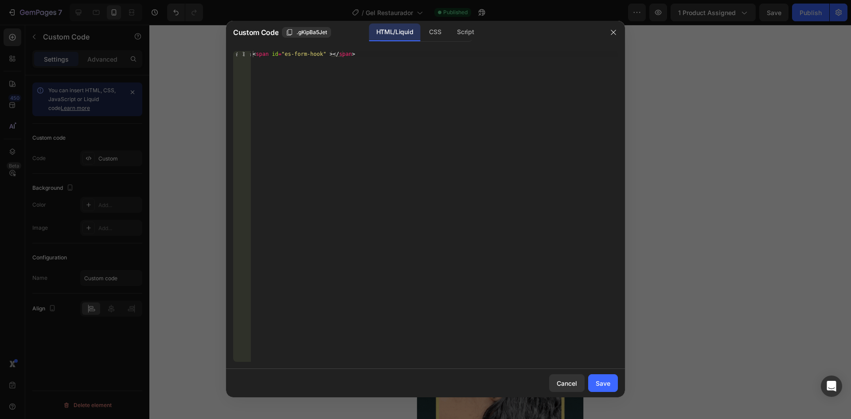
click at [366, 59] on div "< span id = "es-form-hook" > </ span >" at bounding box center [434, 212] width 367 height 323
paste textarea "div id="_rsi-cod-form-embed-custom-hook"></div"
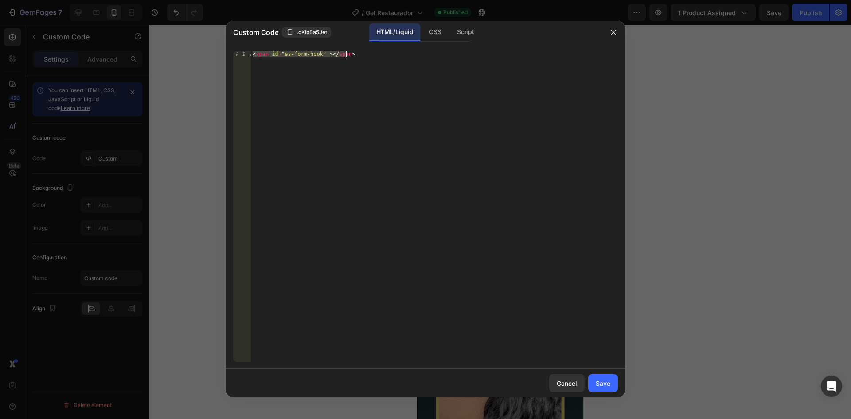
type textarea "<div id="_rsi-cod-form-embed-custom-hook"></div>"
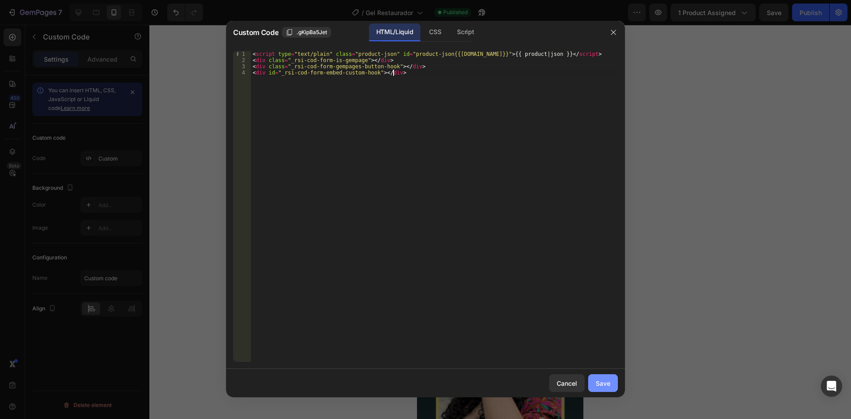
click at [610, 381] on div "Save" at bounding box center [603, 383] width 15 height 9
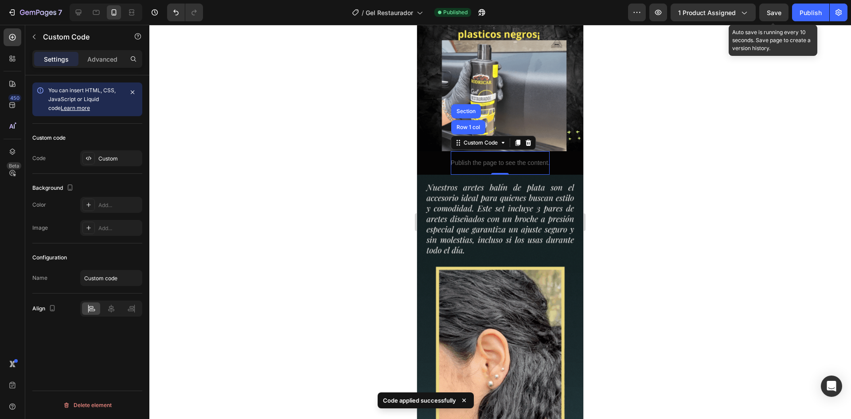
click at [781, 16] on span "Save" at bounding box center [774, 13] width 15 height 8
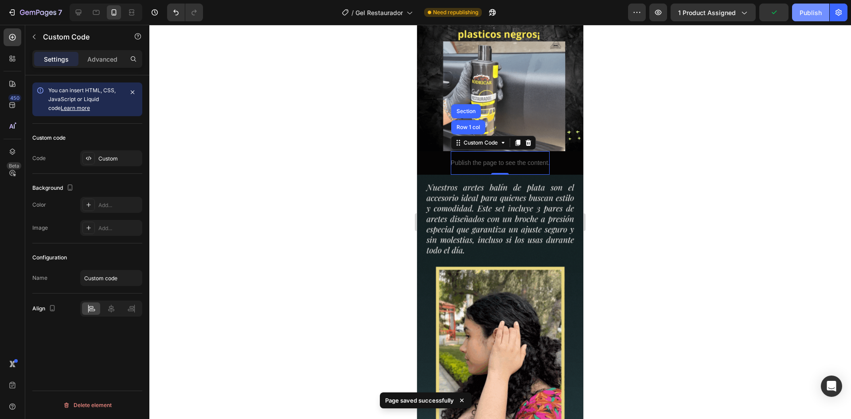
click at [816, 12] on div "Publish" at bounding box center [811, 12] width 22 height 9
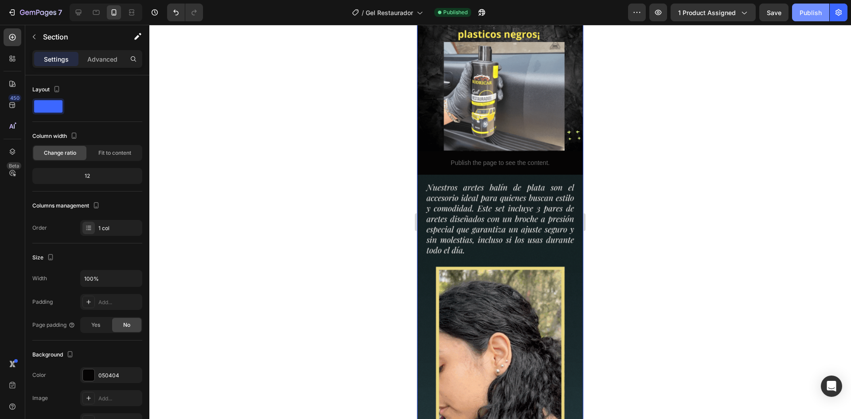
click at [816, 14] on div "Publish" at bounding box center [811, 12] width 22 height 9
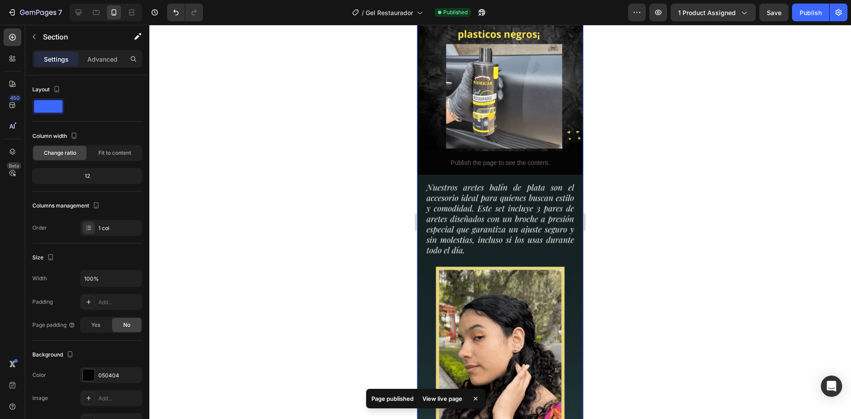
click at [440, 400] on div "View live page" at bounding box center [442, 398] width 51 height 12
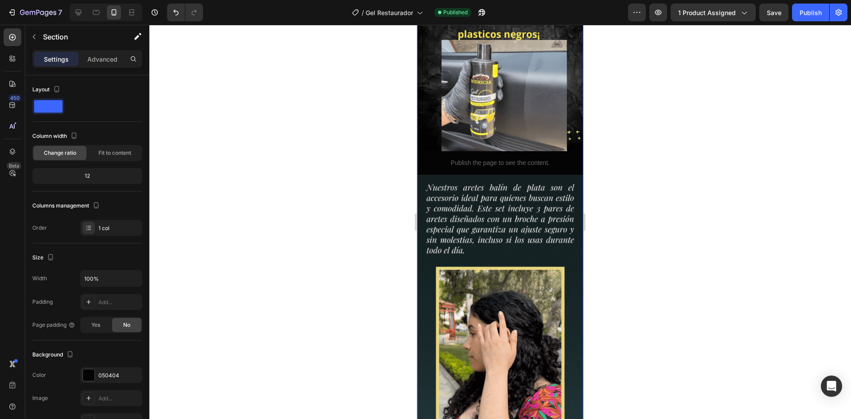
click at [345, 125] on div at bounding box center [500, 222] width 702 height 394
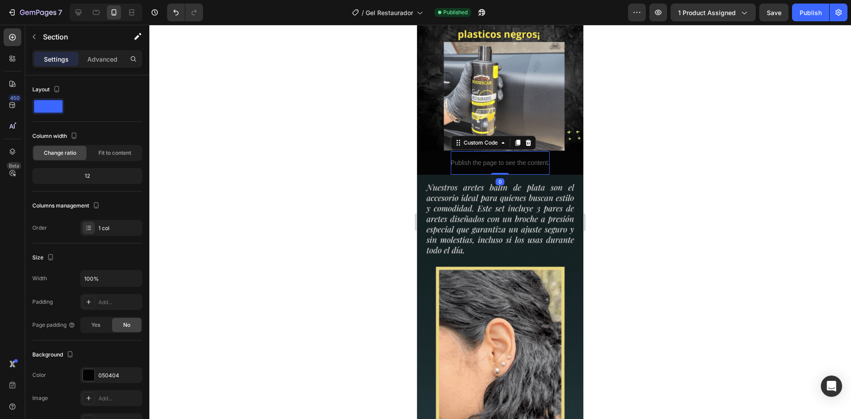
click at [502, 158] on p "Publish the page to see the content." at bounding box center [500, 162] width 99 height 9
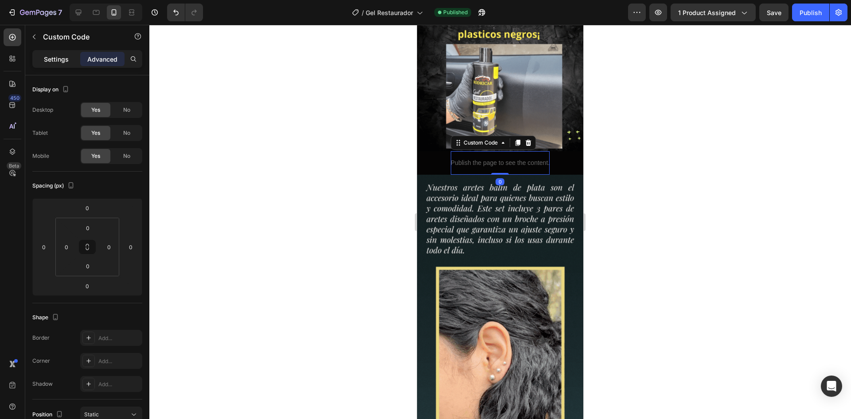
click at [64, 56] on p "Settings" at bounding box center [56, 59] width 25 height 9
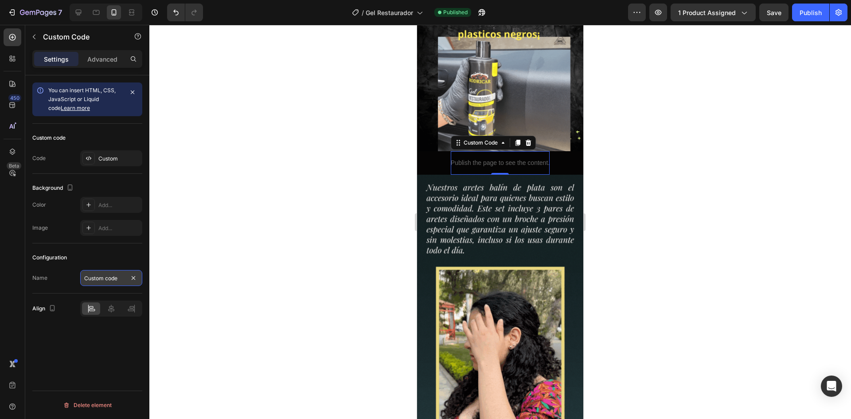
click at [99, 279] on input "Custom code" at bounding box center [111, 278] width 62 height 16
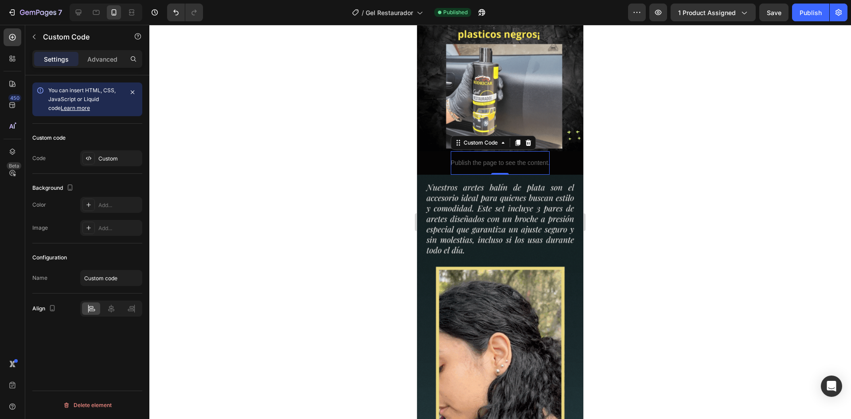
click at [183, 258] on div at bounding box center [500, 222] width 702 height 394
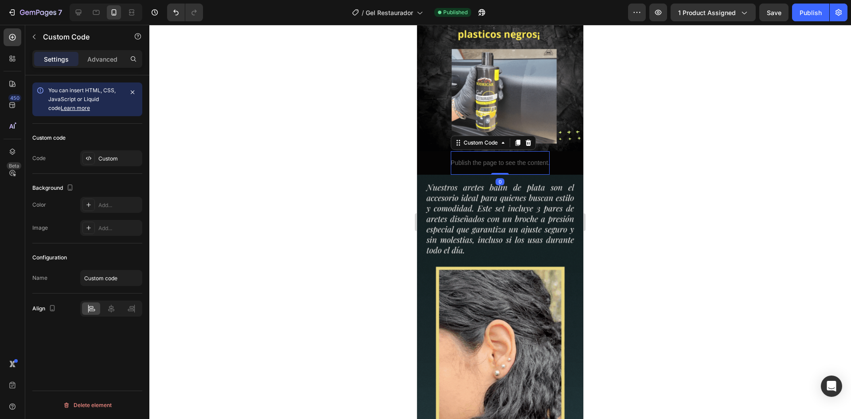
click at [474, 158] on p "Publish the page to see the content." at bounding box center [500, 162] width 99 height 9
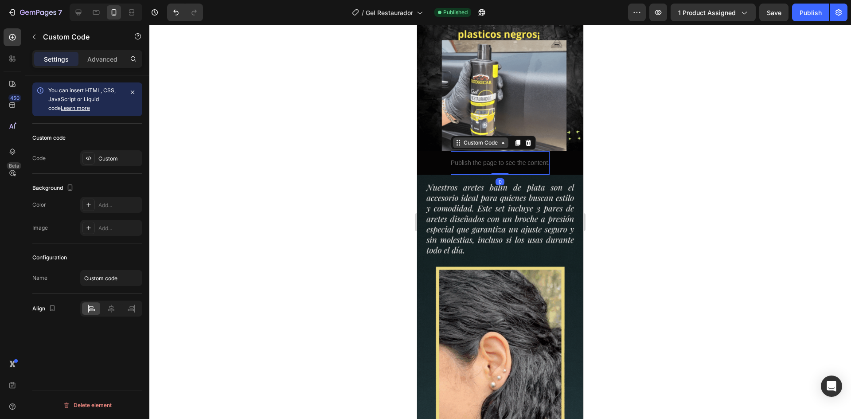
click at [503, 139] on icon at bounding box center [503, 142] width 7 height 7
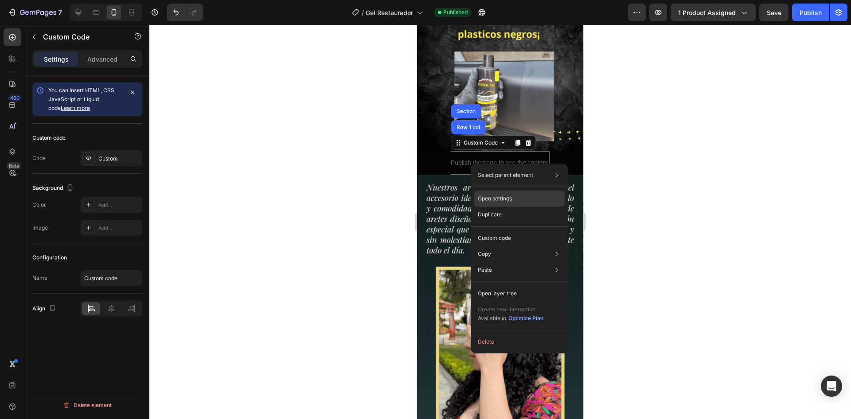
click at [514, 198] on div "Open settings" at bounding box center [519, 199] width 90 height 16
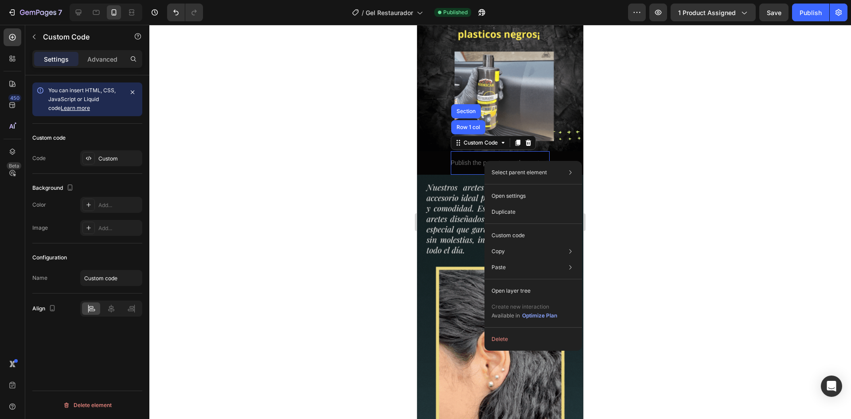
click at [197, 235] on div at bounding box center [500, 222] width 702 height 394
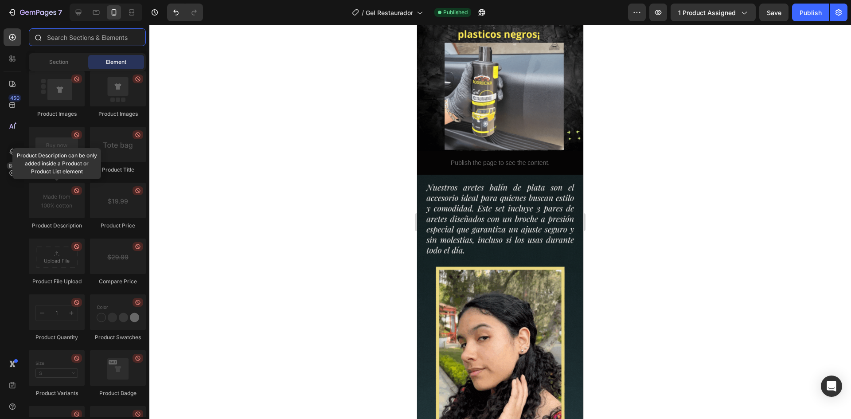
click at [77, 38] on input "text" at bounding box center [87, 37] width 117 height 18
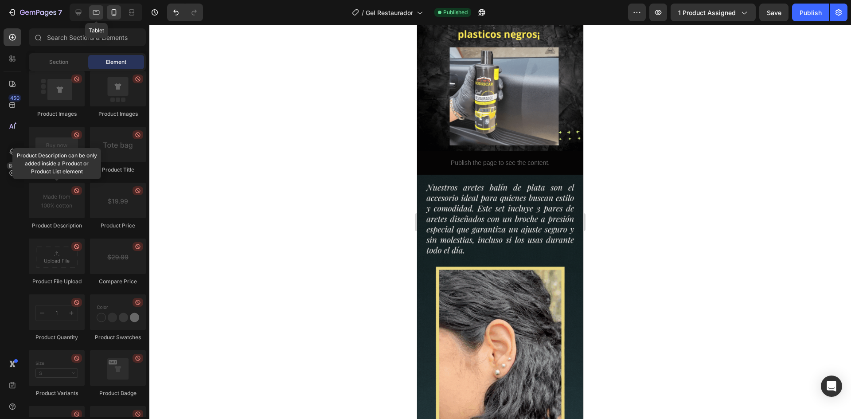
click at [91, 16] on div at bounding box center [96, 12] width 14 height 14
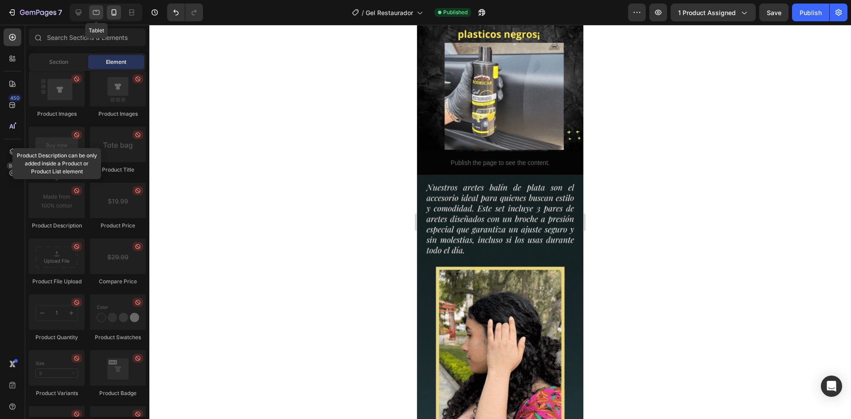
scroll to position [85, 0]
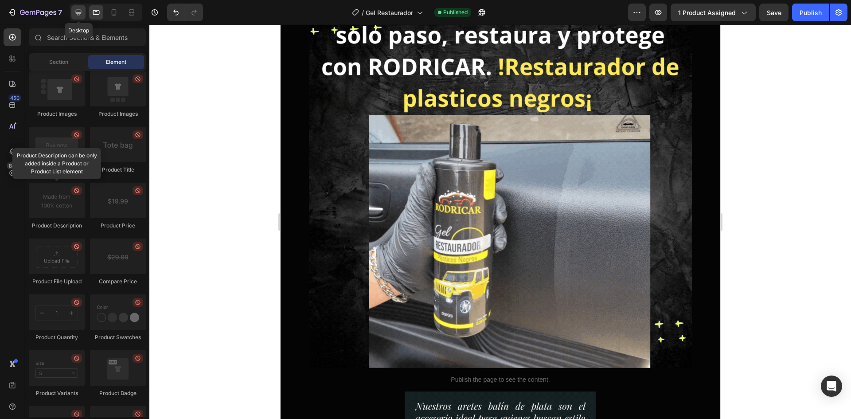
click at [81, 12] on icon at bounding box center [79, 13] width 6 height 6
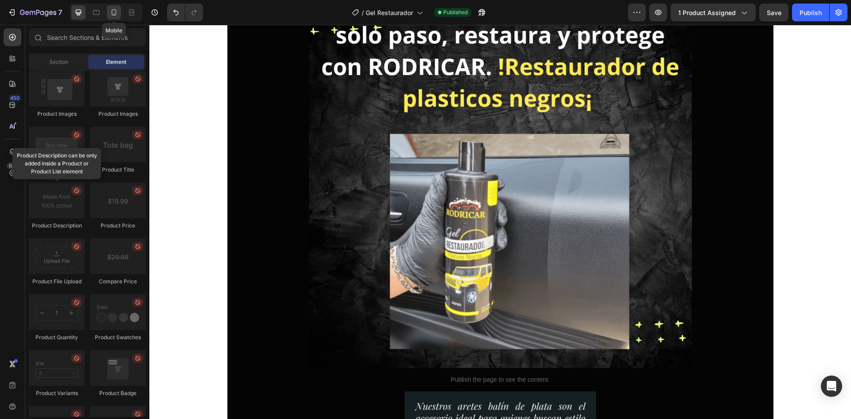
click at [117, 12] on icon at bounding box center [114, 12] width 9 height 9
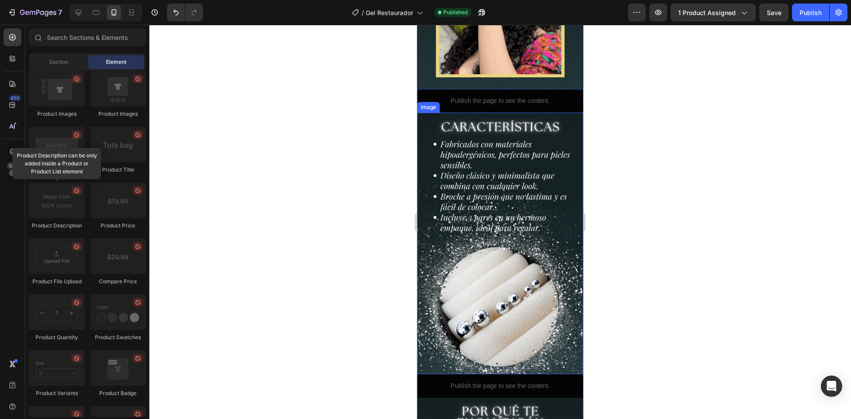
scroll to position [443, 0]
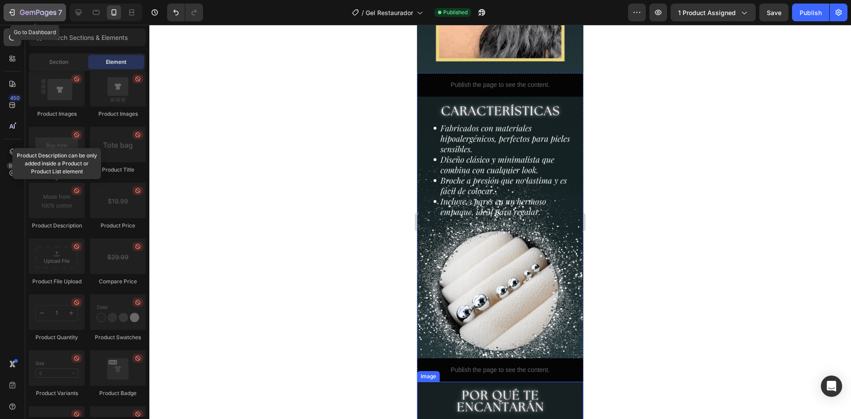
click at [18, 11] on div "7" at bounding box center [35, 12] width 55 height 11
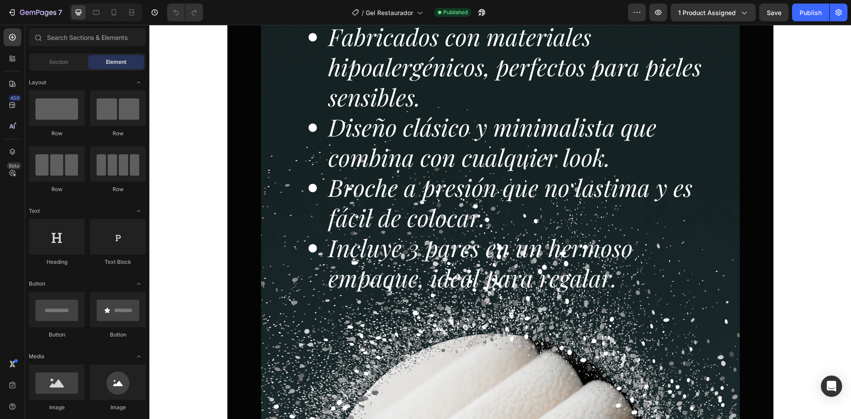
scroll to position [266, 0]
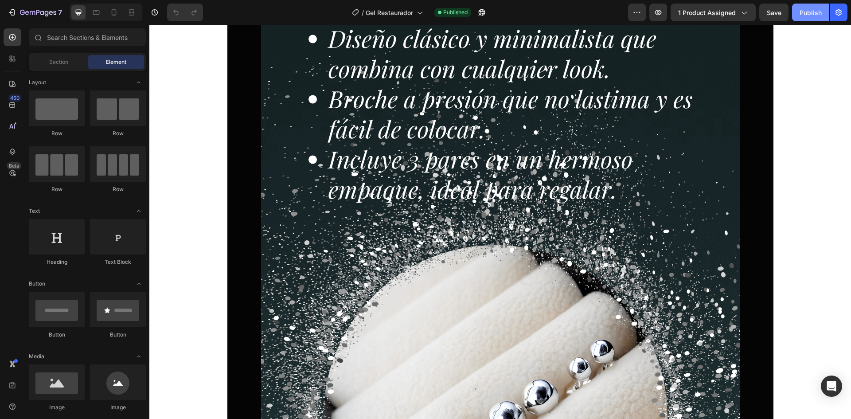
click at [807, 15] on div "Publish" at bounding box center [811, 12] width 22 height 9
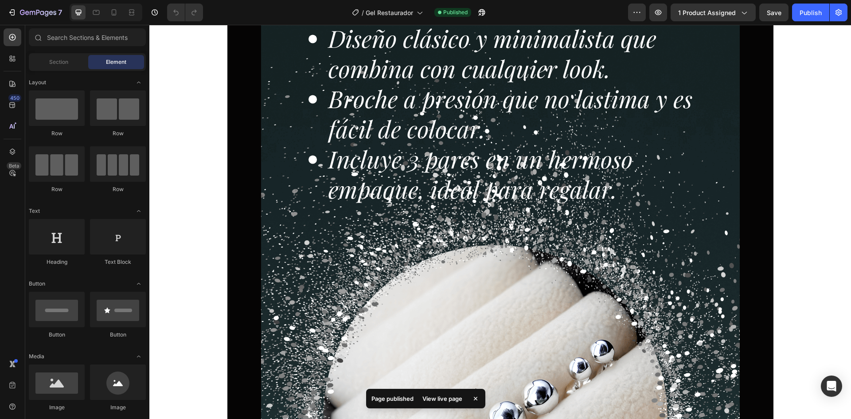
click at [442, 396] on div "View live page" at bounding box center [442, 398] width 51 height 12
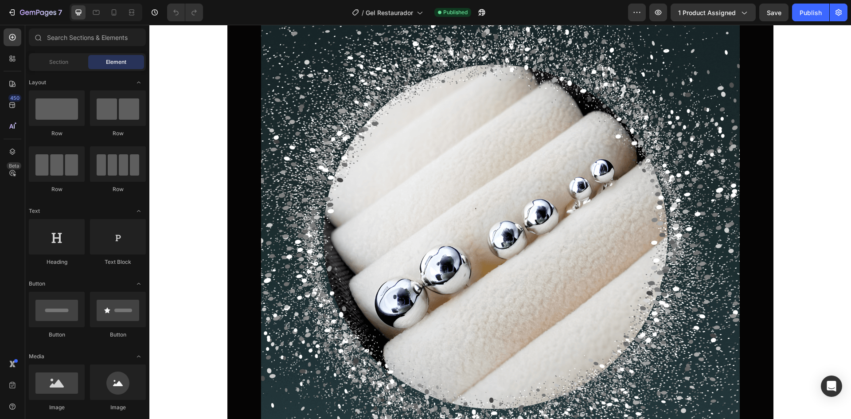
scroll to position [532, 0]
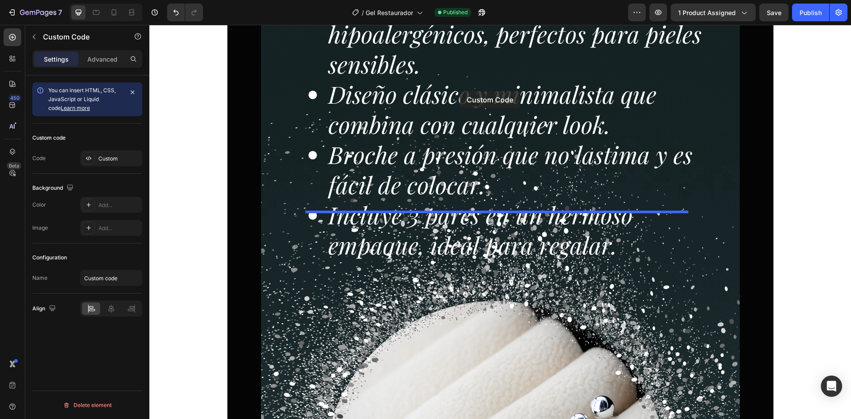
scroll to position [221, 0]
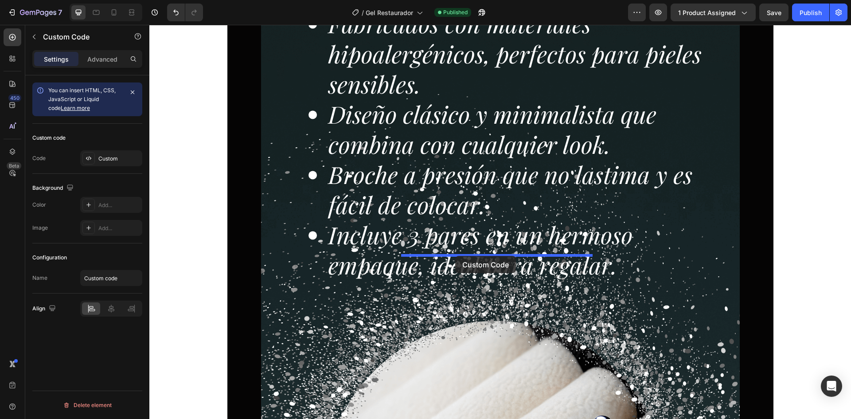
drag, startPoint x: 470, startPoint y: 285, endPoint x: 455, endPoint y: 256, distance: 32.1
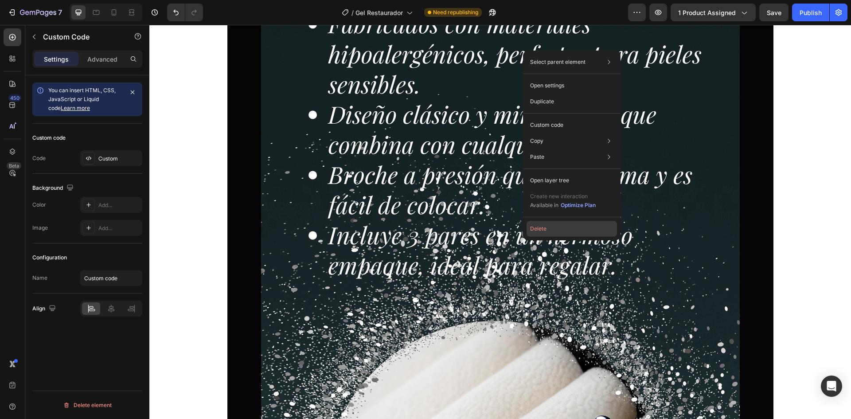
click at [538, 233] on button "Delete" at bounding box center [572, 229] width 90 height 16
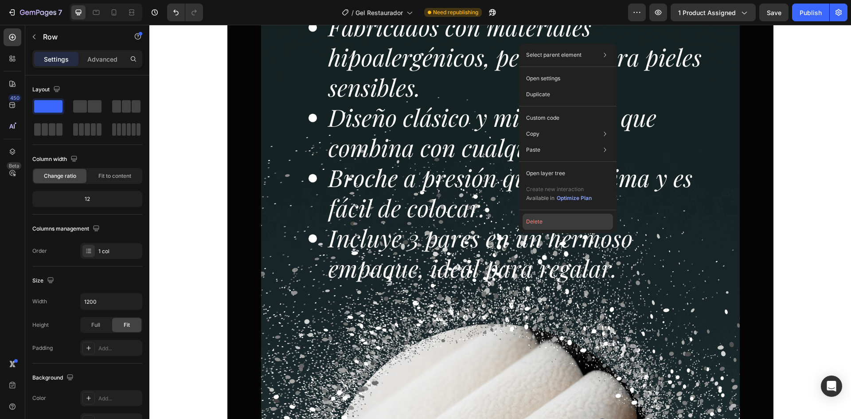
click at [534, 226] on button "Delete" at bounding box center [568, 222] width 90 height 16
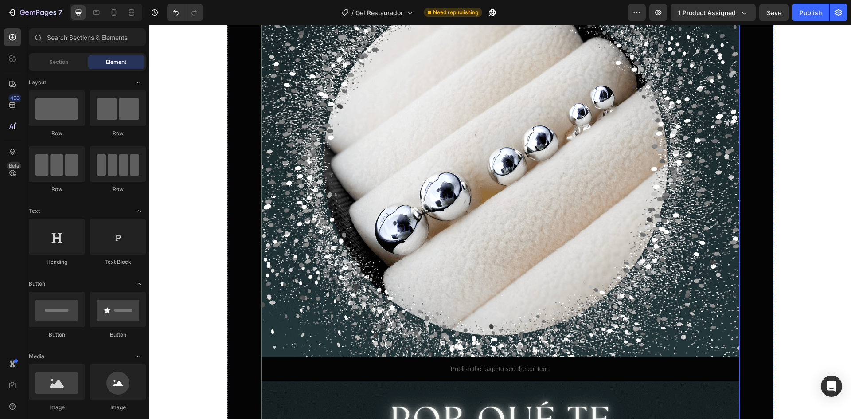
scroll to position [576, 0]
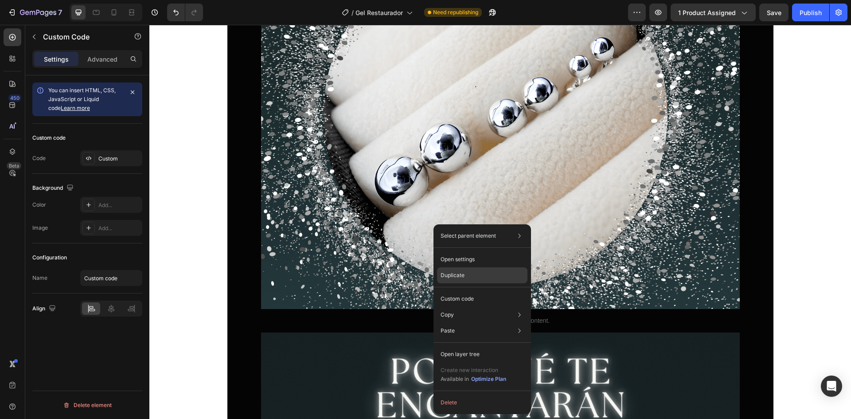
click at [471, 291] on div "Duplicate" at bounding box center [482, 299] width 90 height 16
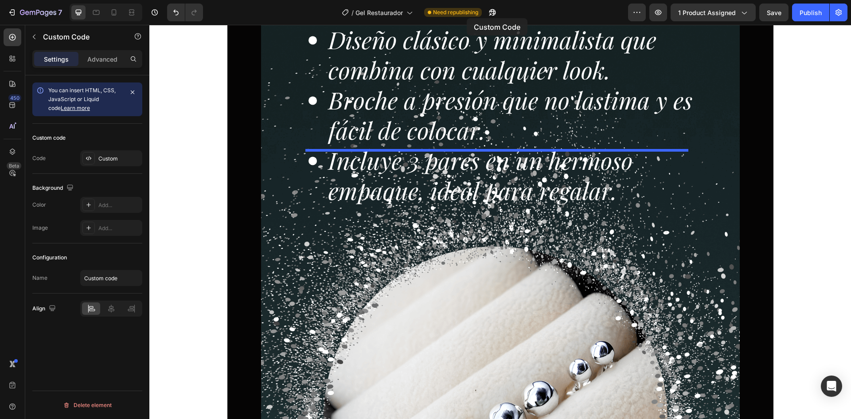
scroll to position [290, 0]
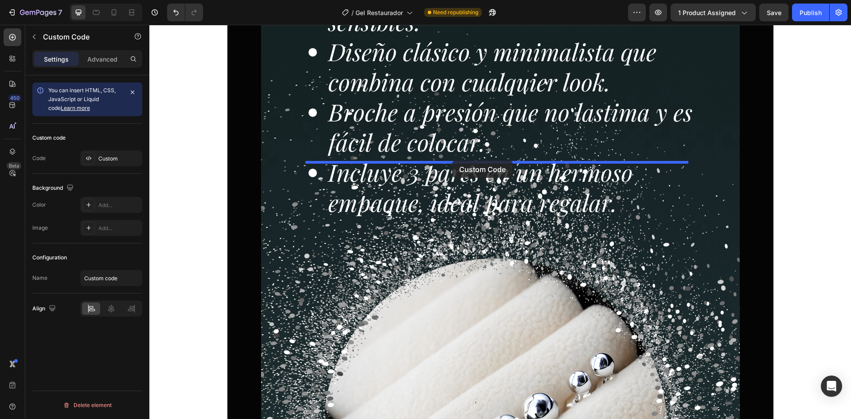
drag, startPoint x: 472, startPoint y: 227, endPoint x: 452, endPoint y: 161, distance: 69.4
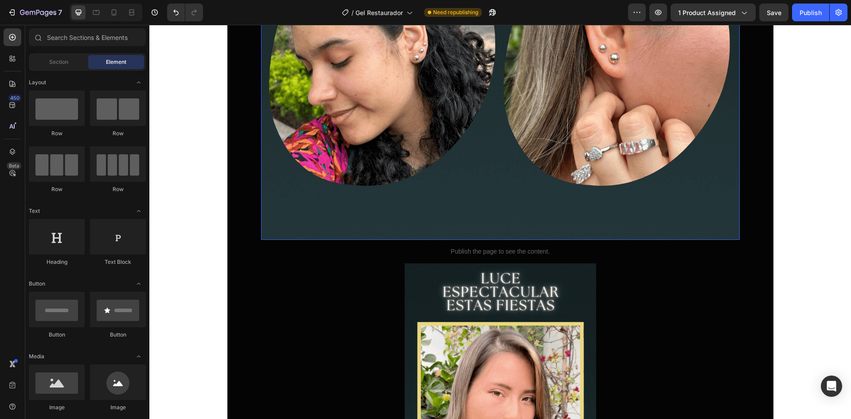
scroll to position [1399, 0]
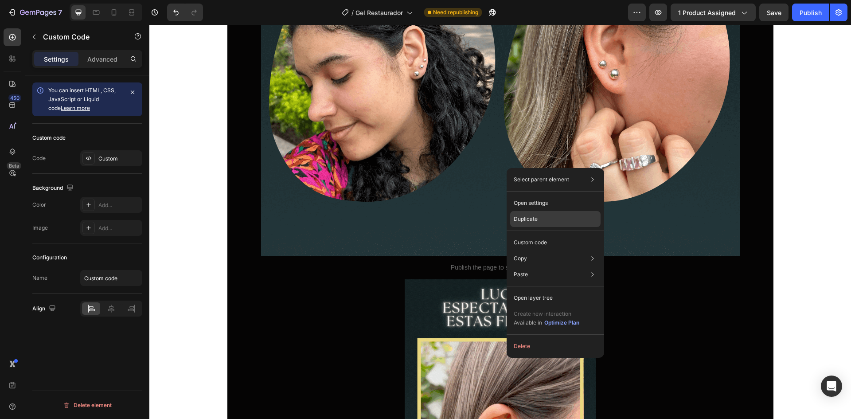
click at [531, 221] on p "Duplicate" at bounding box center [526, 219] width 24 height 8
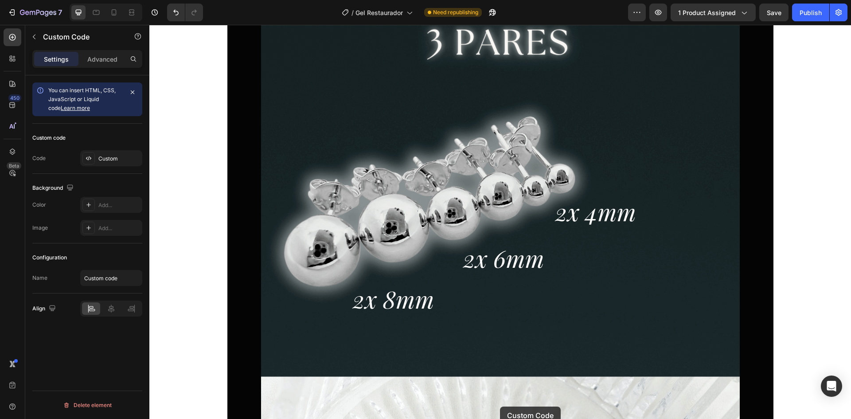
scroll to position [2148, 0]
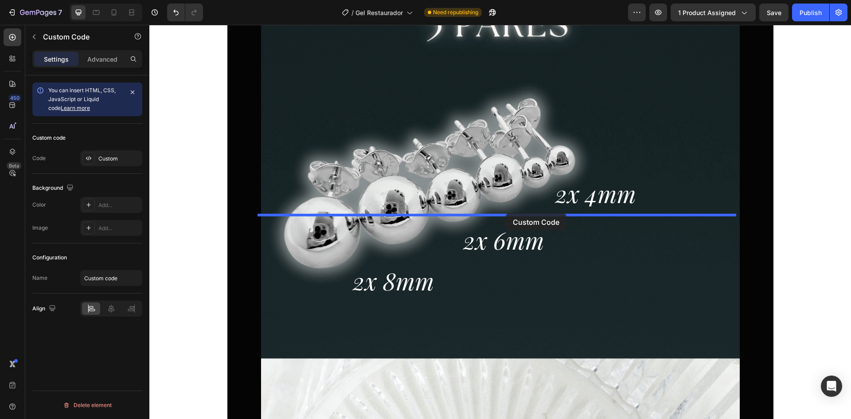
drag, startPoint x: 510, startPoint y: 193, endPoint x: 506, endPoint y: 213, distance: 20.8
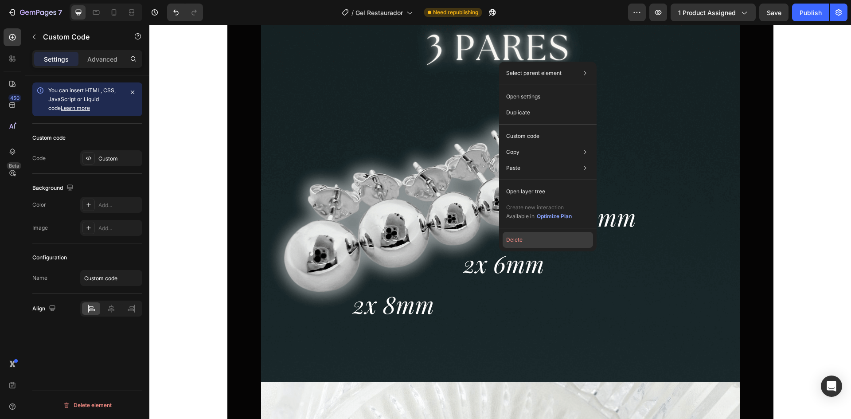
click at [521, 234] on button "Delete" at bounding box center [548, 240] width 90 height 16
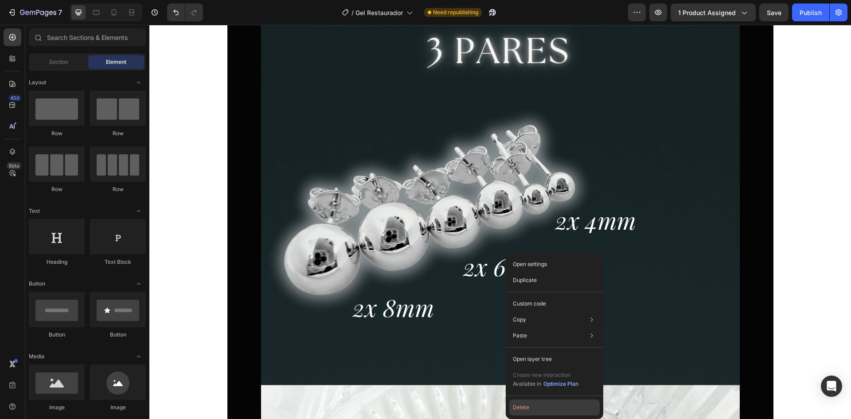
drag, startPoint x: 520, startPoint y: 406, endPoint x: 362, endPoint y: 347, distance: 169.1
click at [520, 406] on button "Delete" at bounding box center [555, 408] width 90 height 16
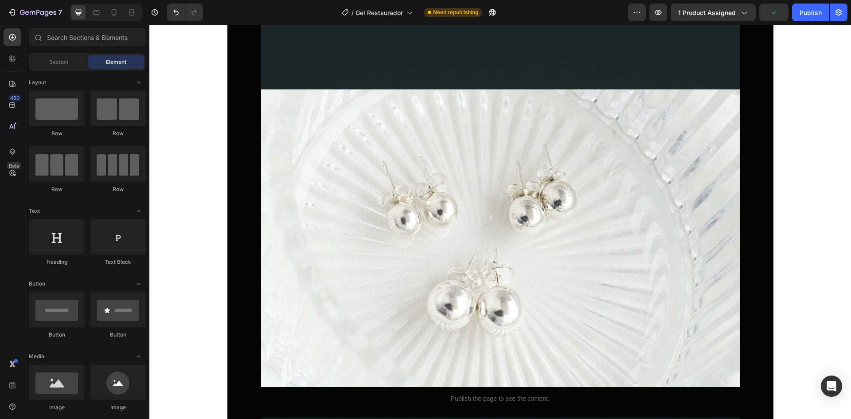
scroll to position [2479, 0]
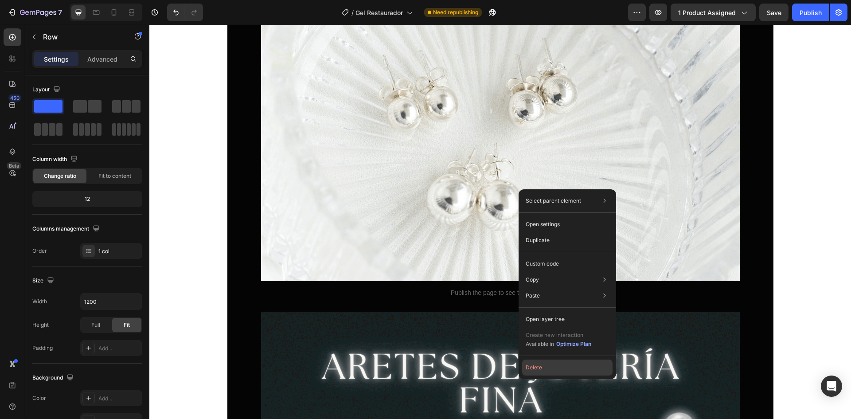
drag, startPoint x: 540, startPoint y: 364, endPoint x: 389, endPoint y: 324, distance: 156.4
click at [540, 364] on button "Delete" at bounding box center [567, 368] width 90 height 16
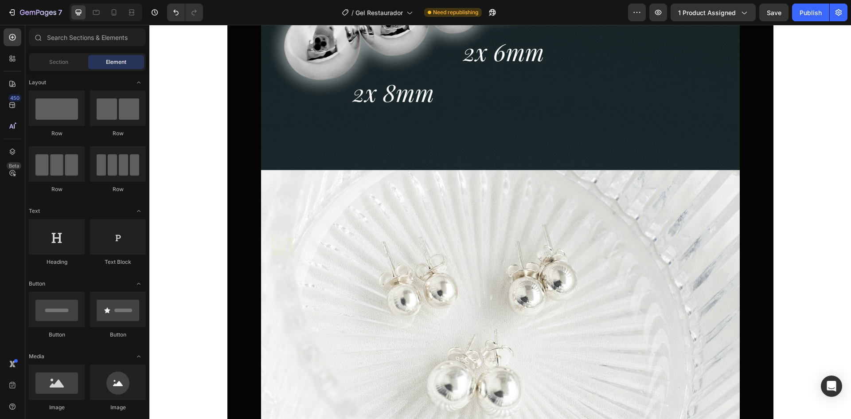
scroll to position [2125, 0]
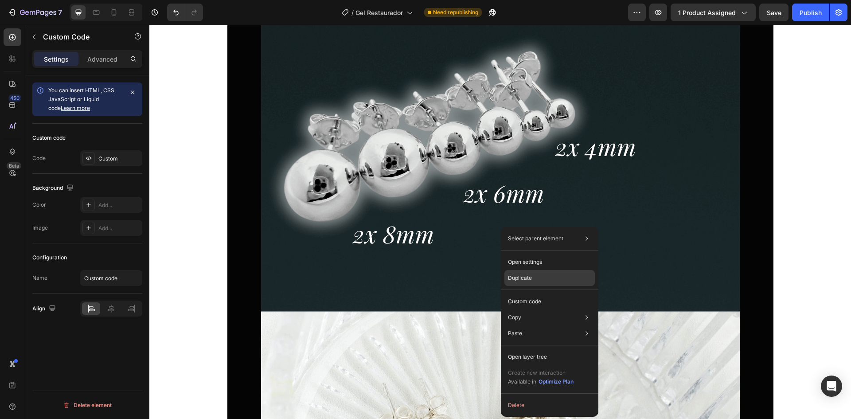
click at [527, 276] on p "Duplicate" at bounding box center [520, 278] width 24 height 8
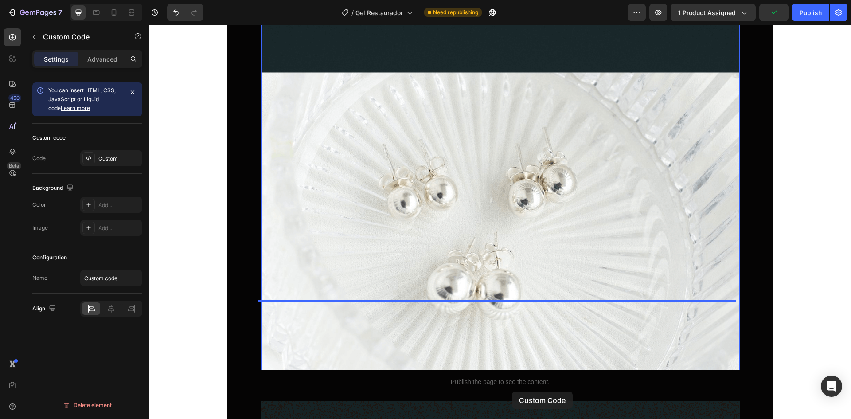
scroll to position [2388, 0]
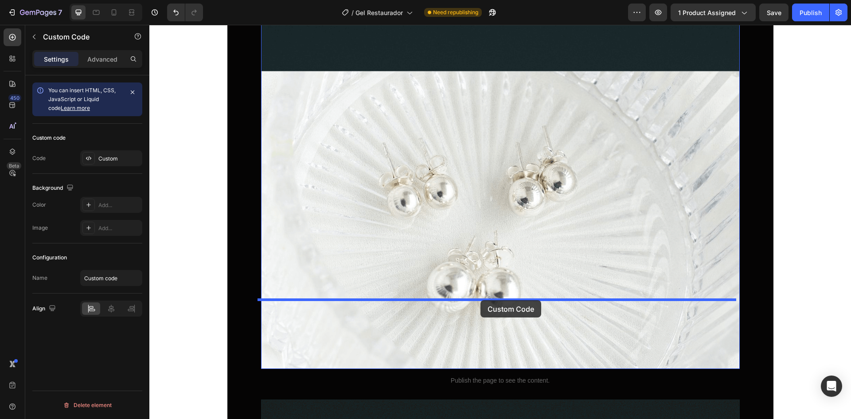
drag, startPoint x: 515, startPoint y: 245, endPoint x: 481, endPoint y: 300, distance: 65.1
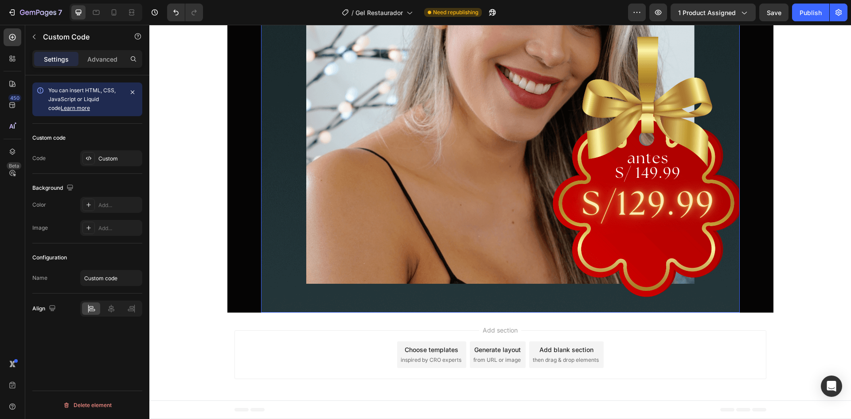
scroll to position [3433, 0]
click at [771, 13] on span "Save" at bounding box center [774, 13] width 15 height 8
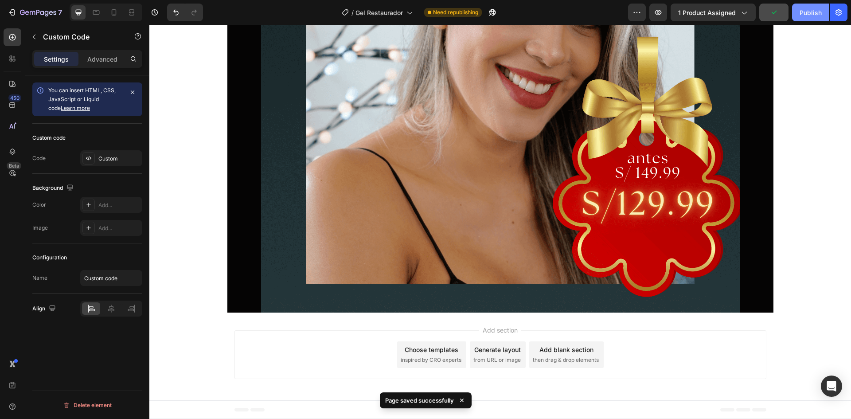
click at [797, 11] on button "Publish" at bounding box center [810, 13] width 37 height 18
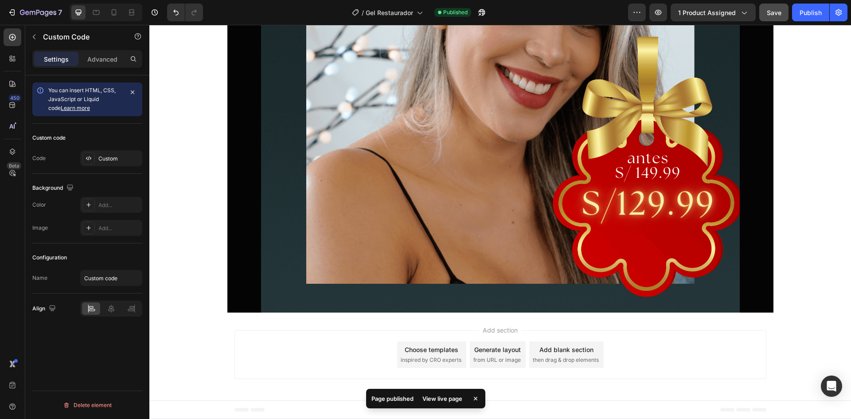
click at [456, 401] on div "View live page" at bounding box center [442, 398] width 51 height 12
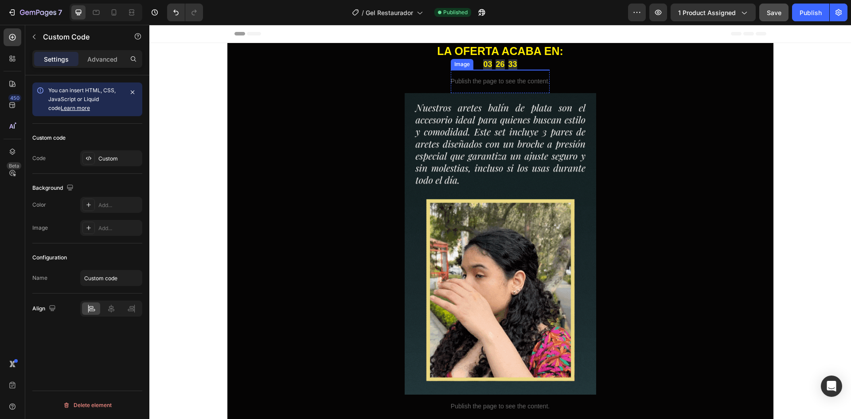
scroll to position [0, 0]
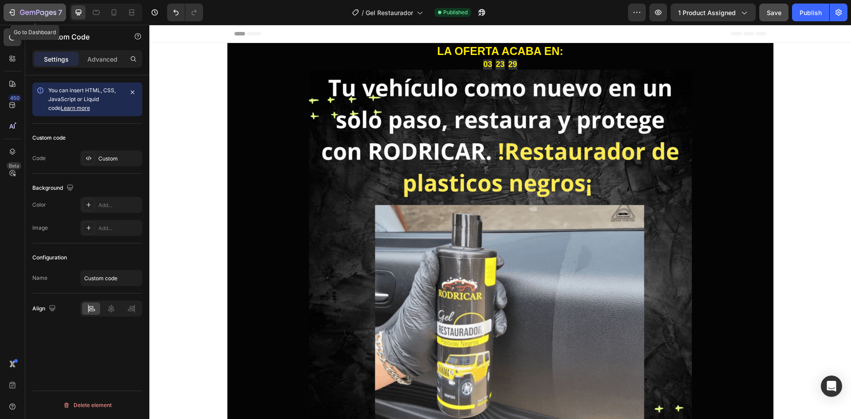
click at [15, 12] on icon "button" at bounding box center [12, 12] width 9 height 9
